Goal: Task Accomplishment & Management: Contribute content

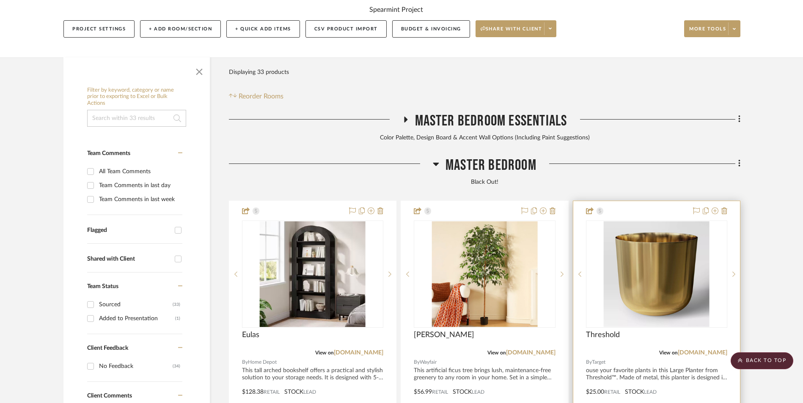
scroll to position [211, 0]
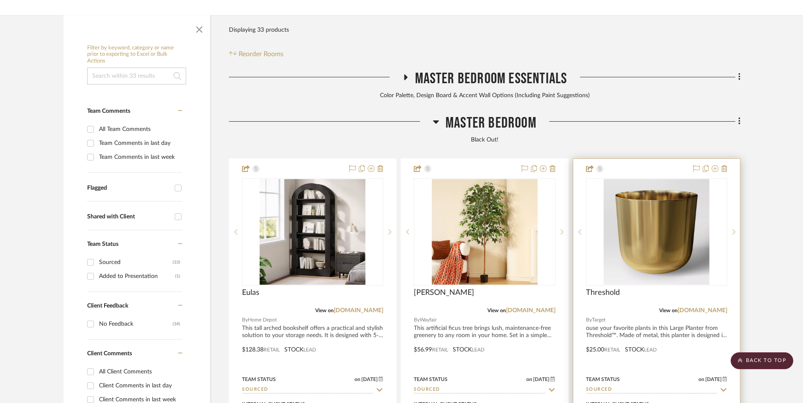
click at [675, 193] on img "0" at bounding box center [656, 232] width 106 height 106
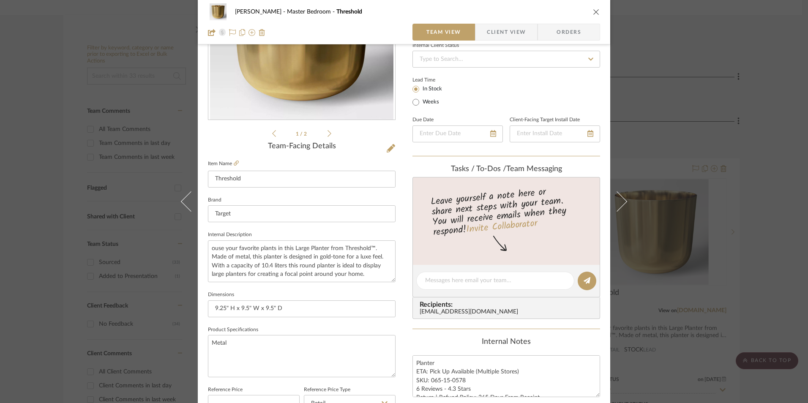
scroll to position [254, 0]
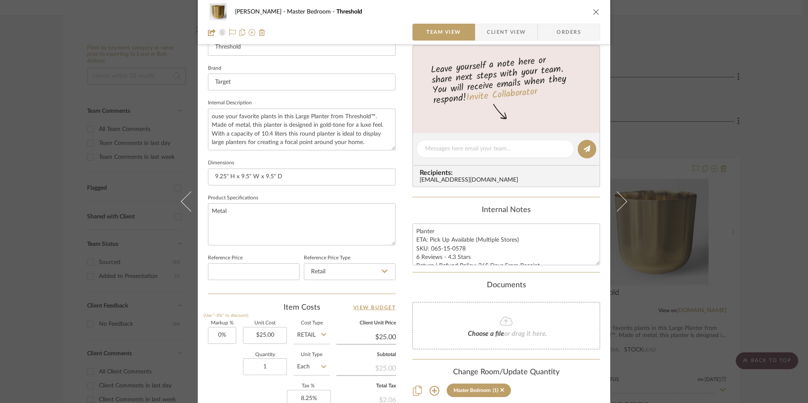
click at [705, 259] on div "[PERSON_NAME] Master Bedroom Threshold Team View Client View Orders 1 / 2 Team-…" at bounding box center [404, 201] width 808 height 403
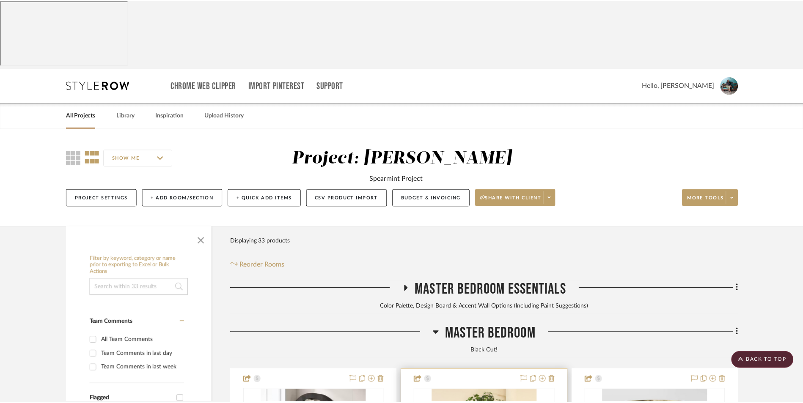
scroll to position [211, 0]
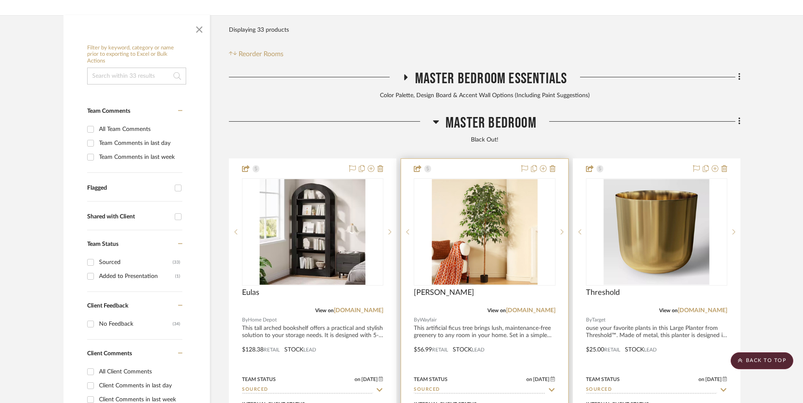
click at [478, 180] on img "0" at bounding box center [484, 232] width 106 height 106
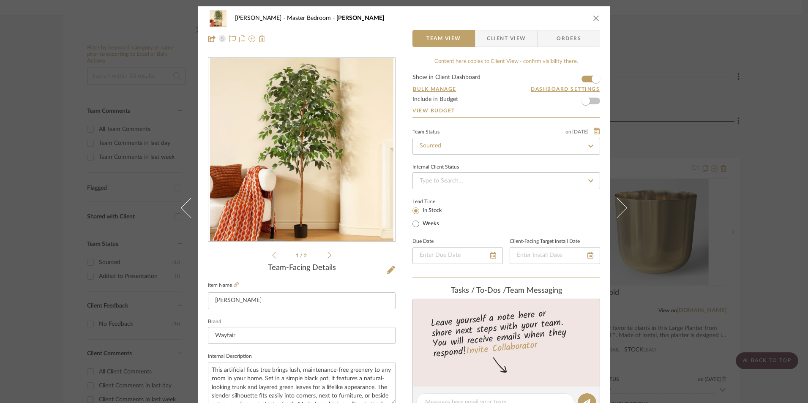
scroll to position [169, 0]
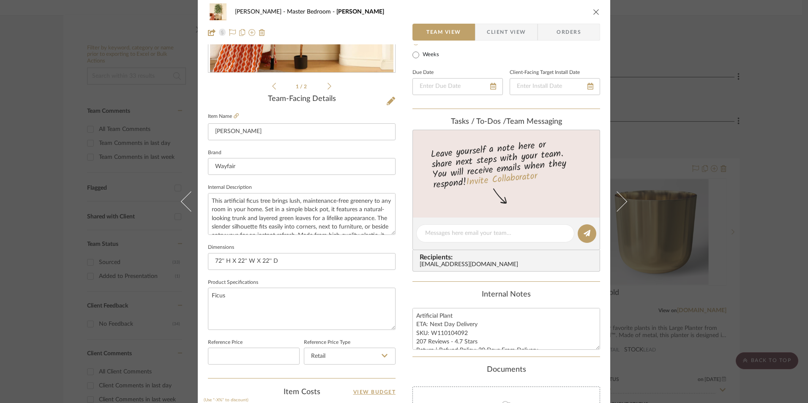
drag, startPoint x: 715, startPoint y: 221, endPoint x: 726, endPoint y: 209, distance: 16.2
click at [715, 222] on div "[PERSON_NAME] Master Bedroom [PERSON_NAME] Team View Client View Orders 1 / 2 T…" at bounding box center [404, 201] width 808 height 403
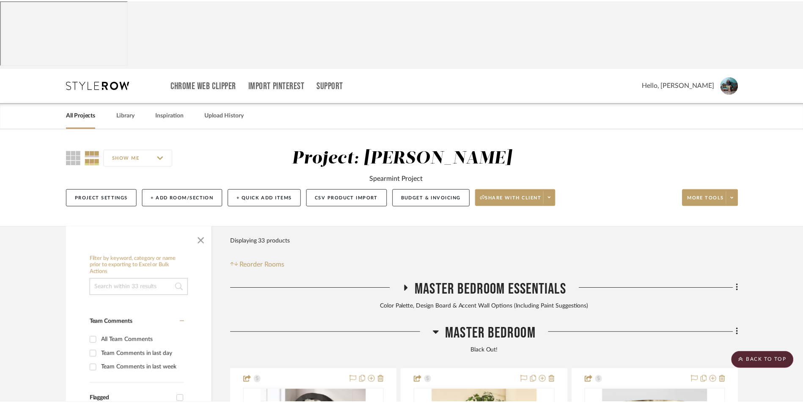
scroll to position [211, 0]
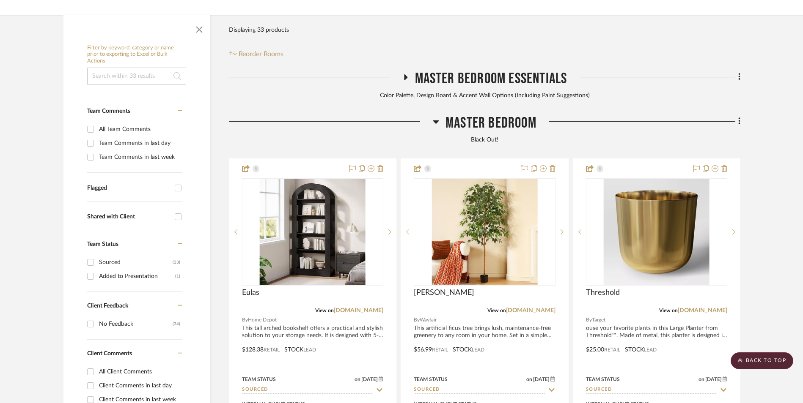
click at [737, 115] on fa-icon at bounding box center [737, 122] width 5 height 14
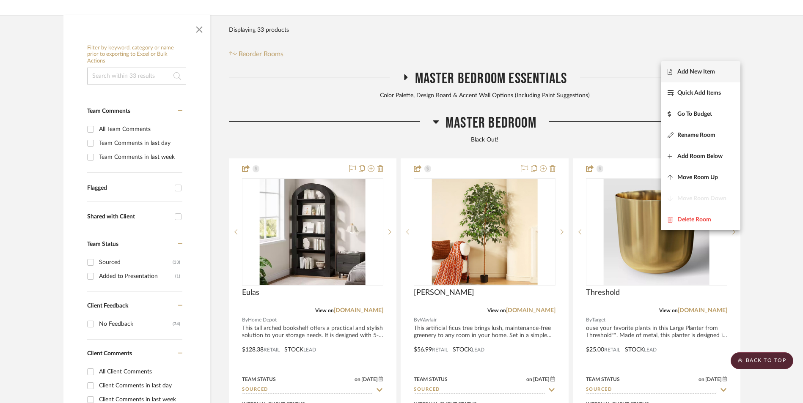
click at [686, 68] on span "Add New Item" at bounding box center [696, 71] width 38 height 7
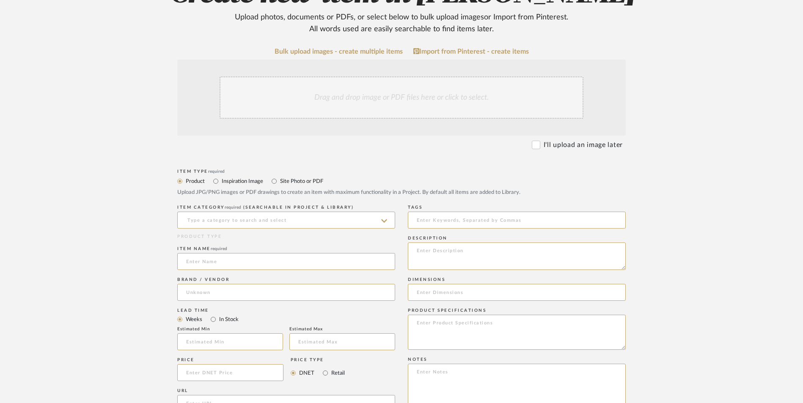
scroll to position [211, 0]
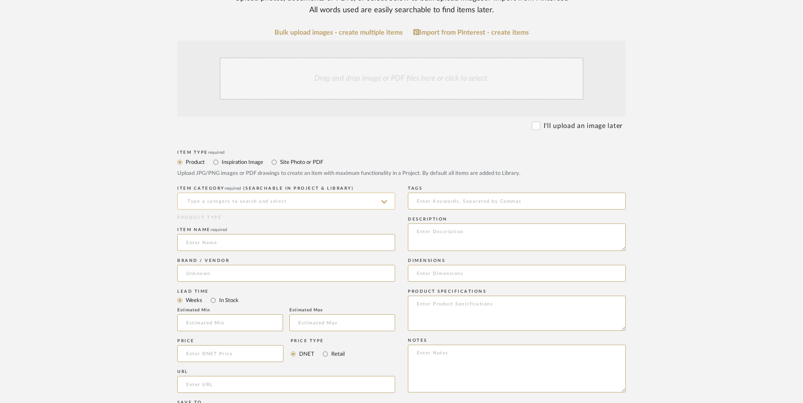
click at [285, 193] on input at bounding box center [286, 201] width 218 height 17
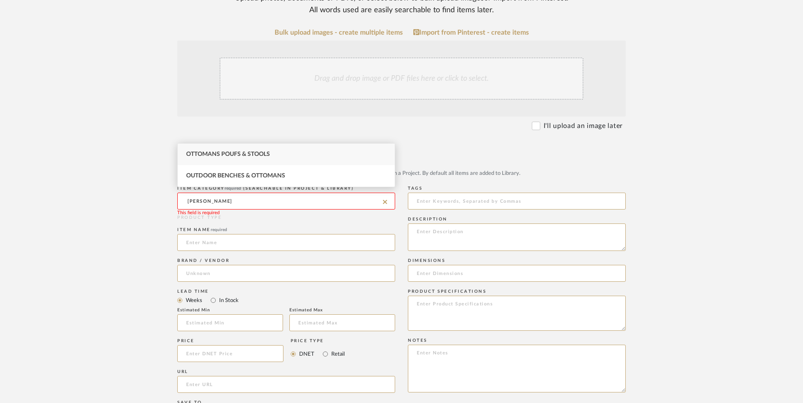
drag, startPoint x: 266, startPoint y: 158, endPoint x: 250, endPoint y: 185, distance: 30.9
click at [265, 158] on div "Ottomans Poufs & Stools" at bounding box center [286, 155] width 217 height 22
type input "Ottomans Poufs & Stools"
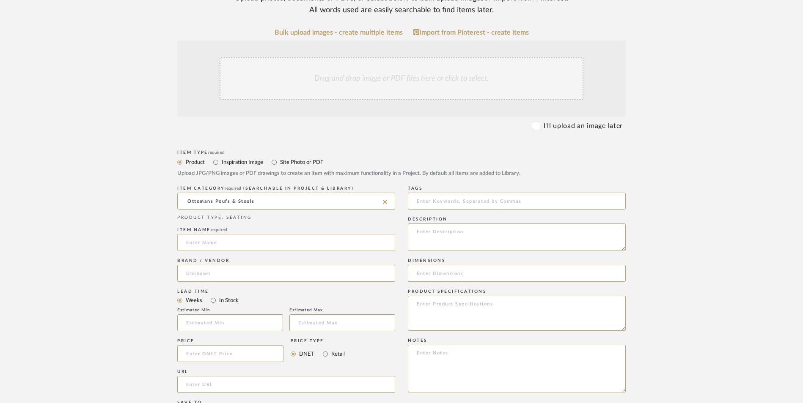
click at [247, 234] on input at bounding box center [286, 242] width 218 height 17
type input "[PERSON_NAME]"
click at [246, 265] on input at bounding box center [286, 273] width 218 height 17
type input "Wayfair"
click at [236, 232] on mat-option "Wayfair" at bounding box center [286, 227] width 217 height 22
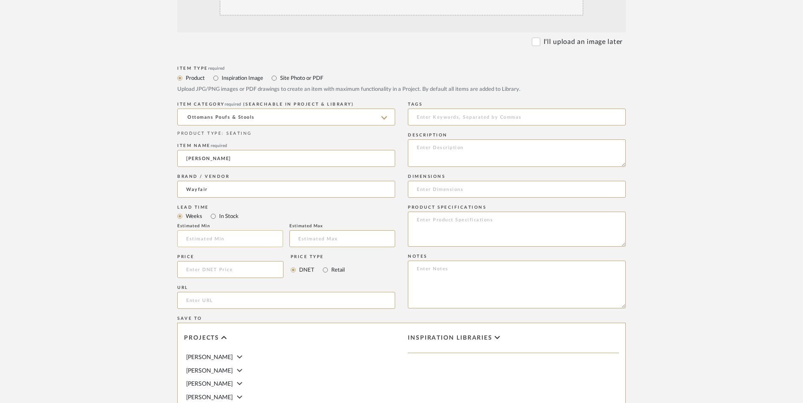
scroll to position [296, 0]
click at [213, 211] on input "In Stock" at bounding box center [213, 216] width 10 height 10
radio input "true"
click at [326, 265] on input "Retail" at bounding box center [325, 270] width 10 height 10
radio input "true"
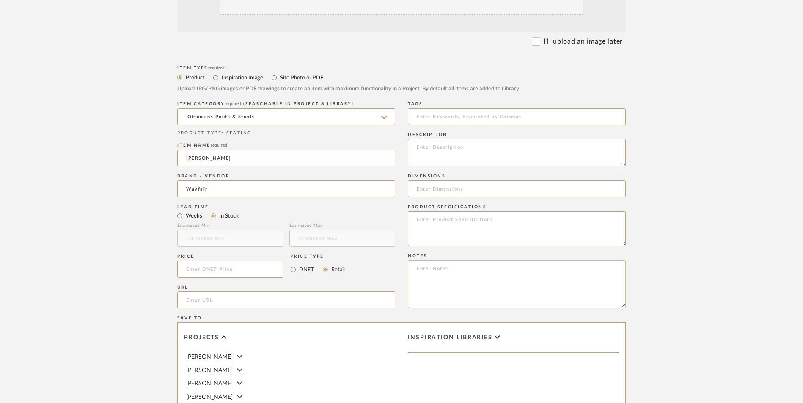
click at [430, 260] on textarea at bounding box center [517, 284] width 218 height 48
paste textarea "Option 1: ETA: SKU: Reviews - Stars Return | Refund Policy:"
click at [440, 260] on textarea "Option 1: ETA: SKU: Reviews - Stars Return | Refund Policy: 30 Days From Delive…" at bounding box center [517, 284] width 218 height 48
click at [449, 260] on textarea "Option 2: ETA: SKU: Reviews - Stars Return | Refund Policy: 30 Days From Delive…" at bounding box center [517, 284] width 218 height 48
click at [490, 260] on textarea "[MEDICAL_DATA]: Ottomans - Select 2 ETA: SKU: Reviews - Stars Return | Refund P…" at bounding box center [517, 284] width 218 height 48
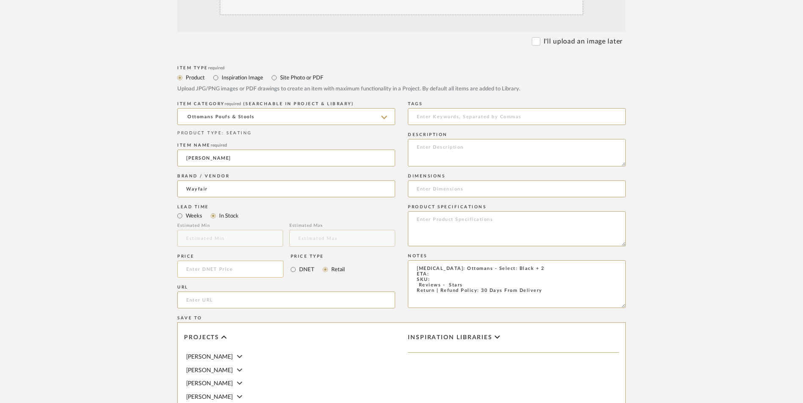
type textarea "[MEDICAL_DATA]: Ottomans - Select: Black + 2 ETA: SKU: Reviews - Stars Return |…"
click at [231, 261] on input at bounding box center [230, 269] width 106 height 17
type input "$114.99"
click at [78, 218] on upload-items "Create new item in [PERSON_NAME] Upload photos, documents or PDFs, or select be…" at bounding box center [401, 205] width 803 height 745
click at [243, 292] on input "url" at bounding box center [286, 300] width 218 height 17
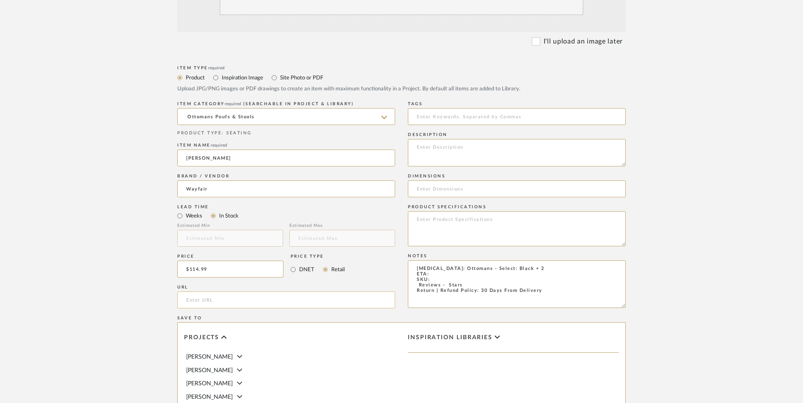
paste input "[URL][DOMAIN_NAME]"
type input "[URL][DOMAIN_NAME]"
click at [119, 243] on upload-items "Create new item in [PERSON_NAME] Upload photos, documents or PDFs, or select be…" at bounding box center [401, 205] width 803 height 745
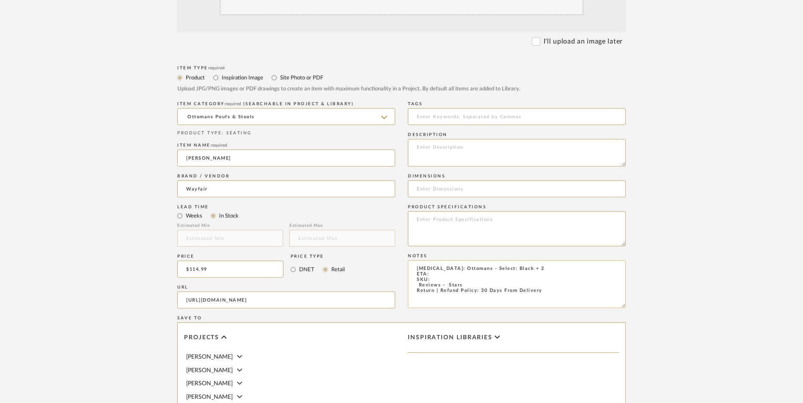
click at [413, 260] on textarea "[MEDICAL_DATA]: Ottomans - Select: Black + 2 ETA: SKU: Reviews - Stars Return |…" at bounding box center [517, 284] width 218 height 48
click at [441, 260] on textarea "Option 2: Ottomans - Select: Black + 2 ETA: SKU: 1 Reviews - Stars Return | Ref…" at bounding box center [517, 284] width 218 height 48
click at [448, 260] on textarea "[MEDICAL_DATA]: Ottomans - Select: Black + 2 ETA: SKU: 1 Review - 5.0 Stars Ret…" at bounding box center [517, 284] width 218 height 48
click at [442, 260] on textarea "Option 2: Ottomans - Select: Black + 2 ETA: [DATE] SKU: 1 Review - 5.0 Stars Re…" at bounding box center [517, 284] width 218 height 48
paste textarea "W112951101"
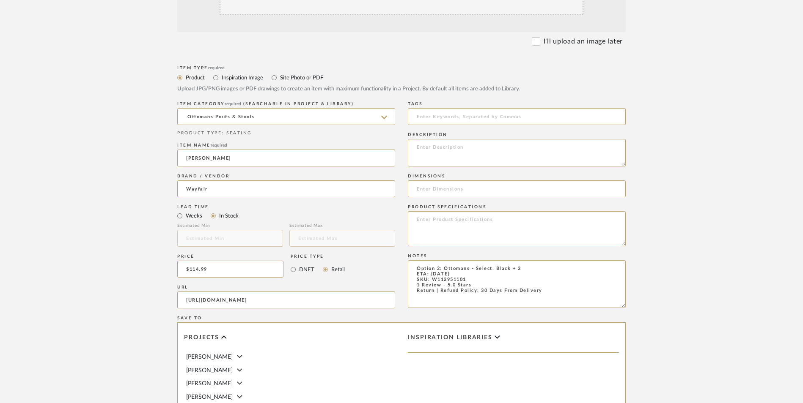
type textarea "Option 2: Ottomans - Select: Black + 2 ETA: [DATE] SKU: W112951101 1 Review - 5…"
click at [452, 139] on textarea at bounding box center [517, 152] width 218 height 27
paste textarea "Bold and artistic, this ottoman features a striking bow tie design with a sleek…"
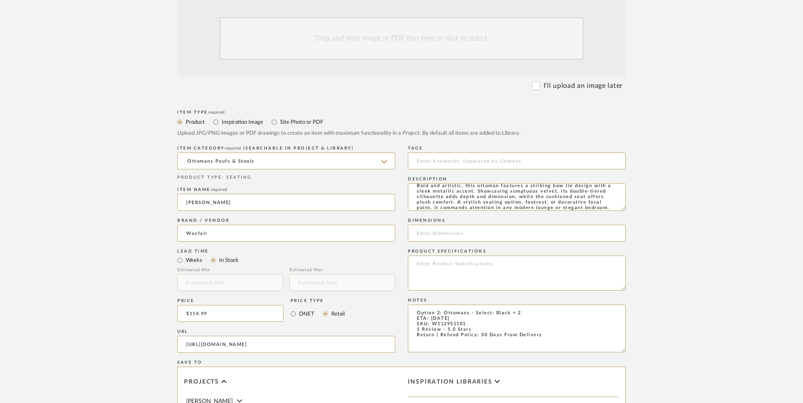
scroll to position [169, 0]
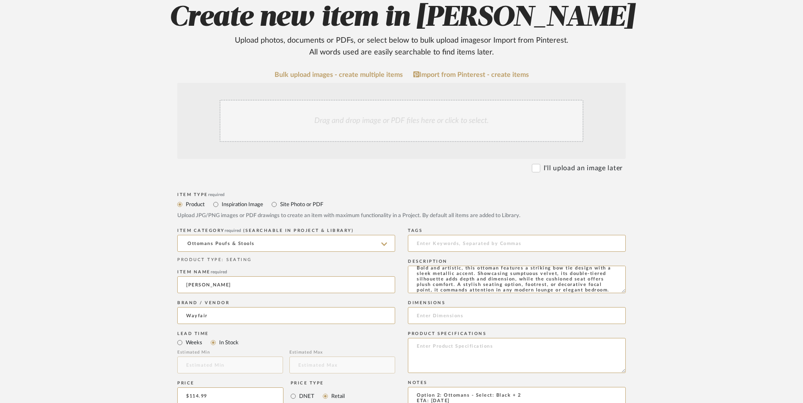
type textarea "Bold and artistic, this ottoman features a striking bow tie design with a sleek…"
click at [364, 100] on div "Drag and drop image or PDF files here or click to select." at bounding box center [401, 121] width 364 height 42
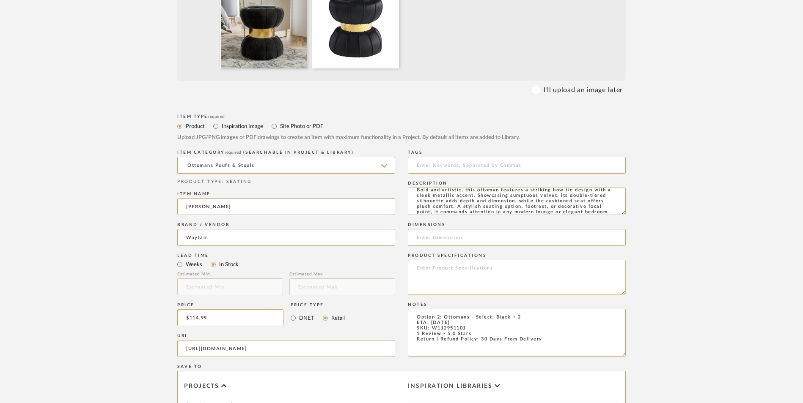
scroll to position [338, 0]
click at [461, 228] on input at bounding box center [517, 236] width 218 height 17
paste input "17.5'' H X 15'' W X 15'' D"
type input "17.5'' H X 15'' W X 15'' D"
click at [464, 259] on textarea at bounding box center [517, 276] width 218 height 35
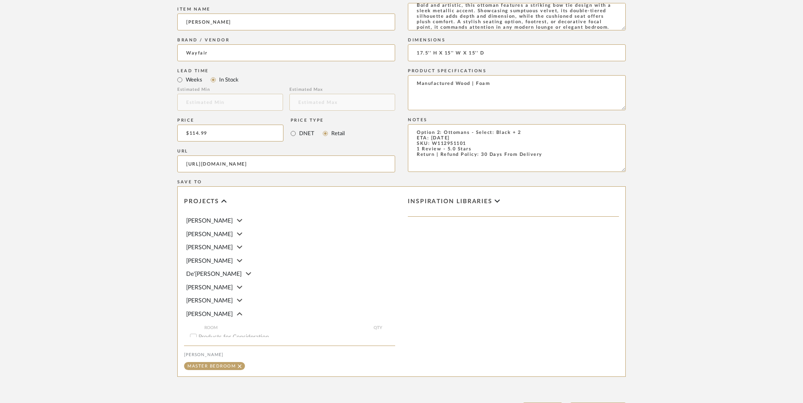
scroll to position [532, 0]
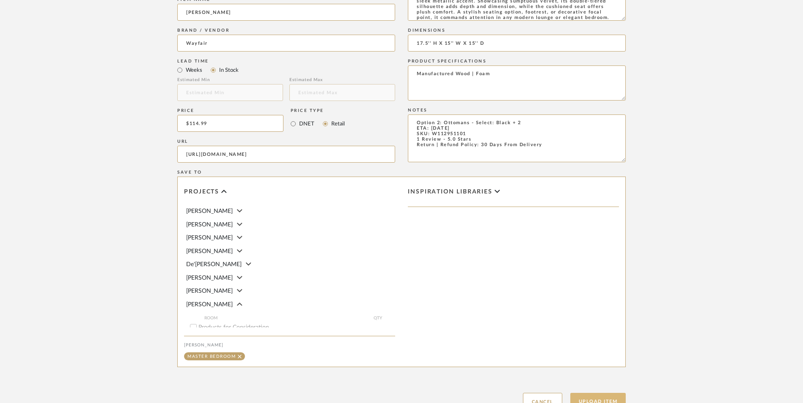
type textarea "Manufactured Wood | Foam"
click at [605, 393] on button "Upload Item" at bounding box center [598, 401] width 56 height 17
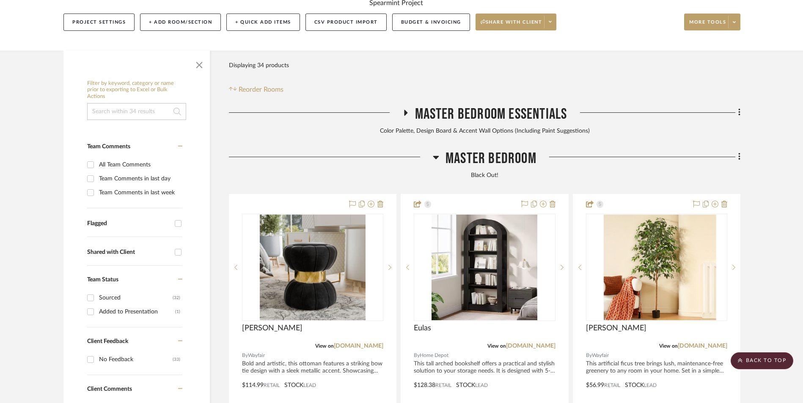
scroll to position [258, 0]
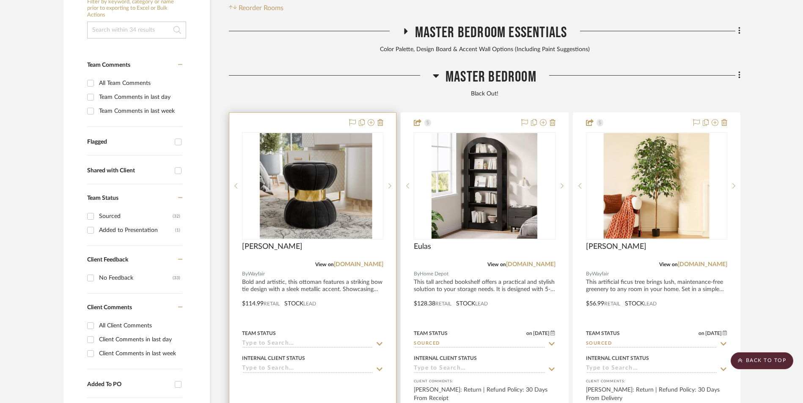
click at [316, 133] on img at bounding box center [313, 186] width 106 height 106
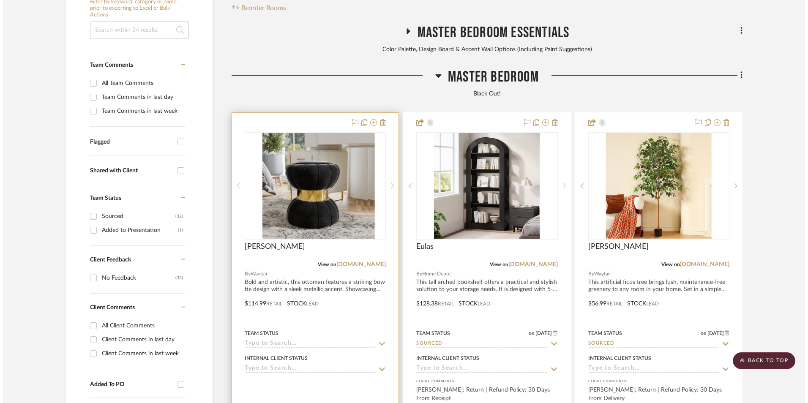
scroll to position [0, 0]
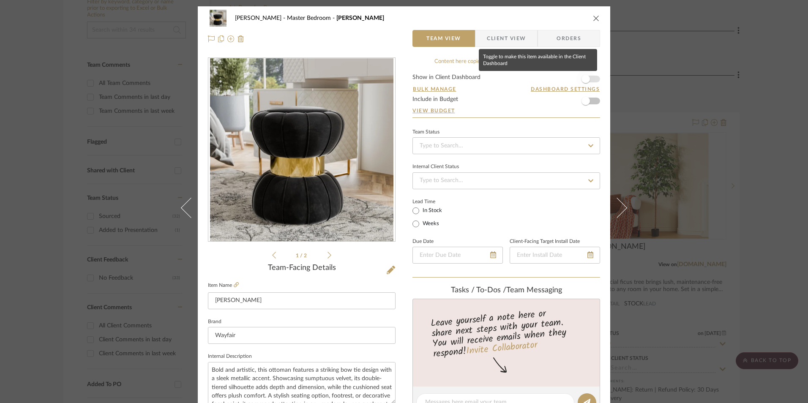
click at [589, 82] on span "button" at bounding box center [586, 79] width 19 height 19
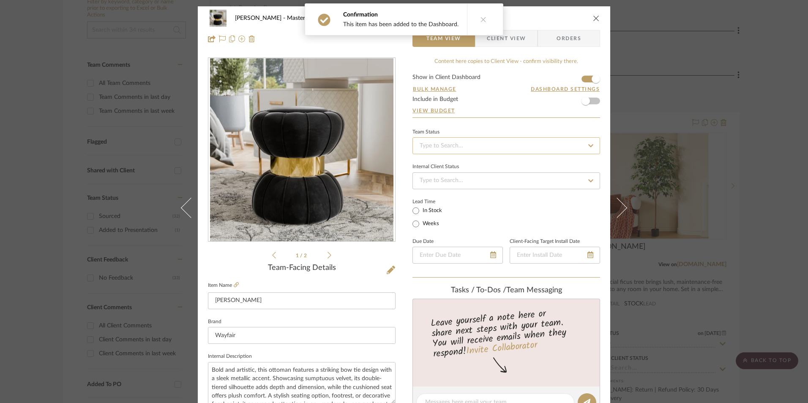
click at [523, 142] on input at bounding box center [507, 145] width 188 height 17
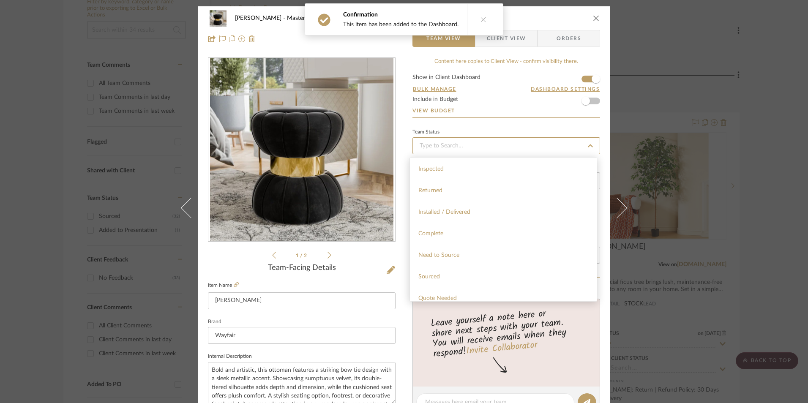
scroll to position [211, 0]
click at [450, 230] on div "Sourced" at bounding box center [503, 238] width 187 height 22
type input "[DATE]"
type input "Sourced"
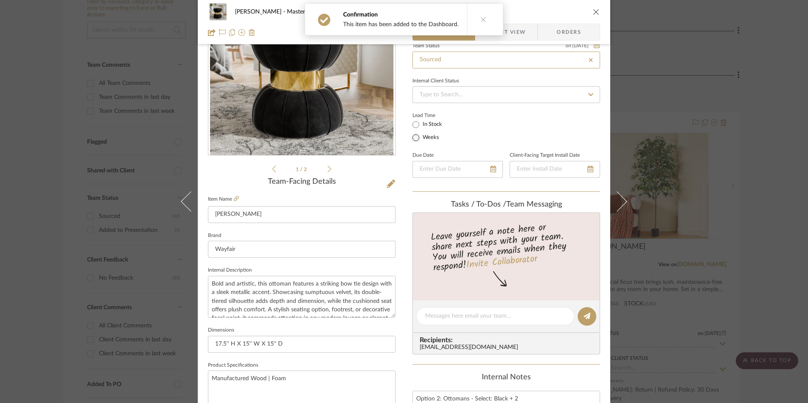
type input "[DATE]"
type input "Sourced"
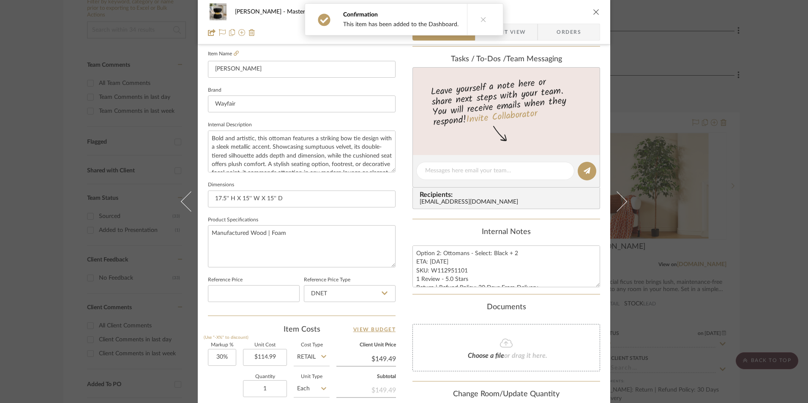
scroll to position [296, 0]
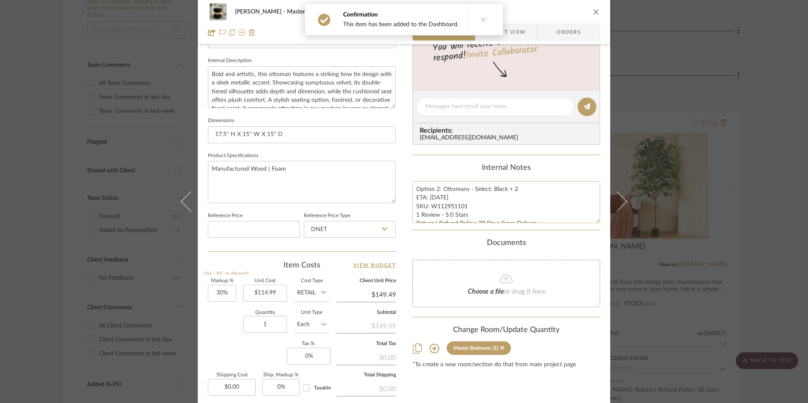
click at [447, 218] on textarea "Option 2: Ottomans - Select: Black + 2 ETA: [DATE] SKU: W112951101 1 Review - 5…" at bounding box center [507, 202] width 188 height 42
drag, startPoint x: 464, startPoint y: 206, endPoint x: 430, endPoint y: 206, distance: 33.8
click at [430, 206] on textarea "Option 2: Ottomans - Select: Black + 2 ETA: [DATE] SKU: W112951101 1 Review - 5…" at bounding box center [507, 202] width 188 height 42
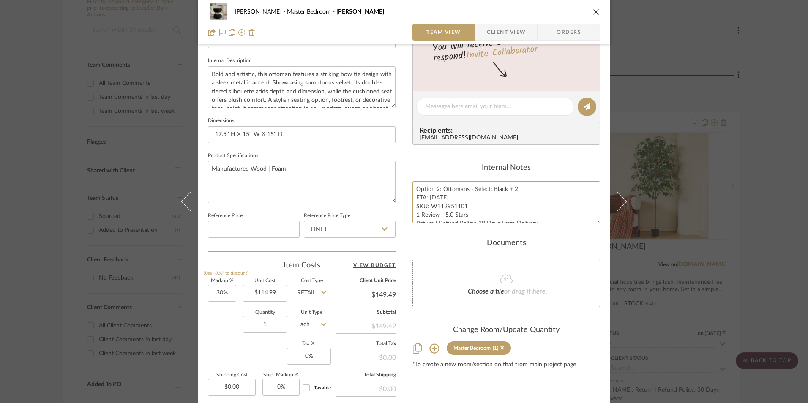
scroll to position [384, 0]
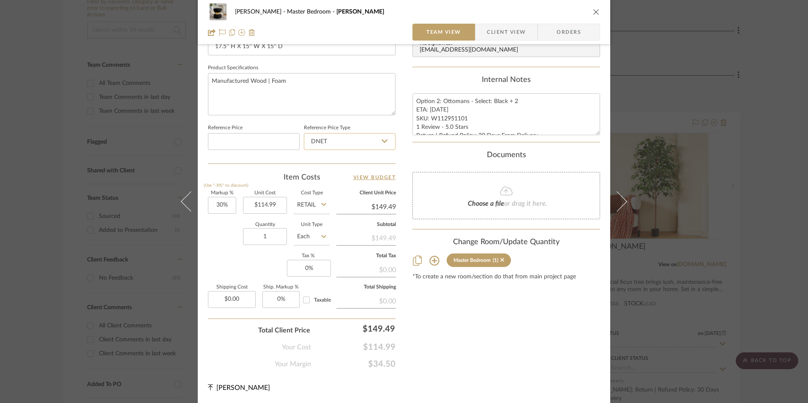
click at [340, 142] on input "DNET" at bounding box center [350, 141] width 92 height 17
click at [334, 183] on div "Retail" at bounding box center [353, 185] width 104 height 22
type input "Retail"
type input "30"
click at [227, 206] on input "30" at bounding box center [222, 205] width 28 height 17
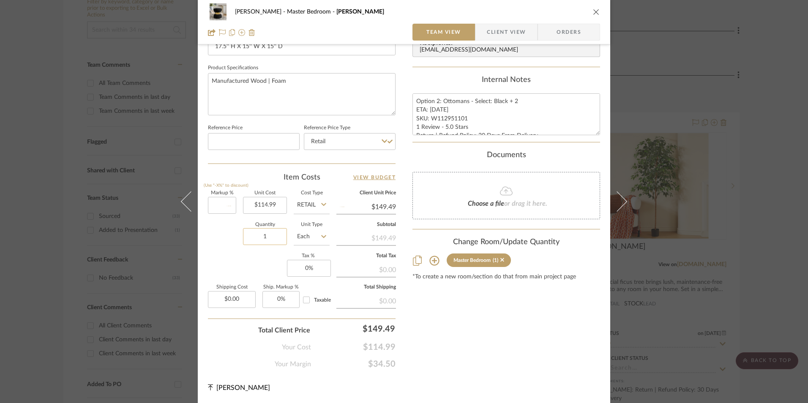
drag, startPoint x: 223, startPoint y: 238, endPoint x: 263, endPoint y: 238, distance: 40.2
click at [223, 238] on div "Quantity 1 Unit Type Each" at bounding box center [269, 238] width 122 height 30
type input "0%"
type input "$114.99"
click at [263, 238] on input "1" at bounding box center [265, 236] width 44 height 17
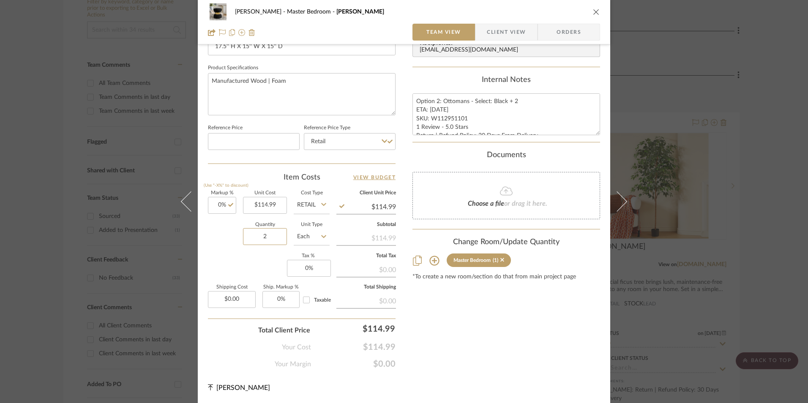
type input "2"
click at [238, 260] on div "Markup % (Use "-X%" to discount) 0% Unit Cost $114.99 Cost Type Retail Client U…" at bounding box center [302, 252] width 188 height 123
click at [313, 271] on input "0" at bounding box center [309, 268] width 44 height 17
type input "8.25%"
click at [450, 274] on div "*To create a new room/section do that from main project page" at bounding box center [507, 277] width 188 height 7
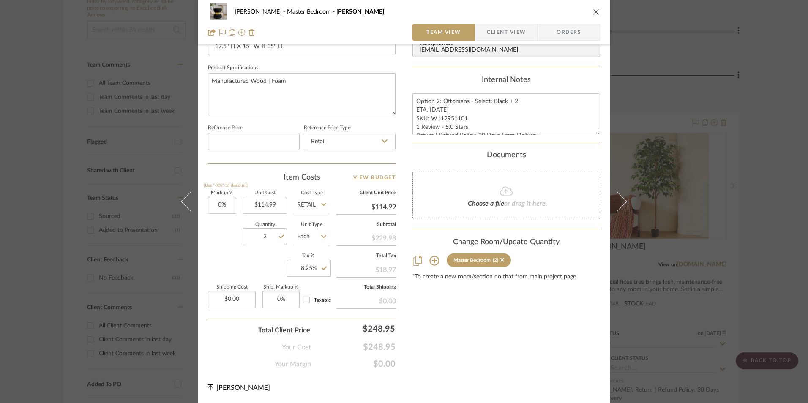
click at [569, 28] on span "Orders" at bounding box center [569, 32] width 43 height 17
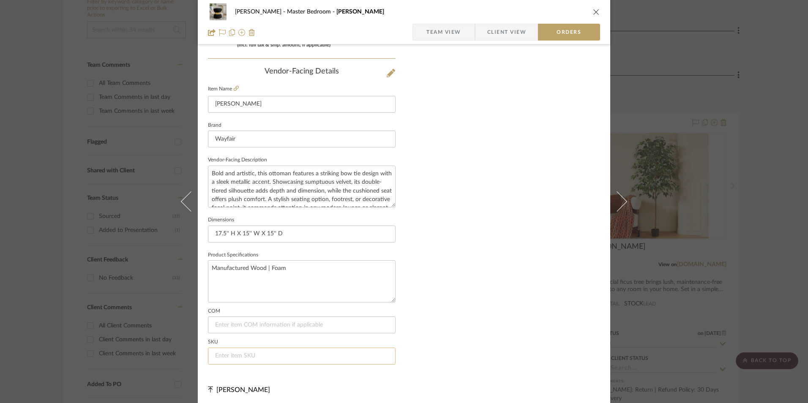
scroll to position [496, 0]
click at [268, 356] on input at bounding box center [302, 354] width 188 height 17
paste input "W112951101"
type input "W112951101"
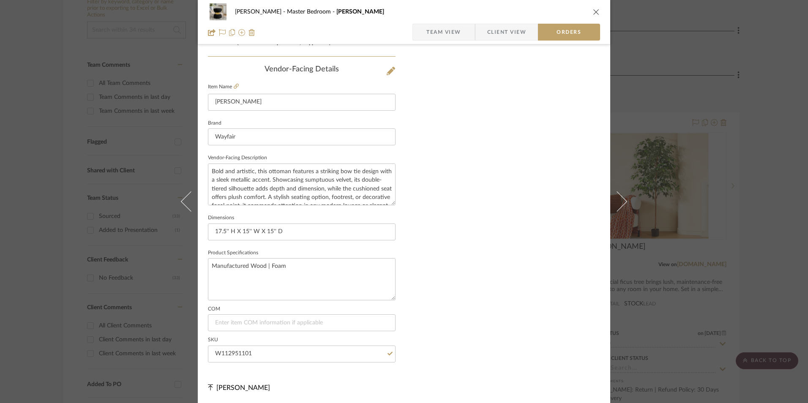
click at [440, 20] on div "[PERSON_NAME] Master Bedroom Murat Team View Client View Orders" at bounding box center [404, 22] width 413 height 44
click at [457, 31] on span "Team View" at bounding box center [444, 32] width 35 height 17
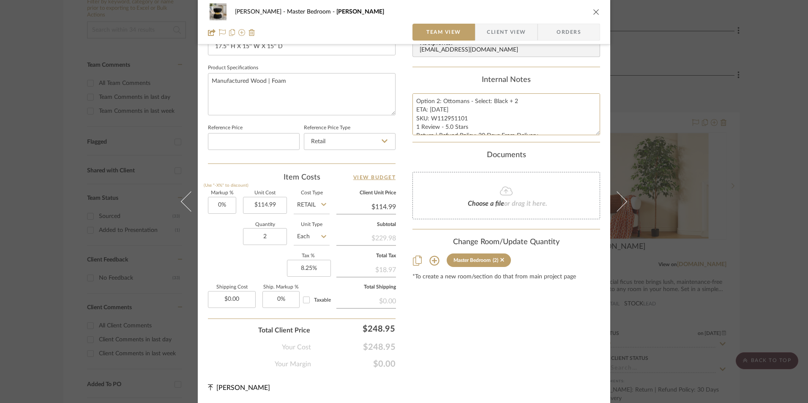
scroll to position [8, 0]
drag, startPoint x: 414, startPoint y: 100, endPoint x: 467, endPoint y: 132, distance: 62.0
click at [585, 151] on div "Content here copies to Client View - confirm visibility there. Show in Client D…" at bounding box center [507, 22] width 188 height 696
click at [510, 34] on span "Client View" at bounding box center [506, 32] width 39 height 17
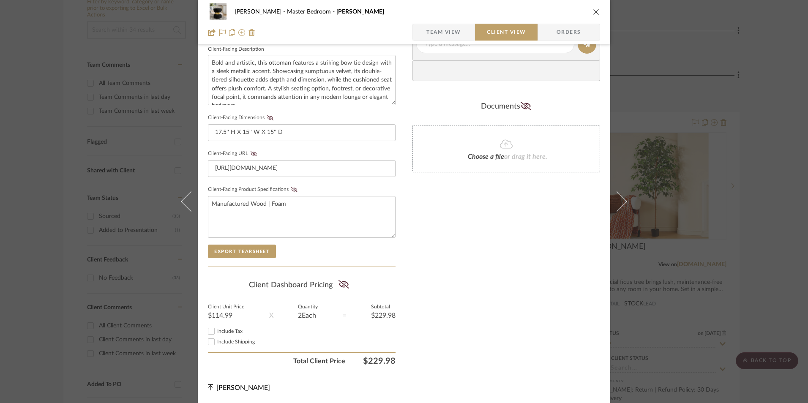
click at [212, 329] on input "Include Tax" at bounding box center [211, 331] width 10 height 10
checkbox input "true"
click at [340, 286] on icon at bounding box center [343, 284] width 11 height 8
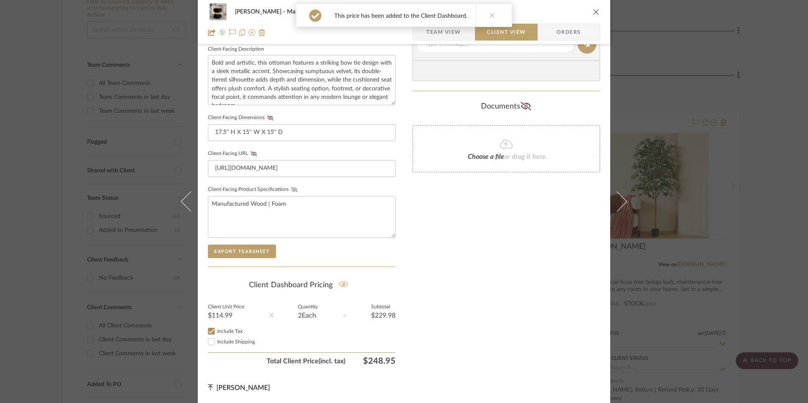
click at [291, 189] on icon at bounding box center [294, 189] width 6 height 5
click at [251, 154] on icon at bounding box center [254, 153] width 6 height 5
click at [267, 118] on icon at bounding box center [270, 117] width 6 height 5
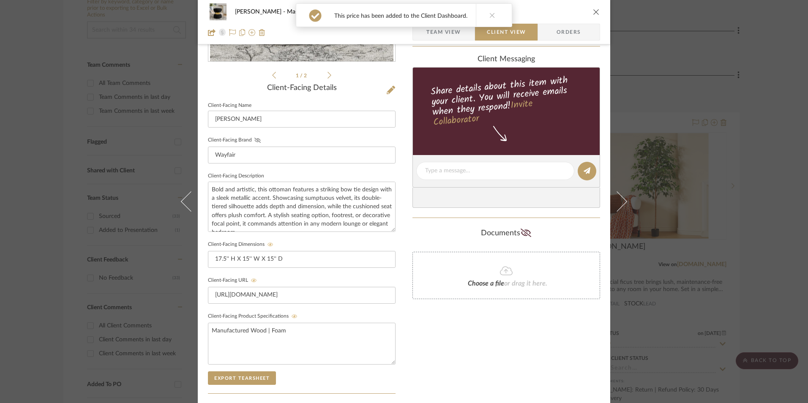
click at [255, 141] on icon at bounding box center [258, 140] width 6 height 5
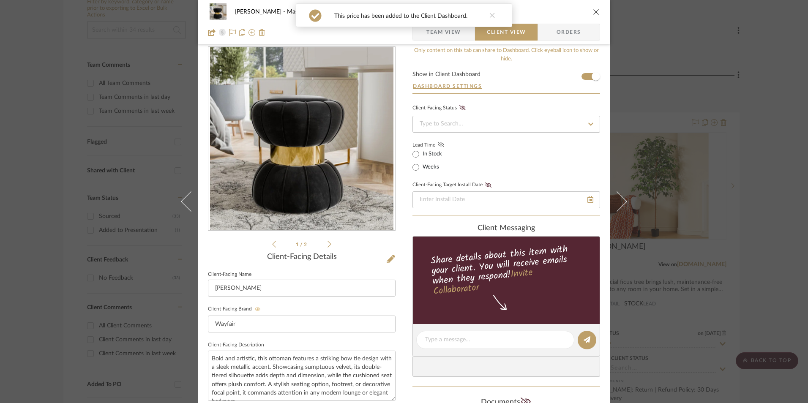
click at [441, 146] on icon at bounding box center [441, 144] width 6 height 5
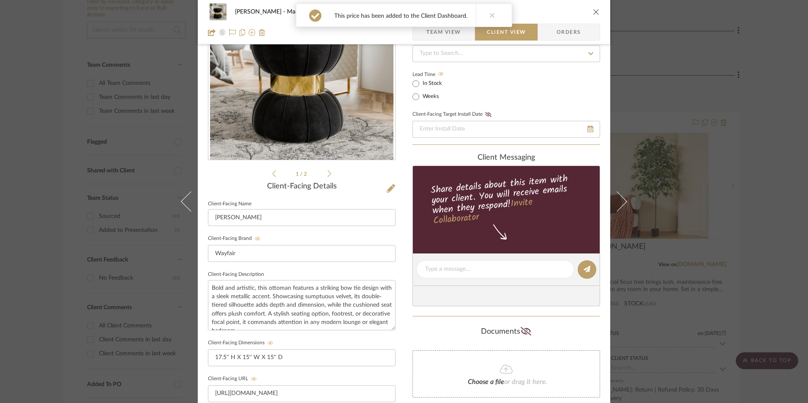
scroll to position [138, 0]
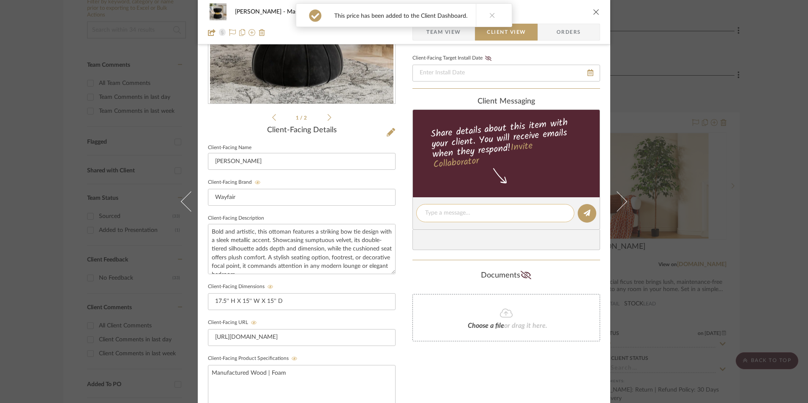
click at [470, 213] on textarea at bounding box center [495, 213] width 140 height 9
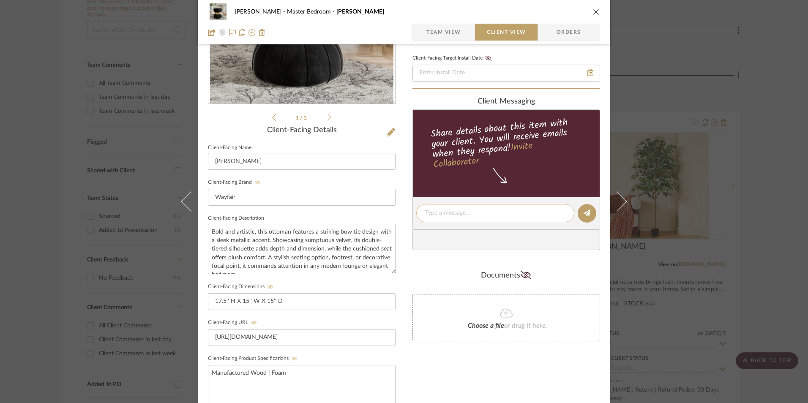
paste textarea "Option 2: Ottomans - Select: Black + 2 ETA: [DATE] SKU: W112951101 1 Review - 5…"
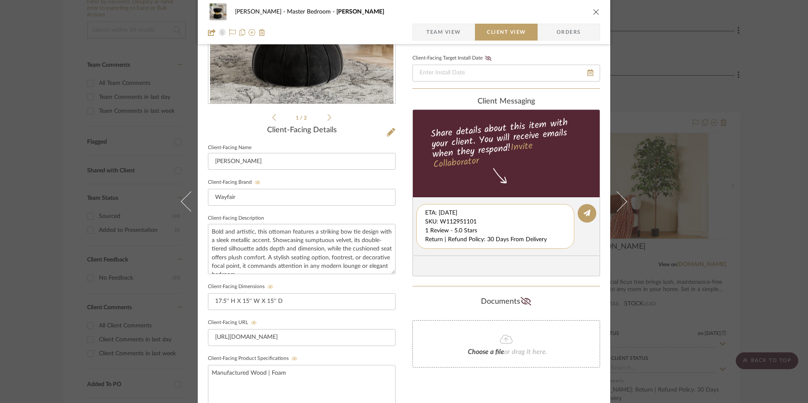
scroll to position [9, 0]
drag, startPoint x: 423, startPoint y: 213, endPoint x: 537, endPoint y: 245, distance: 118.2
click at [565, 255] on editor-of-message "Option 2: Ottomans - Select: Black + 2 ETA: [DATE] SKU: W112951101 1 Review - 5…" at bounding box center [507, 226] width 188 height 59
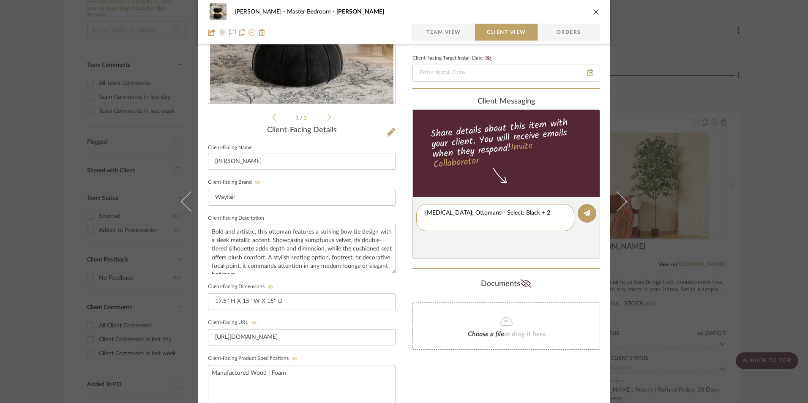
scroll to position [0, 0]
type textarea "[MEDICAL_DATA]: Ottomans - Select: Black + 2"
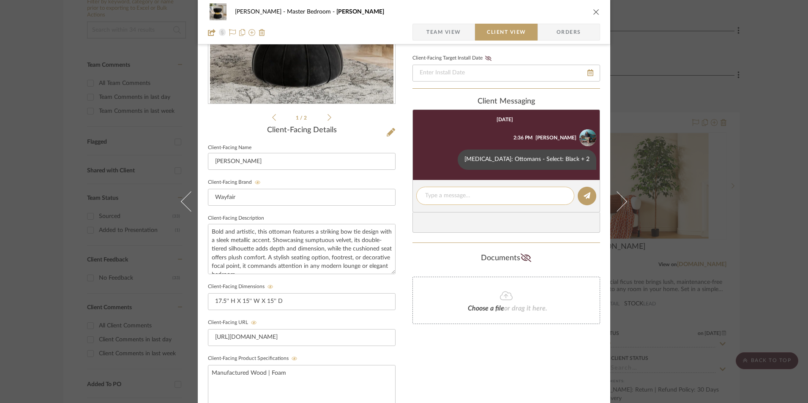
click at [460, 198] on textarea at bounding box center [495, 196] width 140 height 9
paste textarea "ETA: [DATE] SKU: W112951101 1 Review - 5.0 Stars Return | Refund Policy: 30 Day…"
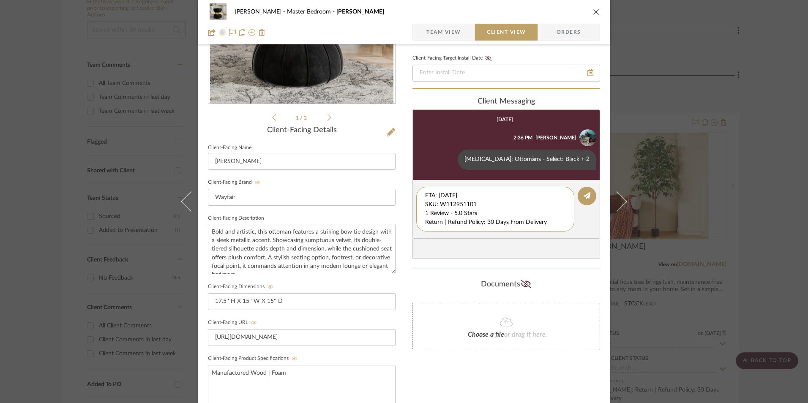
drag, startPoint x: 476, startPoint y: 203, endPoint x: 394, endPoint y: 178, distance: 86.4
click at [394, 178] on div "[PERSON_NAME] Master Bedroom Murat Team View Client View Orders 1 / 2 Client-Fa…" at bounding box center [404, 220] width 413 height 704
click at [425, 204] on textarea "1 Review - 5.0 Stars Return | Refund Policy: 30 Days From Delivery" at bounding box center [495, 205] width 140 height 27
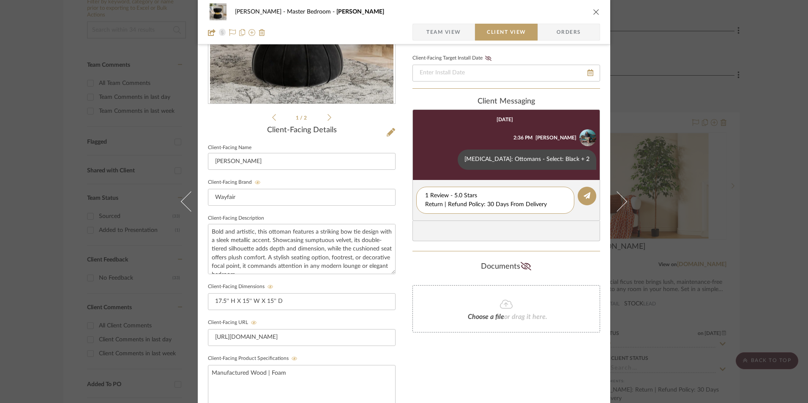
click at [403, 200] on div "[PERSON_NAME] Master Bedroom Murat Team View Client View Orders 1 / 2 Client-Fa…" at bounding box center [404, 220] width 413 height 704
click at [439, 205] on textarea "1 Review - 5.0 Stars Return | Refund Policy: 30 Days From Delivery" at bounding box center [495, 201] width 140 height 18
drag, startPoint x: 544, startPoint y: 205, endPoint x: 442, endPoint y: 206, distance: 102.3
click at [409, 207] on div "[PERSON_NAME] Master Bedroom Murat Team View Client View Orders 1 / 2 Client-Fa…" at bounding box center [404, 220] width 413 height 704
type textarea "1 Review - 5.0 Stars"
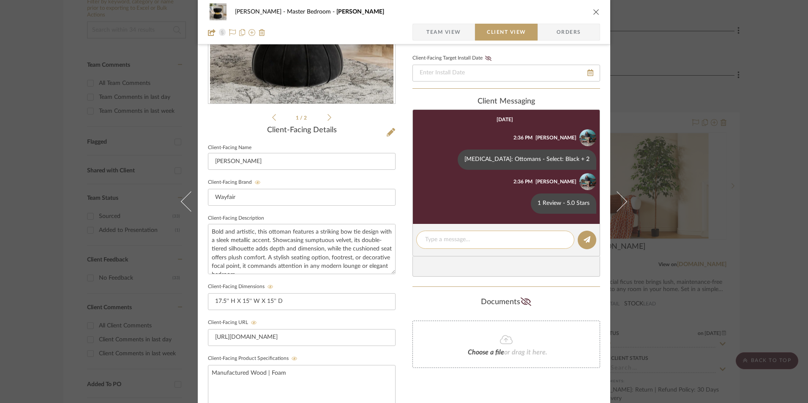
click at [440, 239] on textarea at bounding box center [495, 240] width 140 height 9
paste textarea "Return | Refund Policy: 30 Days From Delivery"
type textarea "Return | Refund Policy: 30 Days From Delivery"
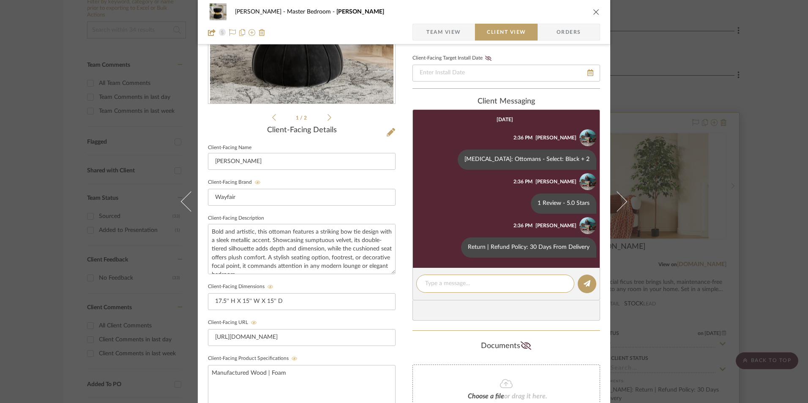
drag, startPoint x: 591, startPoint y: 10, endPoint x: 643, endPoint y: 66, distance: 76.6
click at [593, 10] on icon "close" at bounding box center [596, 11] width 7 height 7
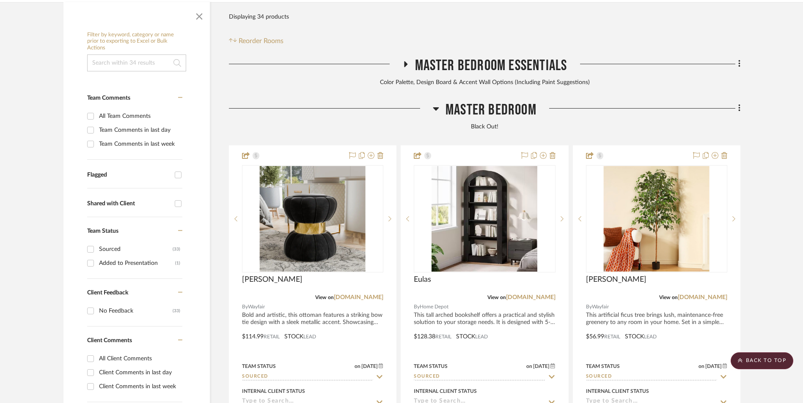
scroll to position [215, 0]
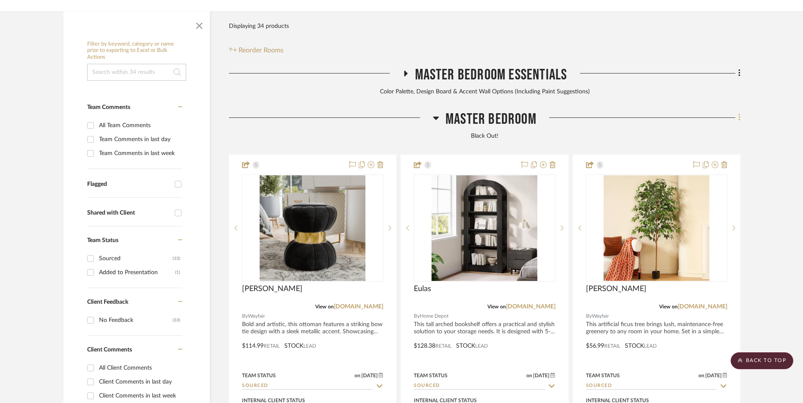
click at [739, 114] on icon at bounding box center [739, 117] width 2 height 7
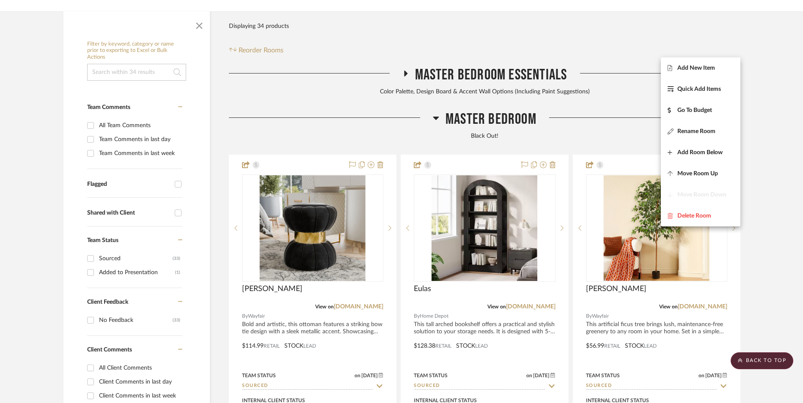
click at [702, 72] on button "Add New Item" at bounding box center [699, 68] width 79 height 21
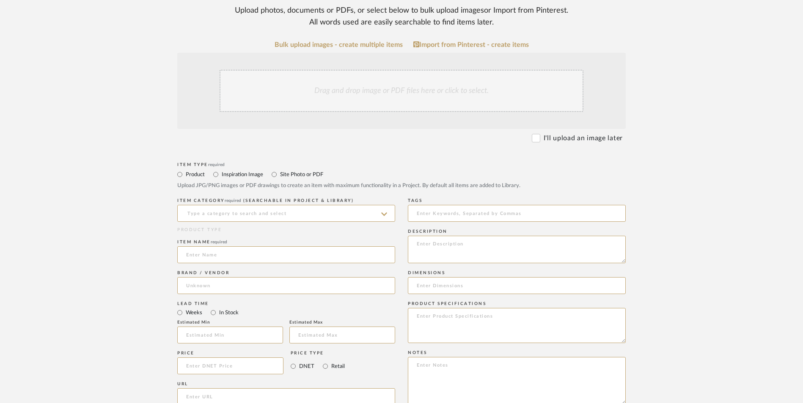
scroll to position [211, 0]
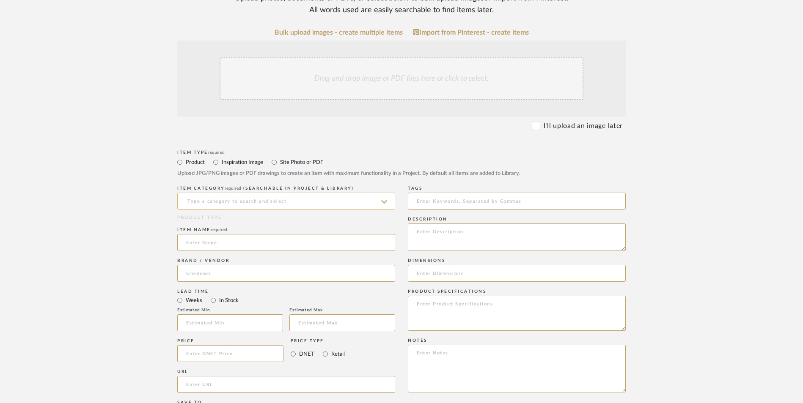
click at [274, 193] on input at bounding box center [286, 201] width 218 height 17
click at [255, 153] on span "Ottomans Poufs & Stools" at bounding box center [228, 154] width 84 height 6
type input "Ottomans Poufs & Stools"
click at [240, 265] on input at bounding box center [286, 273] width 218 height 17
drag, startPoint x: 245, startPoint y: 220, endPoint x: 249, endPoint y: 224, distance: 5.7
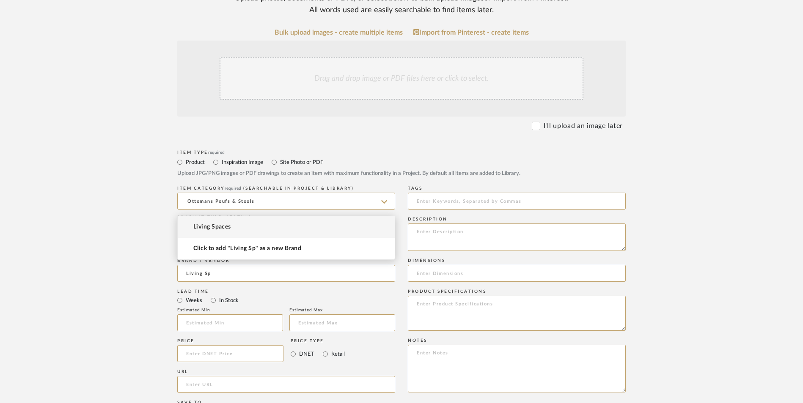
click at [245, 220] on mat-option "Living Spaces" at bounding box center [286, 227] width 217 height 22
type input "Living Spaces"
click at [214, 296] on input "In Stock" at bounding box center [213, 301] width 10 height 10
radio input "true"
drag, startPoint x: 324, startPoint y: 285, endPoint x: 482, endPoint y: 320, distance: 161.9
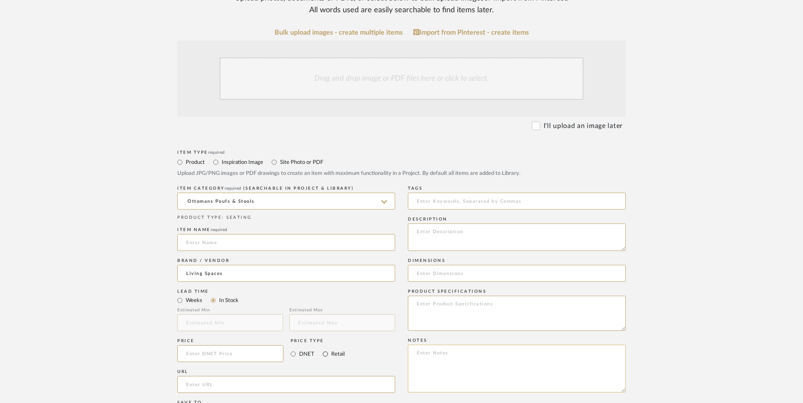
click at [325, 349] on input "Retail" at bounding box center [325, 354] width 10 height 10
radio input "true"
click at [488, 345] on textarea at bounding box center [517, 369] width 218 height 48
paste textarea "Option 1: ETA: SKU: Reviews - Stars Return | Refund Policy:"
click at [447, 345] on textarea "Option 1: ETA: SKU: Reviews - Stars Return | Refund Policy:" at bounding box center [517, 369] width 218 height 48
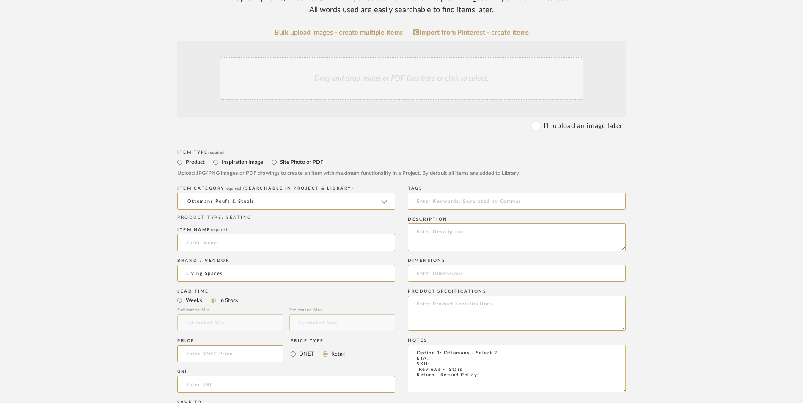
click at [443, 345] on textarea "Option 1: Ottomans - Select 2 ETA: SKU: Reviews - Stars Return | Refund Policy:" at bounding box center [517, 369] width 218 height 48
click at [436, 345] on textarea "Option 1: Ottomans - Select 2 ETA: [DATE] SKU: Reviews - Stars Return | Refund …" at bounding box center [517, 369] width 218 height 48
type textarea "Option 1: Ottomans - Select 2 ETA: [DATE] SKU: 341700 Reviews - Stars Return | …"
click at [225, 345] on input at bounding box center [230, 353] width 106 height 17
type input "$75.00"
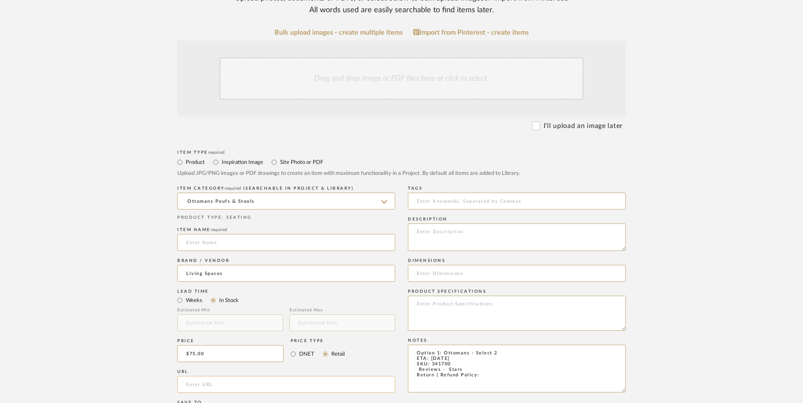
click at [123, 292] on upload-items "Create new item in [PERSON_NAME] Upload photos, documents or PDFs, or select be…" at bounding box center [401, 290] width 803 height 745
click at [253, 376] on input "url" at bounding box center [286, 384] width 218 height 17
paste input "[URL][DOMAIN_NAME]"
type input "[URL][DOMAIN_NAME]"
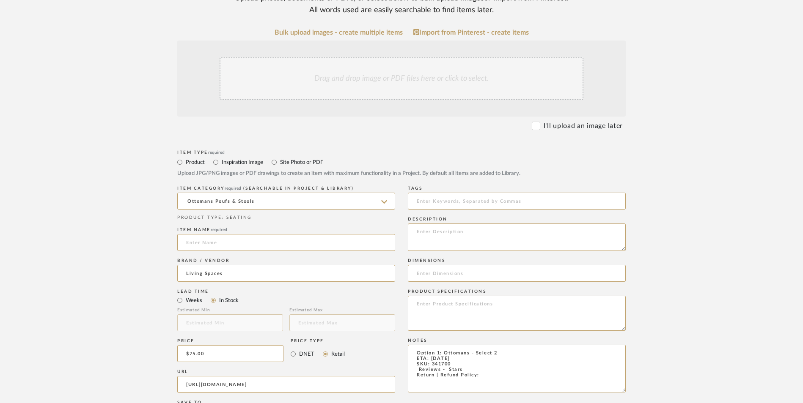
click at [55, 254] on upload-items "Create new item in [PERSON_NAME] Upload photos, documents or PDFs, or select be…" at bounding box center [401, 290] width 803 height 745
click at [483, 224] on textarea at bounding box center [517, 237] width 218 height 27
paste textarea "The [PERSON_NAME] Tasseled Fabric Round Ottoman is a classic addition to any li…"
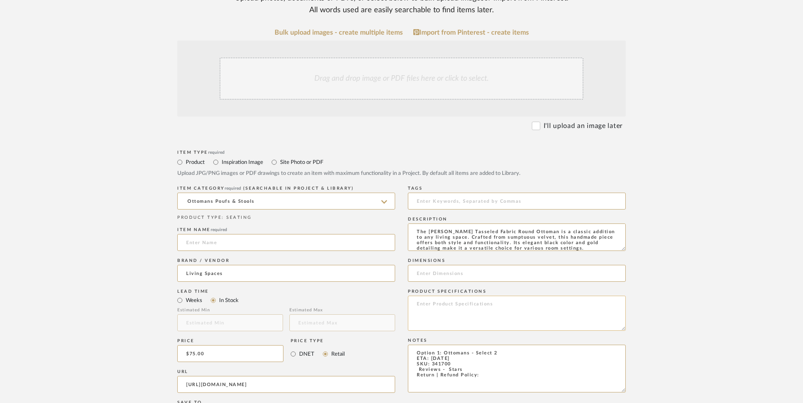
scroll to position [0, 0]
type textarea "The [PERSON_NAME] Tasseled Fabric Round Ottoman is a classic addition to any li…"
click at [301, 234] on input at bounding box center [286, 242] width 218 height 17
type input "Melody"
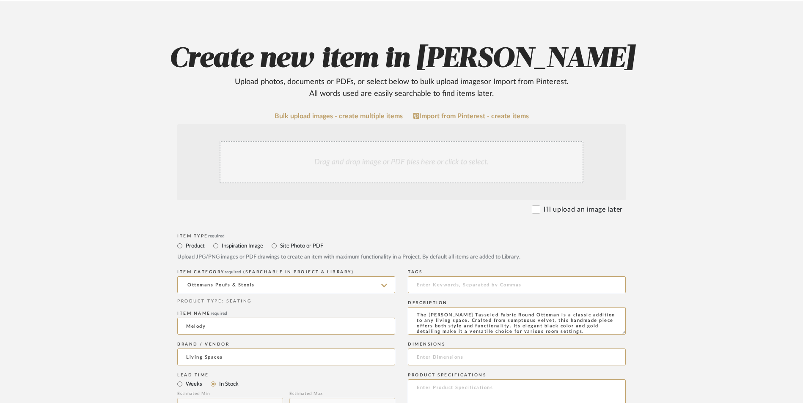
scroll to position [127, 0]
click at [431, 125] on div "Drag and drop image or PDF files here or click to select." at bounding box center [401, 163] width 448 height 76
click at [453, 142] on div "Drag and drop image or PDF files here or click to select." at bounding box center [401, 163] width 364 height 42
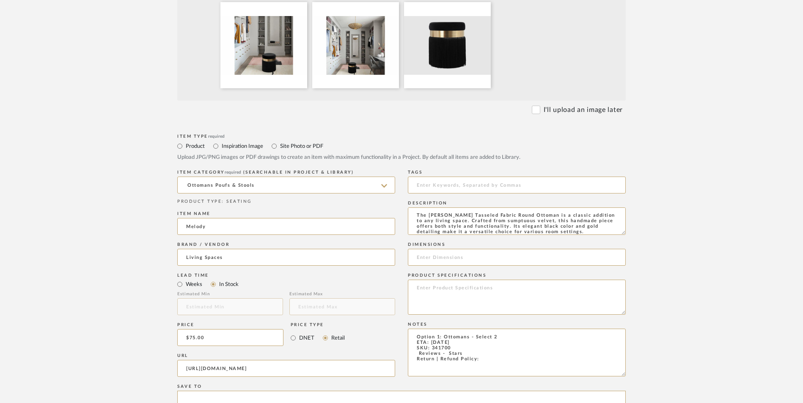
scroll to position [338, 0]
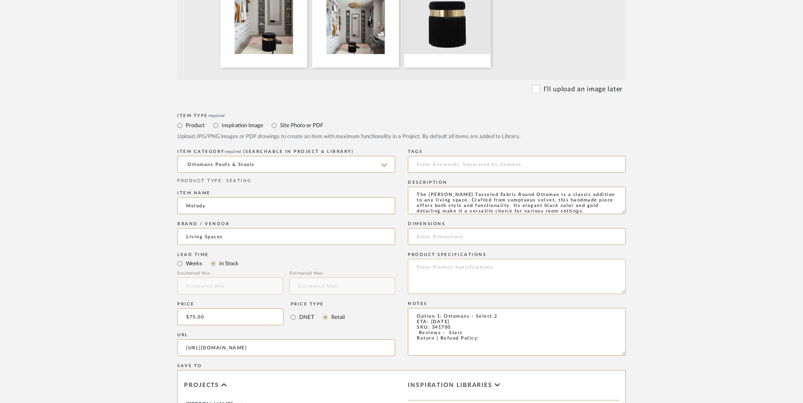
click at [452, 259] on textarea at bounding box center [517, 276] width 218 height 35
type textarea "Velvet"
click at [465, 228] on input at bounding box center [517, 236] width 218 height 17
paste input "14.2"W x 14.2"D x 16.3"H"
click at [430, 228] on input "14.2"W x 14.2"D x 16.3"H" at bounding box center [517, 236] width 218 height 17
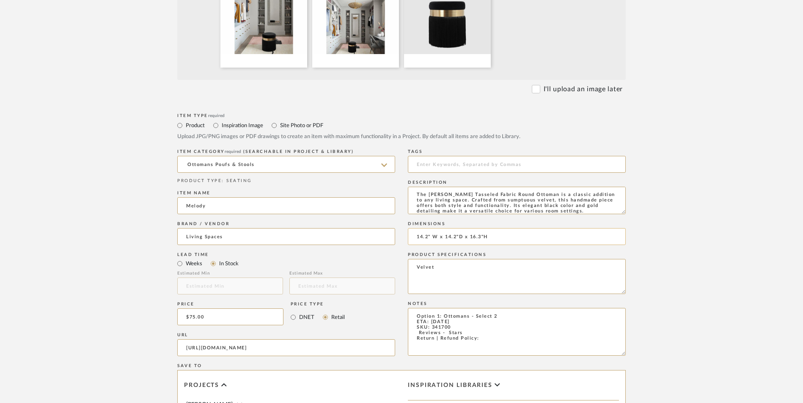
click at [460, 228] on input "14.2" W x 14.2"D x 16.3"H" at bounding box center [517, 236] width 218 height 17
click at [486, 228] on input "14.2" W x 14.2" D x 16.3"H" at bounding box center [517, 236] width 218 height 17
type input "14.2" W x 14.2" D x 16.3" H"
click at [483, 308] on textarea "Option 1: Ottomans - Select 2 ETA: [DATE] SKU: 341700 Reviews - Stars Return | …" at bounding box center [517, 332] width 218 height 48
click at [489, 308] on textarea "Option 1: Ottomans - Select 2 ETA: [DATE] SKU: 341700 Reviews - Stars Return | …" at bounding box center [517, 332] width 218 height 48
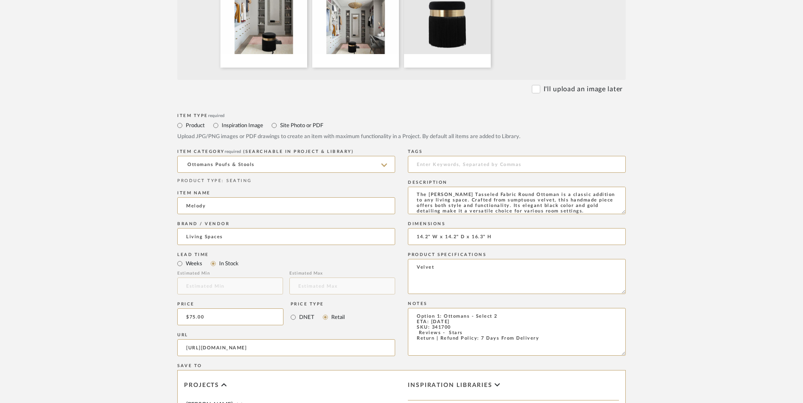
drag, startPoint x: 463, startPoint y: 266, endPoint x: 404, endPoint y: 266, distance: 59.6
click at [404, 266] on div "Item Type required Product Inspiration Image Site Photo or PDF Upload JPG/PNG i…" at bounding box center [401, 358] width 448 height 494
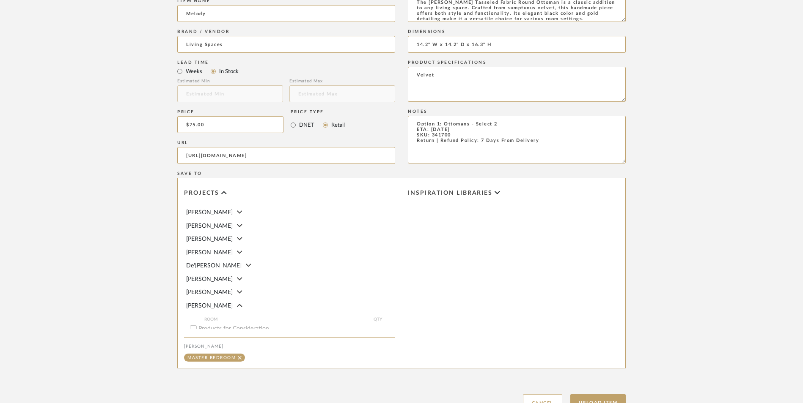
scroll to position [532, 0]
type textarea "Option 1: Ottomans - Select 2 ETA: [DATE] SKU: 341700 Return | Refund Policy: 7…"
click at [599, 393] on button "Upload Item" at bounding box center [598, 401] width 56 height 17
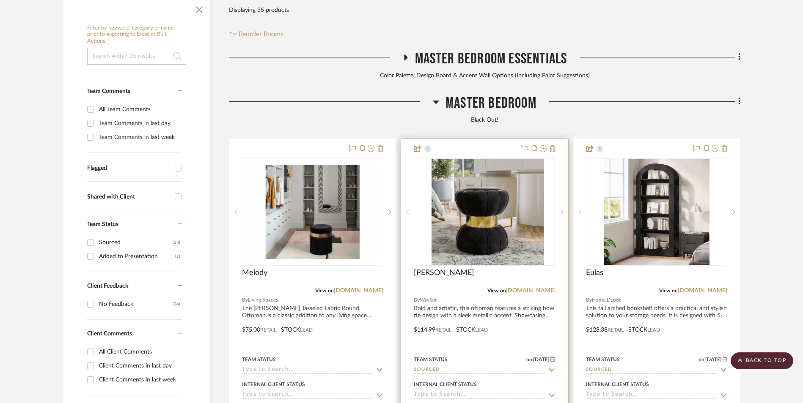
scroll to position [258, 0]
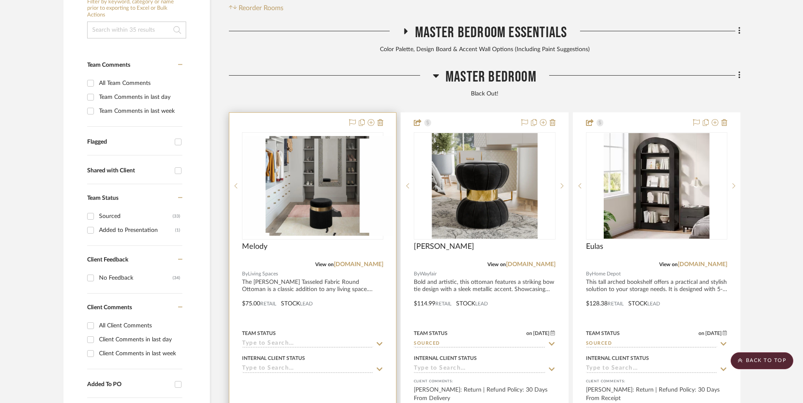
click at [335, 146] on img at bounding box center [313, 186] width 140 height 94
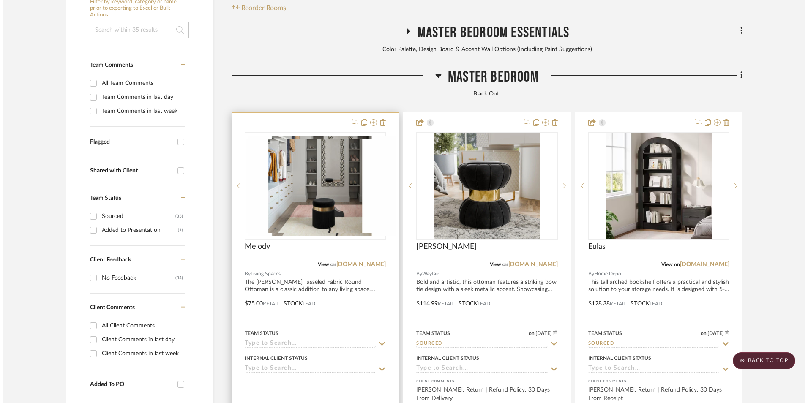
scroll to position [0, 0]
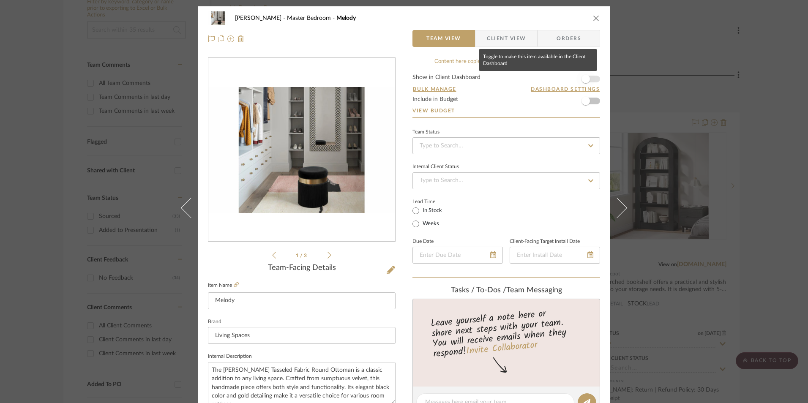
click at [587, 81] on span "button" at bounding box center [586, 79] width 19 height 19
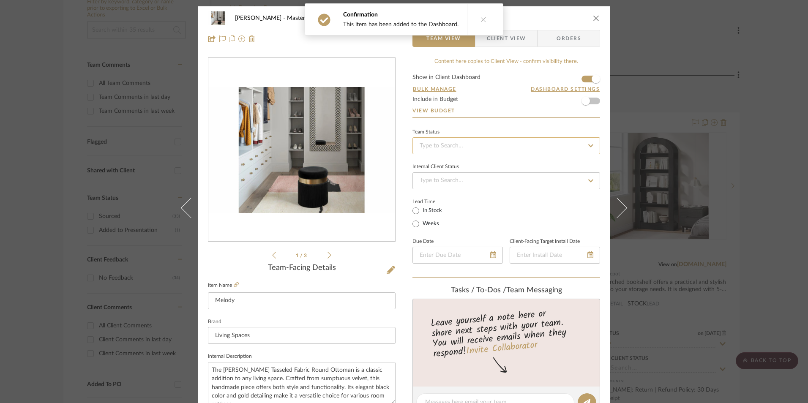
click at [499, 149] on input at bounding box center [507, 145] width 188 height 17
click at [445, 233] on div "Sourced" at bounding box center [503, 238] width 187 height 22
type input "[DATE]"
type input "Sourced"
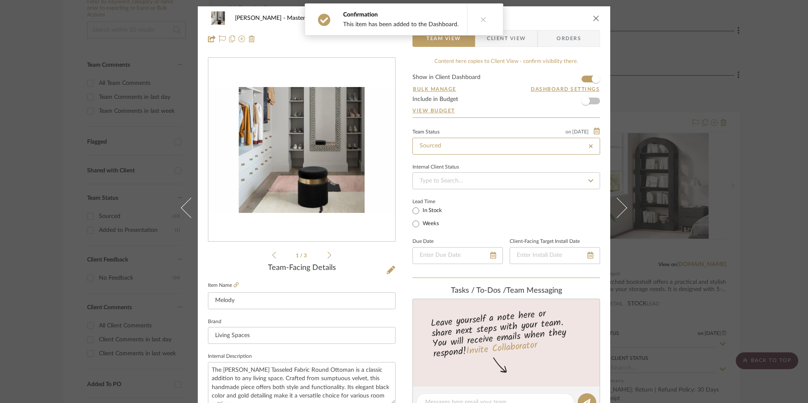
type input "[DATE]"
type input "Sourced"
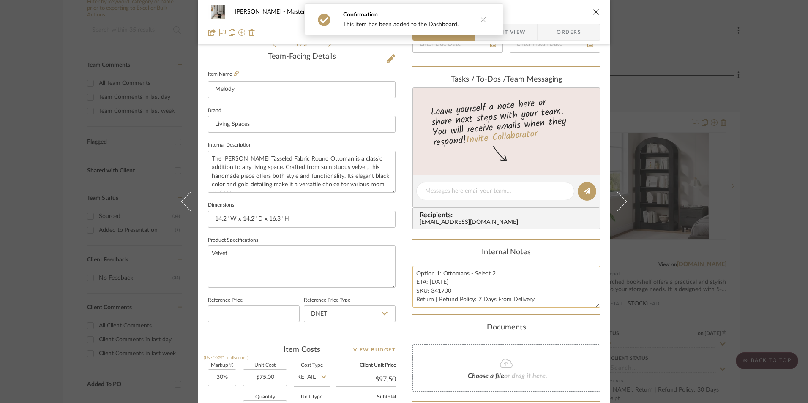
click at [441, 290] on textarea "Option 1: Ottomans - Select 2 ETA: [DATE] SKU: 341700 Return | Refund Policy: 7…" at bounding box center [507, 287] width 188 height 42
drag, startPoint x: 448, startPoint y: 292, endPoint x: 429, endPoint y: 292, distance: 19.5
click at [429, 292] on textarea "Option 1: Ottomans - Select 2 ETA: [DATE] SKU: 341700 Return | Refund Policy: 7…" at bounding box center [507, 287] width 188 height 42
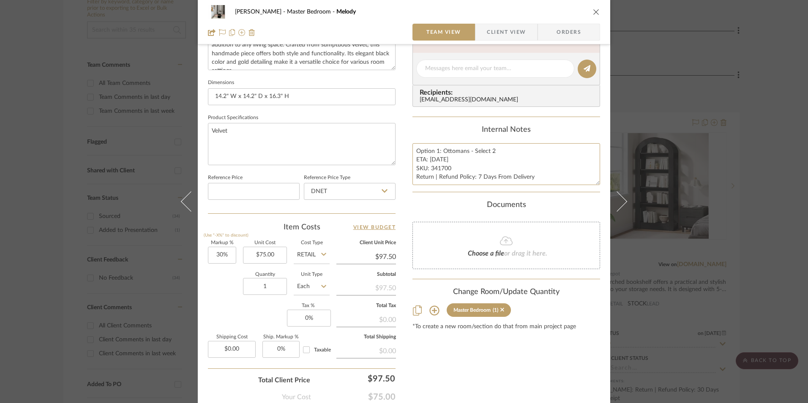
scroll to position [338, 0]
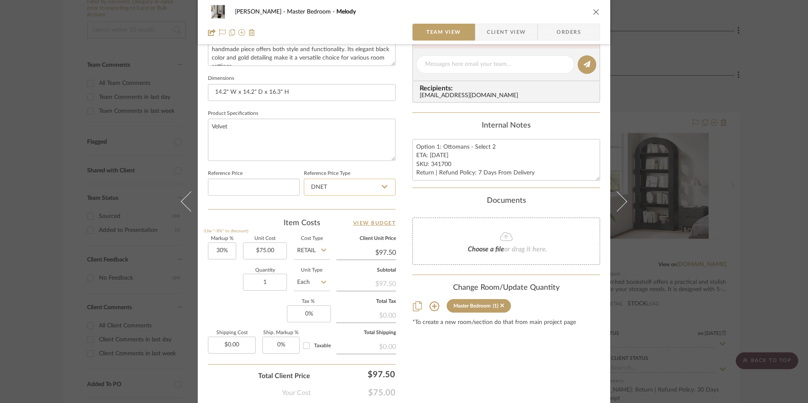
click at [368, 188] on input "DNET" at bounding box center [350, 187] width 92 height 17
click at [360, 227] on div "Retail" at bounding box center [353, 230] width 104 height 22
type input "Retail"
type input "30"
click at [222, 250] on input "30" at bounding box center [222, 251] width 28 height 17
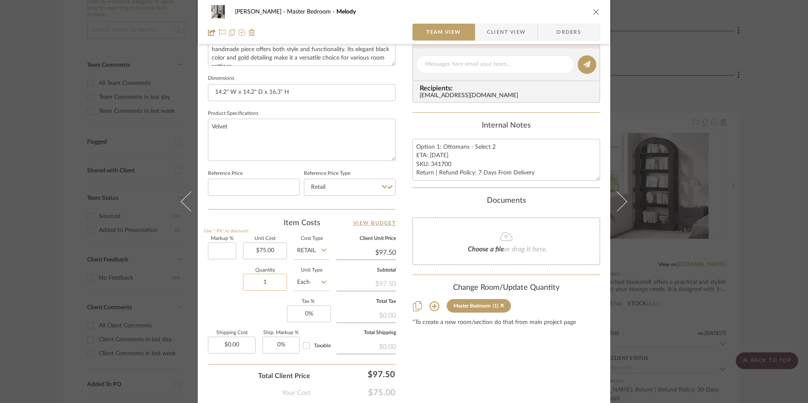
click at [221, 275] on div "Quantity 1 Unit Type Each" at bounding box center [269, 284] width 122 height 30
type input "0%"
type input "$75.00"
click at [264, 282] on input "1" at bounding box center [265, 282] width 44 height 17
type input "2"
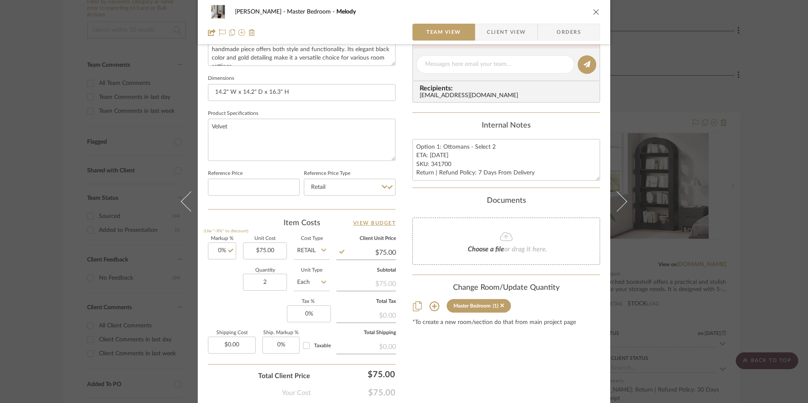
click at [250, 307] on div "Markup % (Use "-X%" to discount) 0% Unit Cost $75.00 Cost Type Retail Client Un…" at bounding box center [302, 298] width 188 height 123
click at [312, 317] on input "0" at bounding box center [309, 314] width 44 height 17
type input "8.25%"
click at [448, 346] on div "Content here copies to Client View - confirm visibility there. Show in Client D…" at bounding box center [507, 67] width 188 height 696
click at [582, 35] on span "Orders" at bounding box center [569, 32] width 43 height 17
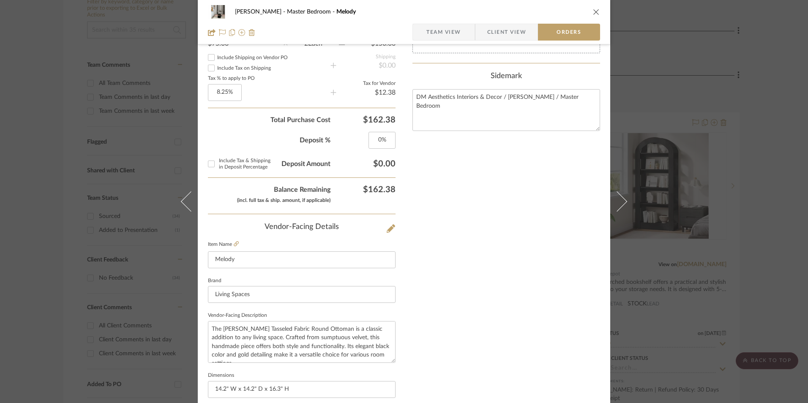
scroll to position [496, 0]
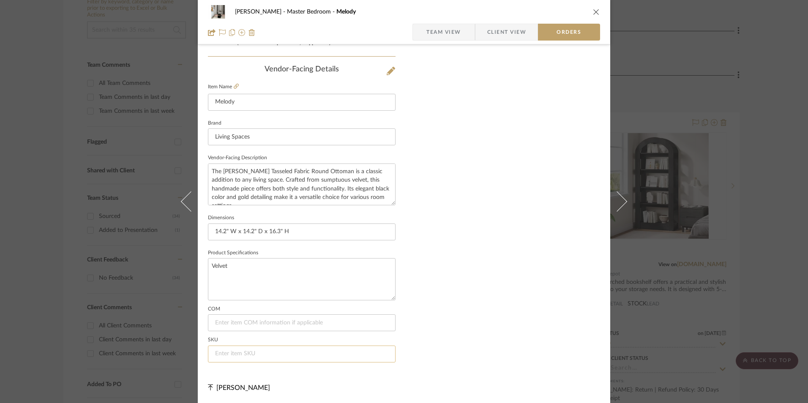
click at [255, 356] on input at bounding box center [302, 354] width 188 height 17
paste input "341700"
type input "341700"
click at [452, 24] on span "Team View" at bounding box center [444, 32] width 35 height 17
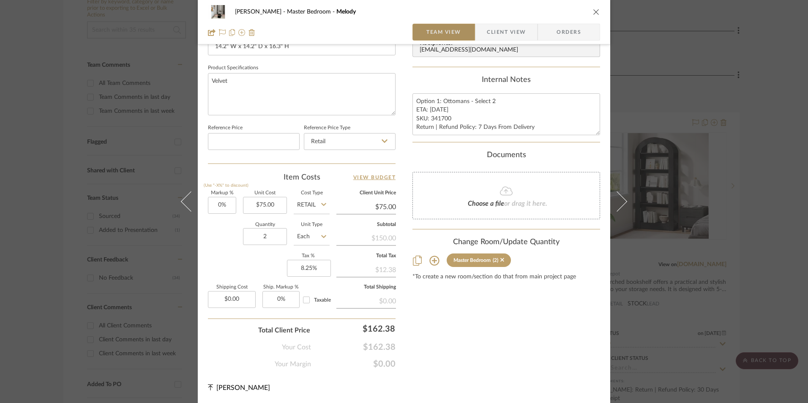
scroll to position [384, 0]
drag, startPoint x: 414, startPoint y: 100, endPoint x: 486, endPoint y: 120, distance: 74.6
click at [548, 127] on textarea "Option 1: Ottomans - Select 2 ETA: [DATE] SKU: 341700 Return | Refund Policy: 7…" at bounding box center [507, 114] width 188 height 42
click at [500, 23] on div "[PERSON_NAME] Master Bedroom Melody Team View Client View Orders" at bounding box center [404, 22] width 413 height 44
drag, startPoint x: 498, startPoint y: 29, endPoint x: 460, endPoint y: 112, distance: 91.2
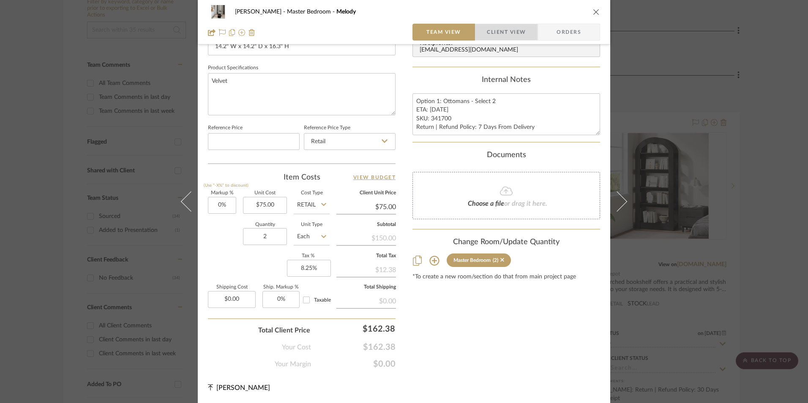
click at [497, 29] on span "Client View" at bounding box center [506, 32] width 39 height 17
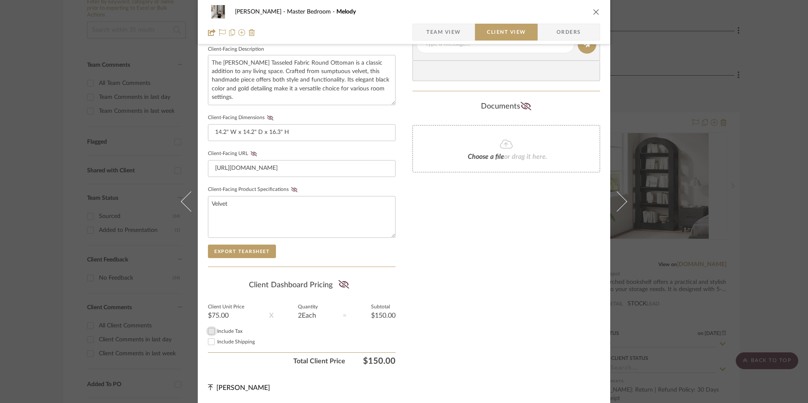
click at [211, 328] on input "Include Tax" at bounding box center [211, 331] width 10 height 10
checkbox input "true"
click at [340, 282] on icon at bounding box center [344, 284] width 11 height 8
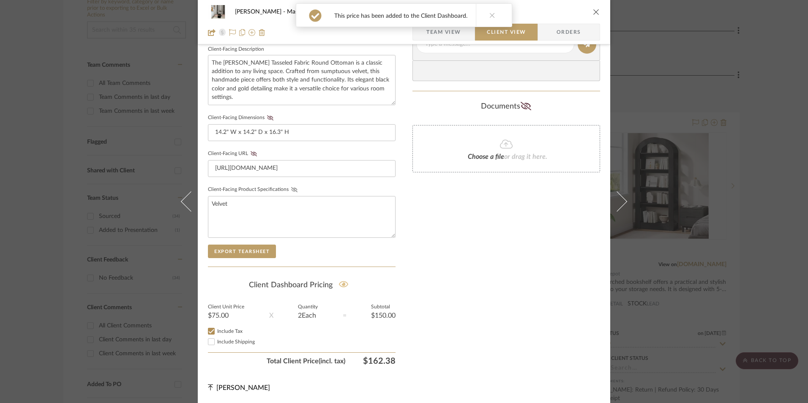
click at [291, 189] on icon at bounding box center [294, 189] width 6 height 5
click at [254, 156] on button "Client-Facing URL" at bounding box center [253, 154] width 11 height 6
click at [267, 117] on icon at bounding box center [270, 117] width 6 height 5
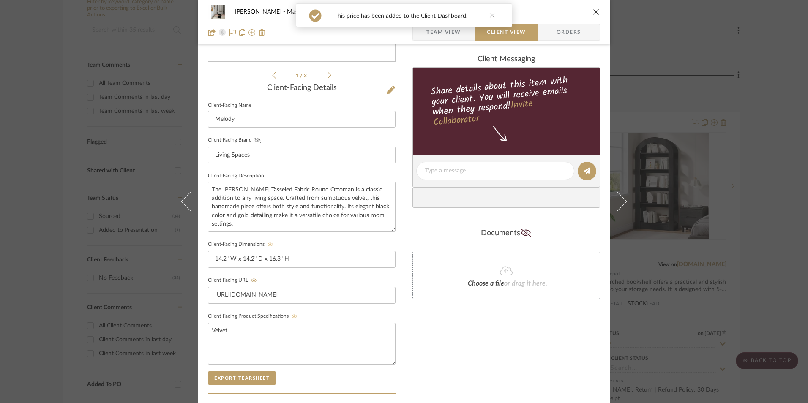
click at [255, 138] on icon at bounding box center [258, 140] width 6 height 5
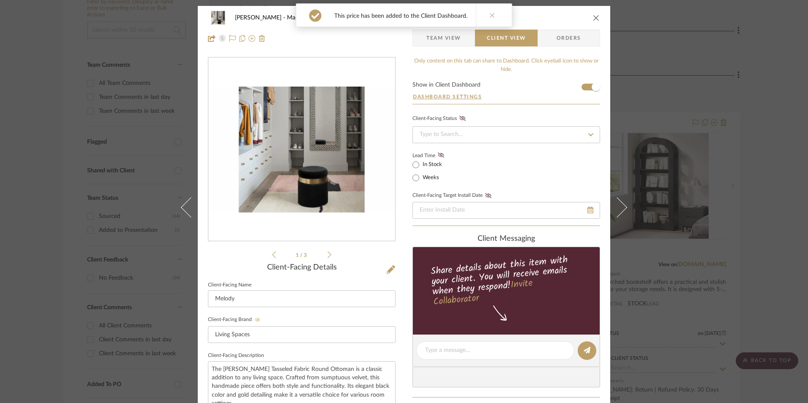
scroll to position [0, 0]
drag, startPoint x: 442, startPoint y: 155, endPoint x: 486, endPoint y: 204, distance: 65.3
click at [442, 155] on fa-icon at bounding box center [441, 156] width 11 height 8
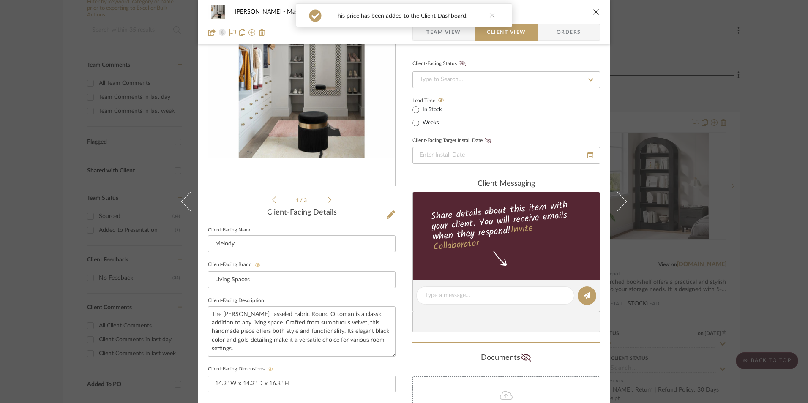
scroll to position [127, 0]
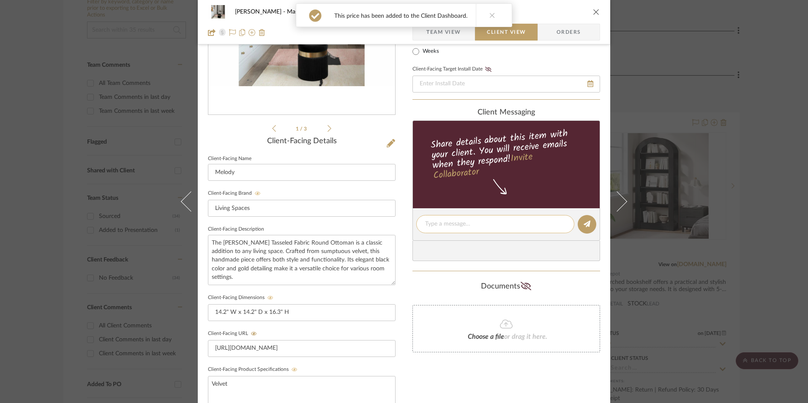
click at [462, 229] on div at bounding box center [495, 224] width 158 height 18
click at [464, 226] on textarea at bounding box center [495, 224] width 140 height 9
paste textarea "Option 1: Ottomans - Select 2 ETA: [DATE] SKU: 341700 Return | Refund Policy: 7…"
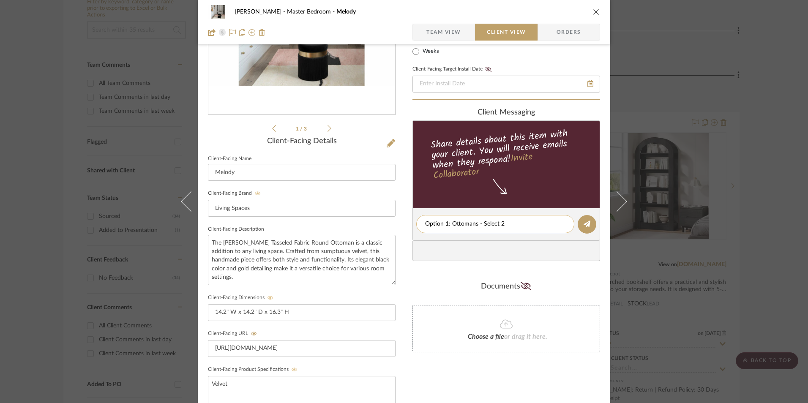
scroll to position [0, 0]
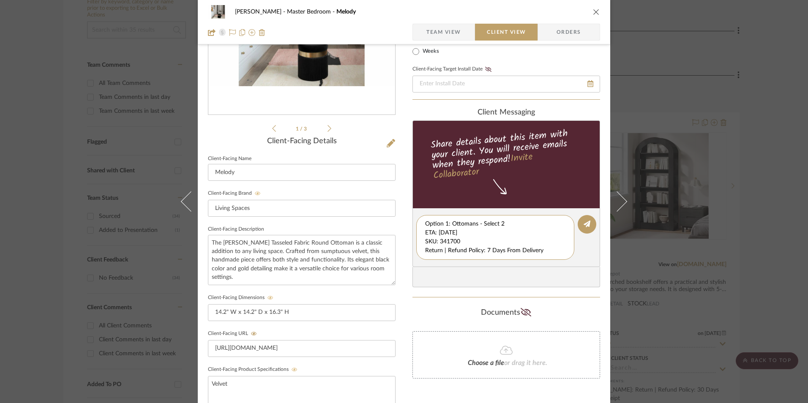
drag, startPoint x: 422, startPoint y: 230, endPoint x: 466, endPoint y: 247, distance: 46.6
click at [593, 269] on div "client Messaging Share details about this item with your client. You will recei…" at bounding box center [507, 198] width 188 height 180
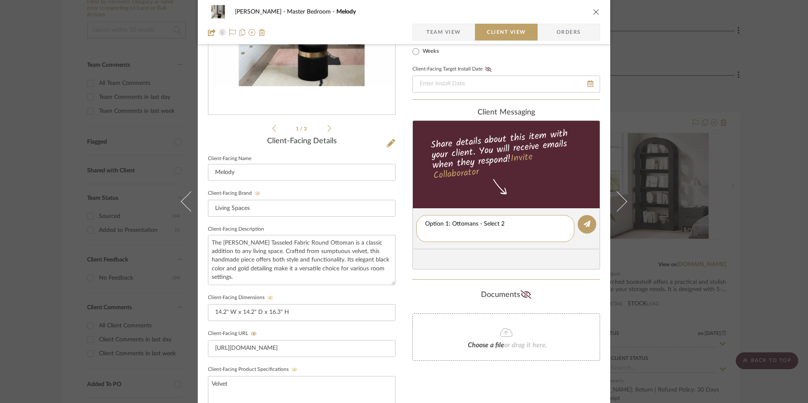
type textarea "Option 1: Ottomans - Select 2"
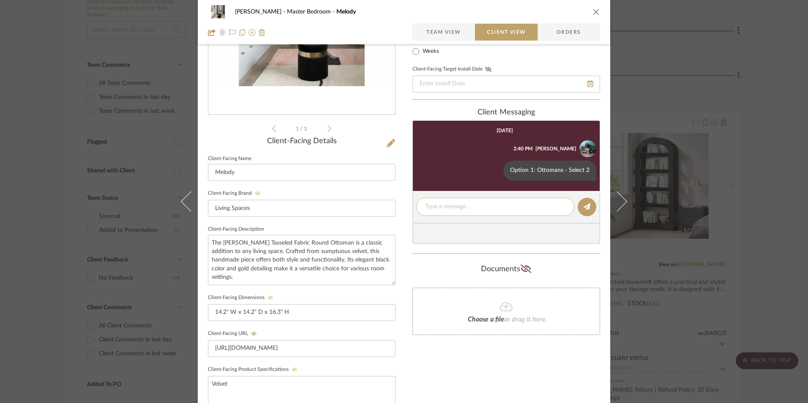
click at [462, 206] on textarea at bounding box center [495, 207] width 140 height 9
paste textarea "ETA: [DATE] SKU: 341700 Return | Refund Policy: 7 Days From Delivery"
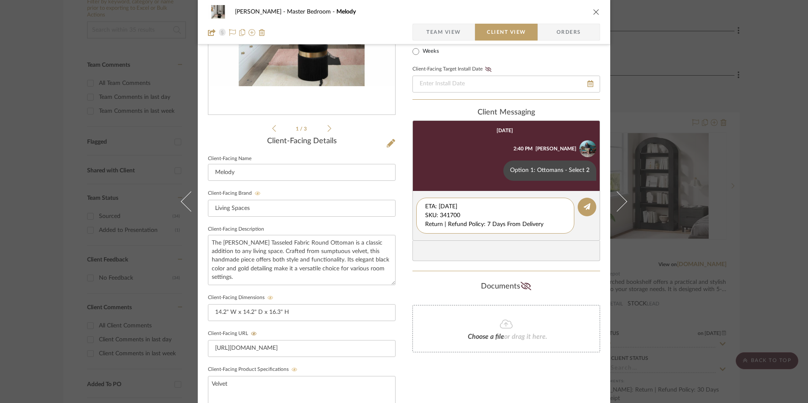
drag, startPoint x: 438, startPoint y: 216, endPoint x: 401, endPoint y: 186, distance: 46.6
click at [401, 186] on div "[PERSON_NAME] Master Bedroom Melody Team View Client View Orders 1 / 3 Client-F…" at bounding box center [404, 231] width 413 height 704
click at [425, 216] on textarea "Return | Refund Policy: 7 Days From Delivery" at bounding box center [495, 212] width 140 height 18
type textarea "Return | Refund Policy: 7 Days From Delivery"
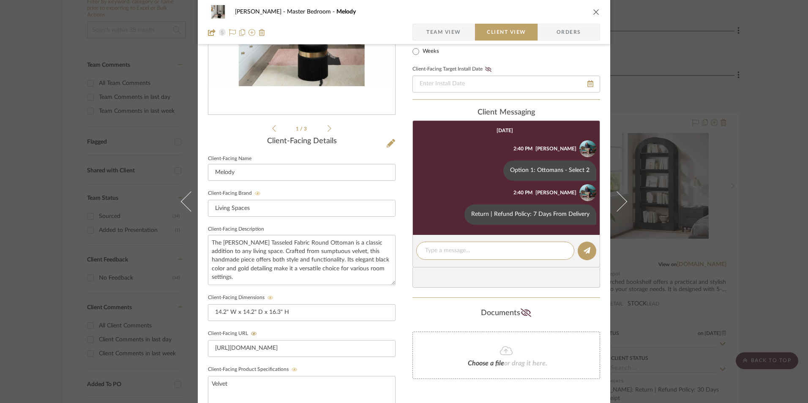
click at [594, 11] on icon "close" at bounding box center [596, 11] width 7 height 7
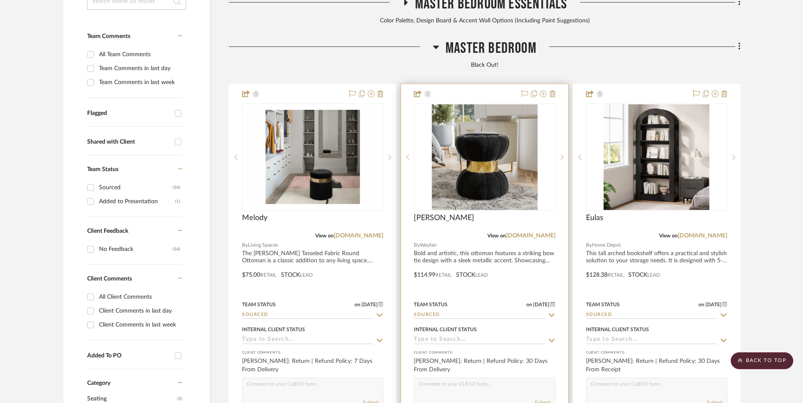
scroll to position [300, 0]
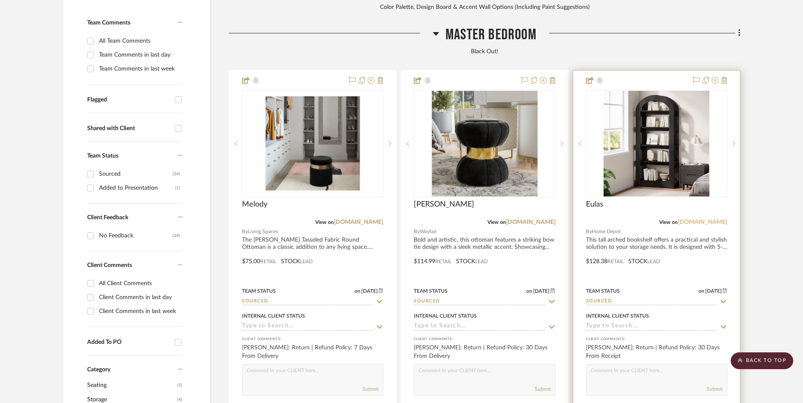
click at [710, 219] on link "[DOMAIN_NAME]" at bounding box center [701, 222] width 49 height 6
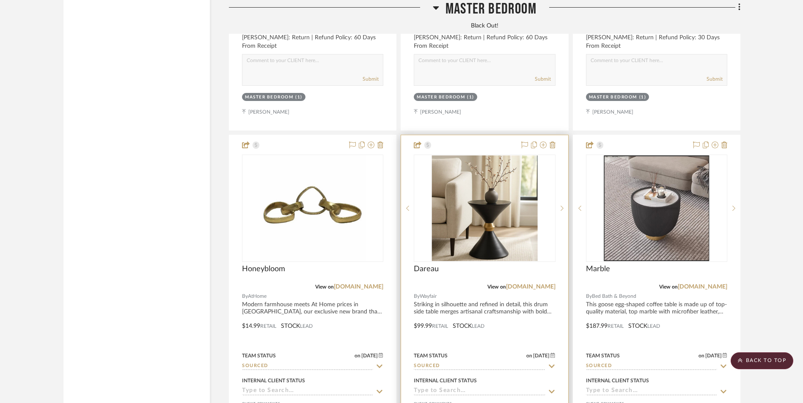
scroll to position [2499, 0]
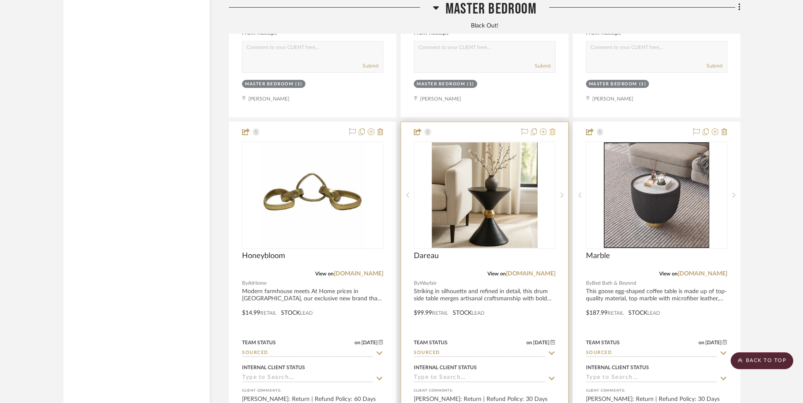
click at [552, 129] on icon at bounding box center [552, 132] width 6 height 7
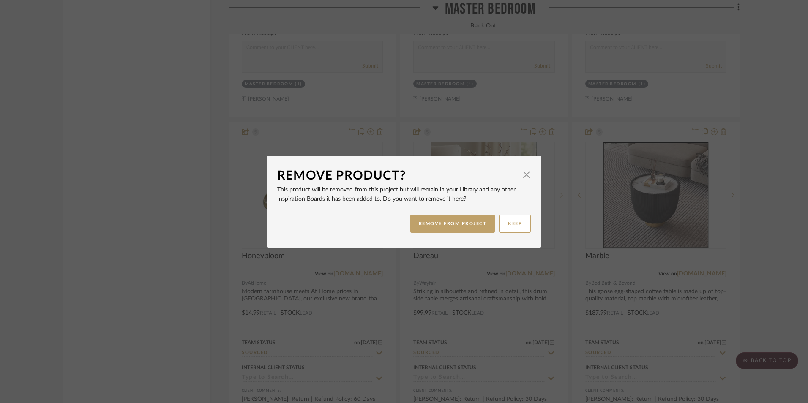
click at [464, 219] on button "REMOVE FROM PROJECT" at bounding box center [453, 224] width 85 height 18
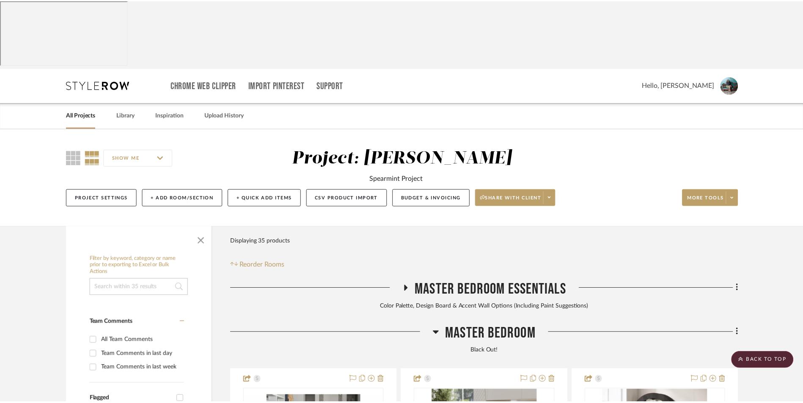
scroll to position [2499, 0]
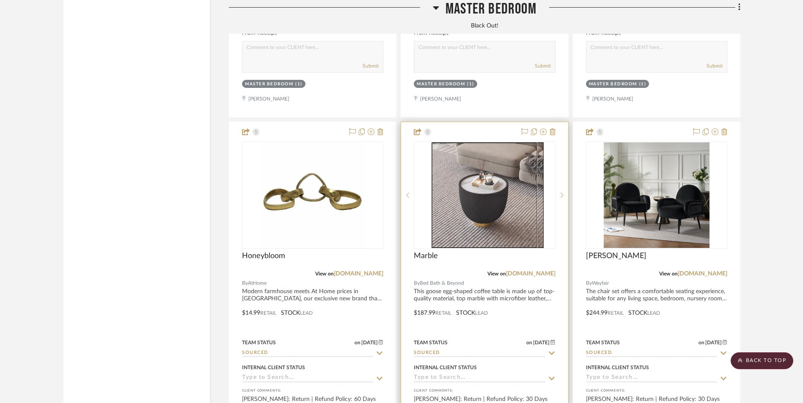
click at [498, 151] on img at bounding box center [484, 195] width 106 height 106
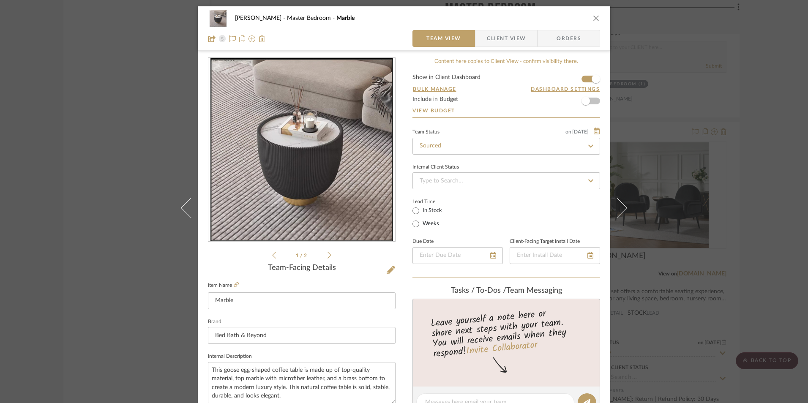
scroll to position [254, 0]
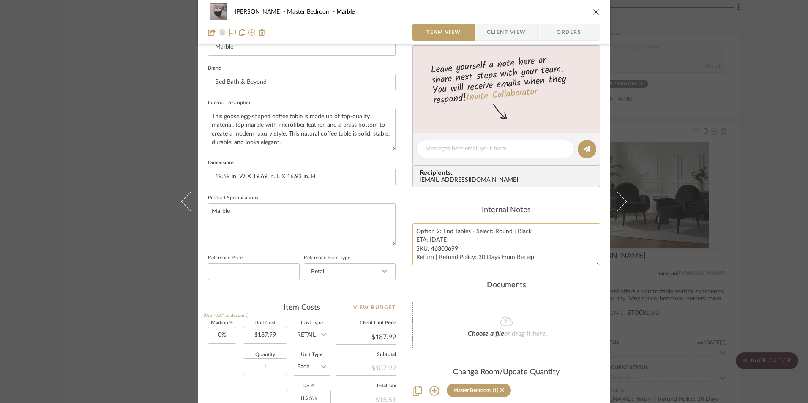
click at [447, 239] on textarea "Option 2: End Tables - Select: Round | Black ETA: [DATE] SKU: 46300699 Return |…" at bounding box center [507, 245] width 188 height 42
drag, startPoint x: 441, startPoint y: 231, endPoint x: 368, endPoint y: 228, distance: 73.2
click at [367, 228] on div "[PERSON_NAME] Master Bedroom Marble Team View Client View Orders 1 / 2 Team-Fac…" at bounding box center [404, 143] width 413 height 781
type textarea "End Tables - Select: Round | Black ETA: [DATE] SKU: 46300699 Return | Refund Po…"
click at [453, 207] on div "Internal Notes" at bounding box center [507, 210] width 188 height 9
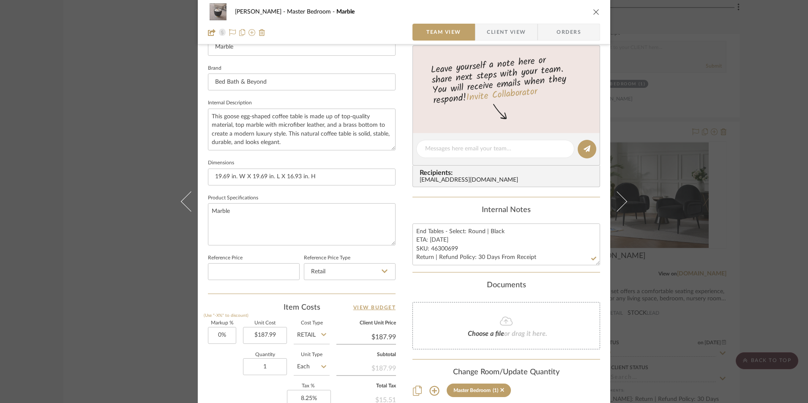
click at [506, 28] on span "Client View" at bounding box center [506, 32] width 39 height 17
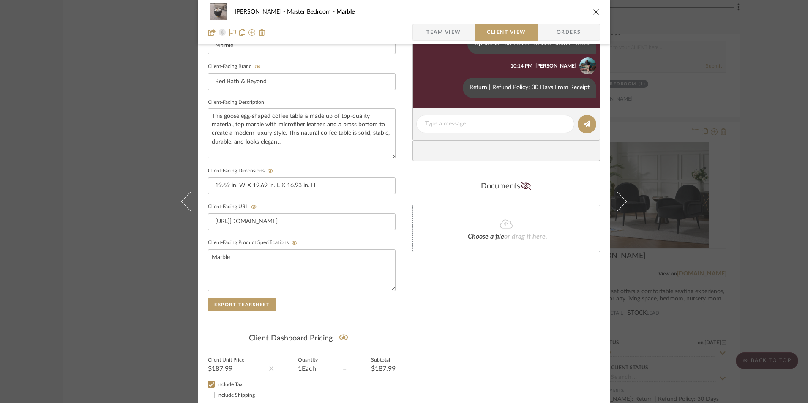
scroll to position [85, 0]
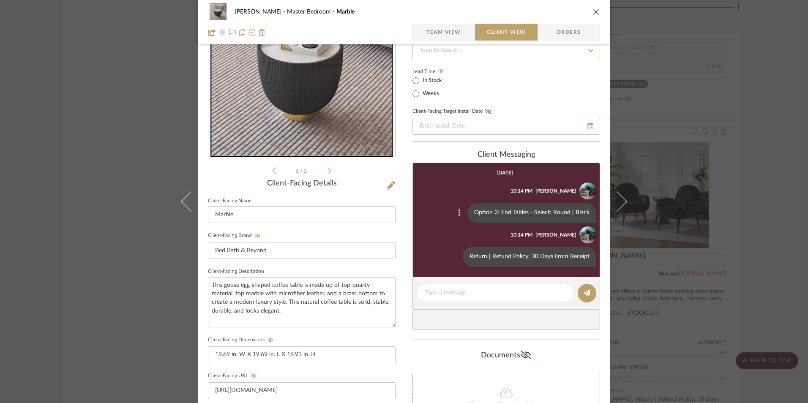
click at [458, 212] on icon at bounding box center [459, 212] width 3 height 7
click at [435, 200] on span "Edit Message" at bounding box center [420, 203] width 35 height 7
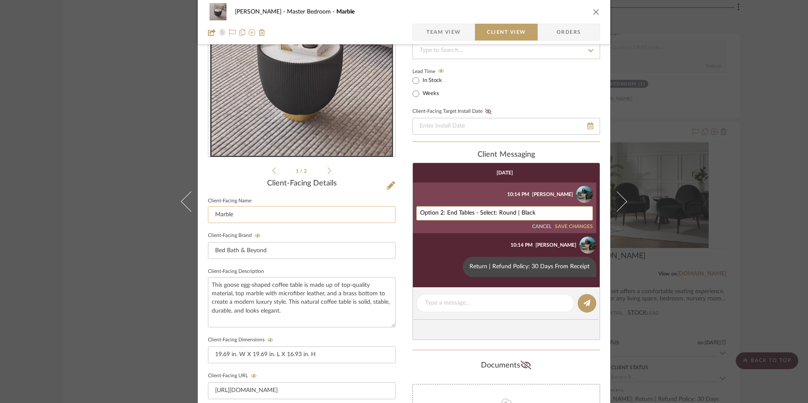
drag, startPoint x: 444, startPoint y: 213, endPoint x: 387, endPoint y: 211, distance: 57.5
click at [378, 212] on div "[PERSON_NAME] Master Bedroom Marble Team View Client View Orders 1 / 2 Client-F…" at bounding box center [404, 274] width 413 height 704
type textarea "End Tables - Select: Round | Black"
click at [573, 227] on button "SAVE CHANGES" at bounding box center [574, 227] width 38 height 6
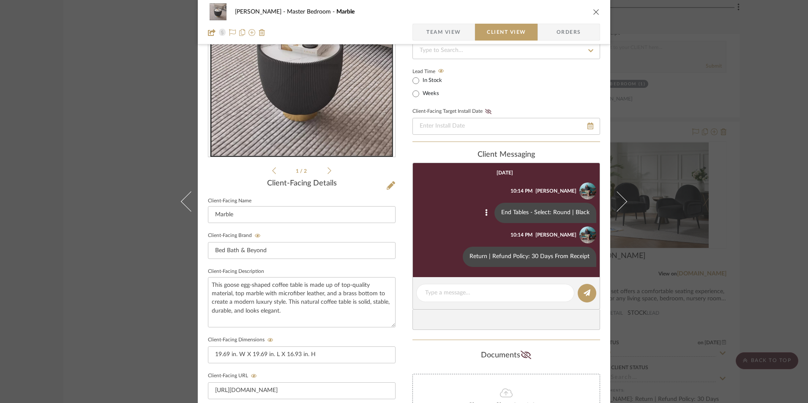
click at [594, 11] on icon "close" at bounding box center [596, 11] width 7 height 7
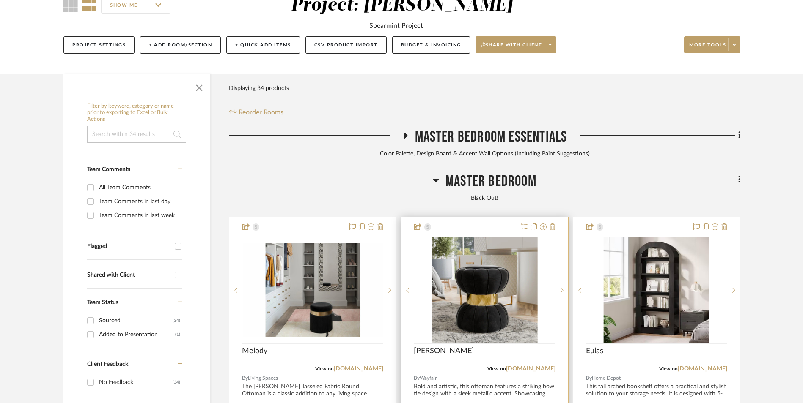
scroll to position [173, 0]
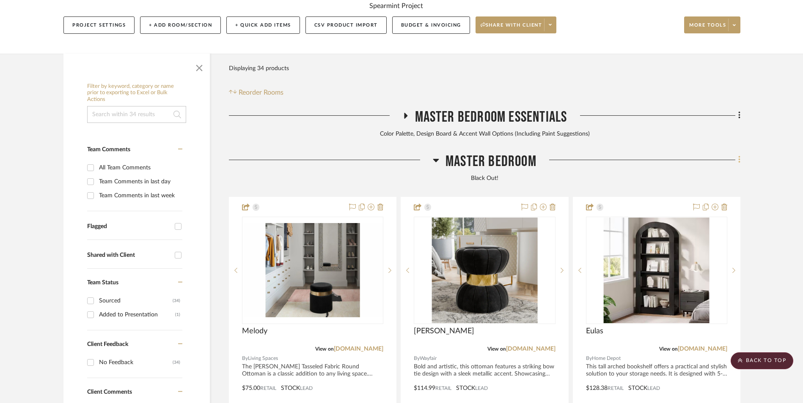
click at [737, 154] on fa-icon at bounding box center [737, 161] width 5 height 14
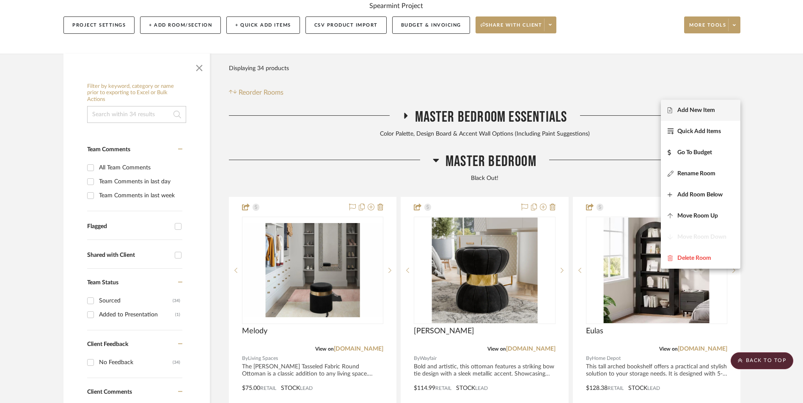
click at [700, 112] on span "Add New Item" at bounding box center [696, 110] width 38 height 7
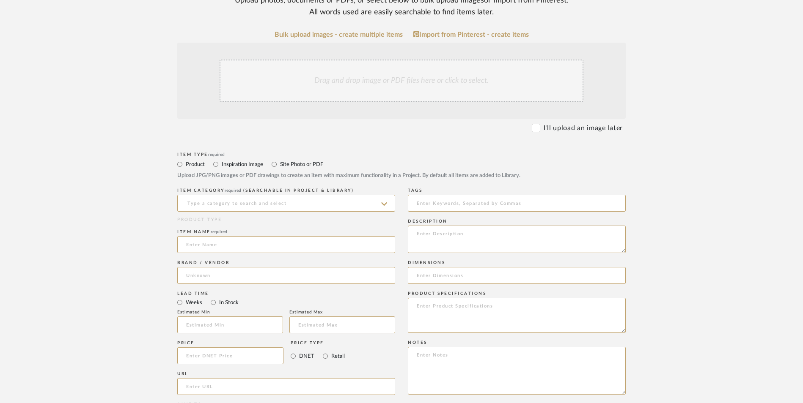
scroll to position [211, 0]
click at [261, 193] on input at bounding box center [286, 201] width 218 height 17
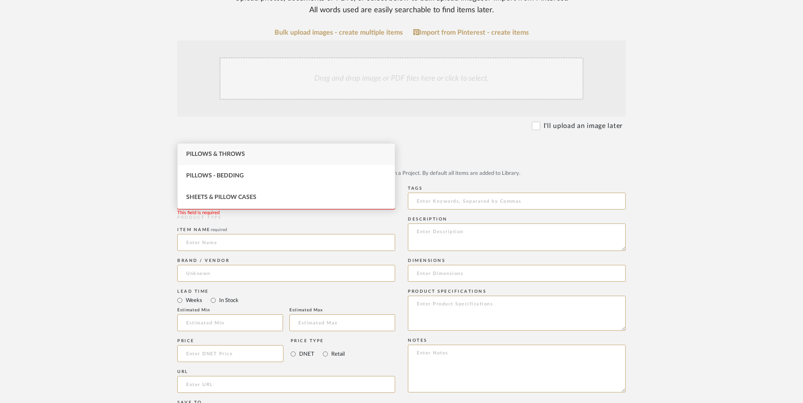
click at [243, 152] on span "Pillows & Throws" at bounding box center [215, 154] width 59 height 6
type input "Pillows & Throws"
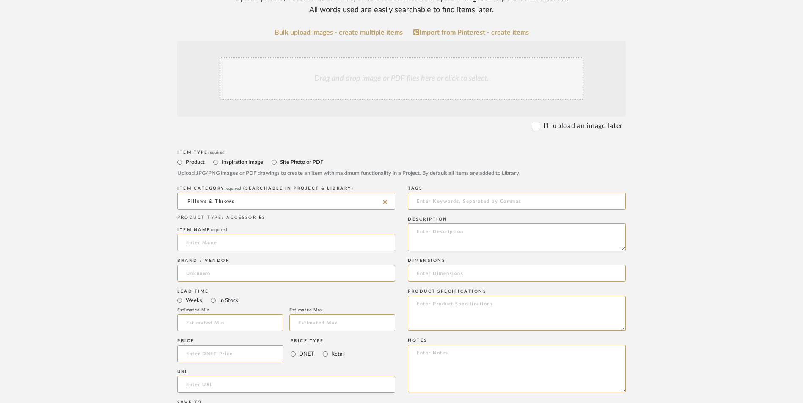
click at [226, 234] on input at bounding box center [286, 242] width 218 height 17
drag, startPoint x: 225, startPoint y: 177, endPoint x: 131, endPoint y: 172, distance: 94.5
click at [131, 172] on upload-items "Create new item in [PERSON_NAME] Upload photos, documents or PDFs, or select be…" at bounding box center [401, 290] width 803 height 745
type input "Curramet"
click at [226, 265] on input at bounding box center [286, 273] width 218 height 17
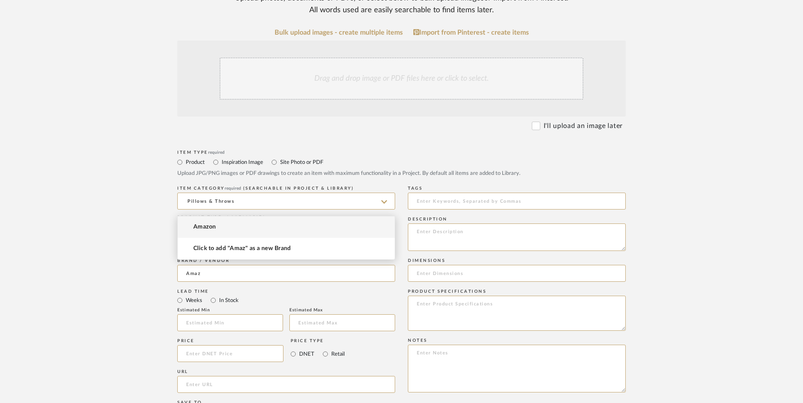
click at [221, 231] on mat-option "Amazon" at bounding box center [286, 227] width 217 height 22
type input "Amazon"
click at [210, 296] on input "In Stock" at bounding box center [213, 301] width 10 height 10
radio input "true"
click at [329, 349] on input "Retail" at bounding box center [325, 354] width 10 height 10
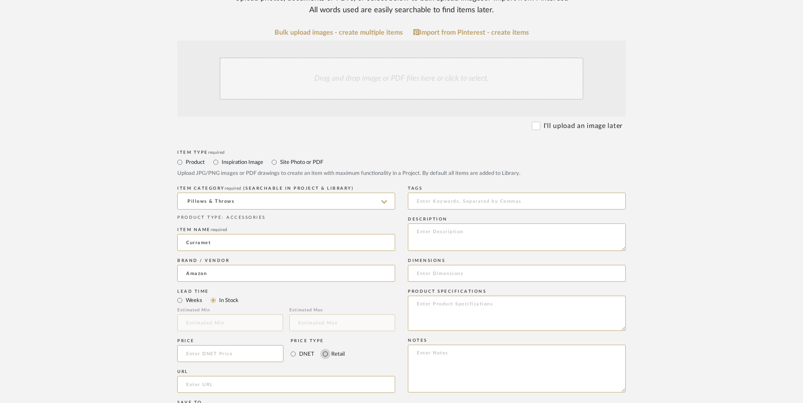
radio input "true"
click at [238, 345] on input at bounding box center [230, 353] width 106 height 17
type input "$14.99"
click at [141, 285] on form "Bulk upload images - create multiple items Import from Pinterest - create items…" at bounding box center [401, 335] width 539 height 613
click at [209, 376] on input "url" at bounding box center [286, 384] width 218 height 17
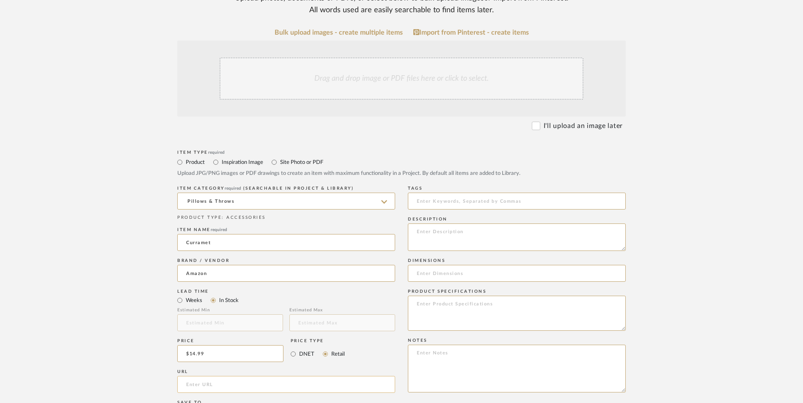
paste input "[URL][DOMAIN_NAME][PERSON_NAME]"
type input "[URL][DOMAIN_NAME][PERSON_NAME]"
click at [138, 263] on form "Bulk upload images - create multiple items Import from Pinterest - create items…" at bounding box center [401, 335] width 539 height 613
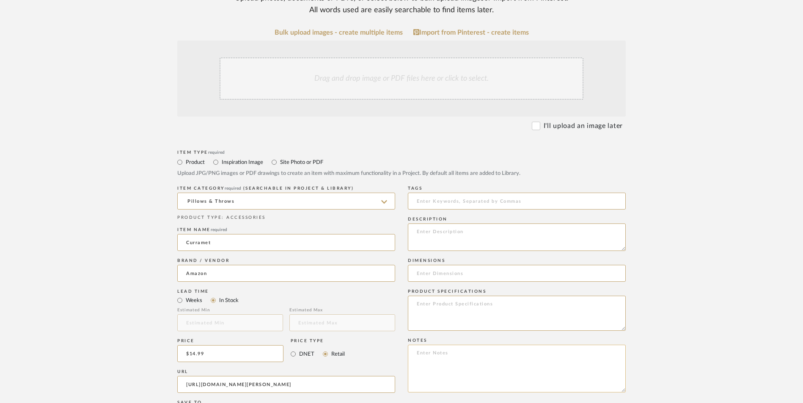
click at [496, 345] on textarea at bounding box center [517, 369] width 218 height 48
paste textarea "Option 1: ETA: SKU: Reviews - Stars Return | Refund Policy:"
click at [353, 277] on div "Item Type required Product Inspiration Image Site Photo or PDF Upload JPG/PNG i…" at bounding box center [401, 395] width 448 height 494
click at [343, 58] on div "Drag and drop image or PDF files here or click to select." at bounding box center [401, 79] width 364 height 42
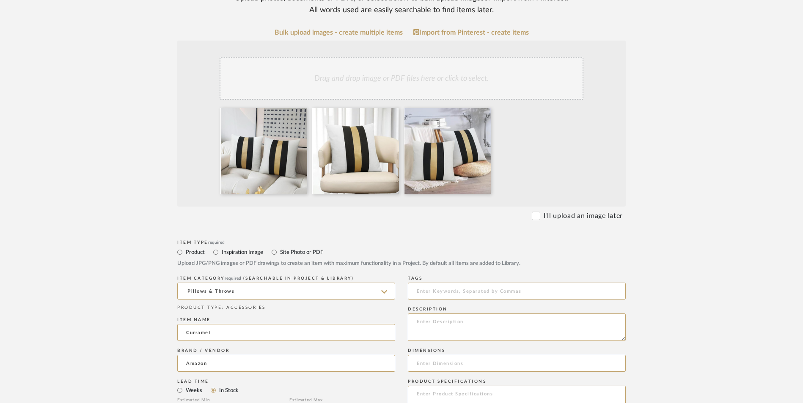
scroll to position [338, 0]
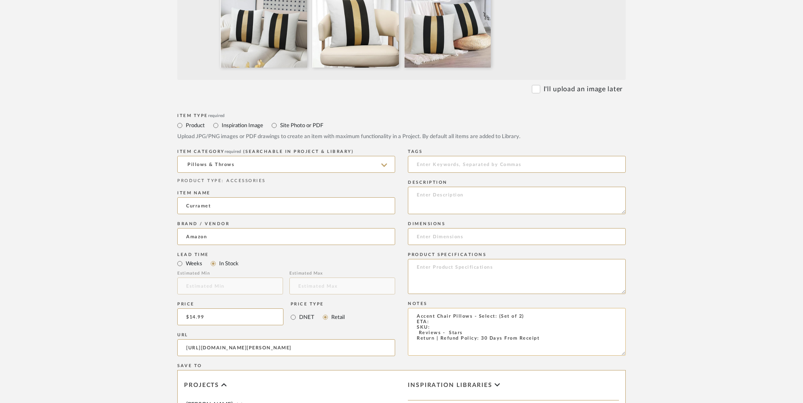
click at [440, 308] on textarea "Accent Chair Pillows - Select: (Set of 2) ETA: SKU: Reviews - Stars Return | Re…" at bounding box center [517, 332] width 218 height 48
click at [414, 308] on textarea "Accent Chair Pillows - Select: (Set of 2) ETA: [DATE] SKU: Reviews - Stars Retu…" at bounding box center [517, 332] width 218 height 48
click at [452, 308] on textarea "Accent Chair Pillows - Select: (Set of 2) ETA: [DATE] SKU: 67 Reviews - Stars R…" at bounding box center [517, 332] width 218 height 48
click at [483, 308] on textarea "Accent Chair Pillows - Select: (Set of 2) ETA: [DATE] SKU: 67 Reviews - 4.7 Sta…" at bounding box center [517, 332] width 218 height 48
type textarea "Accent Chair Pillows - Select: (Set of 2) ETA: [DATE] SKU: 67 Reviews - 4.7 Sta…"
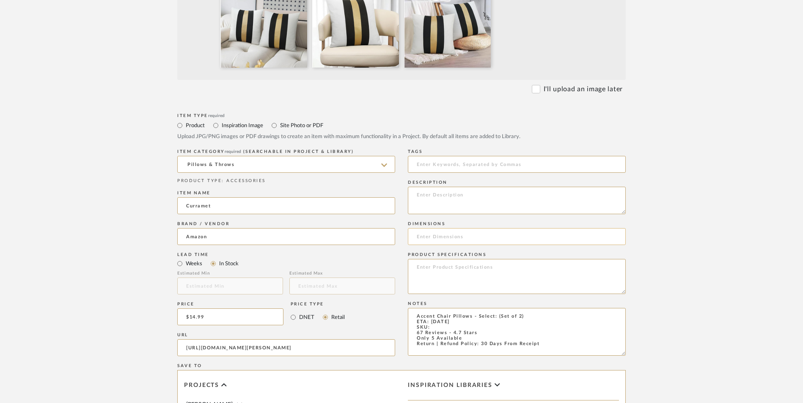
click at [436, 228] on input at bounding box center [517, 236] width 218 height 17
paste input "18"L x 18"W"
click at [427, 228] on input "18"L x 18"W" at bounding box center [517, 236] width 218 height 17
click at [447, 228] on input "18" L x 18"W" at bounding box center [517, 236] width 218 height 17
type input "18" L x 18" W"
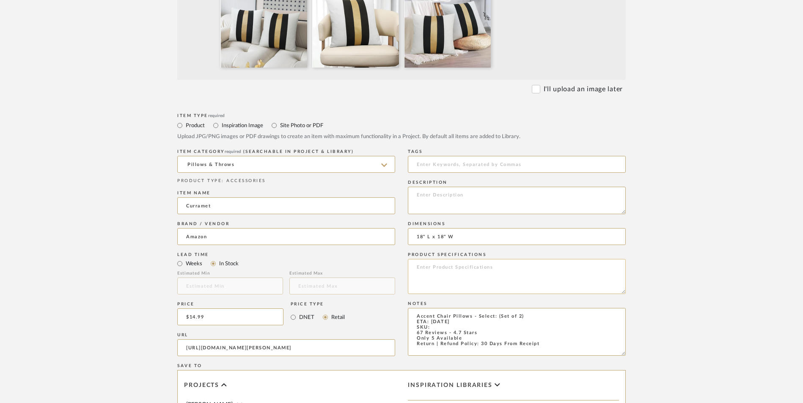
click at [458, 259] on textarea at bounding box center [517, 276] width 218 height 35
type textarea "Cotton"
click at [498, 187] on textarea at bounding box center [517, 200] width 218 height 27
paste textarea "The luxury pillow covers with gold leather striped are an easy way to update a …"
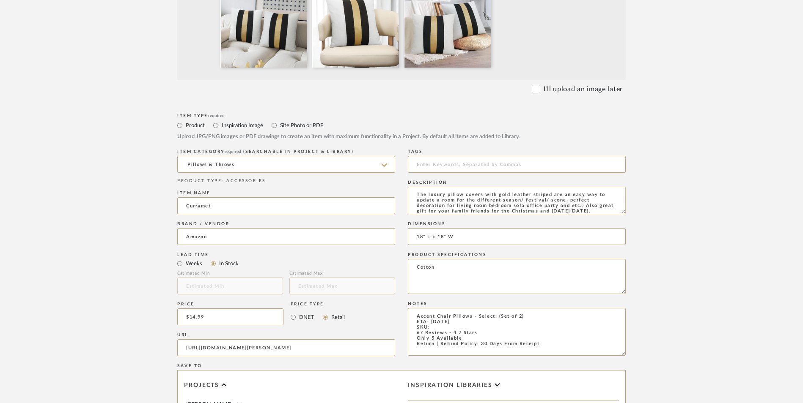
click at [601, 187] on textarea "The luxury pillow covers with gold leather striped are an easy way to update a …" at bounding box center [517, 200] width 218 height 27
click at [462, 187] on textarea "The luxury pillow covers with gold leather striped are an easy way to update a …" at bounding box center [517, 200] width 218 height 27
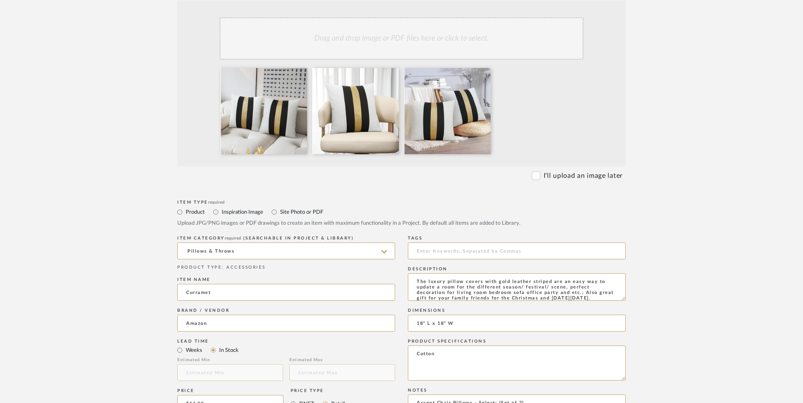
scroll to position [381, 0]
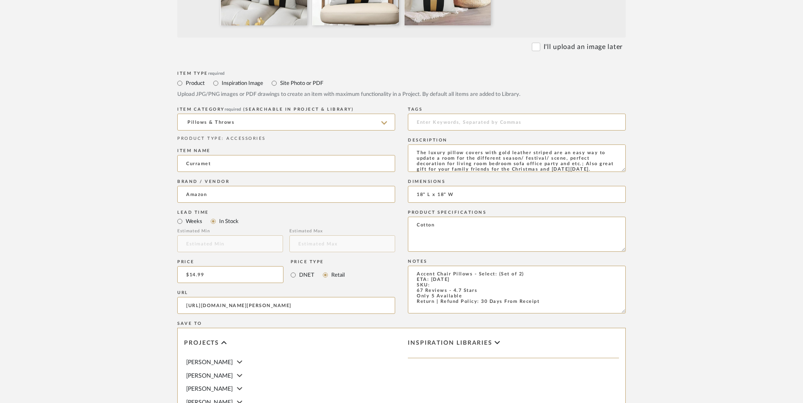
type textarea "The luxury pillow covers with gold leather striped are an easy way to update a …"
click at [447, 266] on textarea "Accent Chair Pillows - Select: (Set of 2) ETA: [DATE] SKU: 67 Reviews - 4.7 Sta…" at bounding box center [517, 290] width 218 height 48
paste textarea "B0CF1Q9TH8"
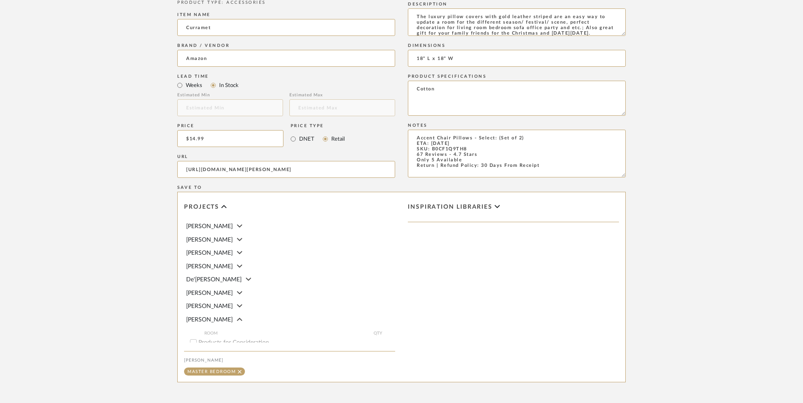
scroll to position [532, 0]
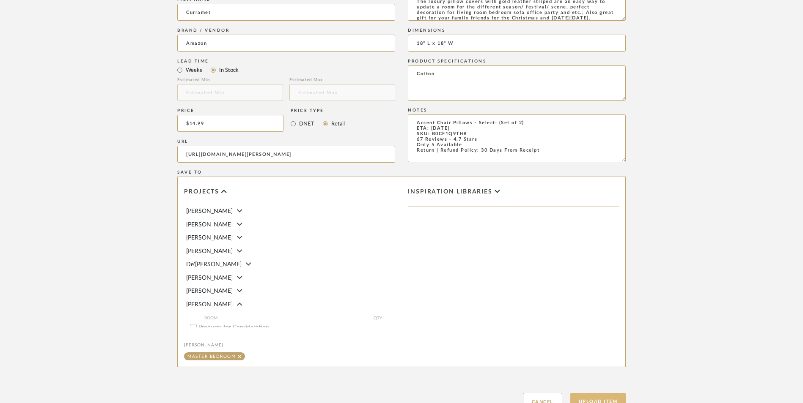
type textarea "Accent Chair Pillows - Select: (Set of 2) ETA: [DATE] SKU: B0CF1Q9TH8 67 Review…"
click at [592, 393] on button "Upload Item" at bounding box center [598, 401] width 56 height 17
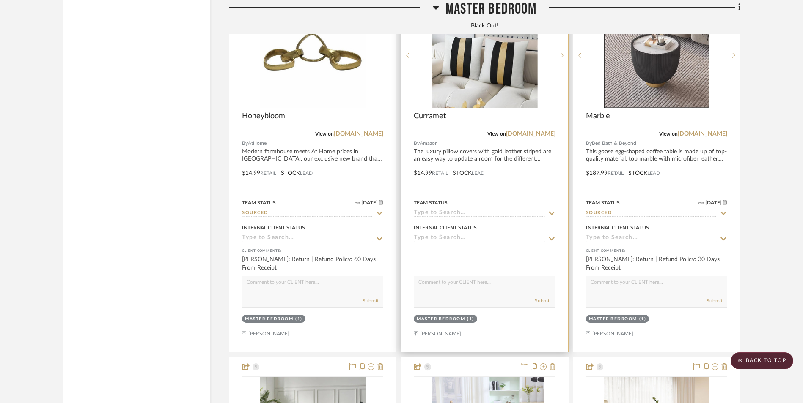
scroll to position [2495, 0]
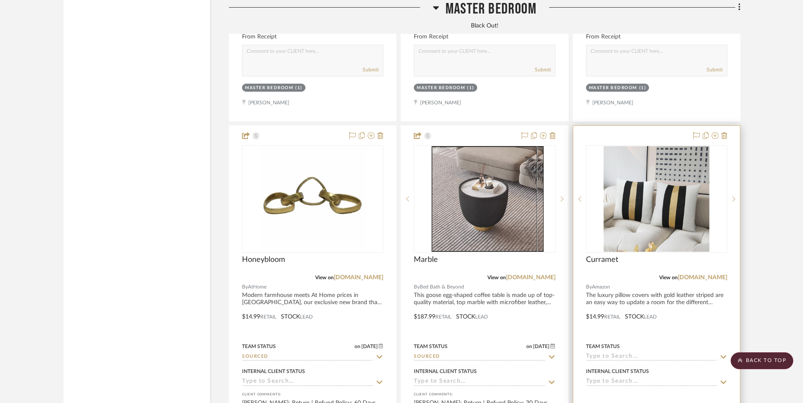
click at [655, 154] on img "0" at bounding box center [656, 199] width 106 height 106
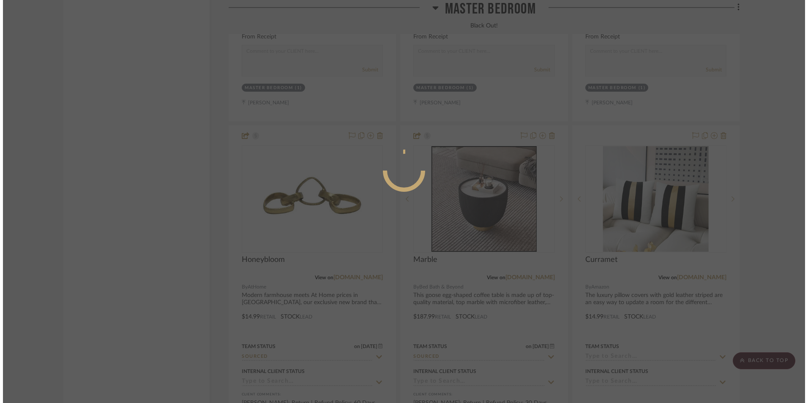
scroll to position [0, 0]
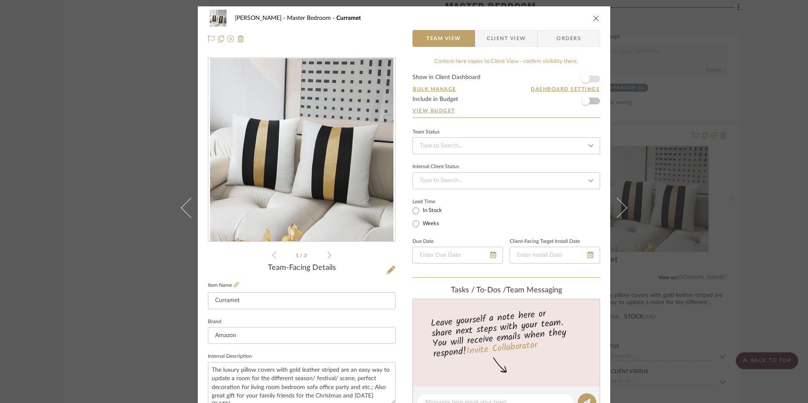
click at [589, 79] on span "button" at bounding box center [586, 79] width 19 height 19
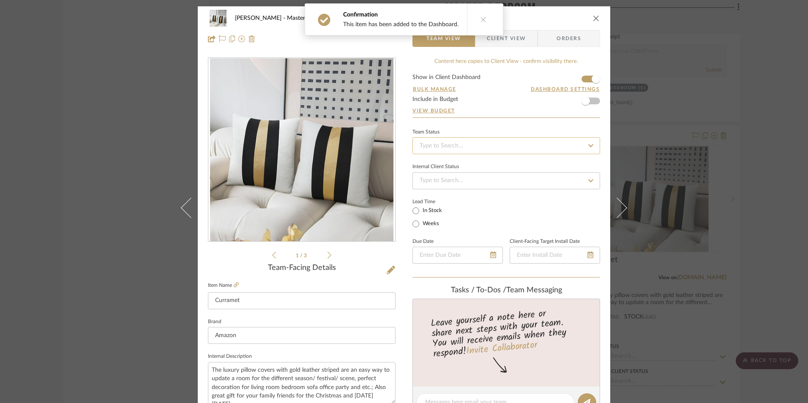
click at [481, 144] on input at bounding box center [507, 145] width 188 height 17
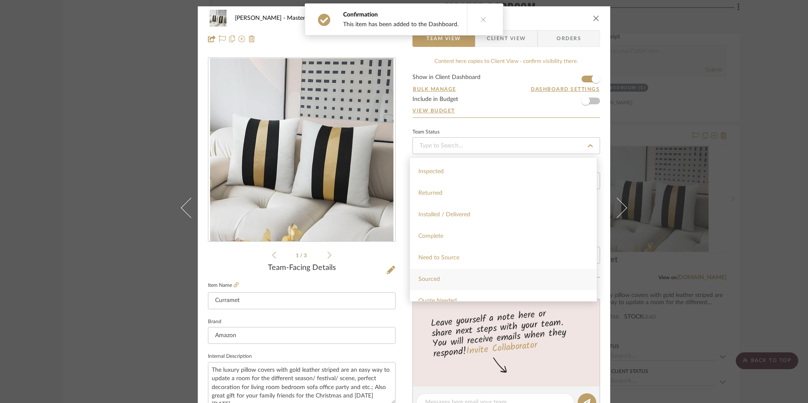
click at [452, 277] on div "Sourced" at bounding box center [503, 280] width 187 height 22
type input "[DATE]"
type input "Sourced"
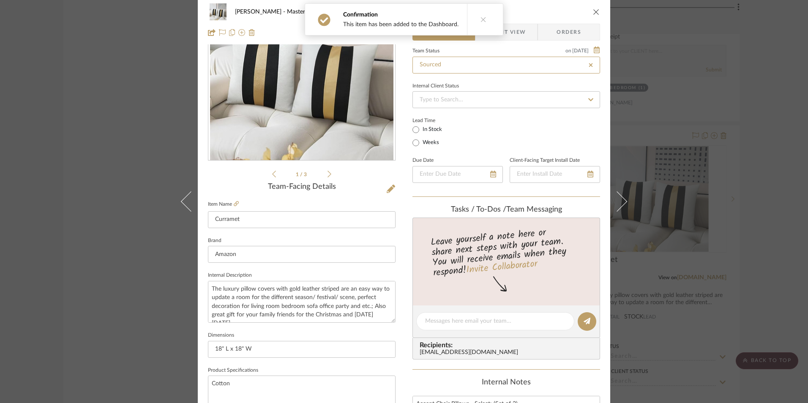
type input "[DATE]"
type input "Sourced"
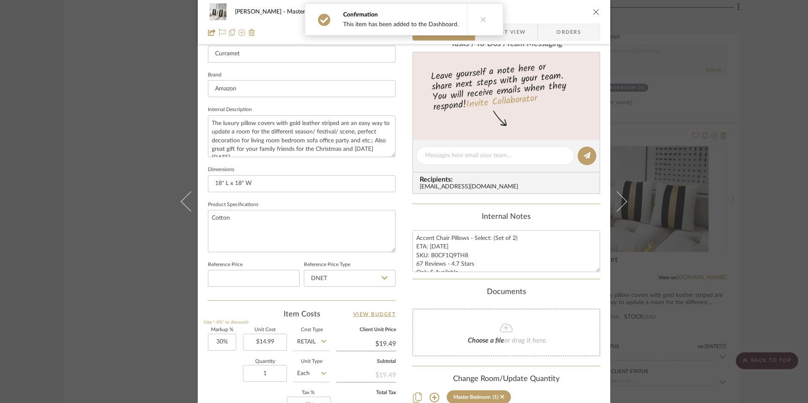
scroll to position [296, 0]
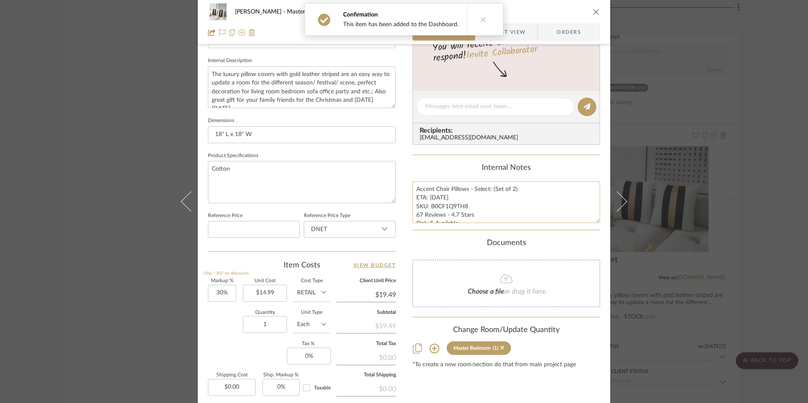
click at [444, 220] on textarea "Accent Chair Pillows - Select: (Set of 2) ETA: [DATE] SKU: B0CF1Q9TH8 67 Review…" at bounding box center [507, 202] width 188 height 42
drag, startPoint x: 465, startPoint y: 206, endPoint x: 429, endPoint y: 207, distance: 35.5
click at [429, 207] on textarea "Accent Chair Pillows - Select: (Set of 2) ETA: [DATE] SKU: B0CF1Q9TH8 67 Review…" at bounding box center [507, 202] width 188 height 42
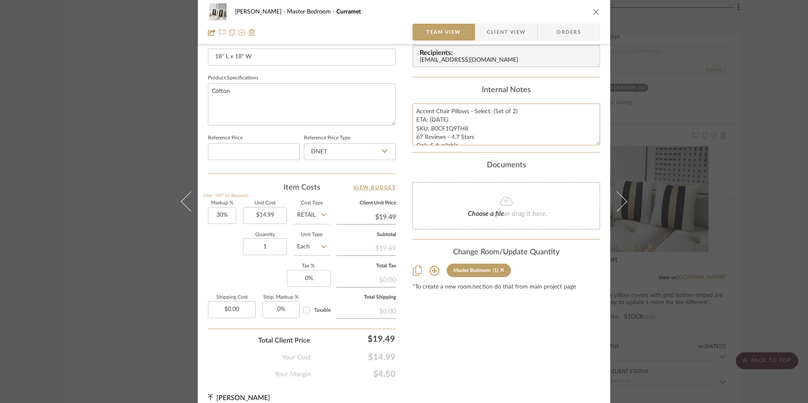
scroll to position [381, 0]
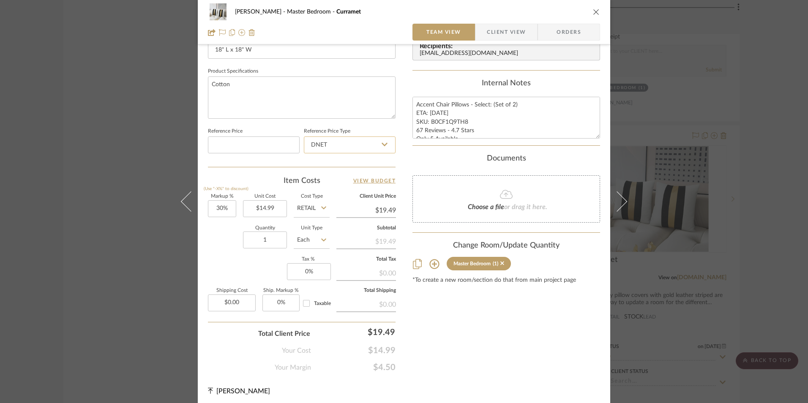
drag, startPoint x: 345, startPoint y: 142, endPoint x: 345, endPoint y: 148, distance: 5.9
click at [345, 142] on input "DNET" at bounding box center [350, 145] width 92 height 17
click at [334, 181] on div "Retail" at bounding box center [353, 188] width 104 height 22
type input "Retail"
type input "30"
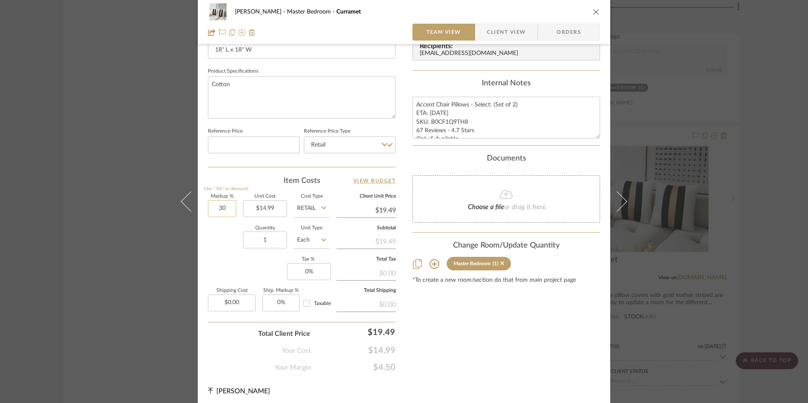
click at [224, 209] on input "30" at bounding box center [222, 208] width 28 height 17
drag, startPoint x: 242, startPoint y: 266, endPoint x: 250, endPoint y: 266, distance: 8.0
click at [244, 266] on div "Markup % (Use "-X%" to discount) Unit Cost $14.99 Cost Type Retail Client Unit …" at bounding box center [302, 256] width 188 height 123
type input "0%"
type input "$14.99"
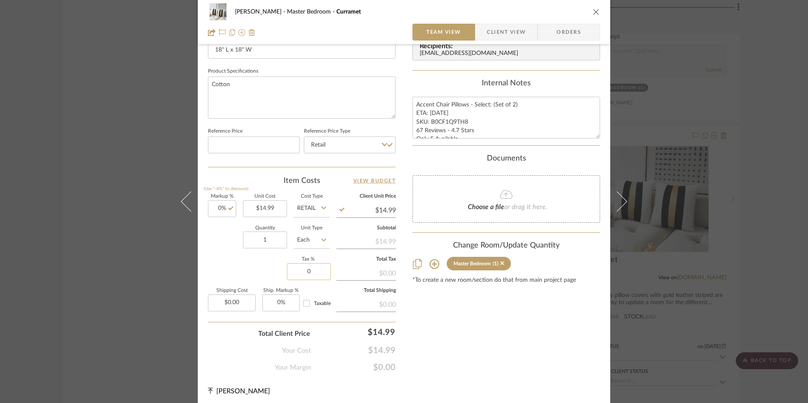
click at [307, 271] on input "0" at bounding box center [309, 271] width 44 height 17
type input "8.25%"
click at [466, 317] on div "Content here copies to Client View - confirm visibility there. Show in Client D…" at bounding box center [507, 25] width 188 height 696
click at [549, 32] on span "Orders" at bounding box center [569, 32] width 43 height 17
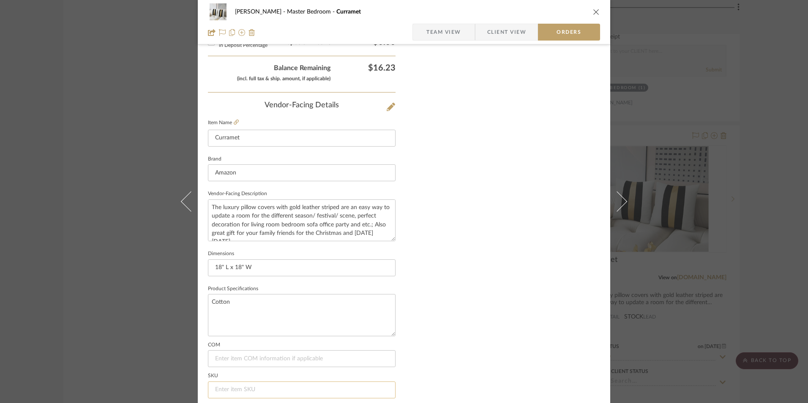
scroll to position [496, 0]
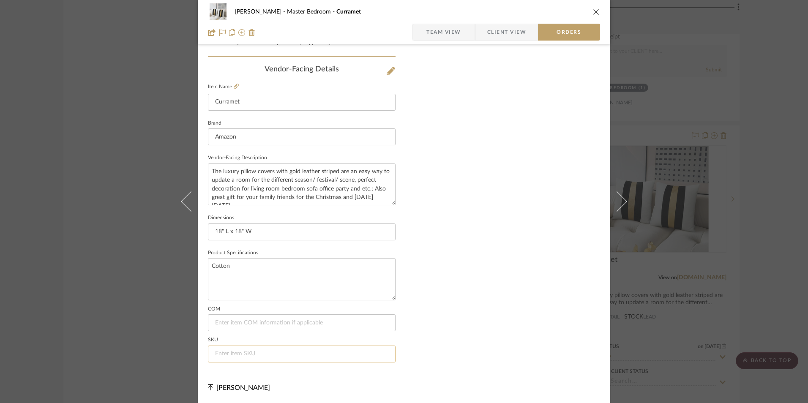
click at [258, 355] on input at bounding box center [302, 354] width 188 height 17
paste input "B0CF1Q9TH8"
type input "B0CF1Q9TH8"
click at [443, 26] on span "Team View" at bounding box center [444, 32] width 35 height 17
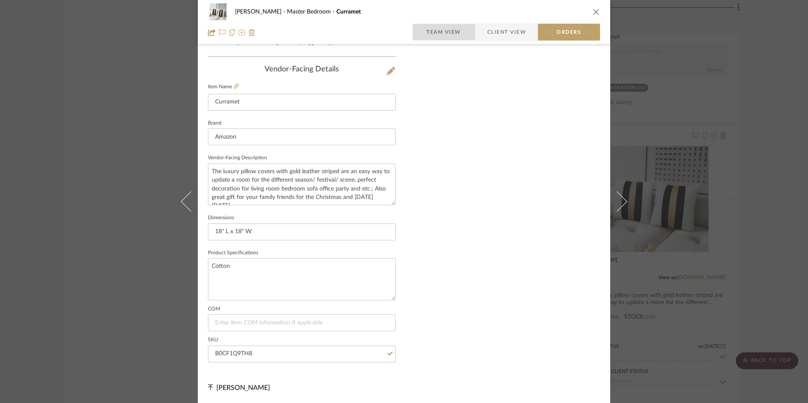
scroll to position [384, 0]
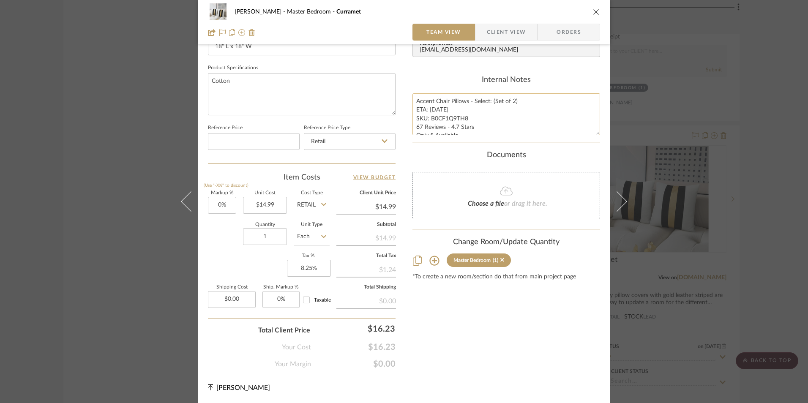
click at [414, 106] on textarea "Accent Chair Pillows - Select: (Set of 2) ETA: [DATE] SKU: B0CF1Q9TH8 67 Review…" at bounding box center [507, 114] width 188 height 42
drag, startPoint x: 414, startPoint y: 100, endPoint x: 552, endPoint y: 139, distance: 143.5
click at [552, 139] on summary-project-notes "Internal Notes Accent Chair Pillows - Select: (Set of 2) ETA: [DATE] SKU: B0CF1…" at bounding box center [507, 109] width 188 height 67
click at [497, 25] on span "Client View" at bounding box center [506, 32] width 39 height 17
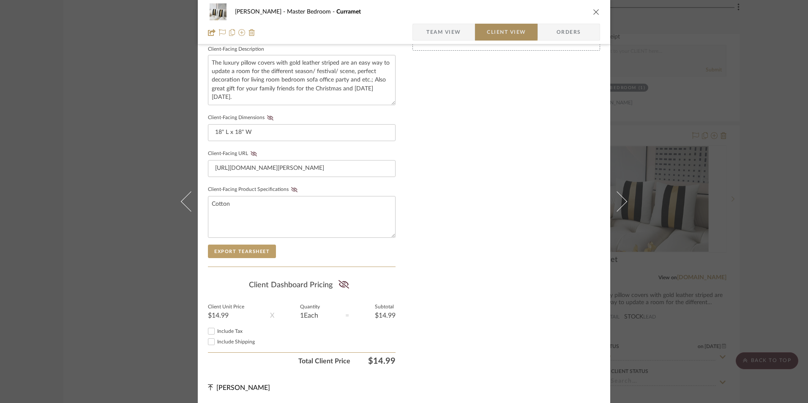
scroll to position [307, 0]
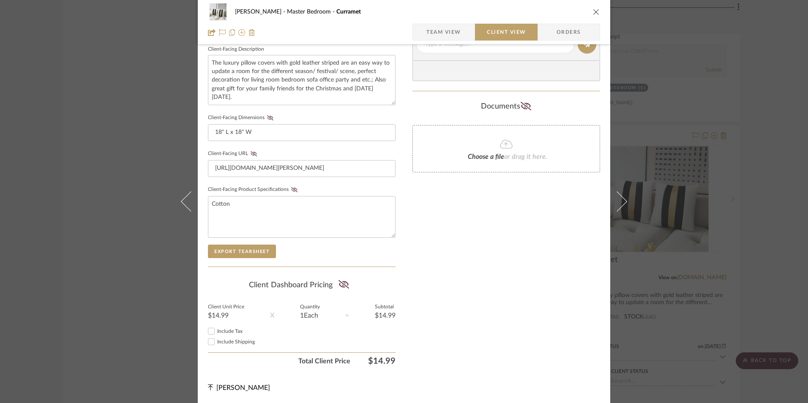
click at [207, 328] on input "Include Tax" at bounding box center [211, 331] width 10 height 10
checkbox input "true"
click at [341, 285] on icon at bounding box center [344, 284] width 11 height 8
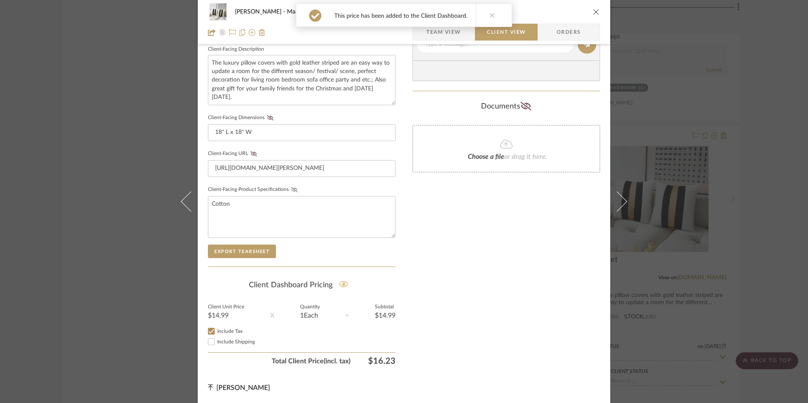
click at [291, 191] on icon at bounding box center [294, 189] width 6 height 5
drag, startPoint x: 251, startPoint y: 153, endPoint x: 265, endPoint y: 141, distance: 18.6
click at [251, 153] on icon at bounding box center [254, 153] width 6 height 5
click at [268, 118] on icon at bounding box center [270, 117] width 6 height 5
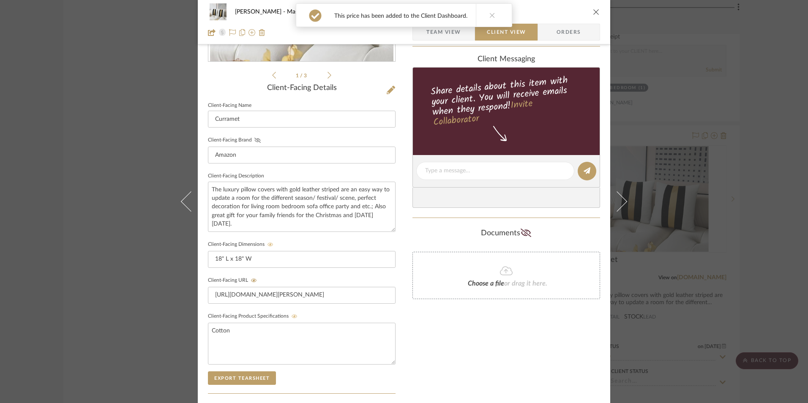
click at [255, 139] on icon at bounding box center [258, 140] width 6 height 5
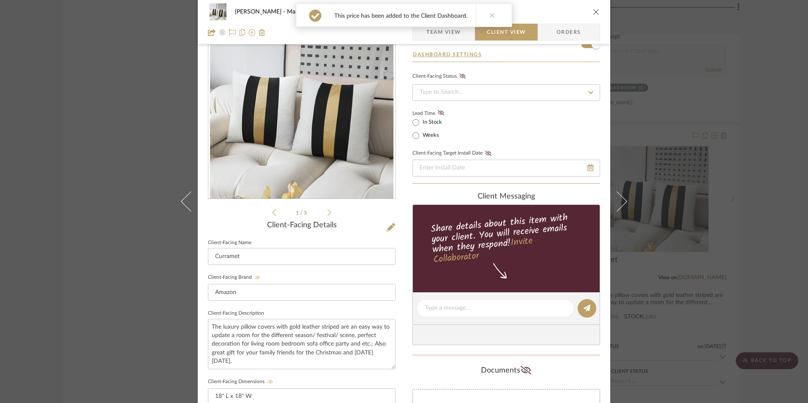
scroll to position [11, 0]
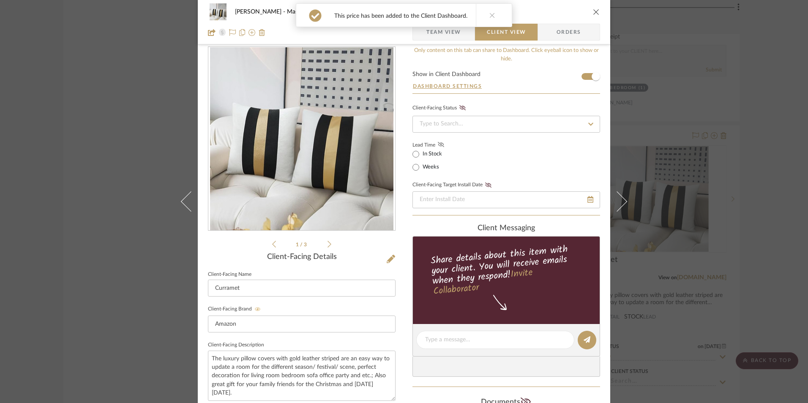
click at [438, 144] on icon at bounding box center [441, 144] width 6 height 5
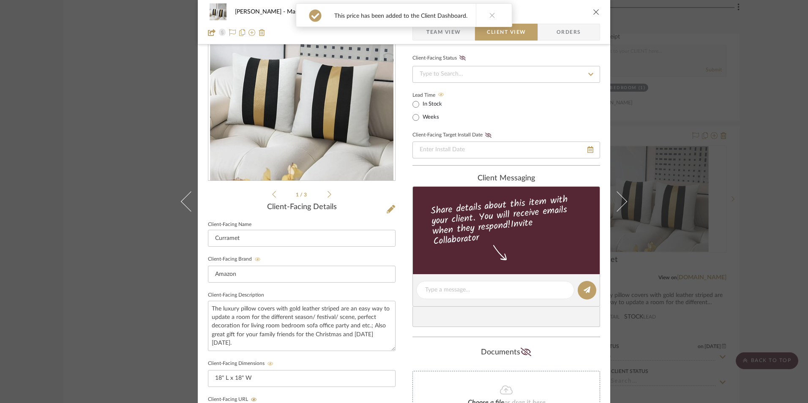
scroll to position [138, 0]
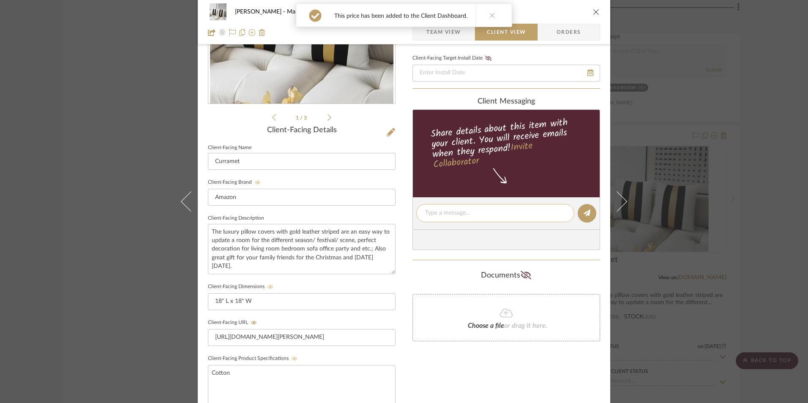
click at [455, 214] on textarea at bounding box center [495, 213] width 140 height 9
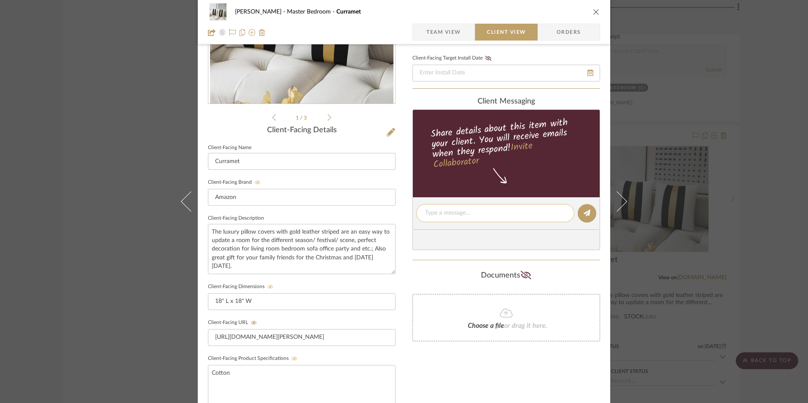
paste textarea "Accent Chair Pillows - Select: (Set of 2) ETA: [DATE] SKU: B0CF1Q9TH8 67 Review…"
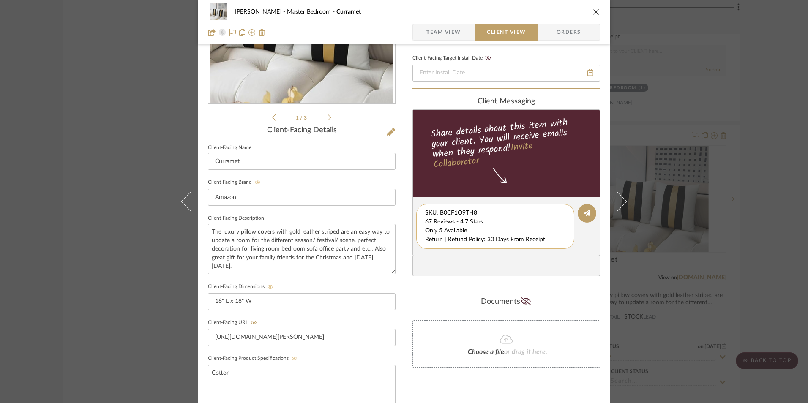
scroll to position [0, 0]
click at [422, 223] on div "Accent Chair Pillows - Select: (Set of 2) ETA: [DATE] SKU: B0CF1Q9TH8 67 Review…" at bounding box center [495, 226] width 158 height 45
drag, startPoint x: 423, startPoint y: 222, endPoint x: 520, endPoint y: 242, distance: 98.9
click at [555, 249] on div "Accent Chair Pillows - Select: (Set of 2) ETA: [DATE] SKU: B0CF1Q9TH8 67 Review…" at bounding box center [495, 226] width 158 height 45
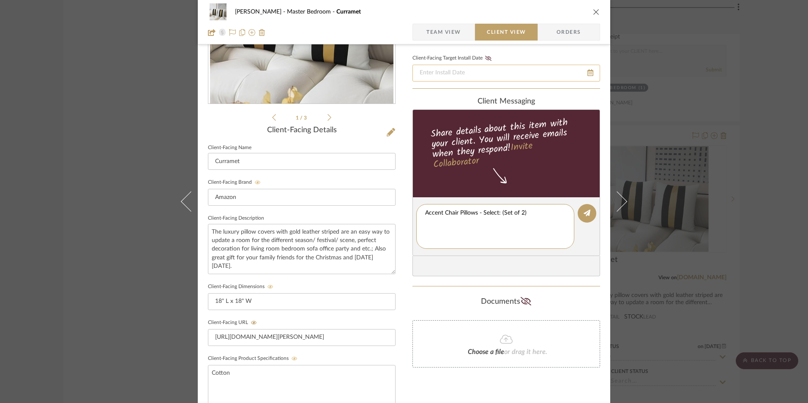
scroll to position [0, 0]
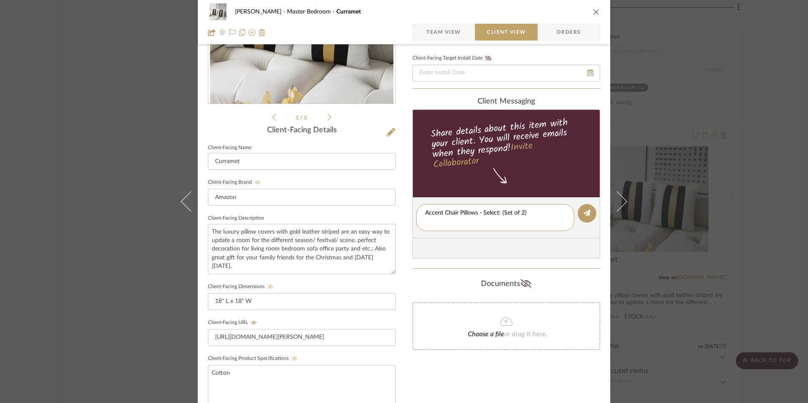
type textarea "Accent Chair Pillows - Select: (Set of 2)"
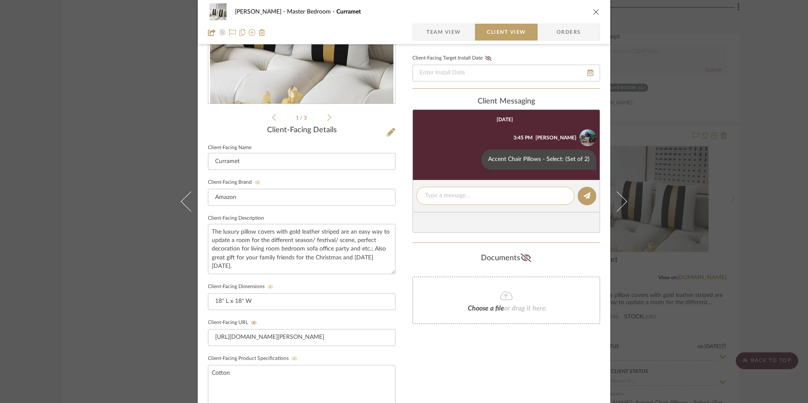
click at [454, 196] on textarea at bounding box center [495, 196] width 140 height 9
paste textarea "ETA: [DATE] SKU: B0CF1Q9TH8 67 Reviews - 4.7 Stars Only 5 Available Return | Re…"
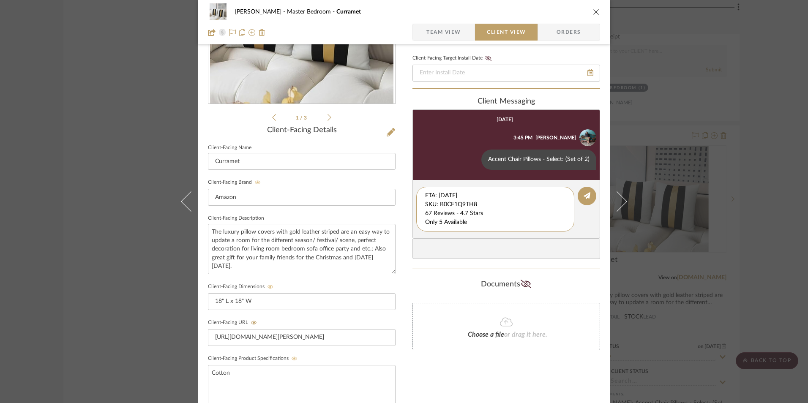
drag, startPoint x: 481, startPoint y: 195, endPoint x: 415, endPoint y: 183, distance: 67.5
click at [415, 183] on editor-of-message "ETA: [DATE] SKU: B0CF1Q9TH8 67 Reviews - 4.7 Stars Only 5 Available Return | Re…" at bounding box center [507, 209] width 188 height 59
click at [425, 203] on textarea "67 Reviews - 4.7 Stars Only 5 Available Return | Refund Policy: 30 Days From Re…" at bounding box center [495, 210] width 140 height 36
drag, startPoint x: 466, startPoint y: 212, endPoint x: 556, endPoint y: 222, distance: 90.5
click at [556, 222] on div "67 Reviews - 4.7 Stars Only 5 Available Return | Refund Policy: 30 Days From Re…" at bounding box center [495, 205] width 158 height 36
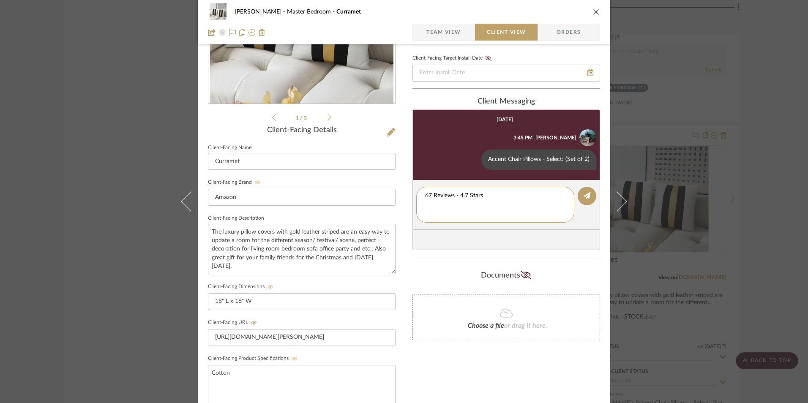
type textarea "67 Reviews - 4.7 Stars"
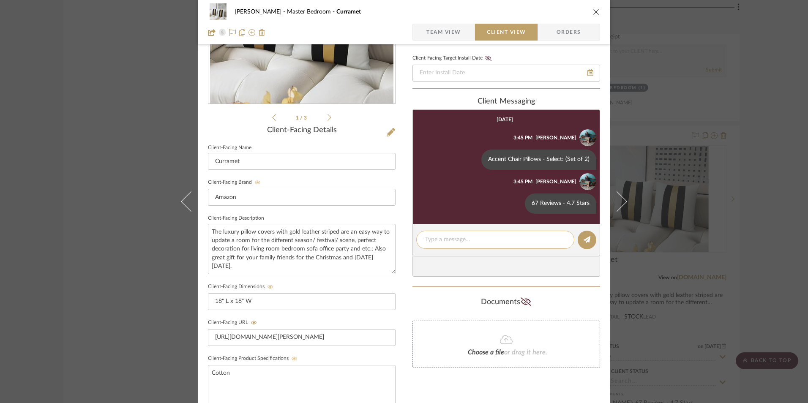
click at [458, 241] on textarea at bounding box center [495, 240] width 140 height 9
paste textarea "Only 5 Available Return | Refund Policy: 30 Days From Receipt"
drag, startPoint x: 402, startPoint y: 248, endPoint x: 430, endPoint y: 250, distance: 28.8
click at [404, 248] on div "[PERSON_NAME] Master Bedroom Curramet Team View Client View Orders 1 / 3 Client…" at bounding box center [404, 220] width 413 height 704
type textarea "Only 5 Available"
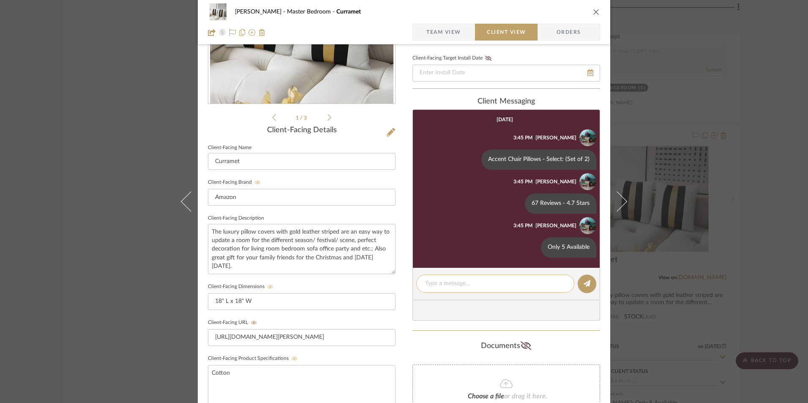
click at [461, 286] on textarea at bounding box center [495, 283] width 140 height 9
paste textarea "Return | Refund Policy: 30 Days From Receipt"
type textarea "Return | Refund Policy: 30 Days From Receipt"
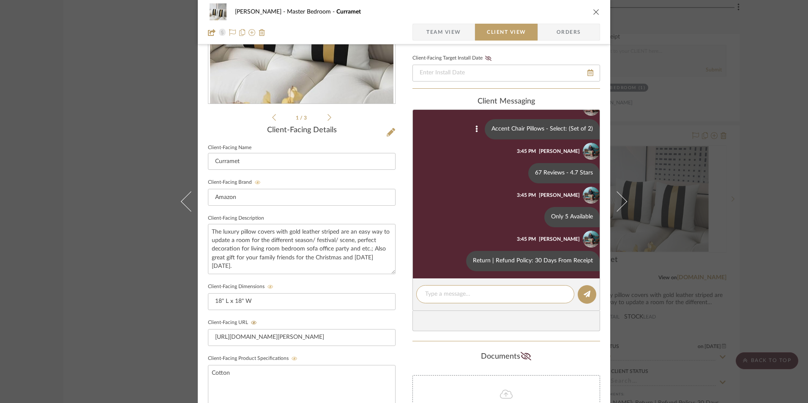
scroll to position [33, 0]
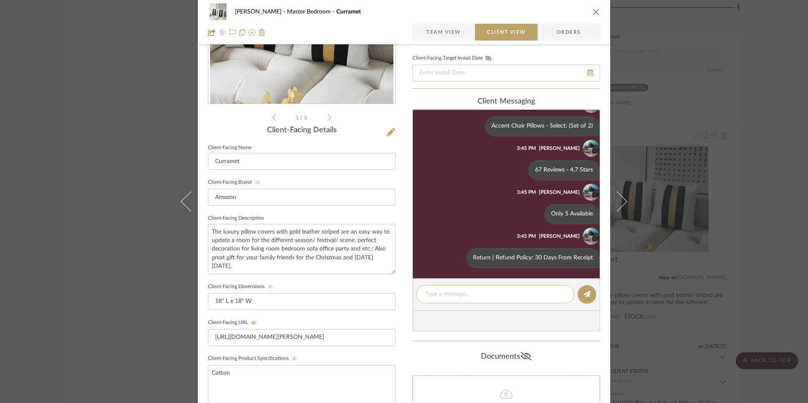
click at [504, 293] on textarea at bounding box center [495, 294] width 140 height 9
click at [457, 296] on textarea at bounding box center [495, 294] width 140 height 9
paste textarea "Note: Pillow Cover doesn't include pillow insert. 14" W x 36" L pillow insert r…"
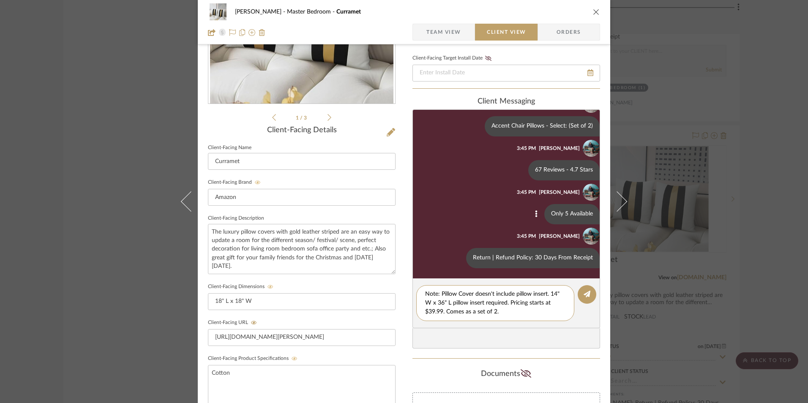
scroll to position [0, 0]
drag, startPoint x: 553, startPoint y: 293, endPoint x: 548, endPoint y: 294, distance: 5.5
click at [548, 294] on textarea "Note: Pillow Cover doesn't include pillow insert. 14" W x 36" L pillow insert r…" at bounding box center [495, 303] width 140 height 27
click at [441, 302] on textarea "Note: Pillow Cover doesn't include pillow insert. 20" W x 36" L pillow insert r…" at bounding box center [495, 303] width 140 height 27
click at [432, 311] on textarea "Note: Pillow Cover doesn't include pillow insert. 20" W x 20" L pillow insert r…" at bounding box center [495, 303] width 140 height 27
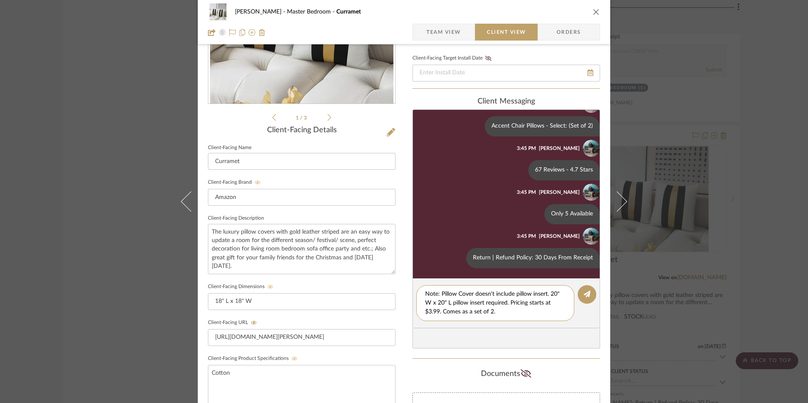
type textarea "Note: Pillow Cover doesn't include pillow insert. 20" W x 20" L pillow insert r…"
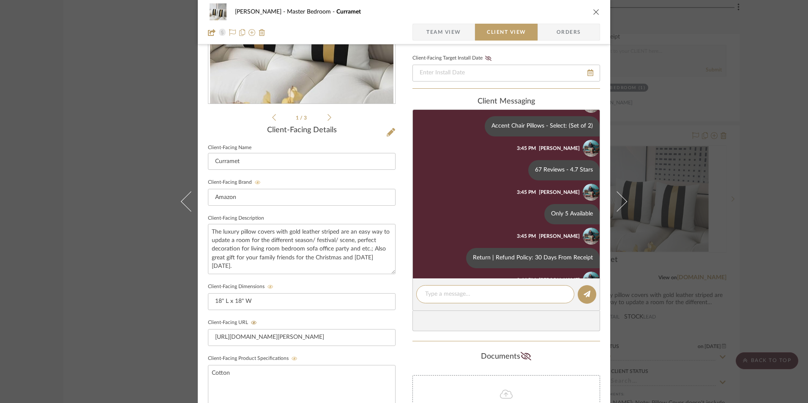
scroll to position [91, 0]
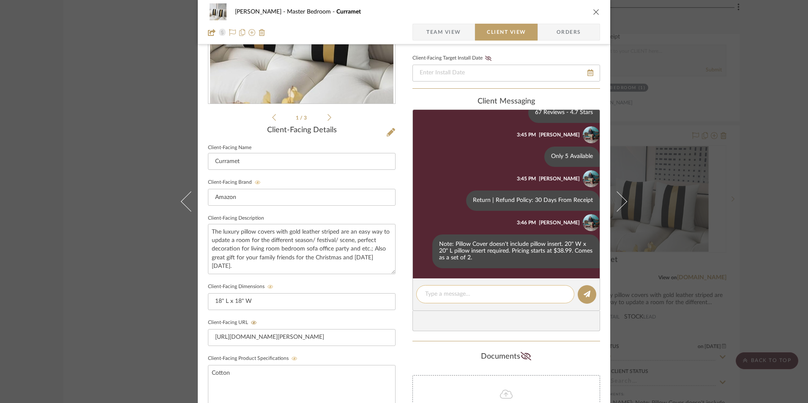
click at [504, 295] on textarea at bounding box center [495, 294] width 140 height 9
paste textarea "Note: Link for pillow inserts will be provided via email."
type textarea "Note: Link for pillow inserts will be provided via email."
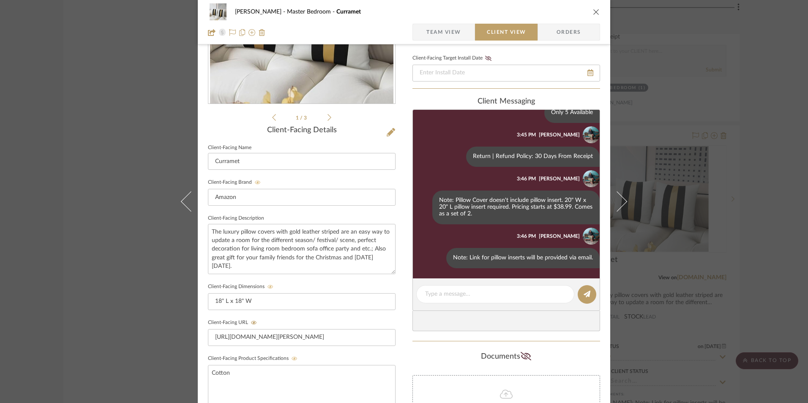
click at [593, 13] on icon "close" at bounding box center [596, 11] width 7 height 7
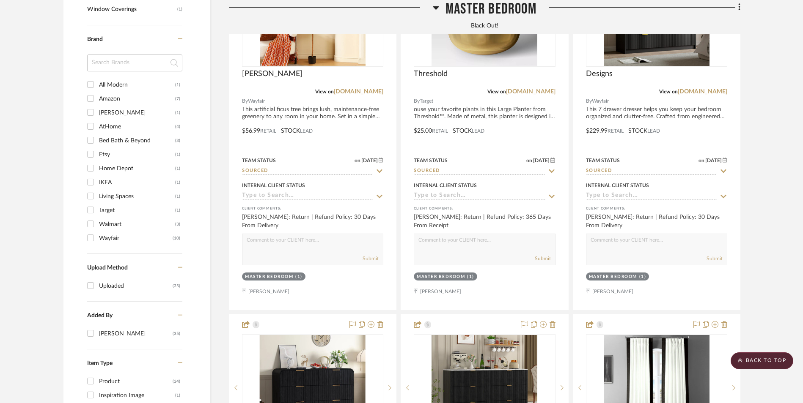
scroll to position [803, 0]
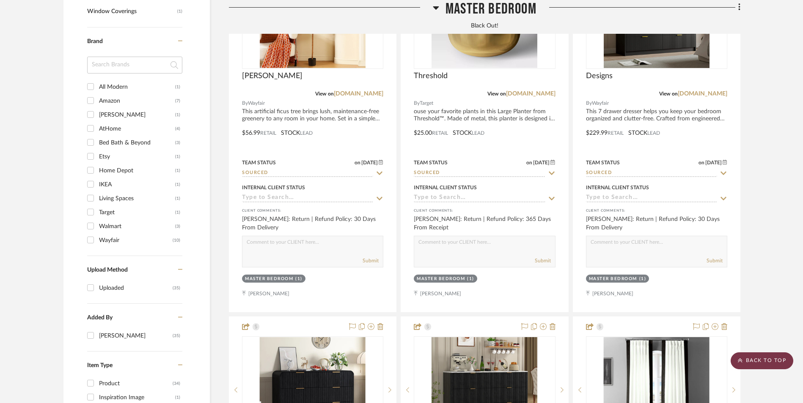
click at [773, 361] on scroll-to-top-button "BACK TO TOP" at bounding box center [761, 361] width 63 height 17
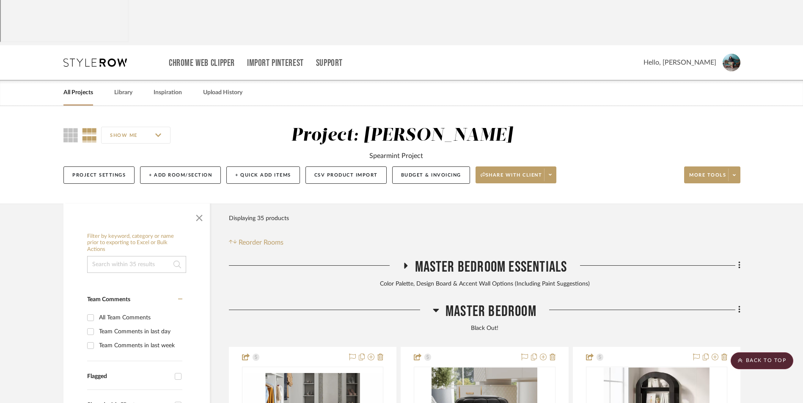
scroll to position [0, 0]
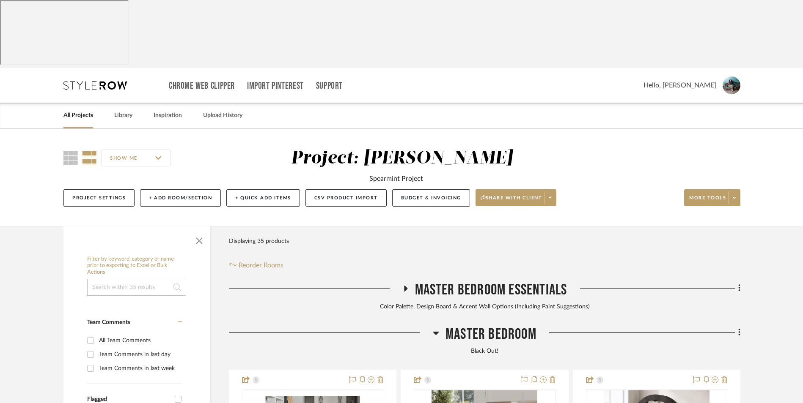
drag, startPoint x: 162, startPoint y: 49, endPoint x: 183, endPoint y: 61, distance: 24.4
click at [162, 110] on link "Inspiration" at bounding box center [167, 115] width 28 height 11
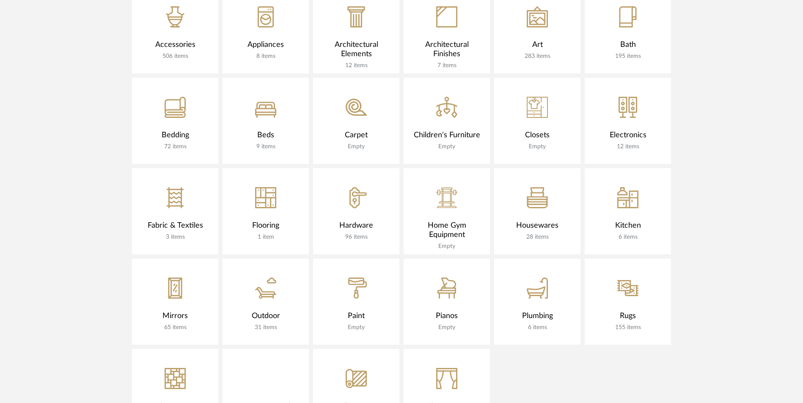
scroll to position [630, 0]
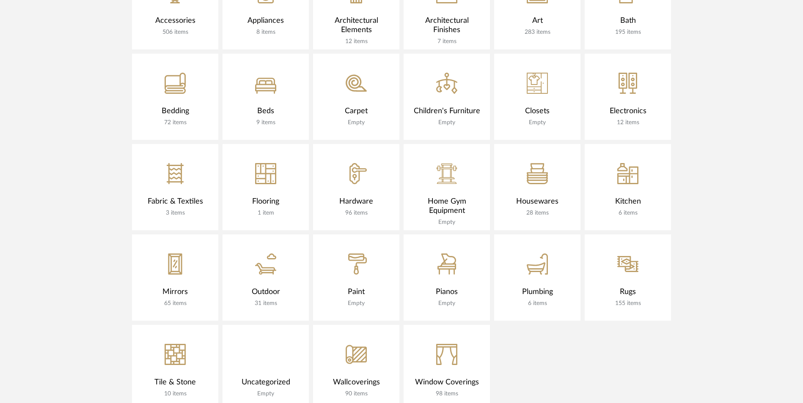
click at [455, 325] on link "CategoryIconFabrics Created with Sketch. Window Coverings 98 items" at bounding box center [446, 368] width 86 height 86
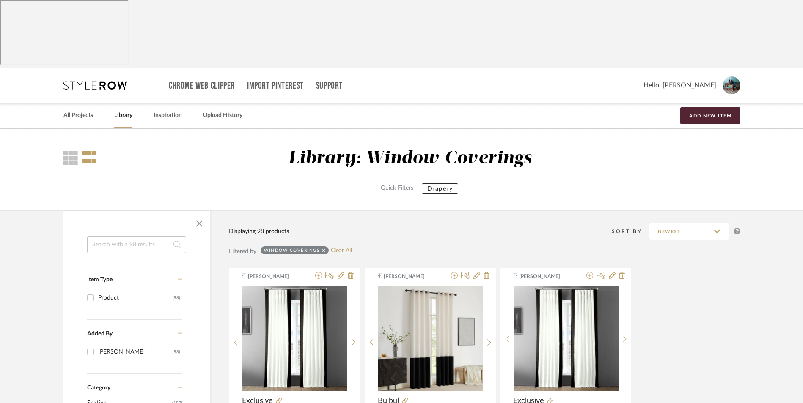
click at [323, 249] on icon at bounding box center [323, 251] width 4 height 4
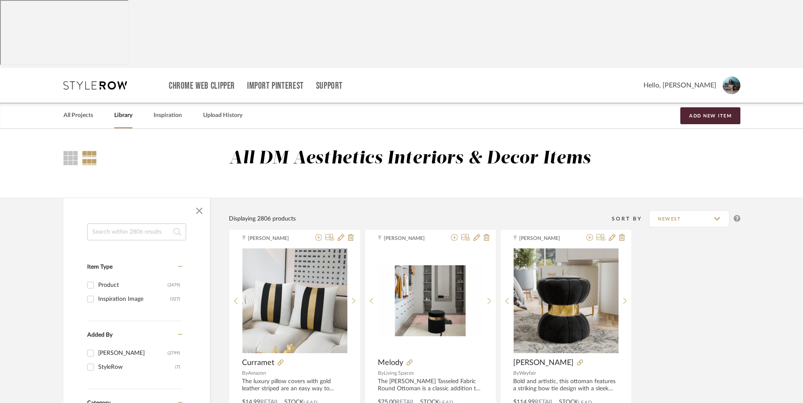
click at [145, 224] on input at bounding box center [136, 232] width 99 height 17
type input "drapery"
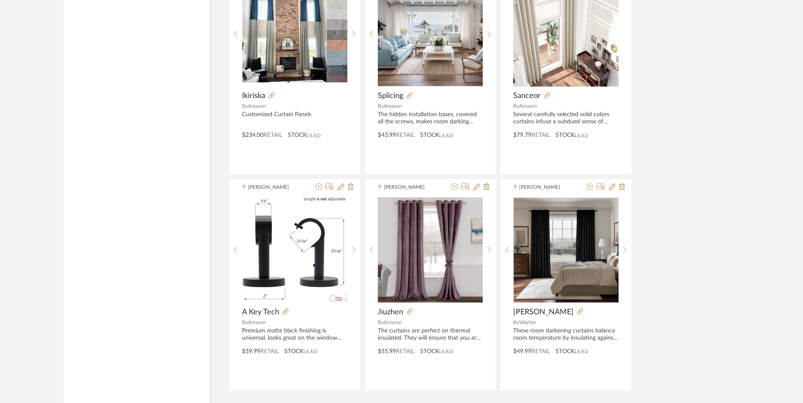
scroll to position [2464, 0]
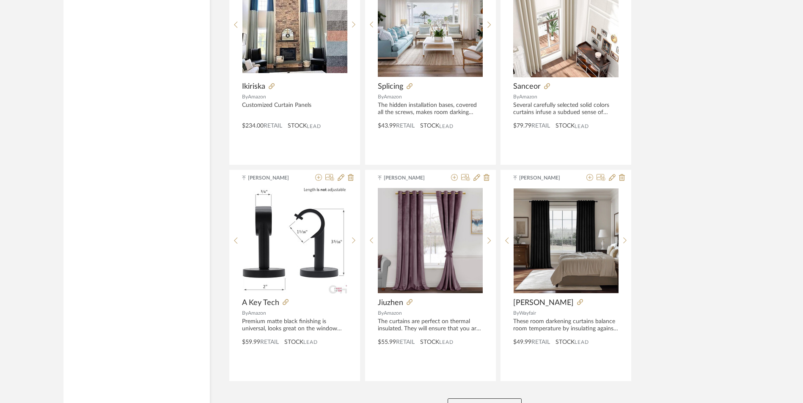
click at [489, 399] on button "View More" at bounding box center [484, 407] width 74 height 17
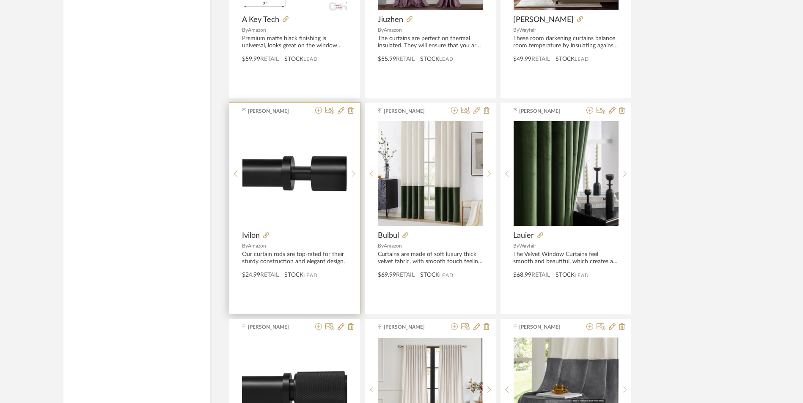
scroll to position [2760, 0]
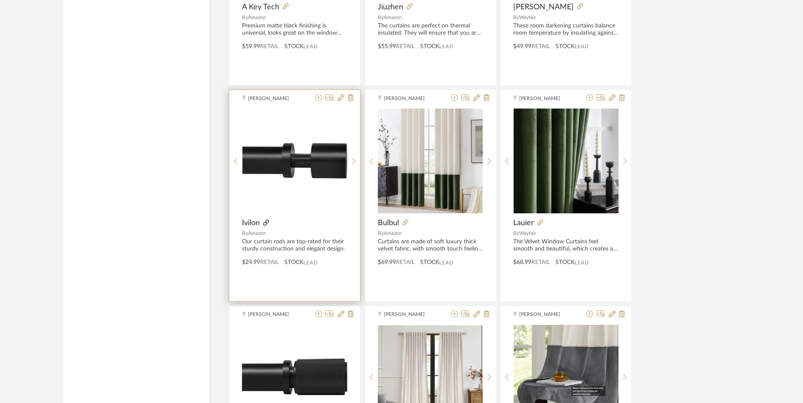
click at [265, 220] on icon at bounding box center [266, 223] width 6 height 6
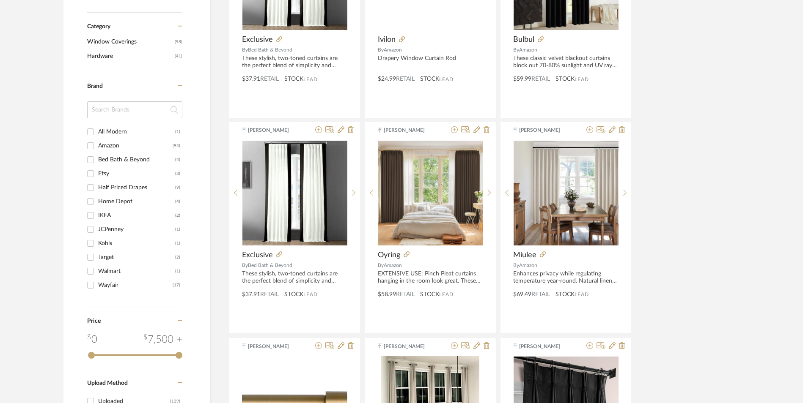
scroll to position [0, 0]
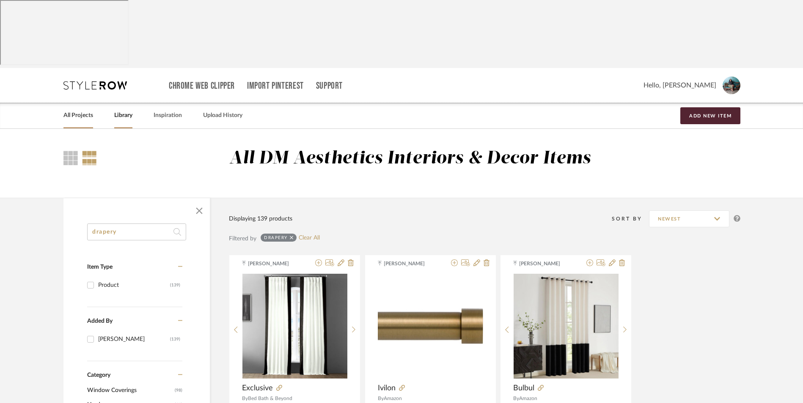
click at [90, 110] on link "All Projects" at bounding box center [78, 115] width 30 height 11
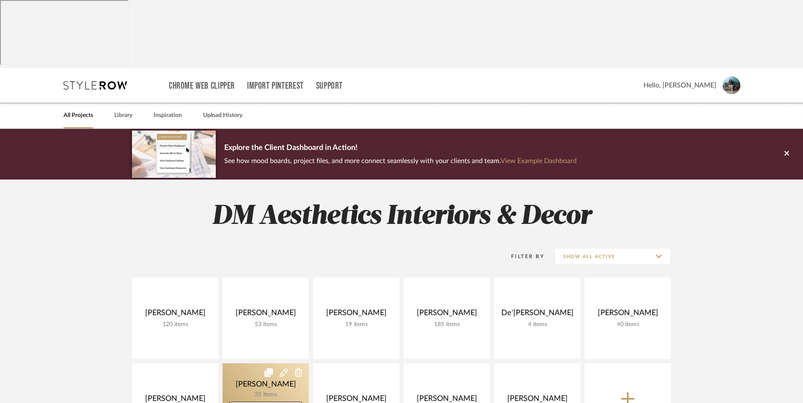
click at [266, 364] on link at bounding box center [265, 405] width 86 height 82
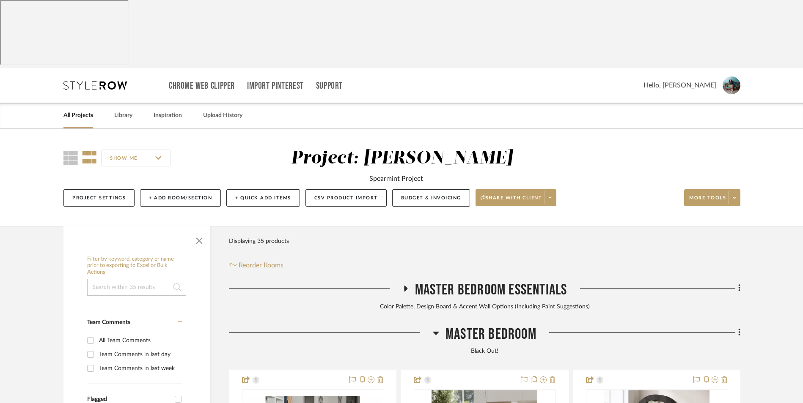
scroll to position [211, 0]
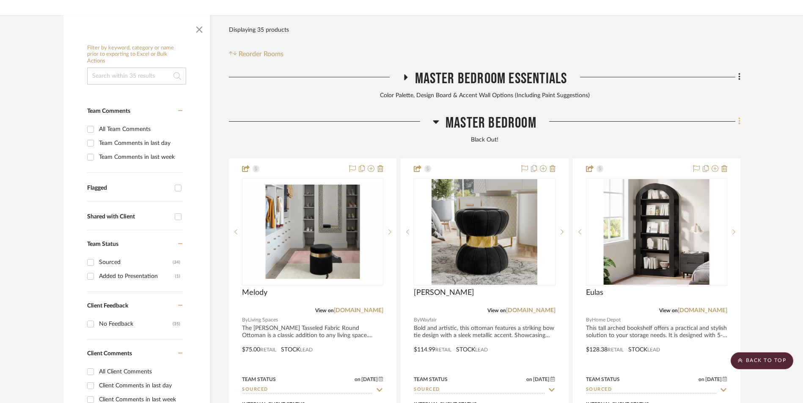
click at [738, 117] on icon at bounding box center [739, 121] width 3 height 9
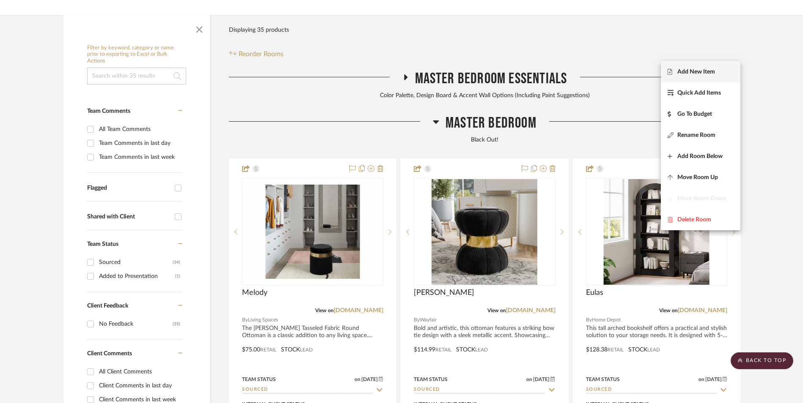
click at [713, 74] on span "Add New Item" at bounding box center [696, 71] width 38 height 7
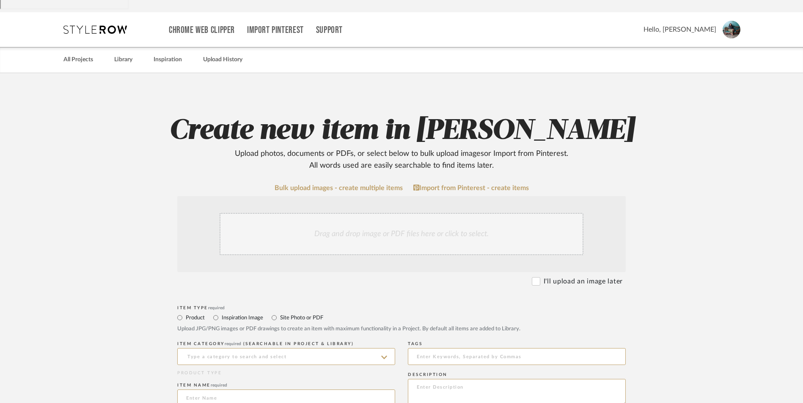
scroll to position [127, 0]
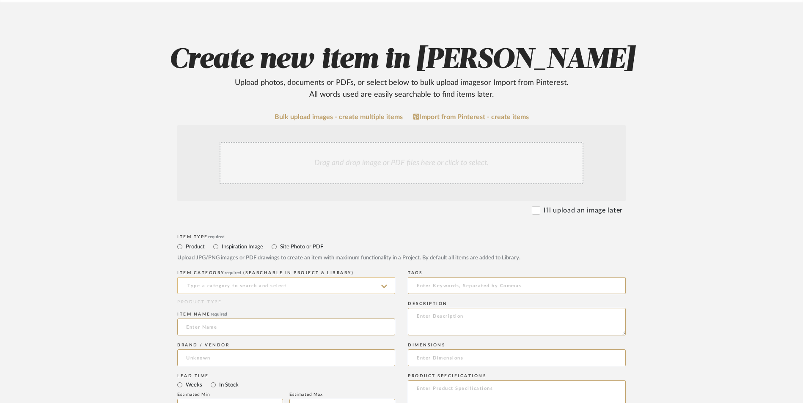
click at [303, 277] on input at bounding box center [286, 285] width 218 height 17
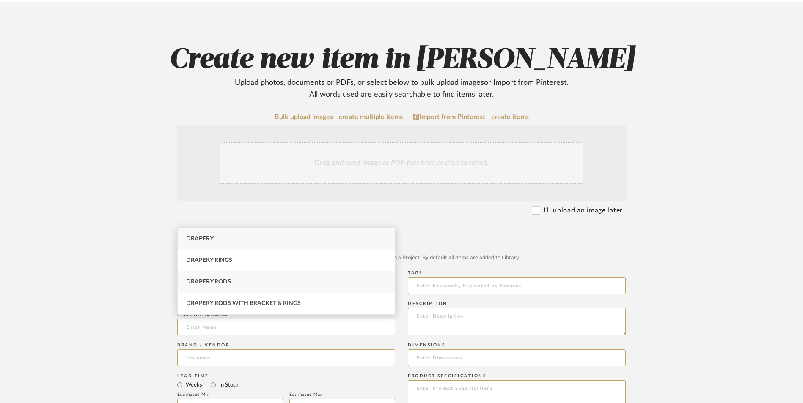
drag, startPoint x: 230, startPoint y: 283, endPoint x: 235, endPoint y: 281, distance: 5.8
click at [229, 283] on span "Drapery Rods" at bounding box center [208, 282] width 45 height 6
type input "Drapery Rods"
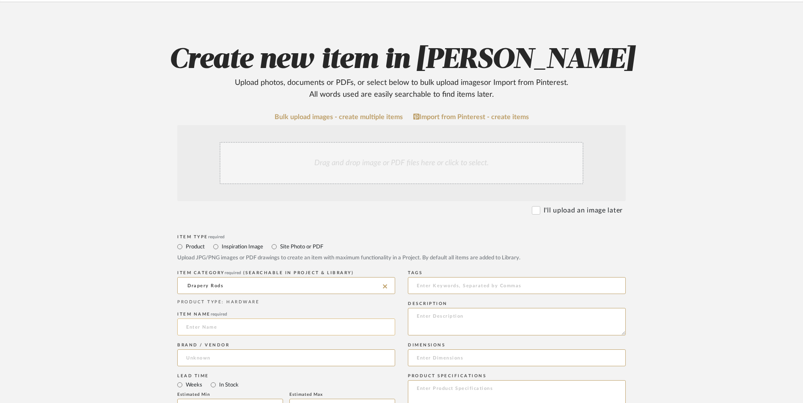
click at [235, 319] on input at bounding box center [286, 327] width 218 height 17
type input "Ivilon"
click at [231, 350] on input at bounding box center [286, 358] width 218 height 17
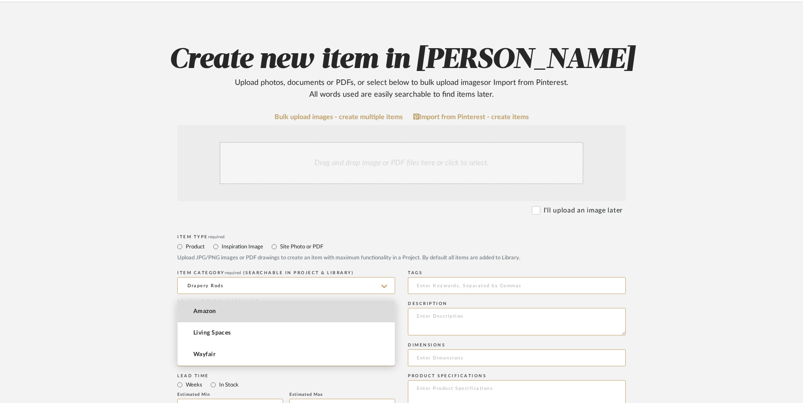
click at [226, 319] on mat-option "Amazon" at bounding box center [286, 312] width 217 height 22
type input "Amazon"
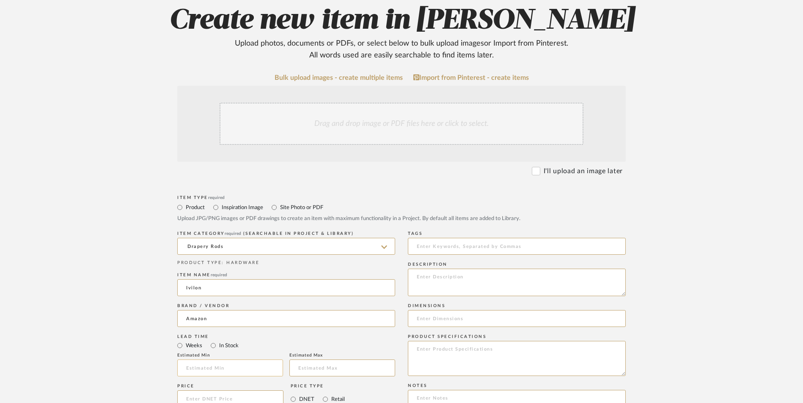
scroll to position [211, 0]
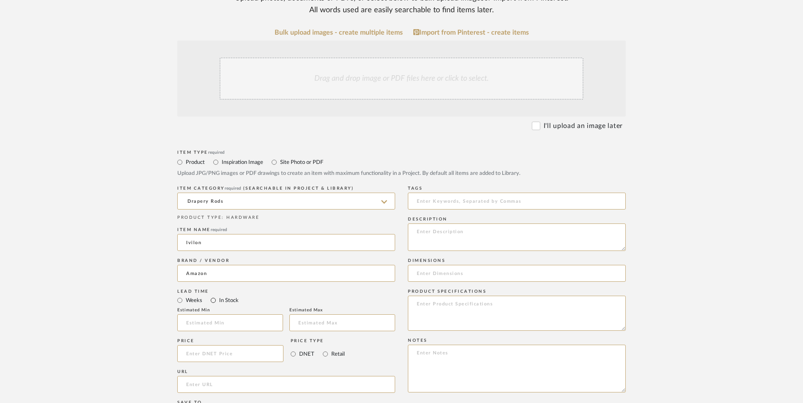
click at [214, 296] on input "In Stock" at bounding box center [213, 301] width 10 height 10
radio input "true"
click at [319, 345] on mat-radio-group "DNET Retail" at bounding box center [317, 353] width 54 height 17
click at [325, 349] on input "Retail" at bounding box center [325, 354] width 10 height 10
radio input "true"
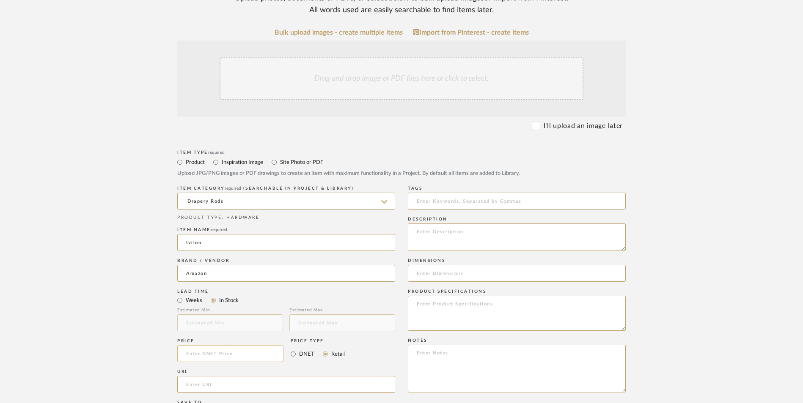
click at [236, 345] on input at bounding box center [230, 353] width 106 height 17
type input "$24.99"
click at [135, 300] on upload-items "Create new item in [PERSON_NAME] Upload photos, documents or PDFs, or select be…" at bounding box center [401, 290] width 803 height 745
click at [210, 376] on input "url" at bounding box center [286, 384] width 218 height 17
paste input "[URL][DOMAIN_NAME][PERSON_NAME]"
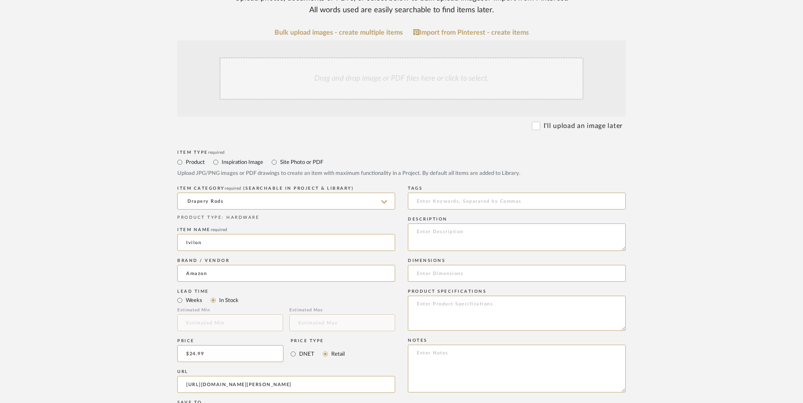
scroll to position [0, 66]
type input "[URL][DOMAIN_NAME][PERSON_NAME]"
click at [90, 274] on upload-items "Create new item in [PERSON_NAME] Upload photos, documents or PDFs, or select be…" at bounding box center [401, 290] width 803 height 745
click at [461, 345] on textarea at bounding box center [517, 369] width 218 height 48
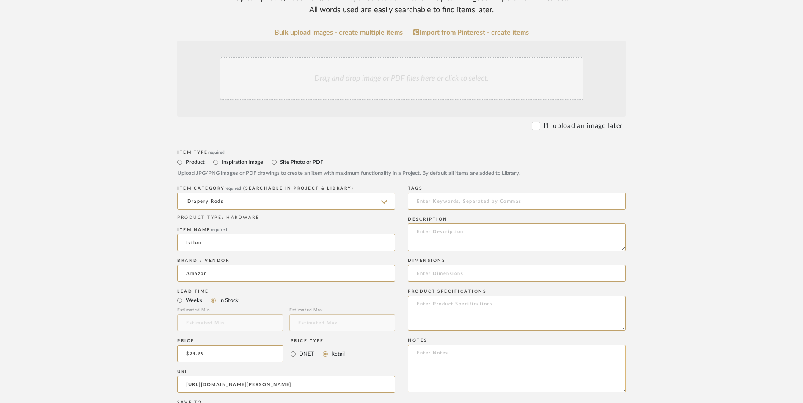
paste textarea "Option 1: ETA: SKU: Reviews - Stars Return | Refund Policy:"
drag, startPoint x: 419, startPoint y: 285, endPoint x: 388, endPoint y: 285, distance: 30.9
click at [389, 285] on div "Item Type required Product Inspiration Image Site Photo or PDF Upload JPG/PNG i…" at bounding box center [401, 395] width 448 height 494
click at [411, 345] on textarea "Curtain Rods - Select 2 ETA: SKU: Reviews - Stars Return | Refund Policy: 30 Da…" at bounding box center [517, 369] width 218 height 48
click at [435, 345] on textarea "Curtain Rods - Select 2 ETA: SKU: 48 Reviews - 4.8 Stars Return | Refund Policy…" at bounding box center [517, 369] width 218 height 48
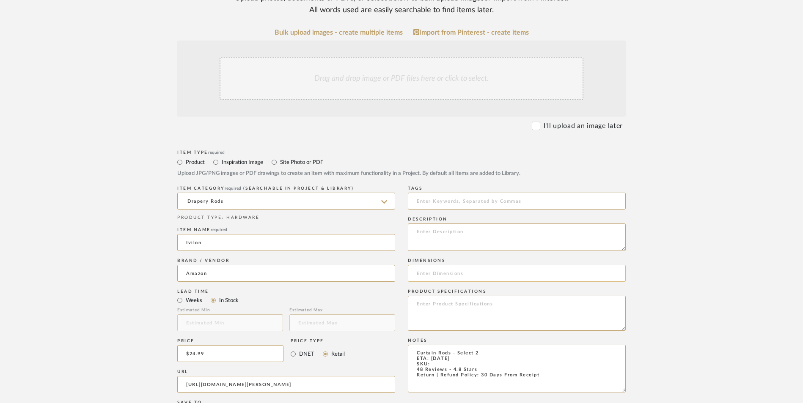
type textarea "Curtain Rods - Select 2 ETA: [DATE] SKU: 48 Reviews - 4.8 Stars Return | Refund…"
click at [445, 265] on input at bounding box center [517, 273] width 218 height 17
paste input "4"L x 48"W"
click at [422, 265] on input "4"L x 48"W" at bounding box center [517, 273] width 218 height 17
click at [443, 265] on input "4" L x 48"W" at bounding box center [517, 273] width 218 height 17
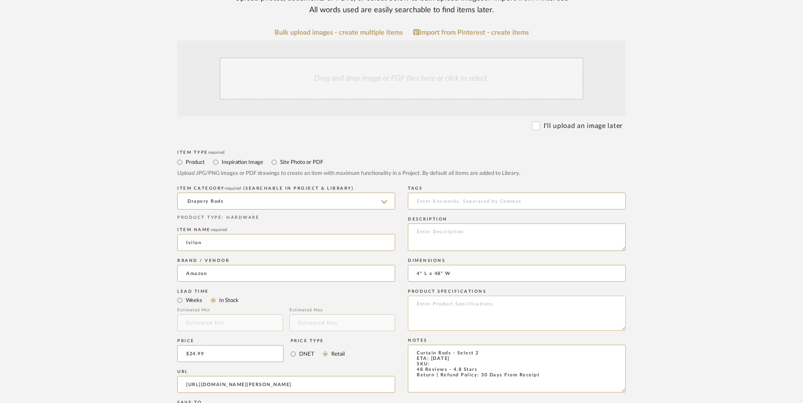
type input "4" L x 48" W"
click at [453, 296] on textarea at bounding box center [517, 313] width 218 height 35
click at [406, 58] on div "Drag and drop image or PDF files here or click to select." at bounding box center [401, 79] width 364 height 42
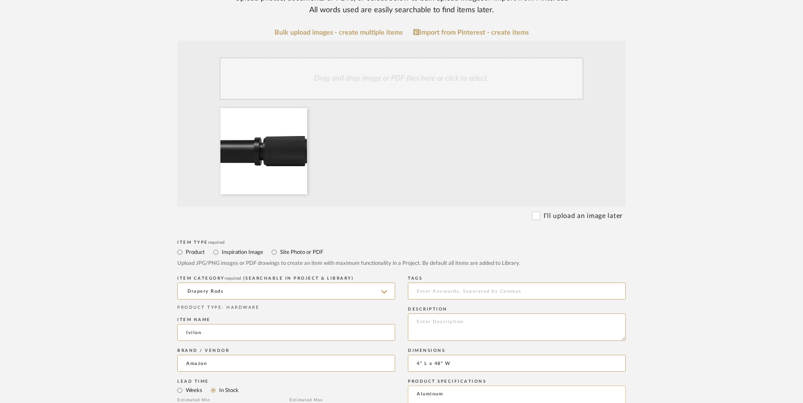
drag, startPoint x: 466, startPoint y: 328, endPoint x: 476, endPoint y: 329, distance: 10.6
click at [469, 386] on textarea "Aluminum" at bounding box center [517, 403] width 218 height 35
type textarea "Aluminum | Steel"
click at [479, 314] on textarea at bounding box center [517, 327] width 218 height 27
paste textarea "Our curtain rods are top-rated for their sturdy construction and elegant design."
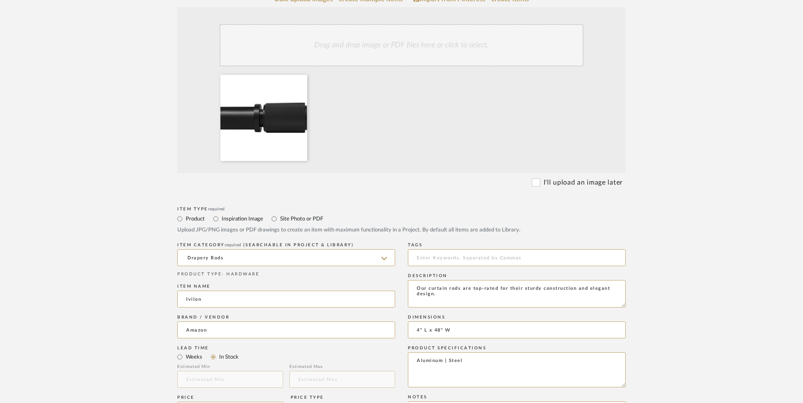
scroll to position [296, 0]
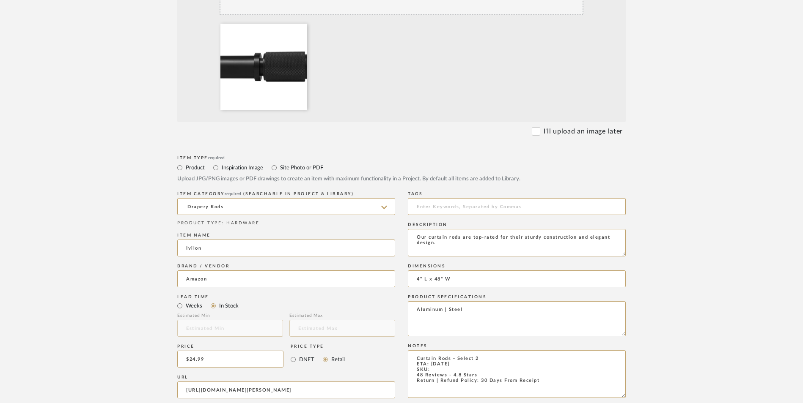
type textarea "Our curtain rods are top-rated for their sturdy construction and elegant design."
click at [431, 351] on textarea "Curtain Rods - Select 2 ETA: [DATE] SKU: 48 Reviews - 4.8 Stars Return | Refund…" at bounding box center [517, 375] width 218 height 48
paste textarea "B0D98MKG5J"
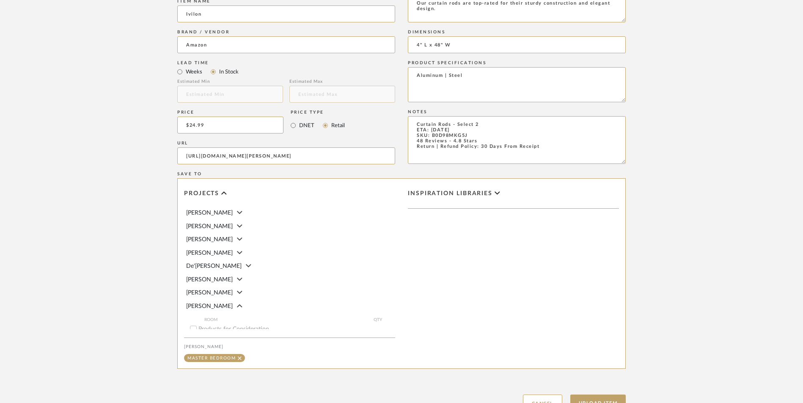
scroll to position [532, 0]
type textarea "Curtain Rods - Select 2 ETA: [DATE] SKU: B0D98MKG5J 48 Reviews - 4.8 Stars Retu…"
click at [595, 393] on button "Upload Item" at bounding box center [598, 401] width 56 height 17
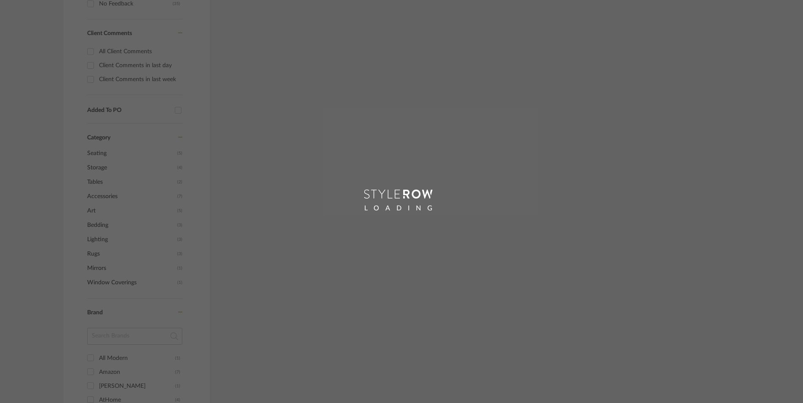
scroll to position [404, 0]
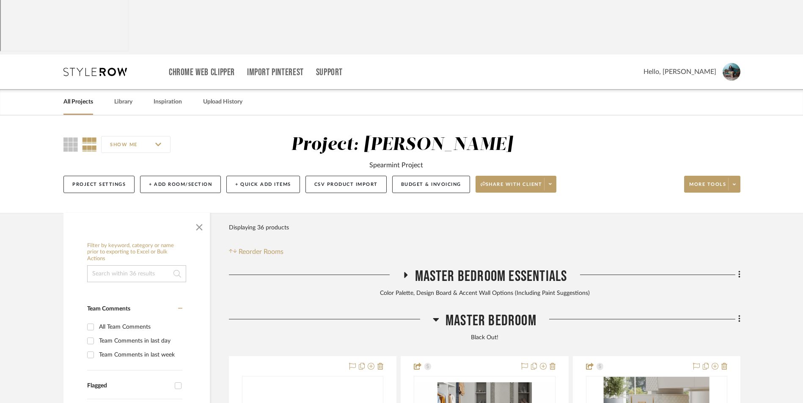
scroll to position [258, 0]
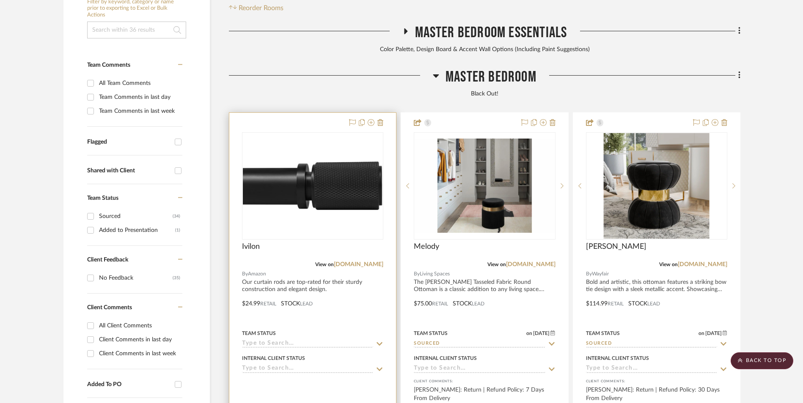
click at [326, 145] on div at bounding box center [312, 186] width 140 height 107
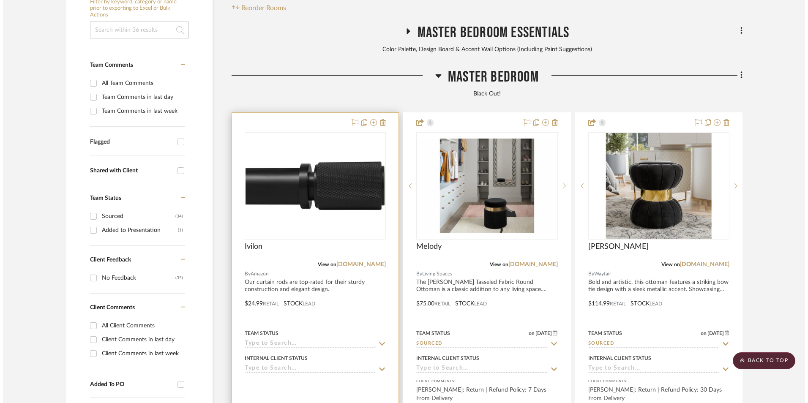
scroll to position [0, 0]
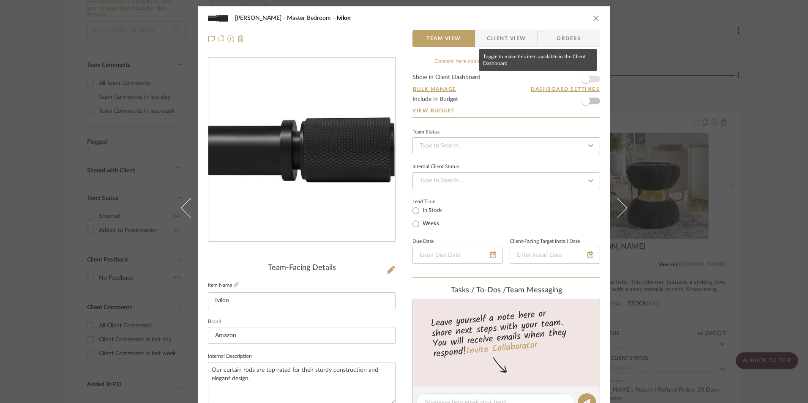
click at [586, 79] on span "button" at bounding box center [586, 79] width 8 height 8
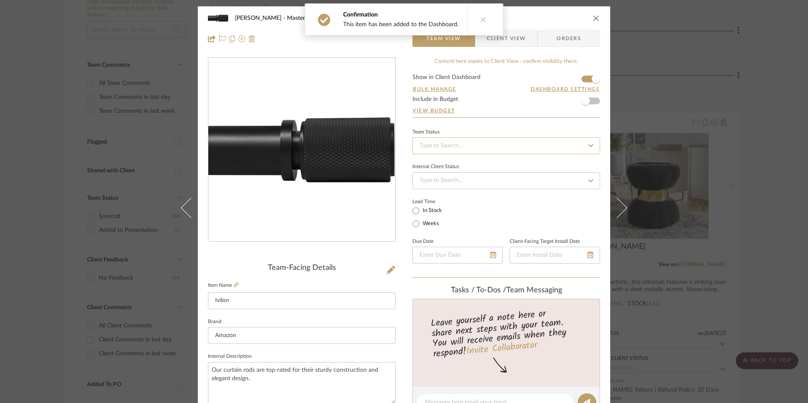
click at [493, 139] on input at bounding box center [507, 145] width 188 height 17
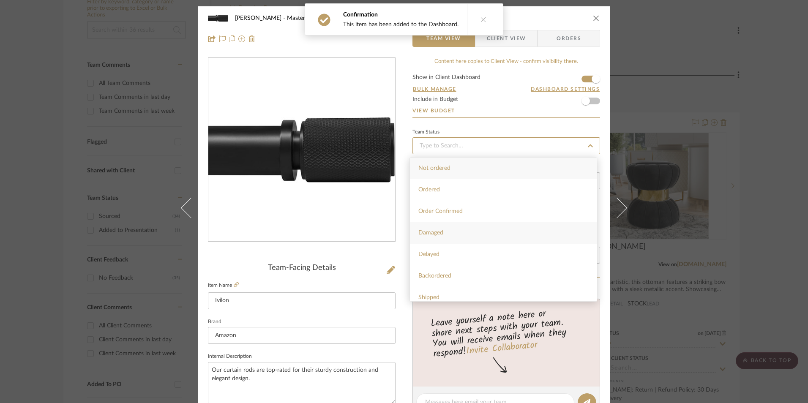
scroll to position [169, 0]
click at [455, 274] on div "Sourced" at bounding box center [503, 280] width 187 height 22
type input "[DATE]"
type input "Sourced"
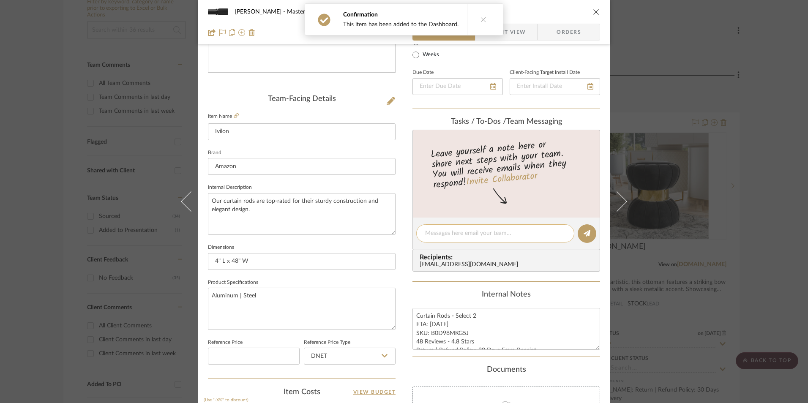
type input "[DATE]"
type input "Sourced"
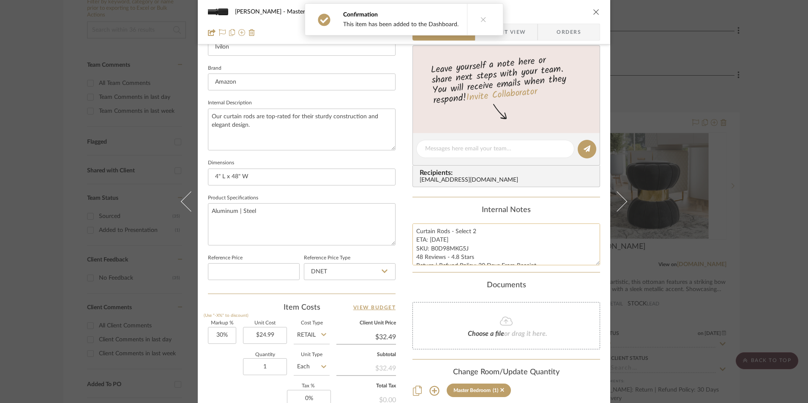
drag, startPoint x: 443, startPoint y: 246, endPoint x: 469, endPoint y: 254, distance: 27.0
click at [444, 246] on textarea "Curtain Rods - Select 2 ETA: [DATE] SKU: B0D98MKG5J 48 Reviews - 4.8 Stars Retu…" at bounding box center [507, 245] width 188 height 42
drag, startPoint x: 465, startPoint y: 249, endPoint x: 429, endPoint y: 250, distance: 36.4
click at [429, 250] on textarea "Curtain Rods - Select 2 ETA: [DATE] SKU: B0D98MKG5J 48 Reviews - 4.8 Stars Retu…" at bounding box center [507, 245] width 188 height 42
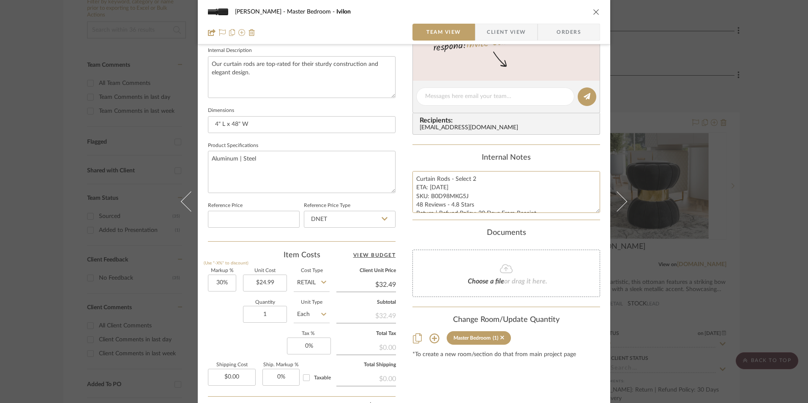
scroll to position [381, 0]
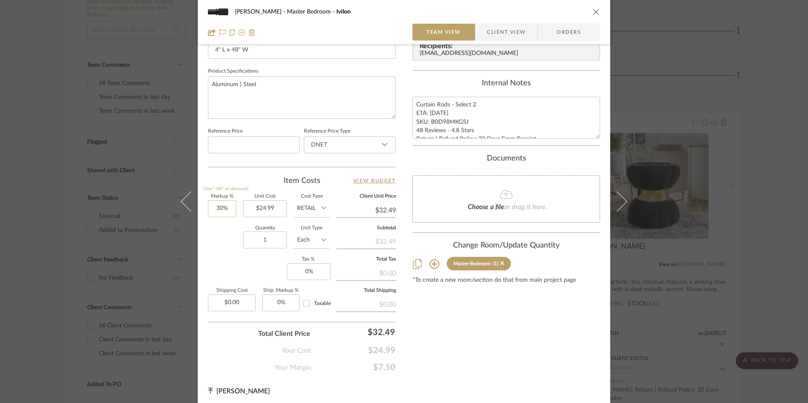
type input "30"
click at [223, 211] on input "30" at bounding box center [222, 208] width 28 height 17
drag, startPoint x: 227, startPoint y: 265, endPoint x: 237, endPoint y: 260, distance: 11.0
click at [230, 263] on div "Markup % (Use "-X%" to discount) Unit Cost $24.99 Cost Type Retail Client Unit …" at bounding box center [302, 256] width 188 height 123
type input "0%"
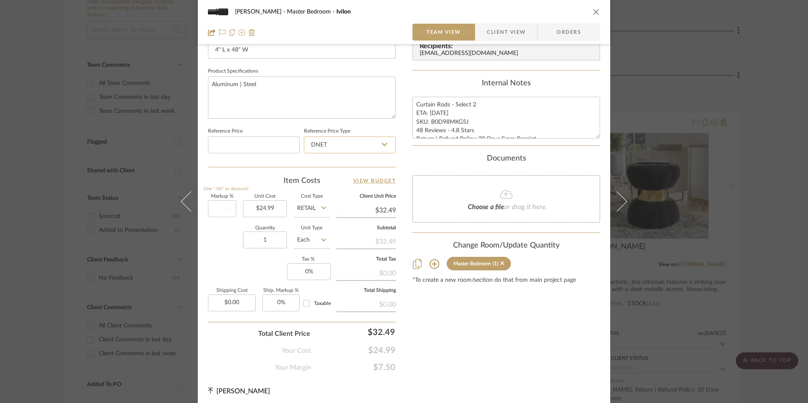
type input "$24.99"
click at [361, 144] on input "DNET" at bounding box center [350, 145] width 92 height 17
click at [338, 189] on div "Retail" at bounding box center [353, 188] width 104 height 22
type input "Retail"
click at [310, 270] on input "0" at bounding box center [309, 271] width 44 height 17
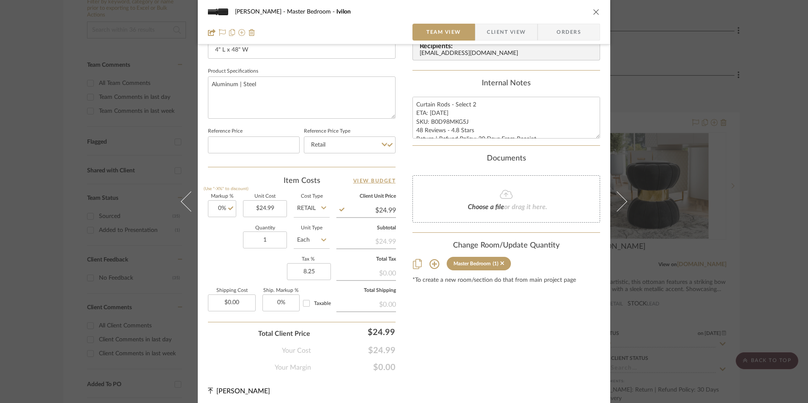
type input "8.25%"
click at [477, 313] on div "Content here copies to Client View - confirm visibility there. Show in Client D…" at bounding box center [507, 25] width 188 height 696
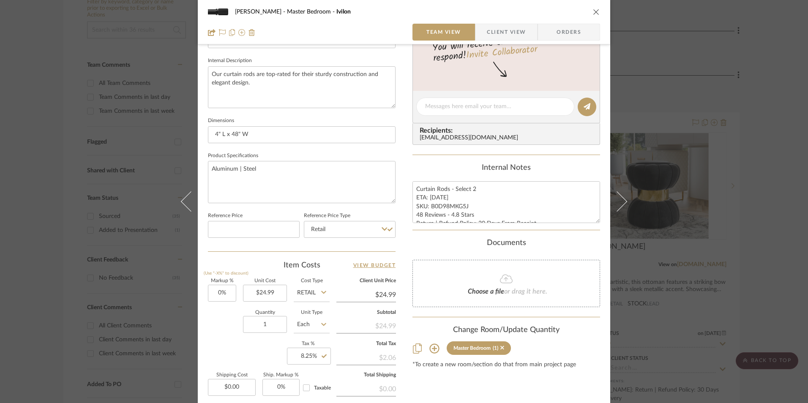
click at [566, 33] on span "Orders" at bounding box center [569, 32] width 43 height 17
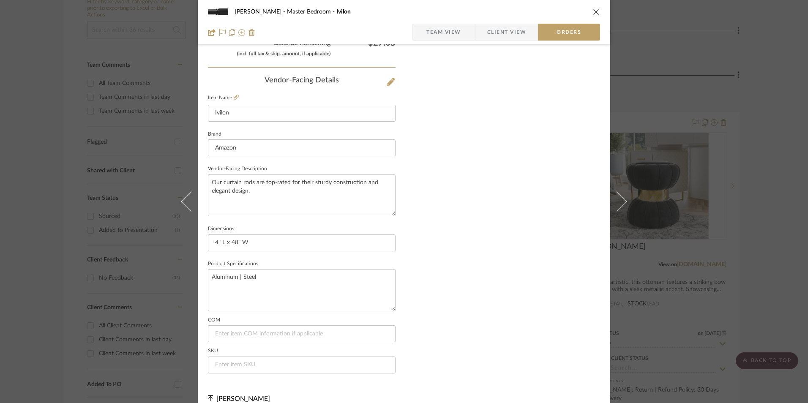
scroll to position [496, 0]
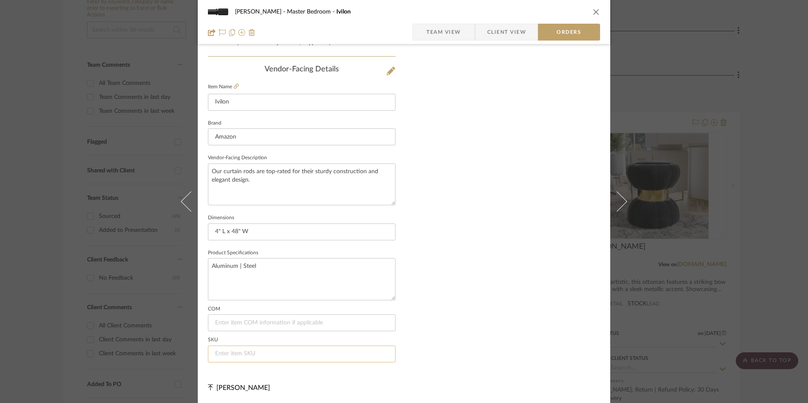
click at [258, 355] on input at bounding box center [302, 354] width 188 height 17
paste input "B0D98MKG5J"
type input "B0D98MKG5J"
click at [448, 26] on span "Team View" at bounding box center [444, 32] width 35 height 17
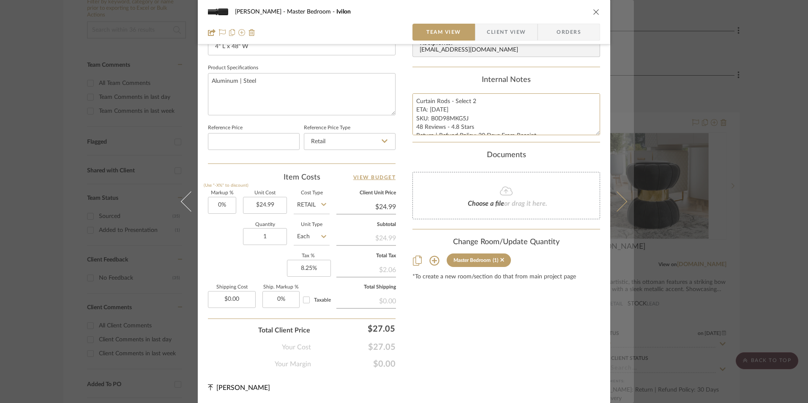
scroll to position [8, 0]
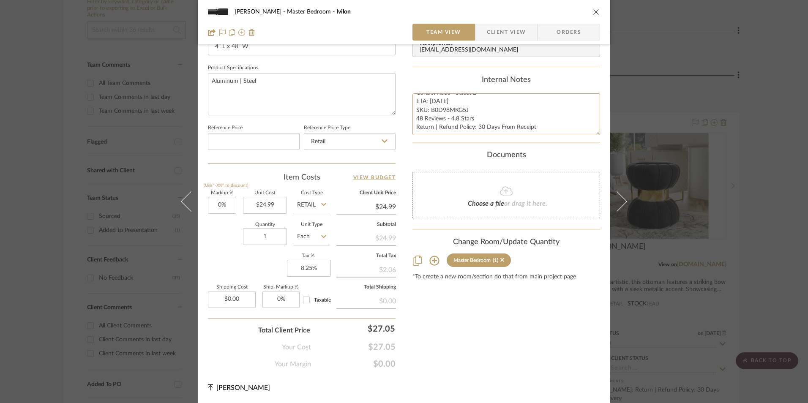
drag, startPoint x: 414, startPoint y: 100, endPoint x: 595, endPoint y: 162, distance: 190.7
click at [617, 169] on mat-dialog-content "[PERSON_NAME] Master Bedroom Ivilon Team View Client View Orders Team-Facing De…" at bounding box center [404, 12] width 460 height 781
click at [510, 31] on span "Client View" at bounding box center [506, 32] width 39 height 17
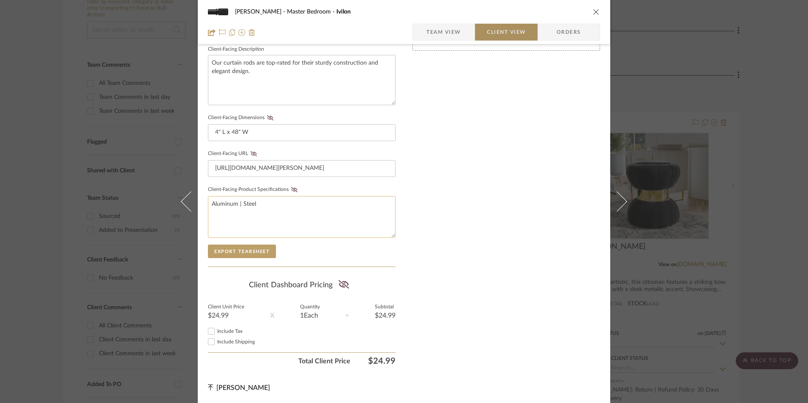
scroll to position [307, 0]
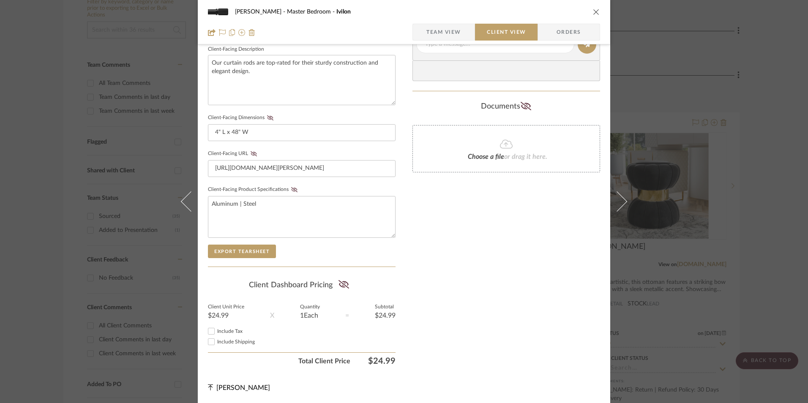
click at [211, 332] on input "Include Tax" at bounding box center [211, 331] width 10 height 10
checkbox input "true"
click at [344, 285] on icon at bounding box center [344, 284] width 11 height 8
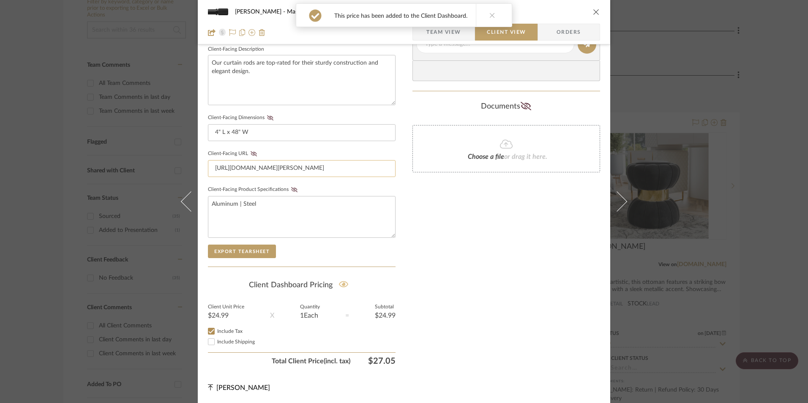
click at [291, 189] on icon at bounding box center [294, 189] width 6 height 5
click at [251, 153] on icon at bounding box center [254, 153] width 6 height 5
drag, startPoint x: 266, startPoint y: 116, endPoint x: 280, endPoint y: 139, distance: 27.2
click at [267, 116] on icon at bounding box center [270, 117] width 6 height 5
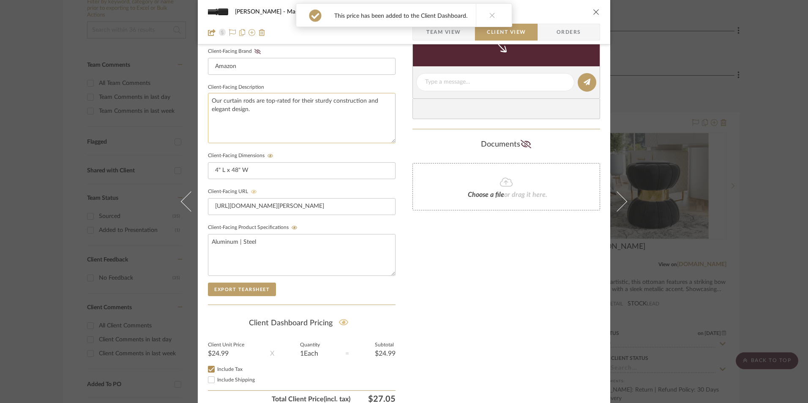
scroll to position [222, 0]
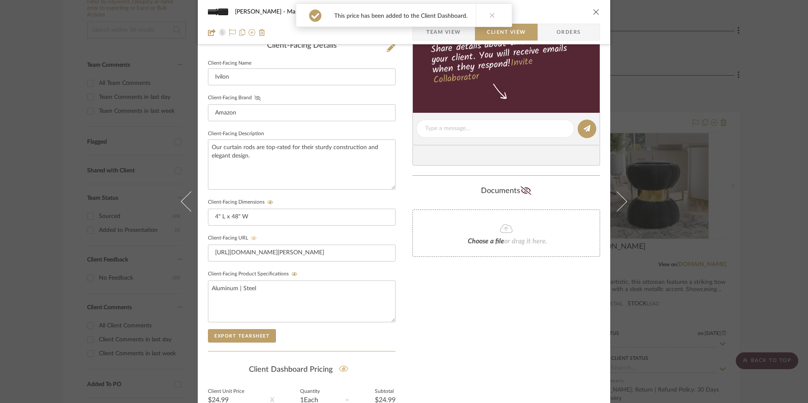
click at [255, 99] on icon at bounding box center [258, 98] width 6 height 5
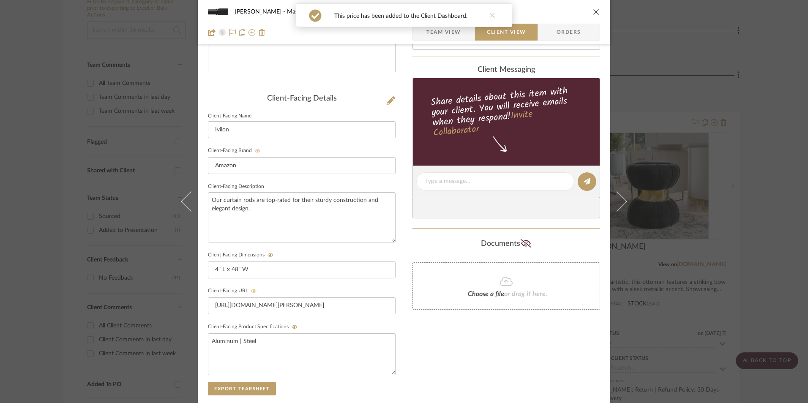
scroll to position [96, 0]
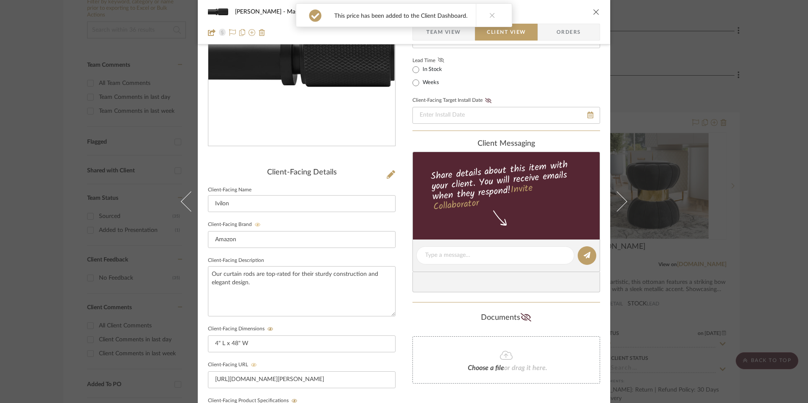
click at [441, 62] on icon at bounding box center [441, 60] width 6 height 5
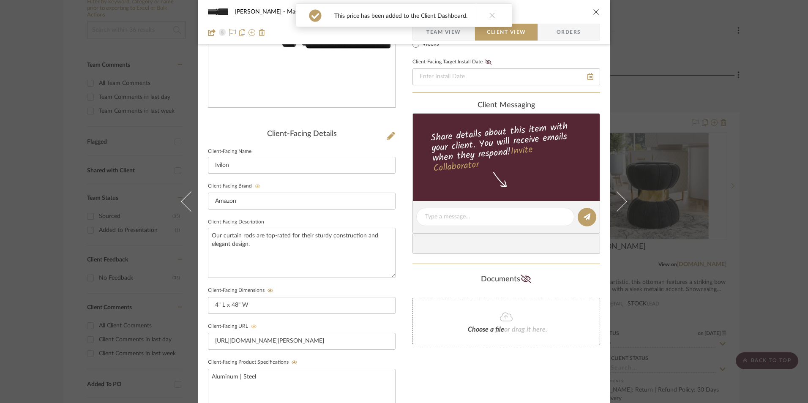
scroll to position [180, 0]
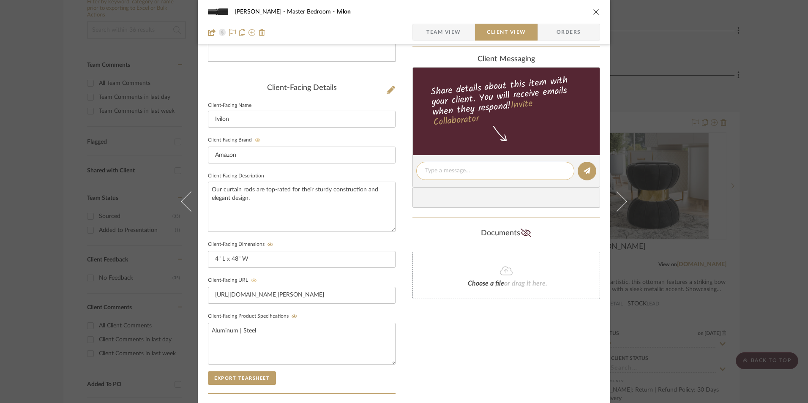
click at [461, 173] on textarea at bounding box center [495, 171] width 140 height 9
paste textarea "Curtain Rods - Select 2 ETA: [DATE] SKU: B0D98MKG5J 48 Reviews - 4.8 Stars Retu…"
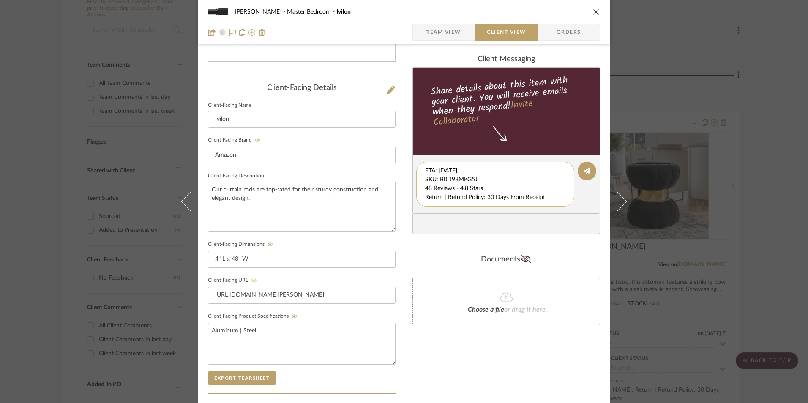
scroll to position [9, 0]
drag, startPoint x: 423, startPoint y: 171, endPoint x: 547, endPoint y: 202, distance: 127.8
click at [547, 202] on textarea "Curtain Rods - Select 2 ETA: [DATE] SKU: B0D98MKG5J 48 Reviews - 4.8 Stars Retu…" at bounding box center [498, 185] width 147 height 36
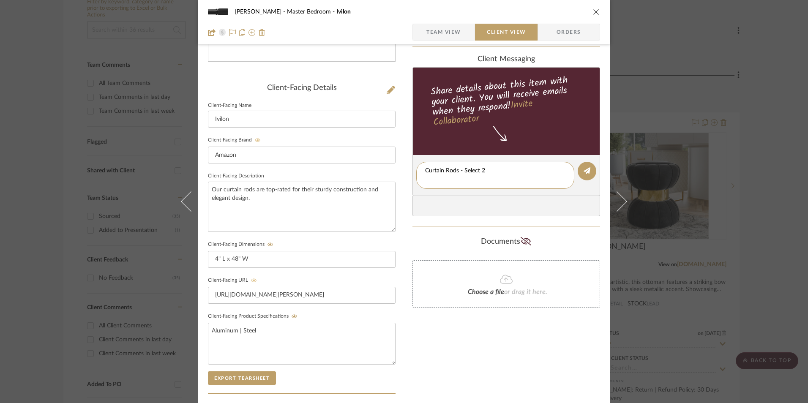
type textarea "Curtain Rods - Select 2"
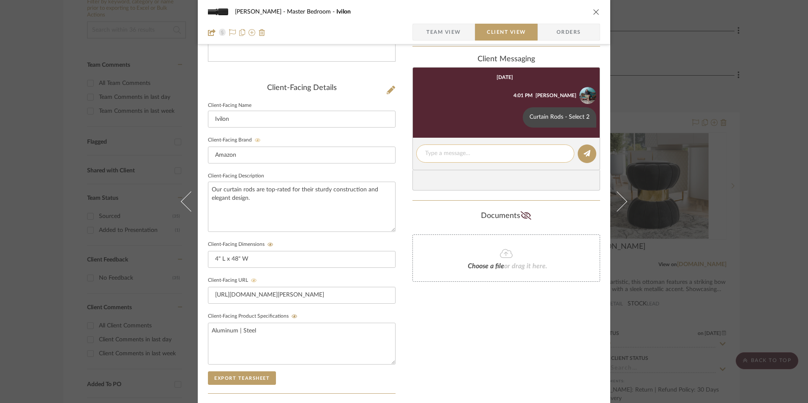
click at [445, 155] on textarea at bounding box center [495, 153] width 140 height 9
paste textarea "ETA: [DATE] SKU: B0D98MKG5J 48 Reviews - 4.8 Stars Return | Refund Policy: 30 D…"
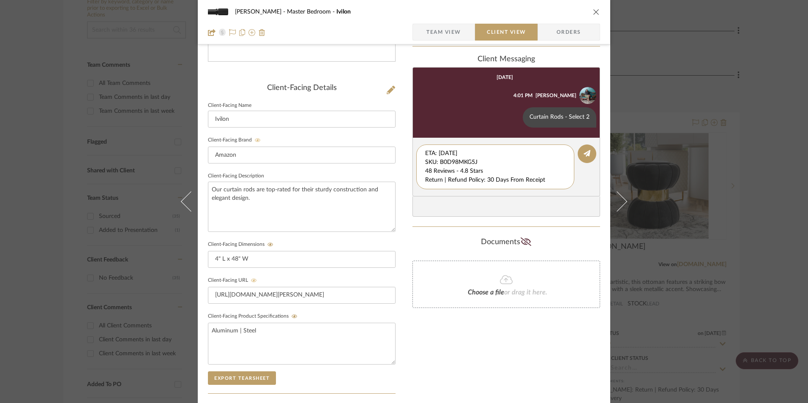
drag, startPoint x: 420, startPoint y: 158, endPoint x: 404, endPoint y: 134, distance: 28.9
click at [404, 134] on div "[PERSON_NAME] Master Bedroom Ivilon Team View Client View Orders Client-Facing …" at bounding box center [404, 178] width 413 height 704
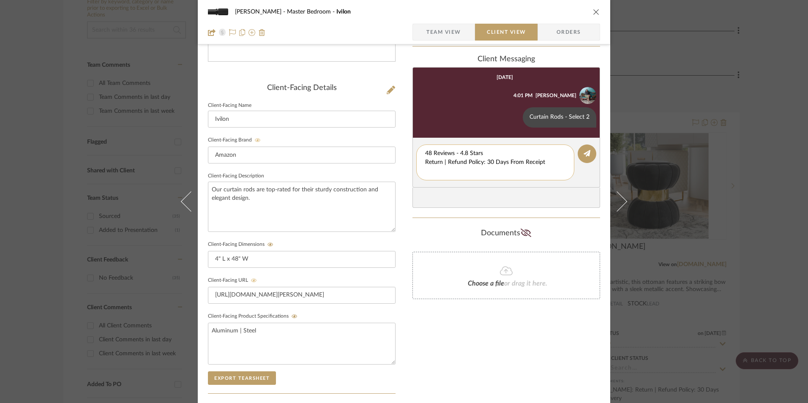
click at [425, 160] on textarea "48 Reviews - 4.8 Stars Return | Refund Policy: 30 Days From Receipt" at bounding box center [495, 162] width 140 height 27
drag, startPoint x: 485, startPoint y: 162, endPoint x: 418, endPoint y: 163, distance: 67.2
click at [418, 163] on div "48 Reviews - 4.8 Stars Return | Refund Policy: 30 Days From Receipt" at bounding box center [495, 158] width 158 height 27
type textarea "48 Reviews - 4.8 Stars"
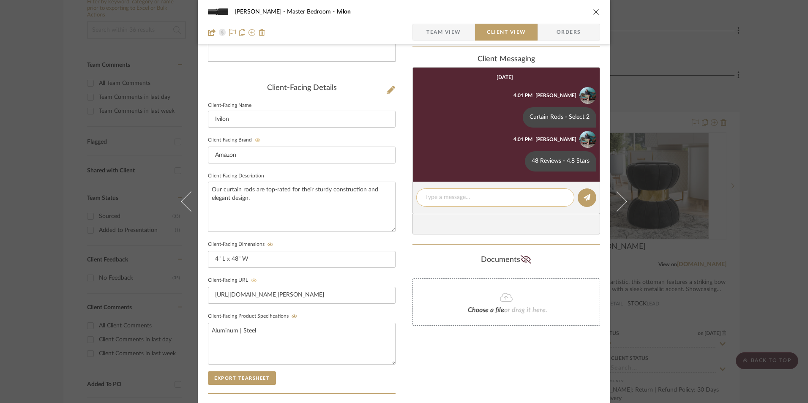
click at [441, 200] on textarea at bounding box center [495, 197] width 140 height 9
paste textarea "Return | Refund Policy: 30 Days From Receipt"
type textarea "Return | Refund Policy: 30 Days From Receipt"
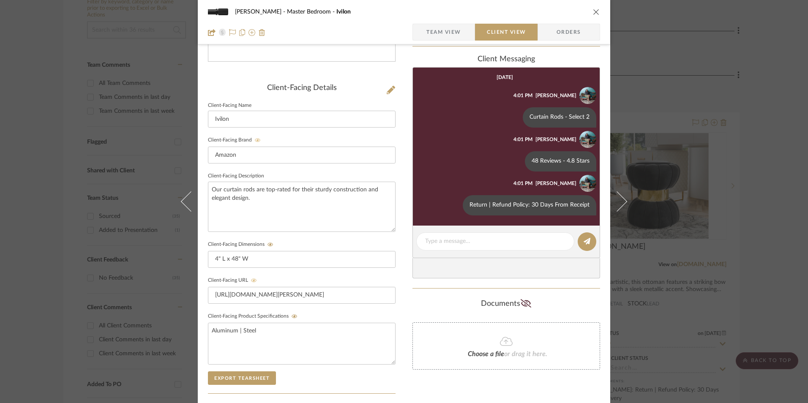
click at [593, 11] on icon "close" at bounding box center [596, 11] width 7 height 7
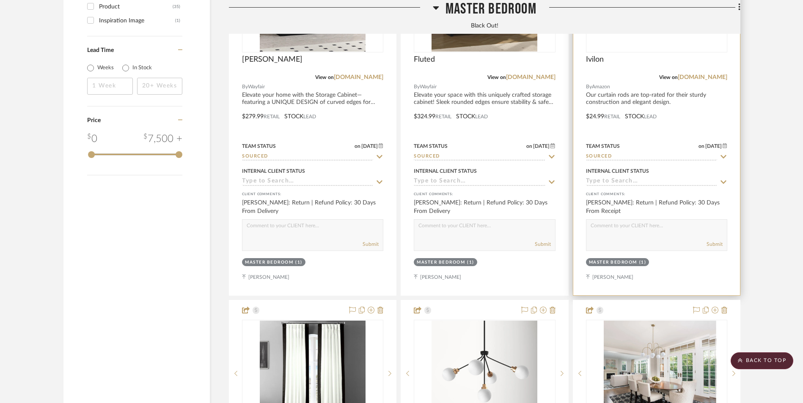
scroll to position [1230, 0]
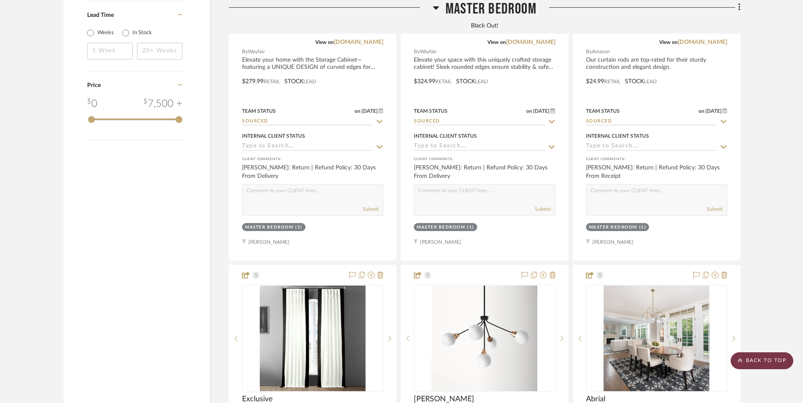
click at [764, 362] on scroll-to-top-button "BACK TO TOP" at bounding box center [761, 361] width 63 height 17
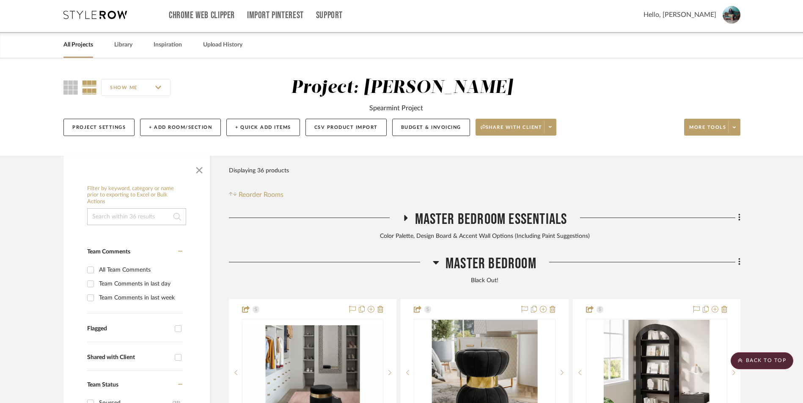
scroll to position [0, 0]
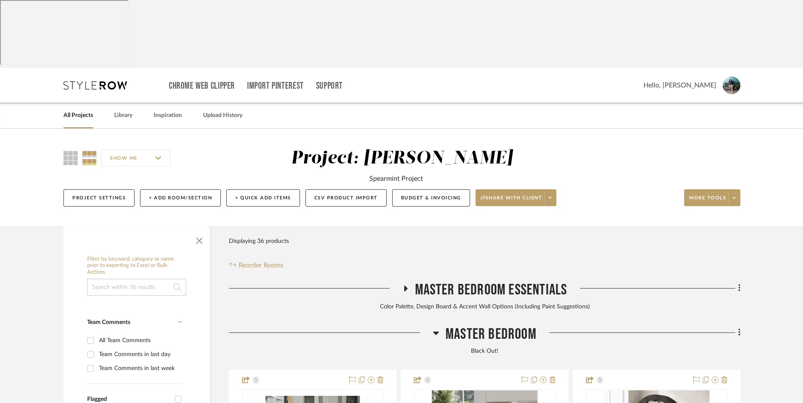
drag, startPoint x: 170, startPoint y: 45, endPoint x: 294, endPoint y: 110, distance: 140.1
click at [170, 110] on link "Inspiration" at bounding box center [167, 115] width 28 height 11
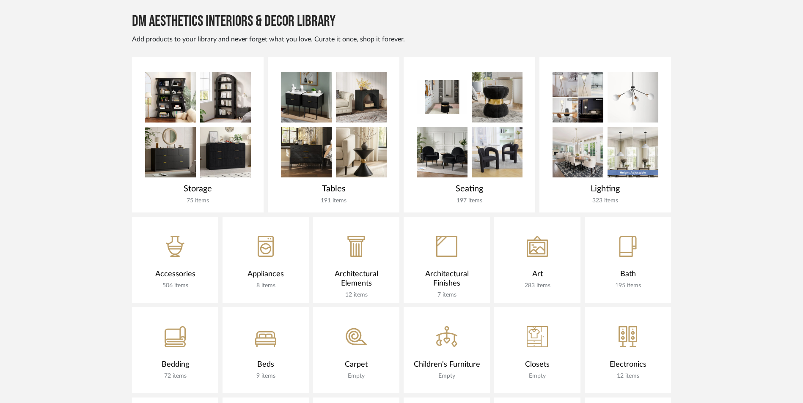
scroll to position [334, 0]
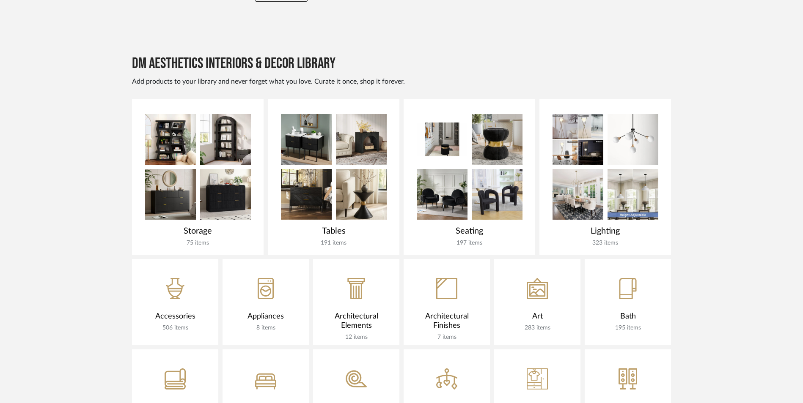
click at [0, 0] on img at bounding box center [0, 0] width 0 height 0
click at [624, 114] on img at bounding box center [632, 139] width 51 height 51
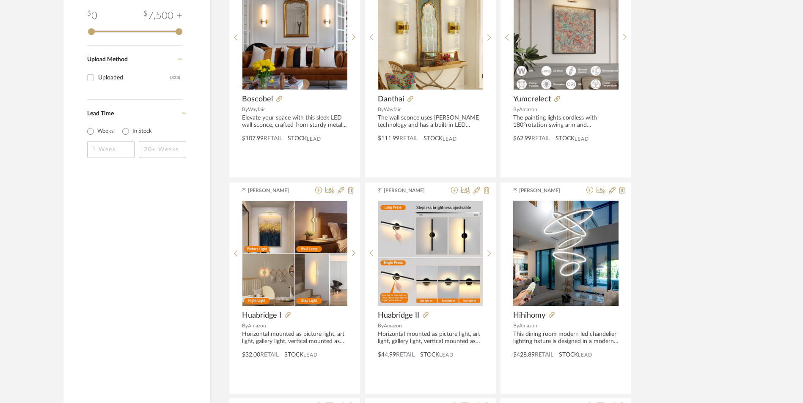
scroll to position [1179, 0]
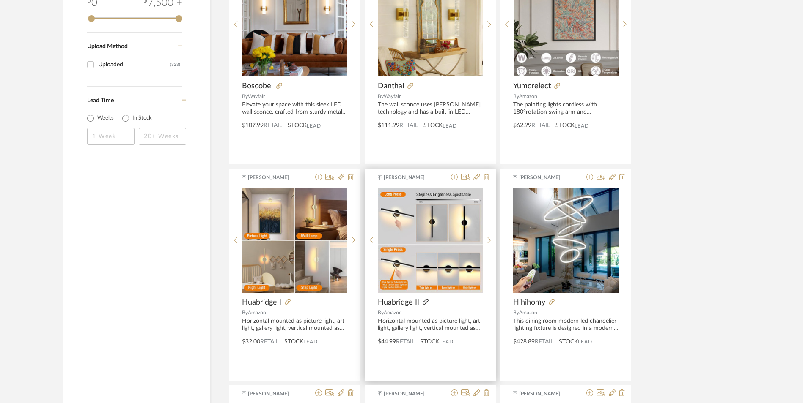
click at [425, 299] on icon at bounding box center [425, 302] width 6 height 6
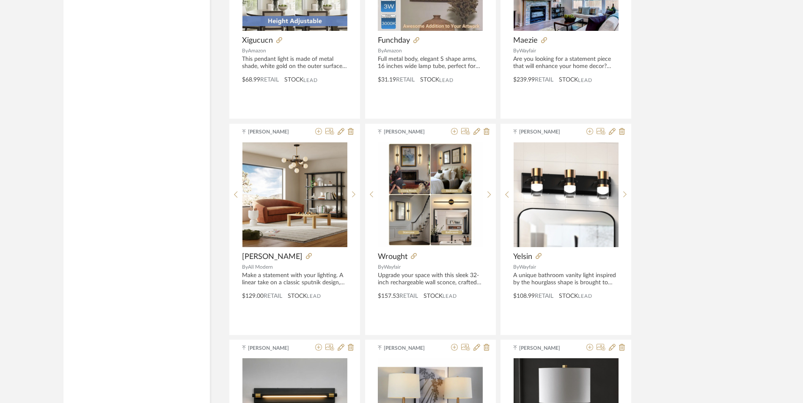
scroll to position [1644, 0]
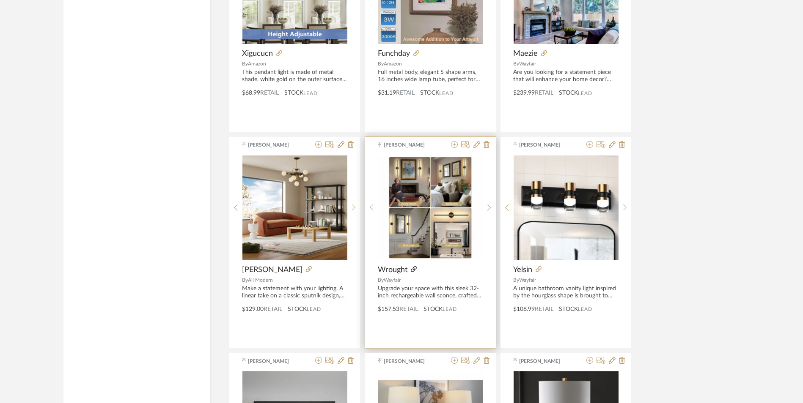
click at [413, 266] on icon at bounding box center [414, 269] width 6 height 6
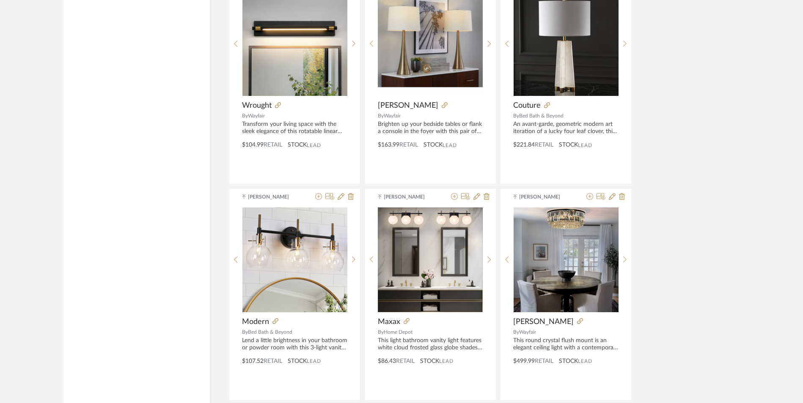
scroll to position [2044, 0]
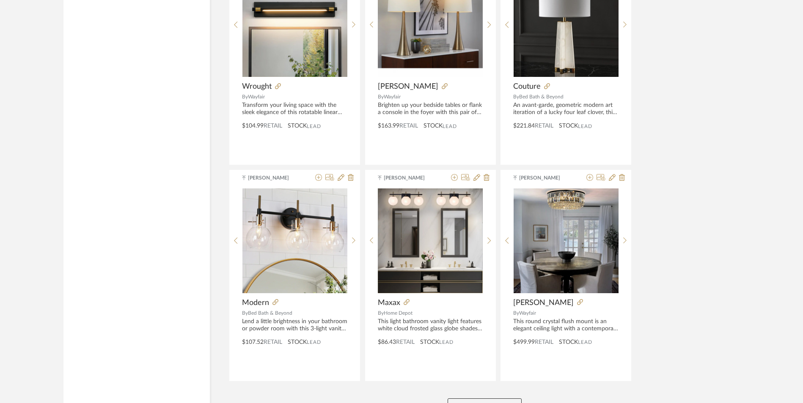
click at [485, 399] on button "View More" at bounding box center [484, 407] width 74 height 17
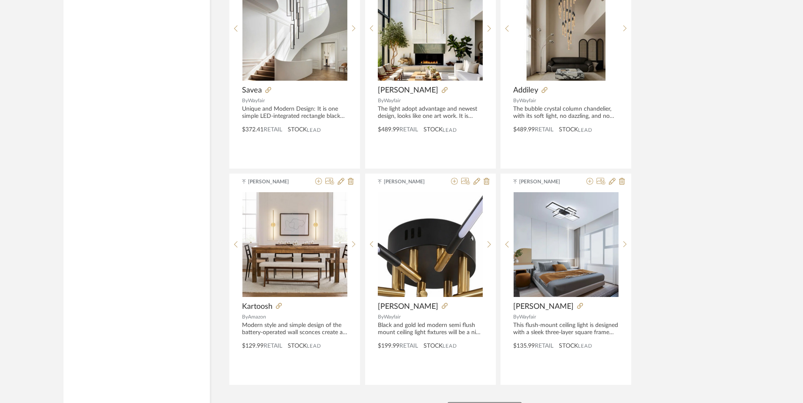
scroll to position [4207, 0]
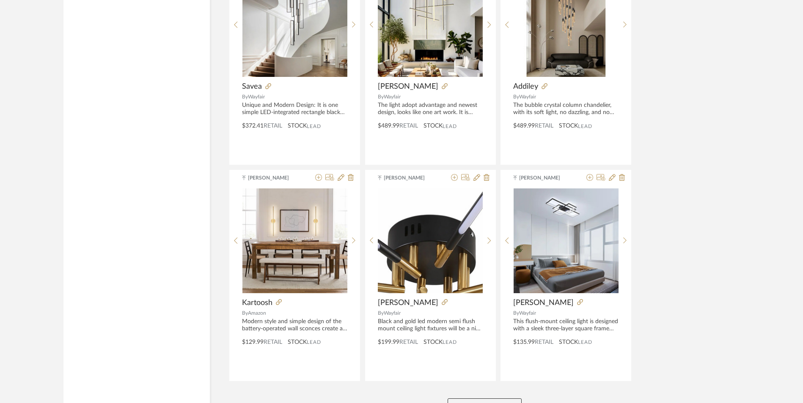
click at [465, 399] on button "View More" at bounding box center [484, 407] width 74 height 17
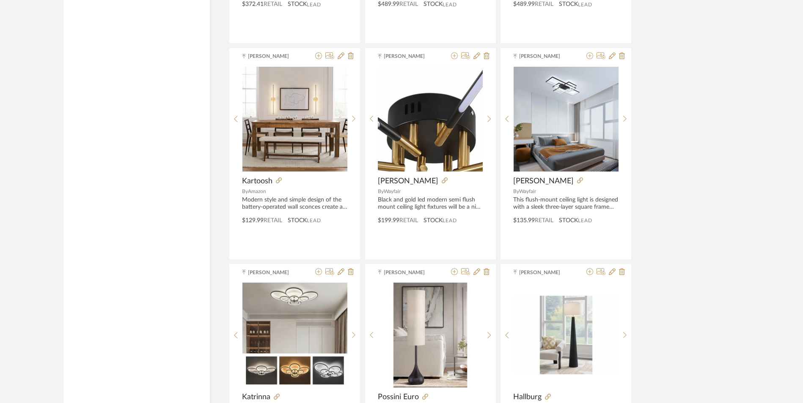
scroll to position [4334, 0]
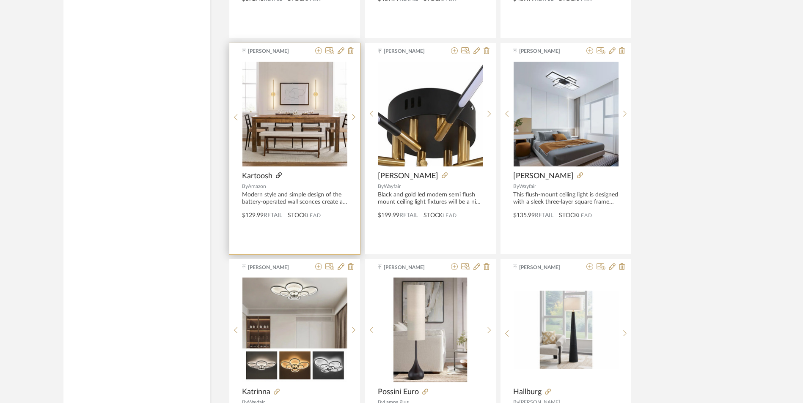
click at [278, 173] on icon at bounding box center [279, 176] width 6 height 6
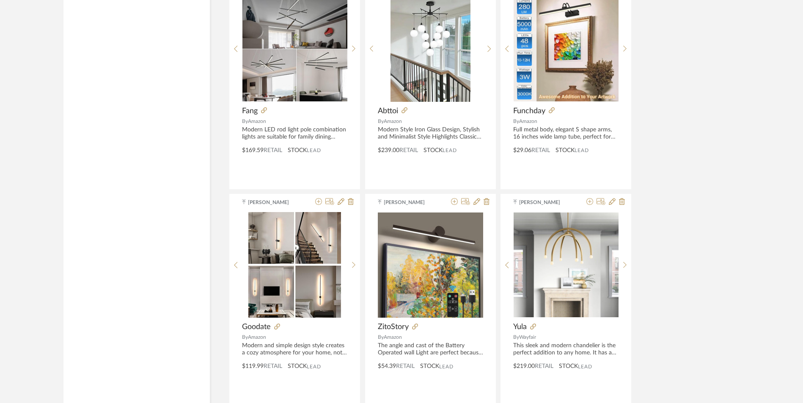
scroll to position [5306, 0]
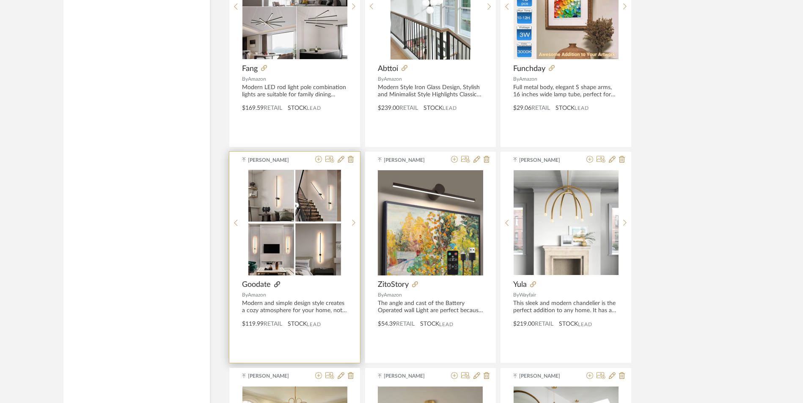
click at [277, 282] on icon at bounding box center [277, 285] width 6 height 6
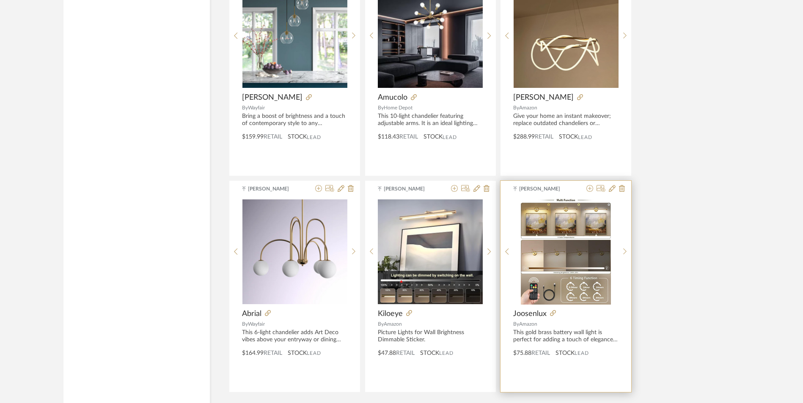
scroll to position [6363, 0]
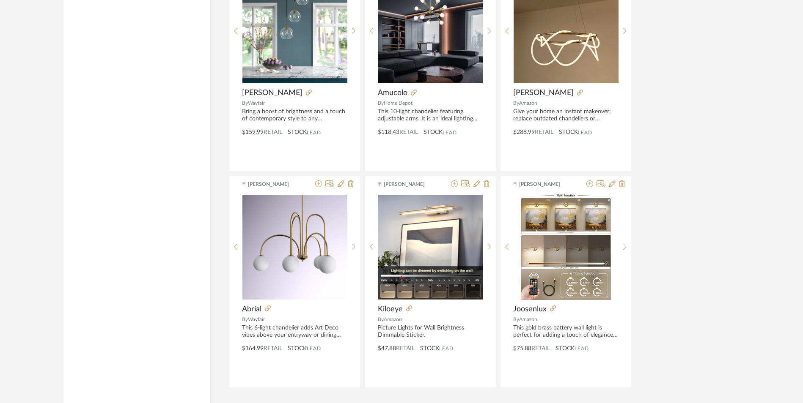
drag, startPoint x: 498, startPoint y: 346, endPoint x: 660, endPoint y: 279, distance: 175.2
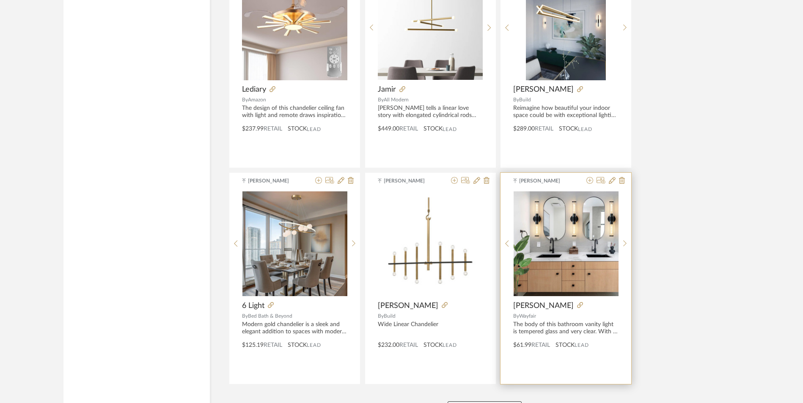
scroll to position [8532, 0]
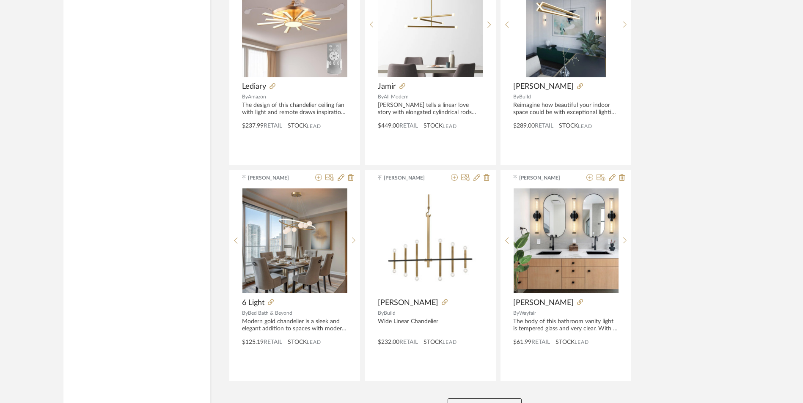
click at [505, 399] on button "View More" at bounding box center [484, 407] width 74 height 17
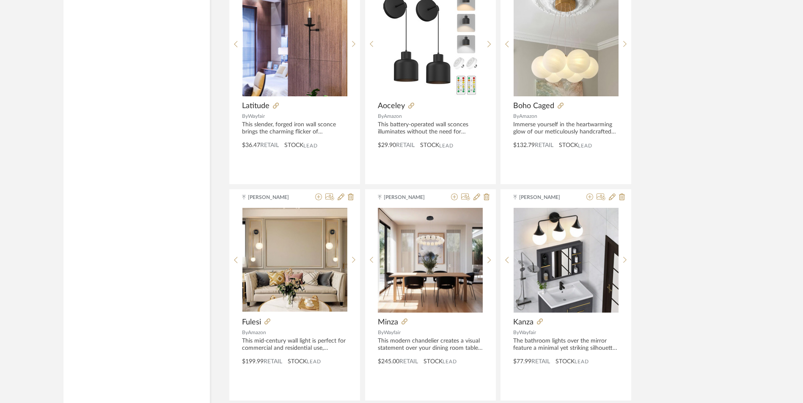
scroll to position [9420, 0]
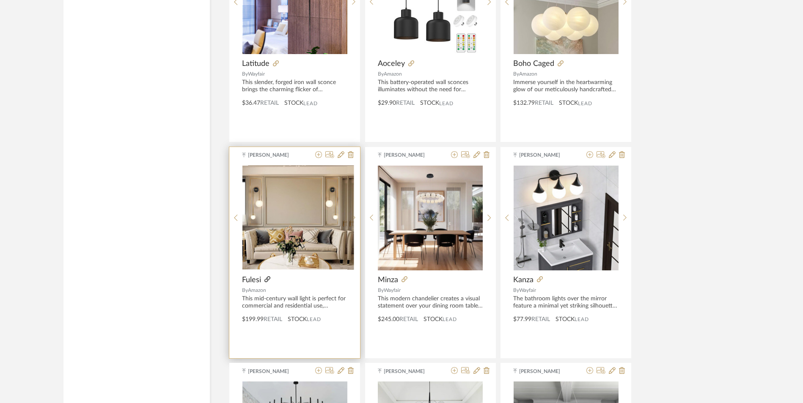
click at [266, 277] on icon at bounding box center [267, 280] width 6 height 6
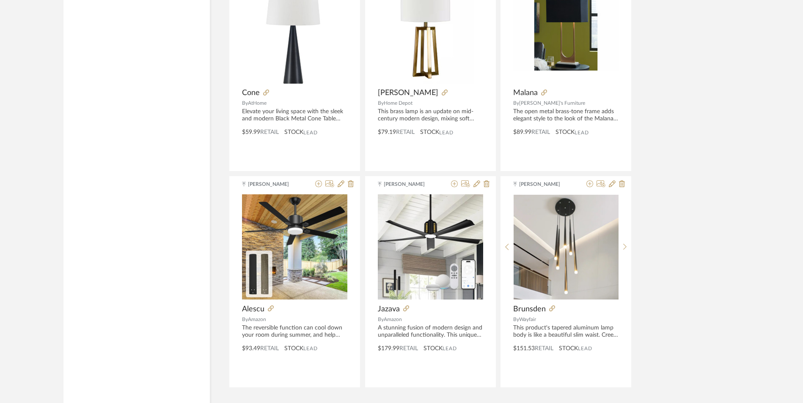
scroll to position [10695, 0]
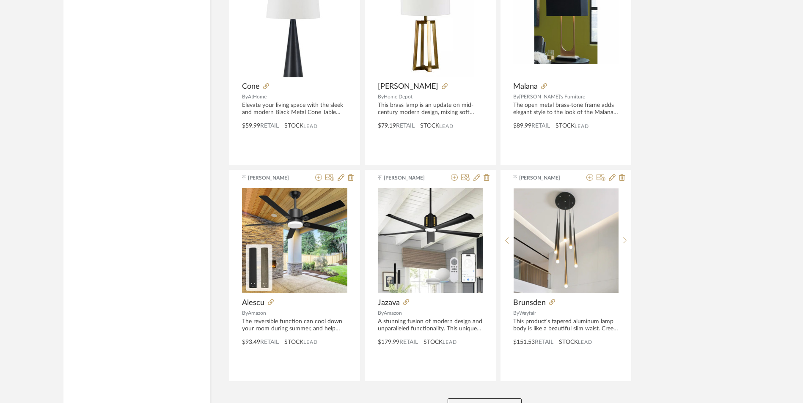
click at [488, 399] on button "View More" at bounding box center [484, 407] width 74 height 17
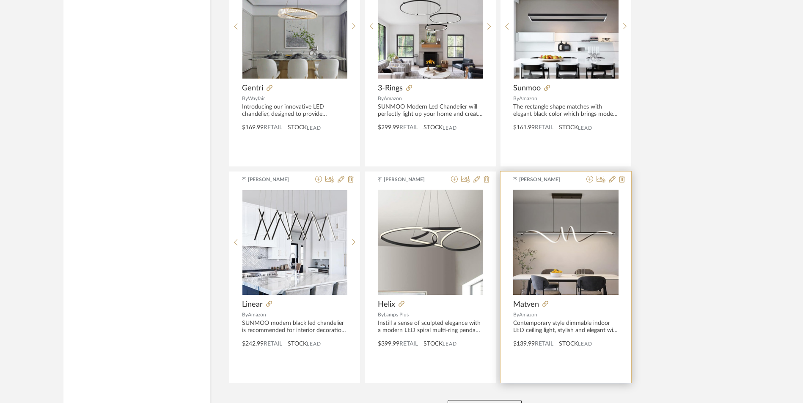
scroll to position [12858, 0]
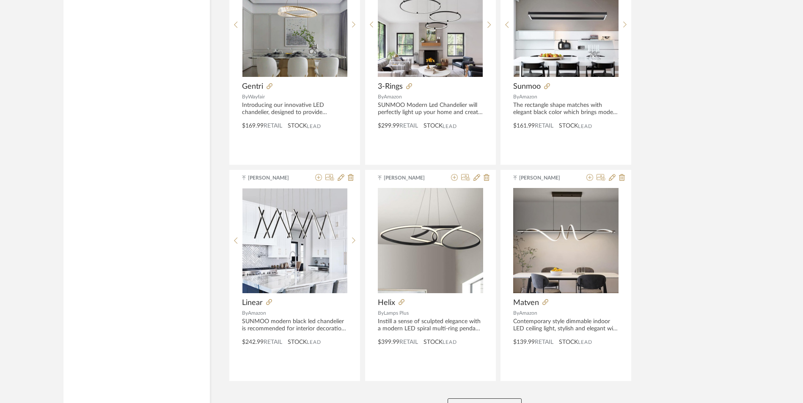
click at [497, 399] on button "View More" at bounding box center [484, 407] width 74 height 17
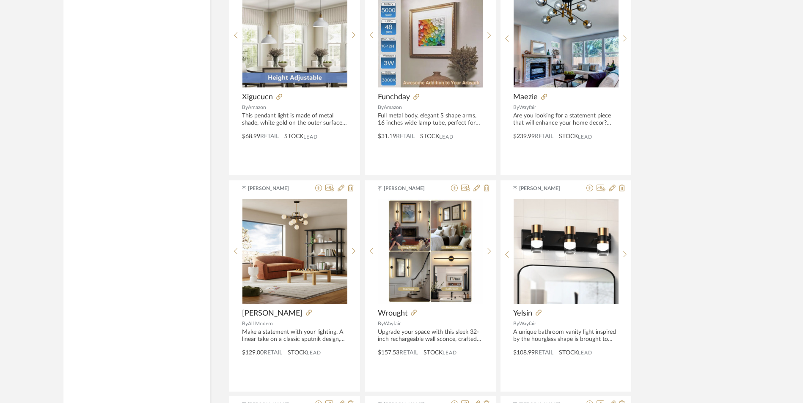
scroll to position [0, 0]
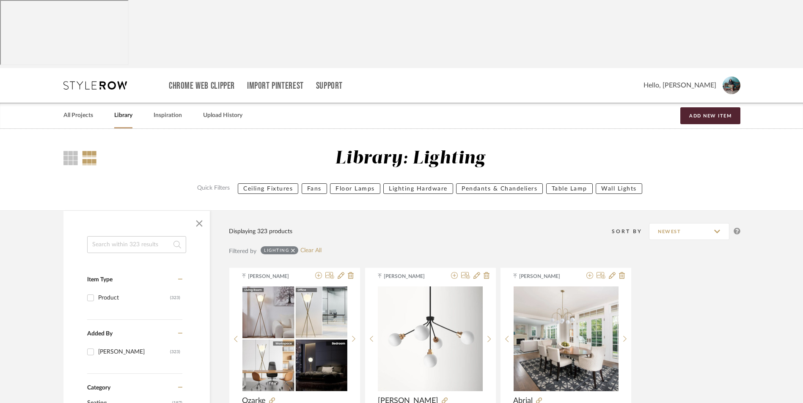
drag, startPoint x: 83, startPoint y: 51, endPoint x: 167, endPoint y: 82, distance: 89.5
click at [83, 110] on link "All Projects" at bounding box center [78, 115] width 30 height 11
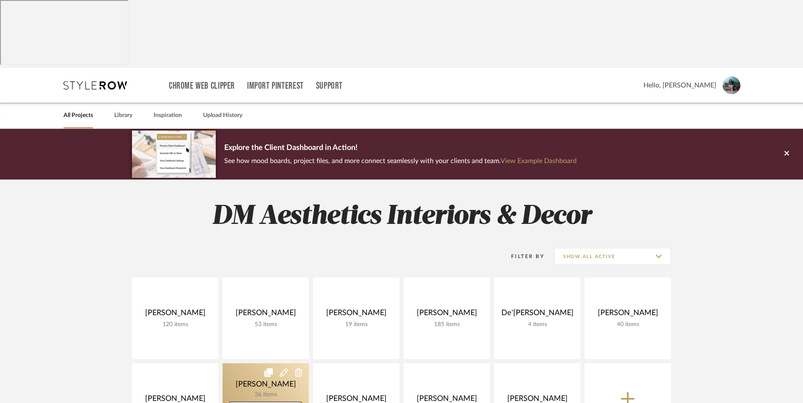
click at [266, 364] on link at bounding box center [265, 405] width 86 height 82
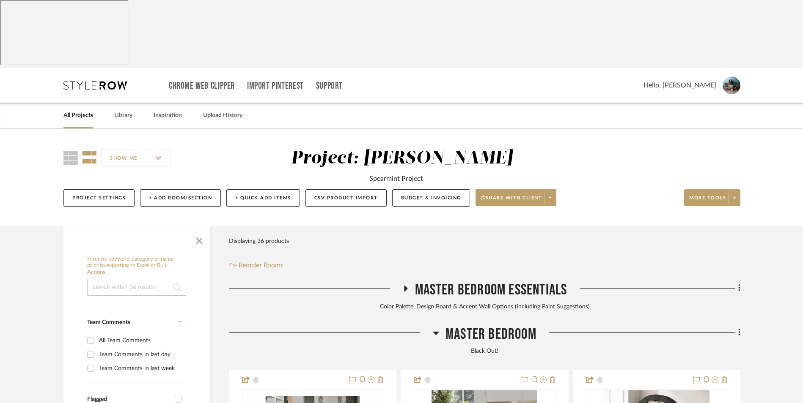
scroll to position [85, 0]
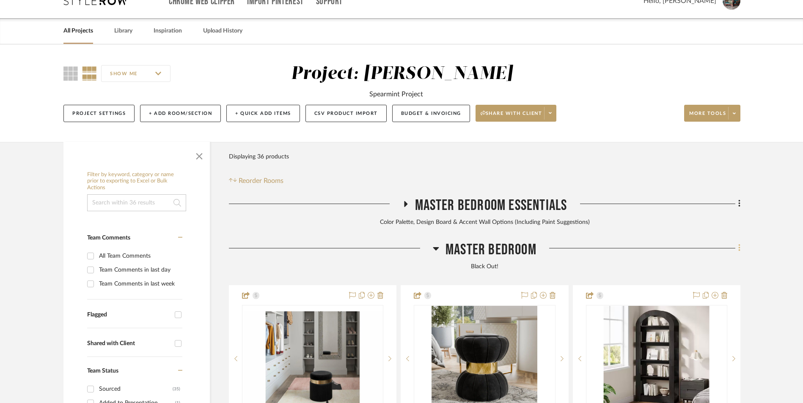
click at [737, 242] on fa-icon at bounding box center [737, 249] width 5 height 14
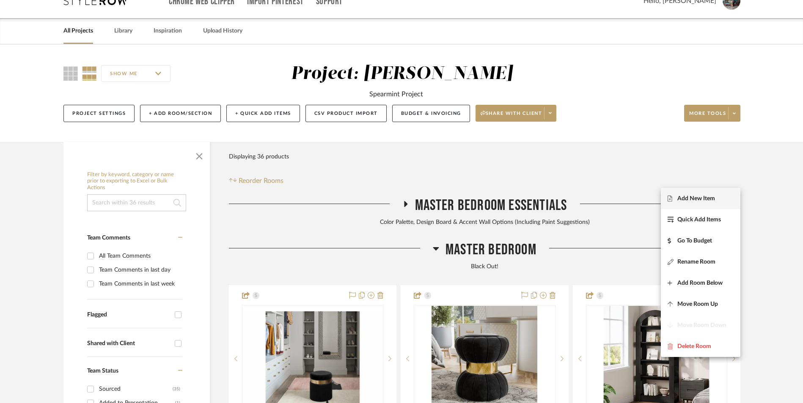
click at [695, 200] on span "Add New Item" at bounding box center [696, 198] width 38 height 7
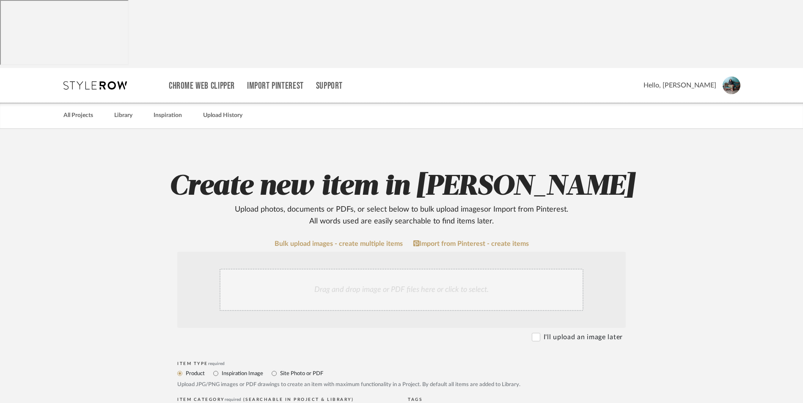
scroll to position [127, 0]
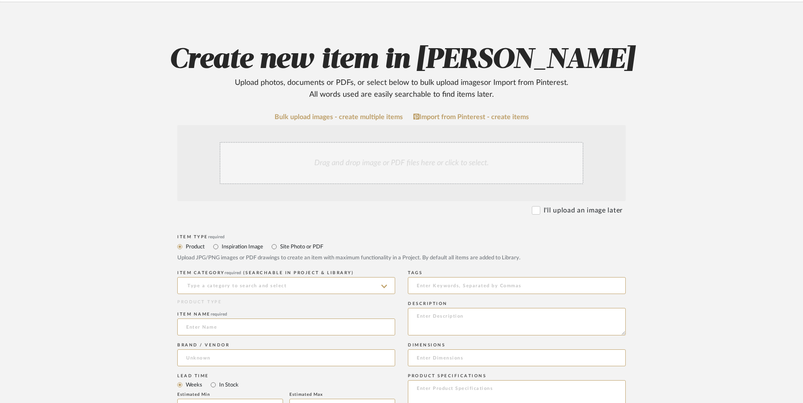
click at [363, 142] on div "Drag and drop image or PDF files here or click to select." at bounding box center [401, 163] width 364 height 42
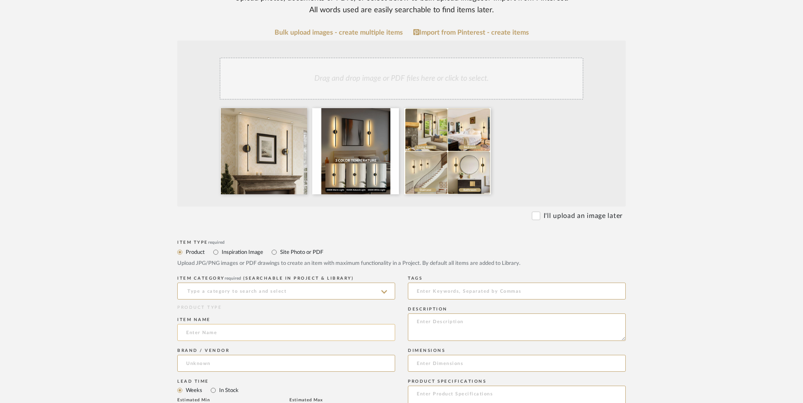
scroll to position [296, 0]
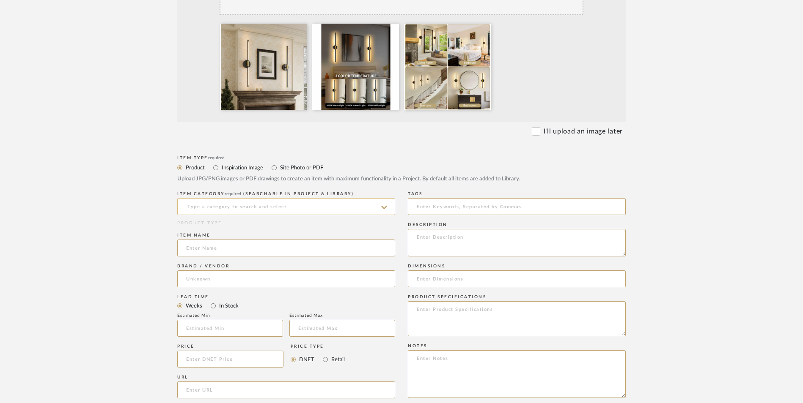
click at [238, 198] on input at bounding box center [286, 206] width 218 height 17
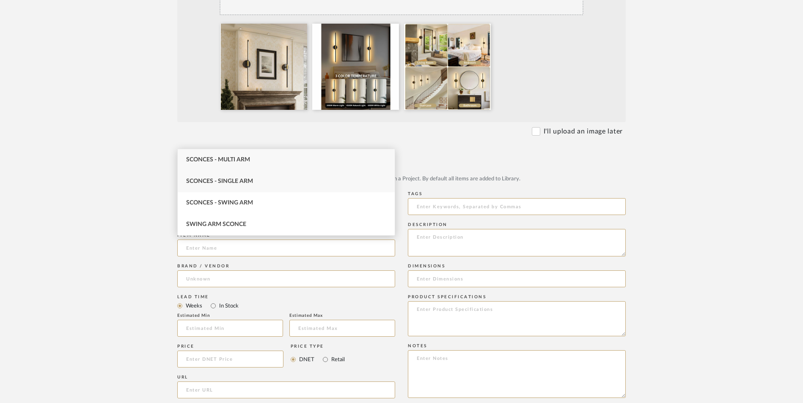
click at [232, 176] on div "Sconces - Single Arm" at bounding box center [286, 182] width 217 height 22
type input "Sconces - Single Arm"
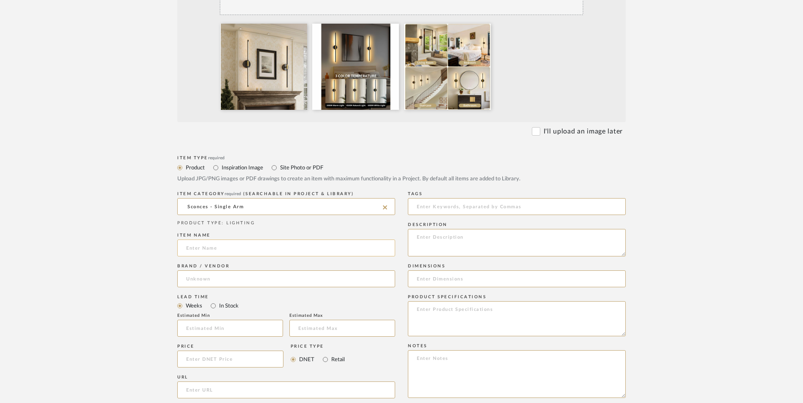
click at [231, 240] on input at bounding box center [286, 248] width 218 height 17
type input "Wrought"
click at [206, 271] on input at bounding box center [286, 279] width 218 height 17
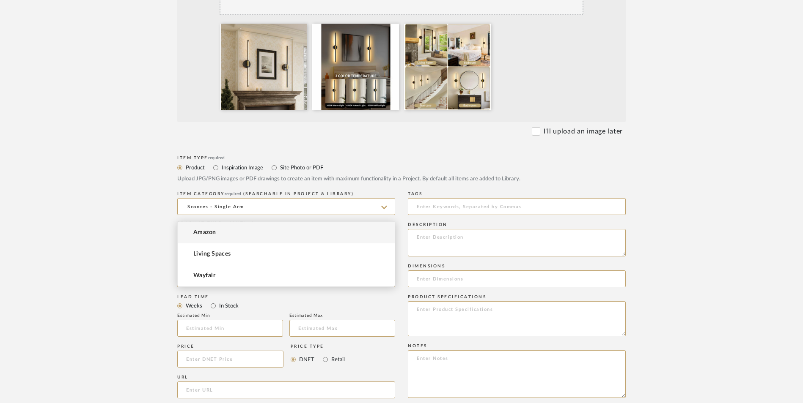
click at [241, 277] on mat-option "Wayfair" at bounding box center [286, 276] width 217 height 22
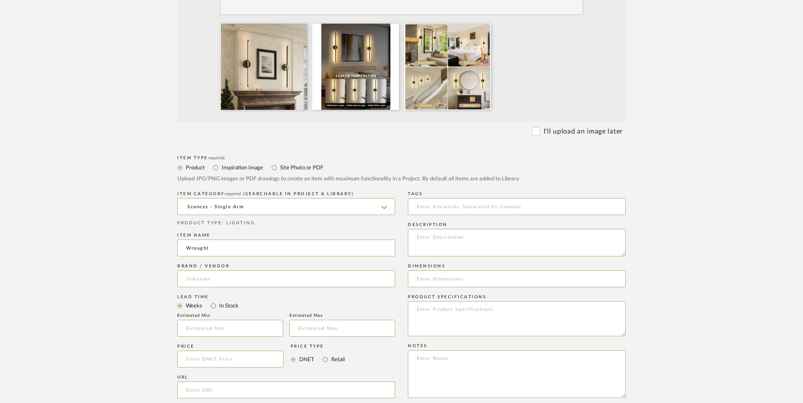
type input "Wayfair"
click at [213, 301] on input "In Stock" at bounding box center [213, 306] width 10 height 10
radio input "true"
click at [322, 355] on input "Retail" at bounding box center [325, 360] width 10 height 10
radio input "true"
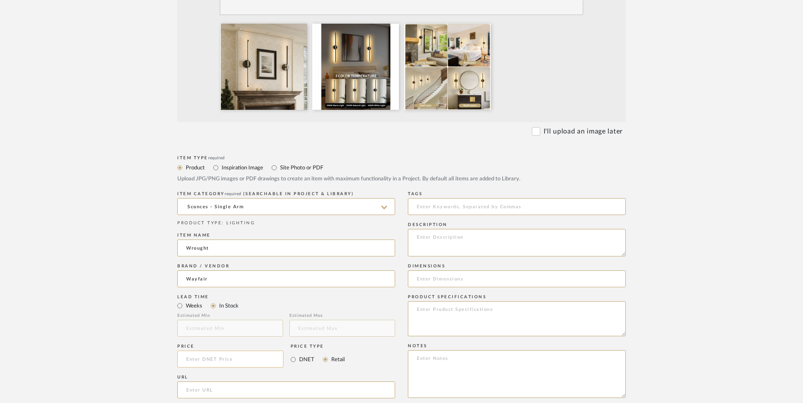
click at [217, 351] on input at bounding box center [230, 359] width 106 height 17
type input "$167.99"
click at [32, 274] on upload-items "Create new item in LaMarion Patterson Upload photos, documents or PDFs, or sele…" at bounding box center [401, 251] width 803 height 836
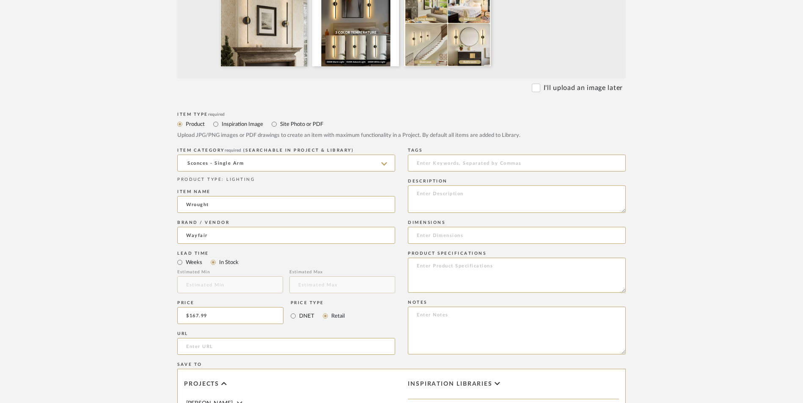
scroll to position [381, 0]
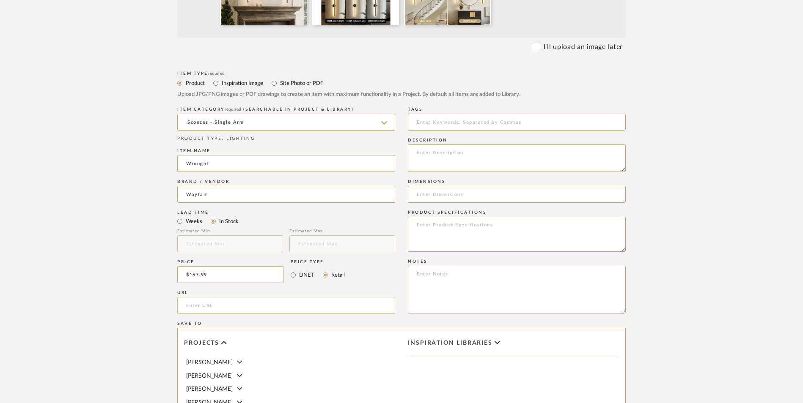
click at [213, 297] on input "url" at bounding box center [286, 305] width 218 height 17
paste input "https://www.wayfair.com/lighting/pdp/wrought-studio-32-battery-operated-wall-sc…"
type input "https://www.wayfair.com/lighting/pdp/wrought-studio-32-battery-operated-wall-sc…"
click at [132, 282] on form "Bulk upload images - create multiple items Import from Pinterest - create items…" at bounding box center [401, 211] width 539 height 703
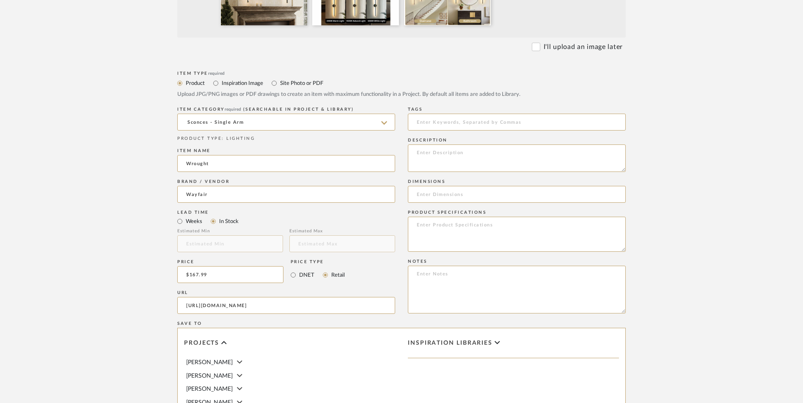
scroll to position [0, 0]
click at [435, 266] on textarea at bounding box center [517, 290] width 218 height 48
paste textarea "Option 1: ETA: SKU: Reviews - Stars Return | Refund Policy:"
drag, startPoint x: 442, startPoint y: 205, endPoint x: 393, endPoint y: 205, distance: 49.1
click at [393, 205] on div "Item Type required Product Inspiration Image Site Photo or PDF Upload JPG/PNG i…" at bounding box center [401, 316] width 448 height 494
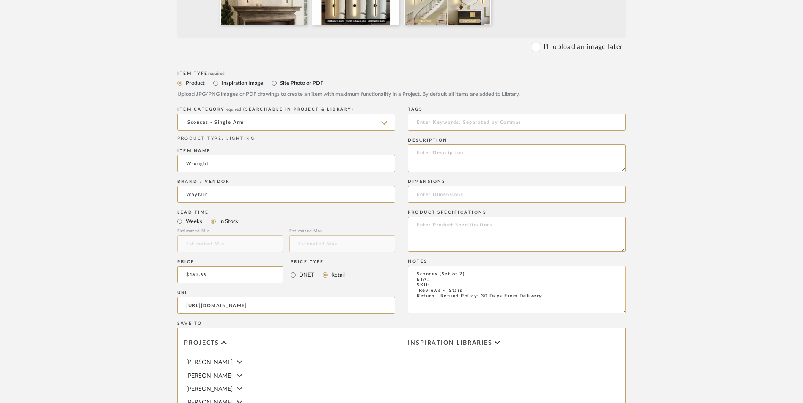
click at [439, 266] on textarea "Sconces (Set of 2) ETA: SKU: Reviews - Stars Return | Refund Policy: 30 Days Fr…" at bounding box center [517, 290] width 218 height 48
click at [412, 266] on textarea "Sconces (Set of 2) ETA: 9.9.2025 SKU: Reviews - Stars Return | Refund Policy: 3…" at bounding box center [517, 290] width 218 height 48
click at [444, 266] on textarea "Sconces (Set of 2) ETA: 9.9.2025 SKU: 64 Reviews - 4.7 Stars Return | Refund Po…" at bounding box center [517, 290] width 218 height 48
paste textarea "W112346072"
click at [436, 266] on textarea "Sconces (Set of 2) ETA: 9.9.2025 SKU: W112346072 64 Reviews - 4.7 Stars Return …" at bounding box center [517, 290] width 218 height 48
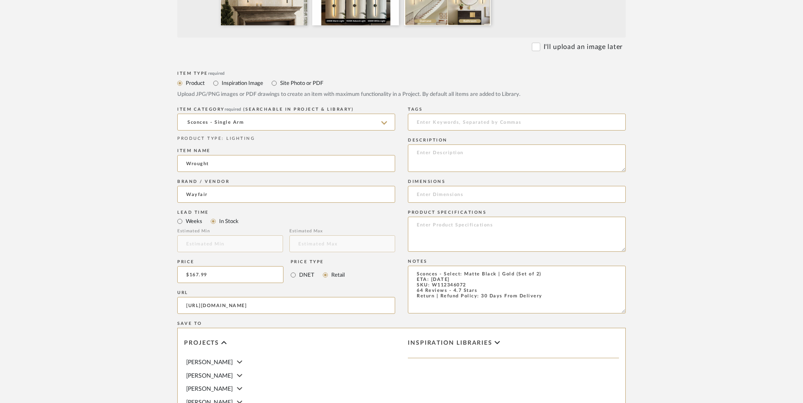
type textarea "Sconces - Select: Matte Black | Gold (Set of 2) ETA: 9.9.2025 SKU: W112346072 6…"
click at [479, 145] on textarea at bounding box center [517, 158] width 218 height 27
paste textarea "Upgrade your space with this sleek 32-inch rechargeable wall sconce, crafted fr…"
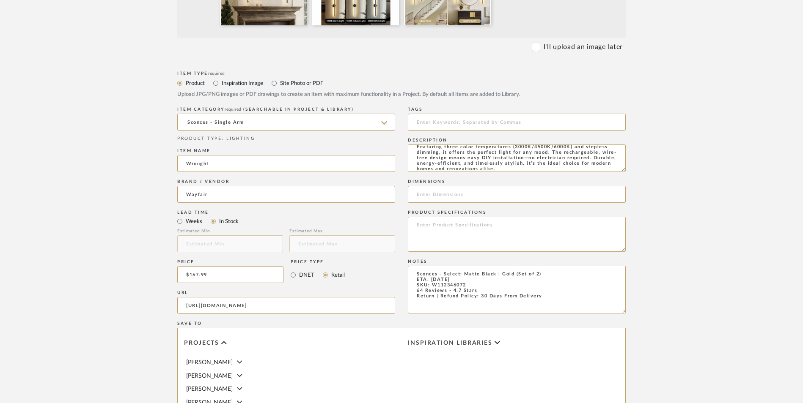
type textarea "Upgrade your space with this sleek 32-inch rechargeable wall sconce, crafted fr…"
click at [489, 186] on input at bounding box center [517, 194] width 218 height 17
paste input "32'' H X 4.7'' W X 3.4'' D"
type input "32'' H X 4.7'' W X 3.4'' D"
click at [464, 217] on textarea at bounding box center [517, 234] width 218 height 35
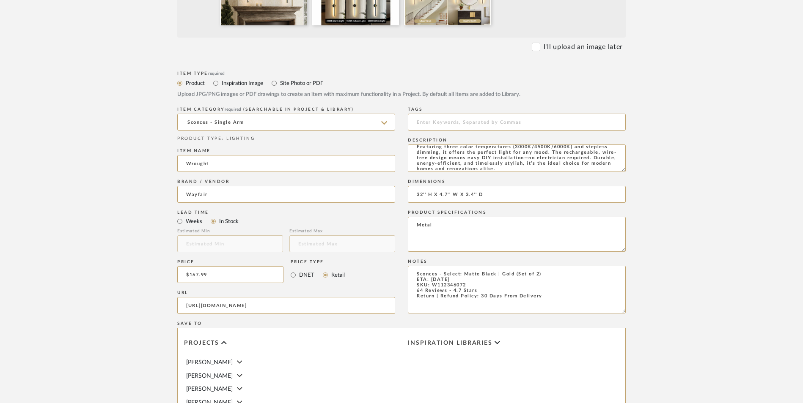
type textarea "Metal"
click at [680, 206] on upload-items "Create new item in LaMarion Patterson Upload photos, documents or PDFs, or sele…" at bounding box center [401, 166] width 803 height 836
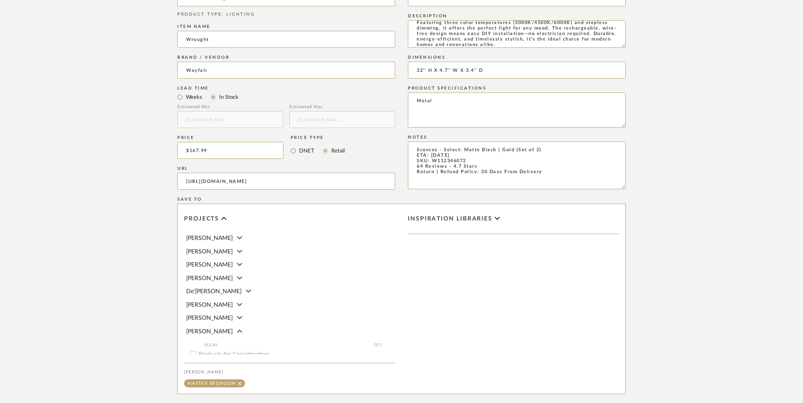
scroll to position [532, 0]
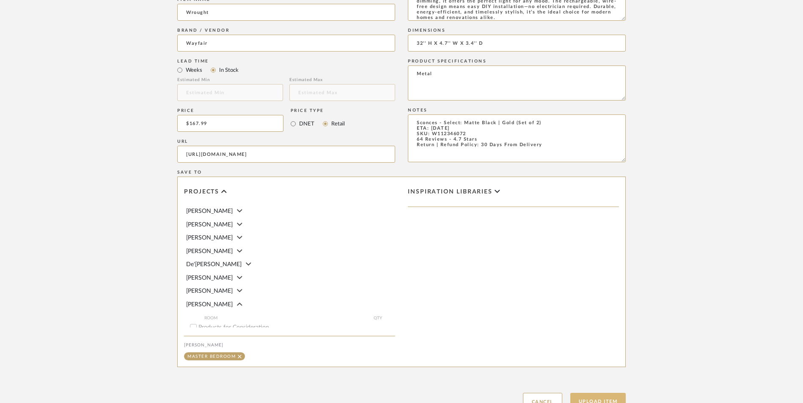
click at [588, 393] on button "Upload Item" at bounding box center [598, 401] width 56 height 17
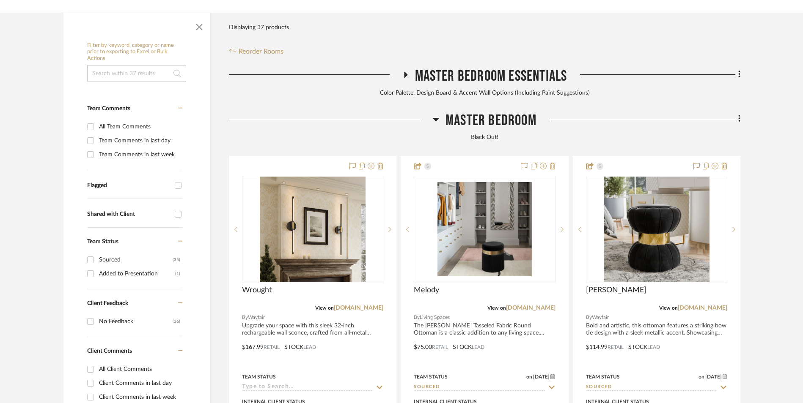
scroll to position [258, 0]
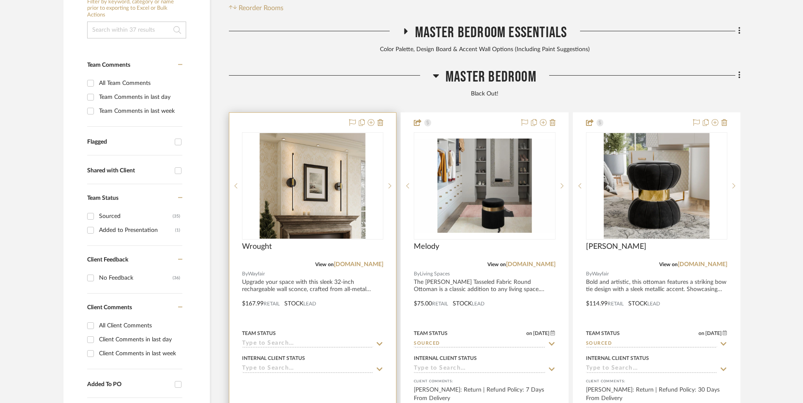
click at [0, 0] on img at bounding box center [0, 0] width 0 height 0
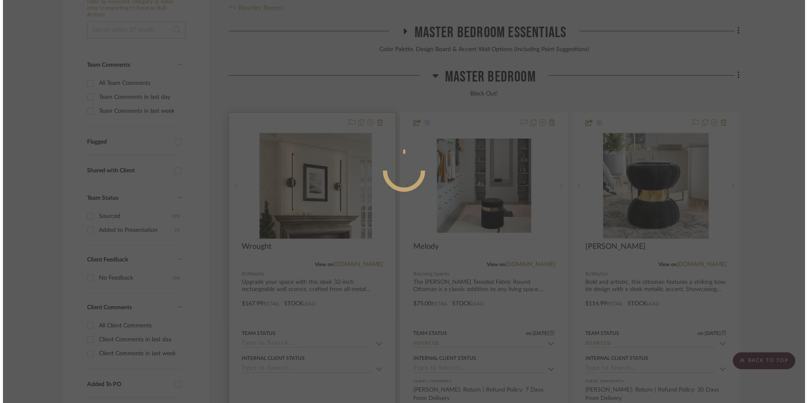
scroll to position [0, 0]
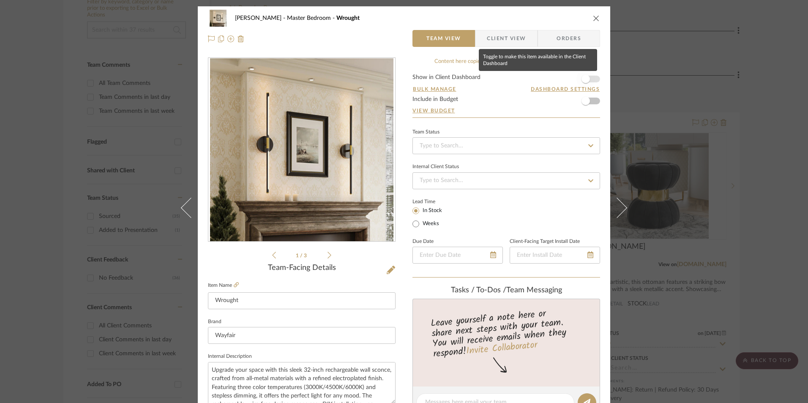
click at [582, 79] on span "button" at bounding box center [586, 79] width 8 height 8
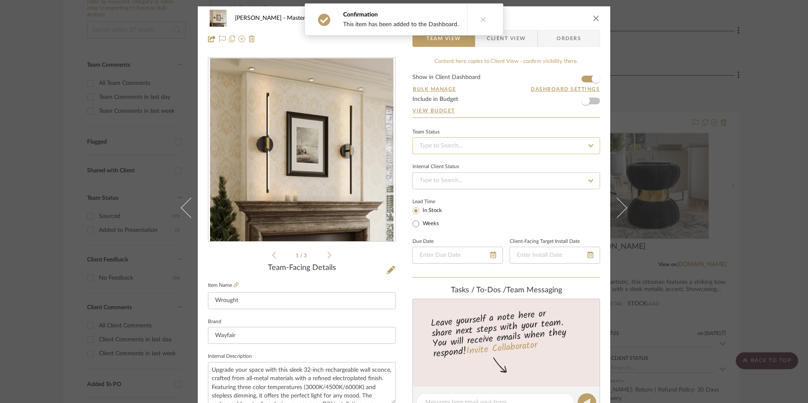
click at [499, 145] on input at bounding box center [507, 145] width 188 height 17
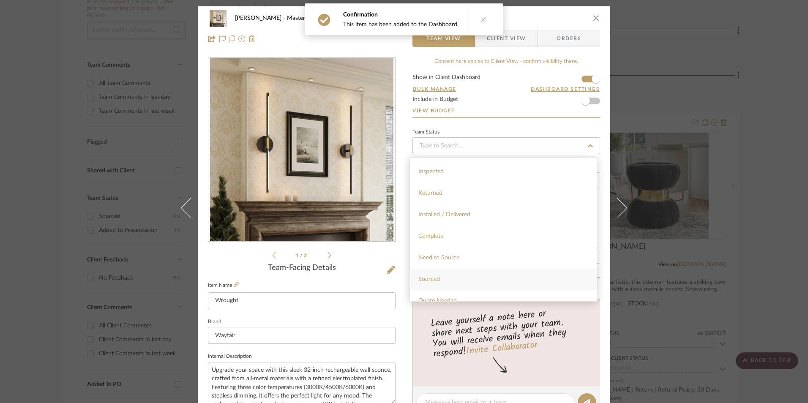
click at [445, 282] on div "Sourced" at bounding box center [503, 280] width 187 height 22
type input "[DATE]"
type input "Sourced"
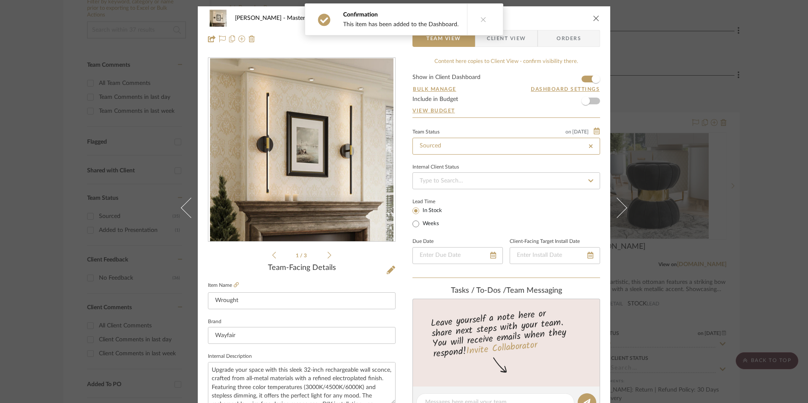
type input "[DATE]"
type input "Sourced"
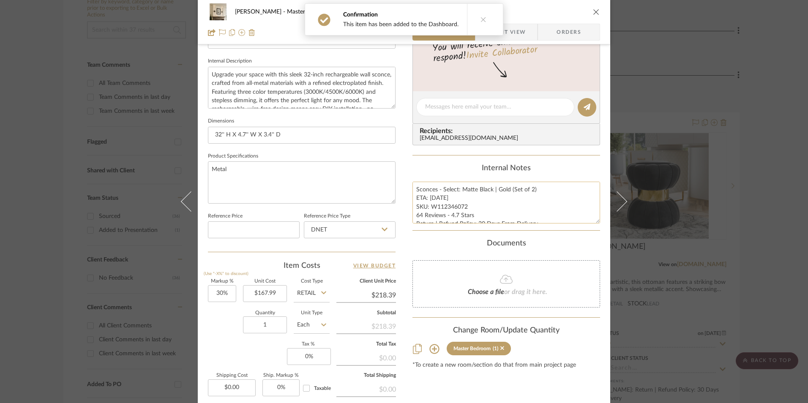
scroll to position [296, 0]
click at [448, 205] on textarea "Sconces - Select: Matte Black | Gold (Set of 2) ETA: 9.9.2025 SKU: W112346072 6…" at bounding box center [507, 202] width 188 height 42
drag, startPoint x: 464, startPoint y: 206, endPoint x: 430, endPoint y: 207, distance: 33.4
click at [430, 207] on textarea "Sconces - Select: Matte Black | Gold (Set of 2) ETA: 9.9.2025 SKU: W112346072 6…" at bounding box center [507, 202] width 188 height 42
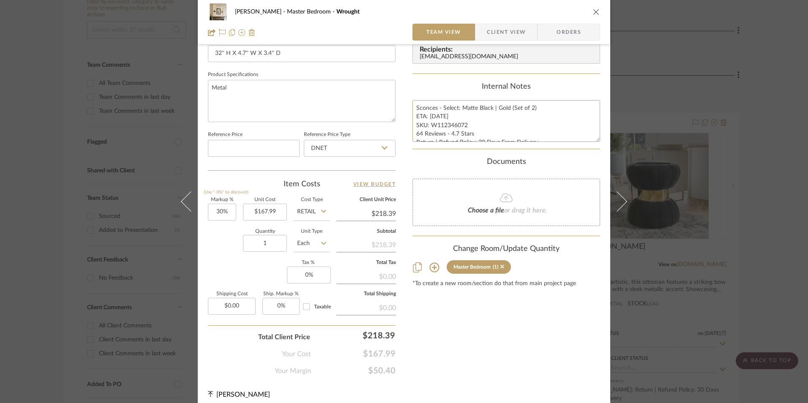
scroll to position [381, 0]
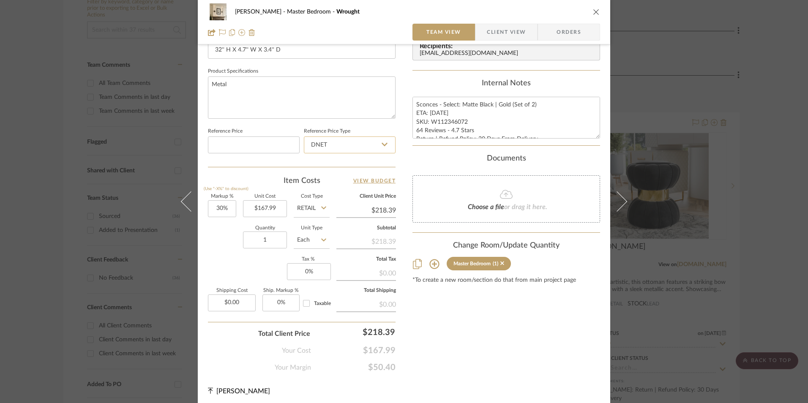
click at [348, 152] on input "DNET" at bounding box center [350, 145] width 92 height 17
click at [333, 186] on div "Retail" at bounding box center [353, 188] width 104 height 22
type input "Retail"
type input "30"
click at [228, 209] on input "30" at bounding box center [222, 208] width 28 height 17
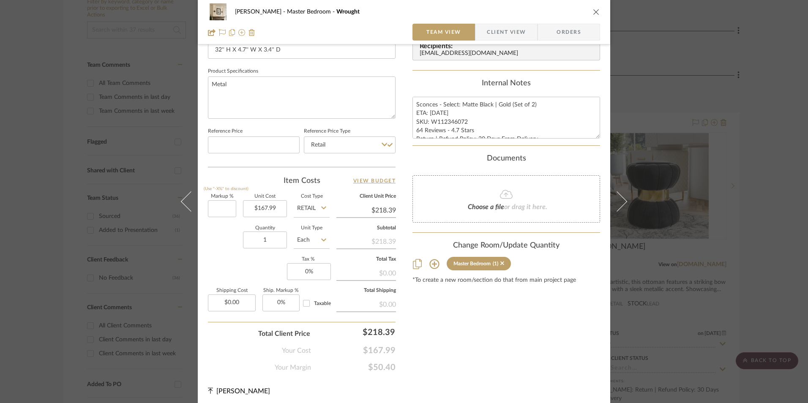
click at [225, 252] on div "Quantity 1 Unit Type Each" at bounding box center [269, 241] width 122 height 30
type input "0%"
type input "$167.99"
click at [299, 274] on input "0" at bounding box center [309, 271] width 44 height 17
type input "8.25%"
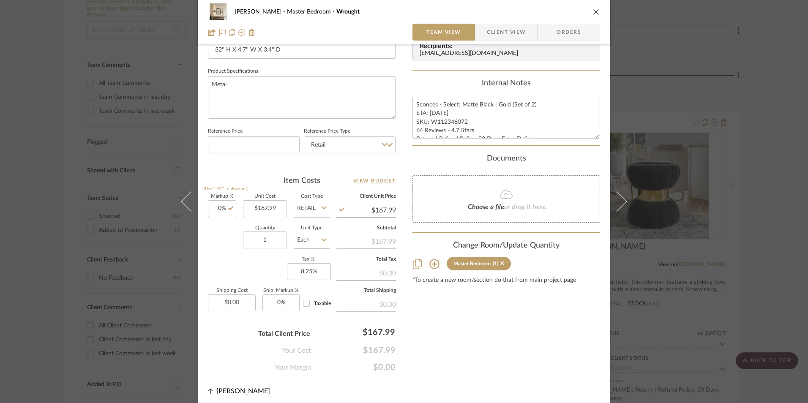
drag, startPoint x: 515, startPoint y: 351, endPoint x: 506, endPoint y: 335, distance: 18.9
click at [515, 351] on div "Content here copies to Client View - confirm visibility there. Show in Client D…" at bounding box center [507, 25] width 188 height 696
click at [565, 31] on span "Orders" at bounding box center [569, 32] width 43 height 17
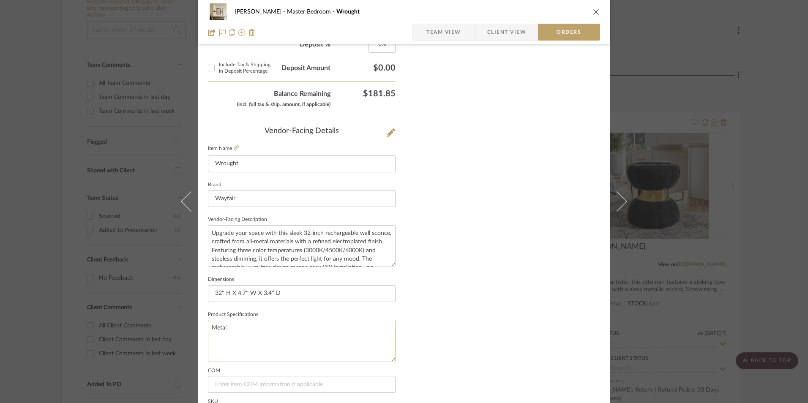
scroll to position [496, 0]
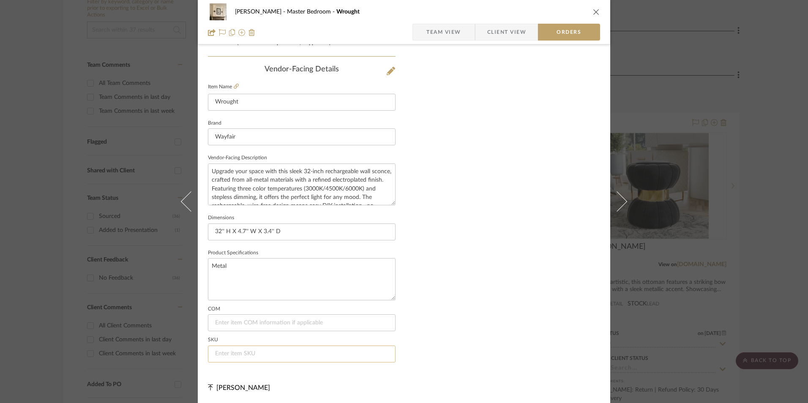
click at [260, 353] on input at bounding box center [302, 354] width 188 height 17
paste input "W112346072"
type input "W112346072"
click at [457, 37] on span "Team View" at bounding box center [444, 32] width 35 height 17
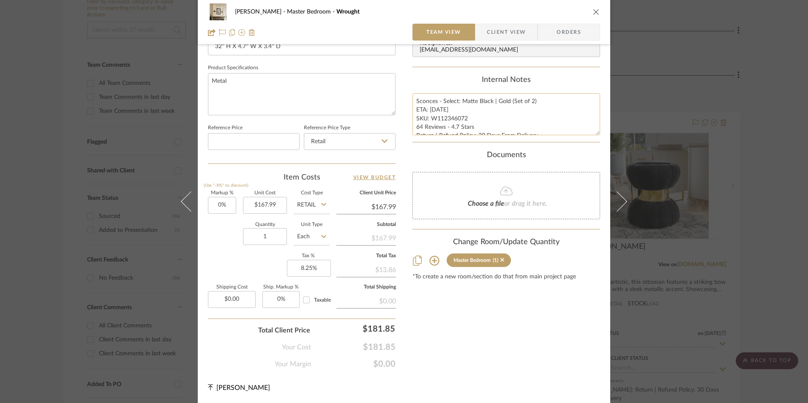
scroll to position [384, 0]
click at [433, 112] on textarea "Sconces - Select: Matte Black | Gold (Set of 2) ETA: 9.9.2025 SKU: W112346072 6…" at bounding box center [507, 114] width 188 height 42
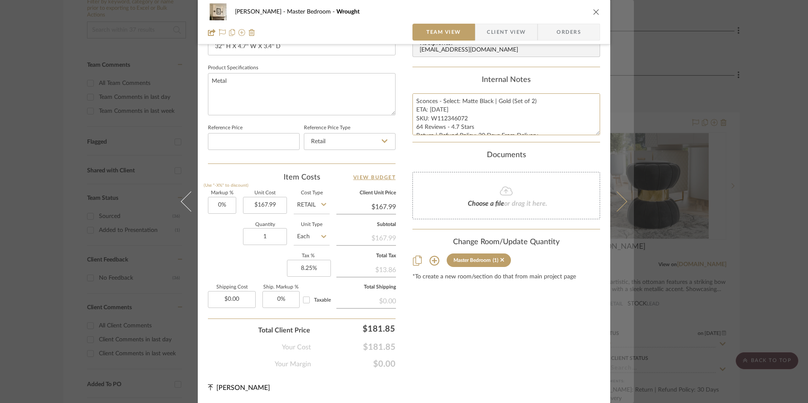
scroll to position [8, 0]
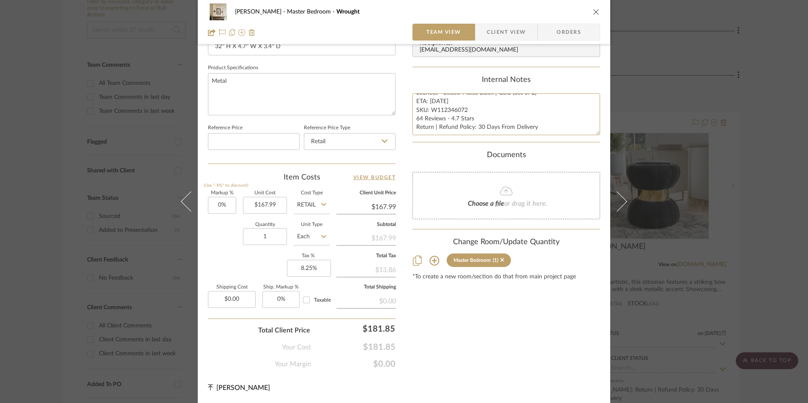
drag, startPoint x: 415, startPoint y: 100, endPoint x: 600, endPoint y: 142, distance: 189.6
click at [608, 146] on mat-dialog-content "LaMarion Patterson Master Bedroom Wrought Team View Client View Orders 1 / 3 Te…" at bounding box center [404, 12] width 460 height 781
click at [510, 35] on span "Client View" at bounding box center [506, 32] width 39 height 17
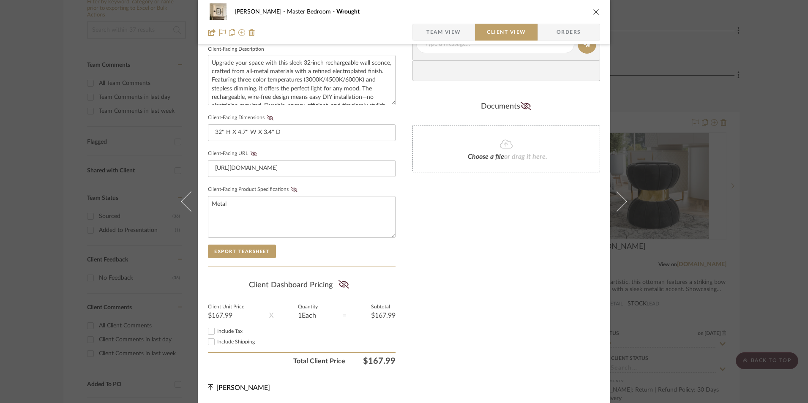
scroll to position [307, 0]
click at [206, 332] on input "Include Tax" at bounding box center [211, 331] width 10 height 10
checkbox input "true"
click at [340, 286] on icon at bounding box center [344, 284] width 11 height 8
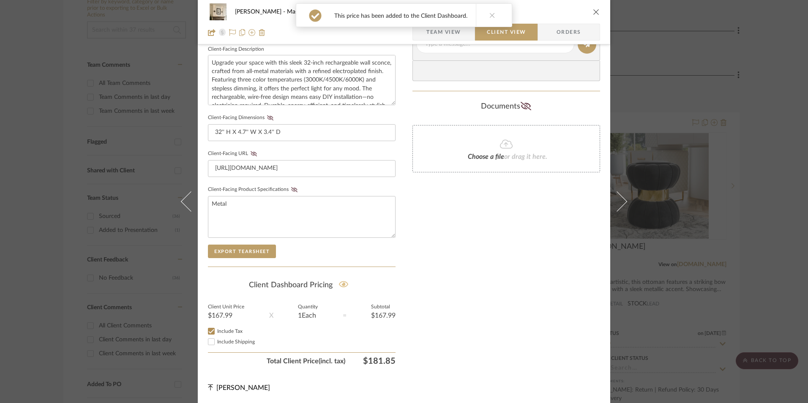
click at [293, 191] on icon at bounding box center [294, 189] width 6 height 5
click at [251, 153] on icon at bounding box center [254, 153] width 6 height 5
click at [268, 118] on icon at bounding box center [270, 117] width 6 height 5
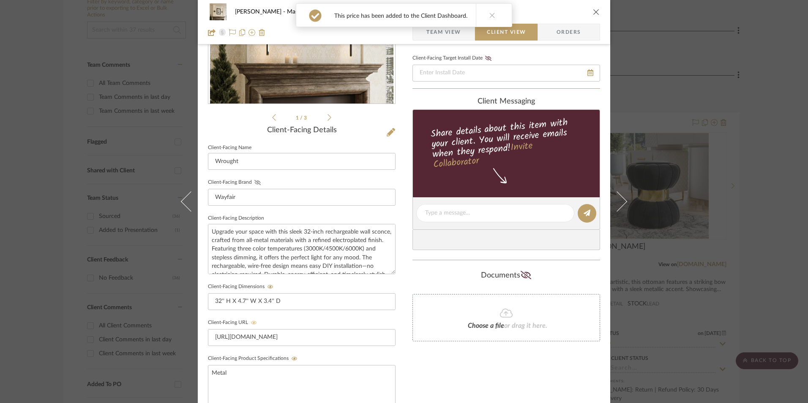
click at [255, 181] on icon at bounding box center [258, 182] width 6 height 5
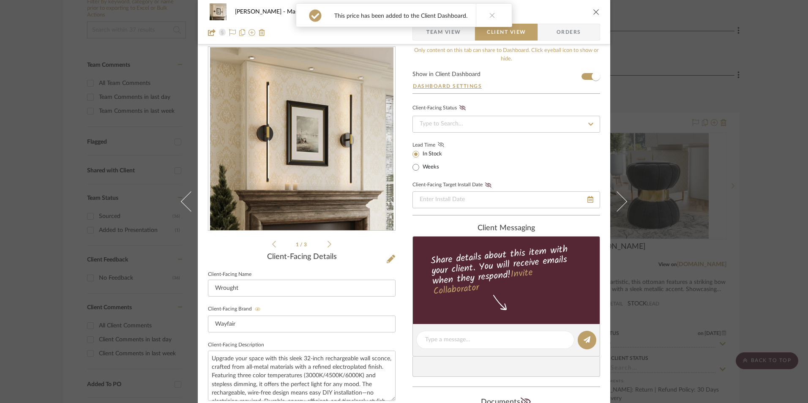
click at [438, 146] on icon at bounding box center [441, 144] width 6 height 5
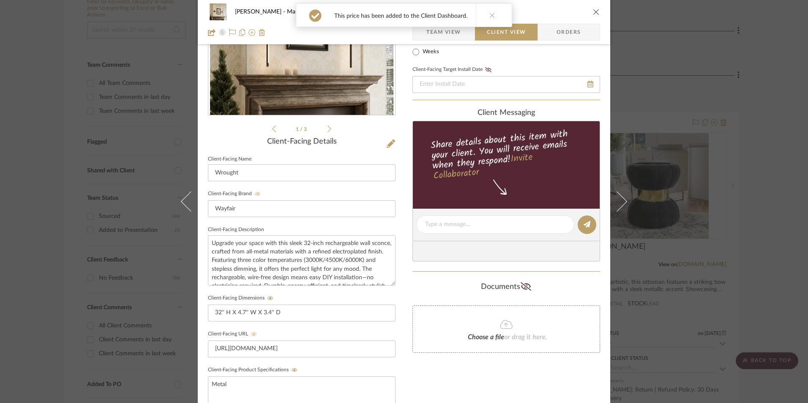
scroll to position [138, 0]
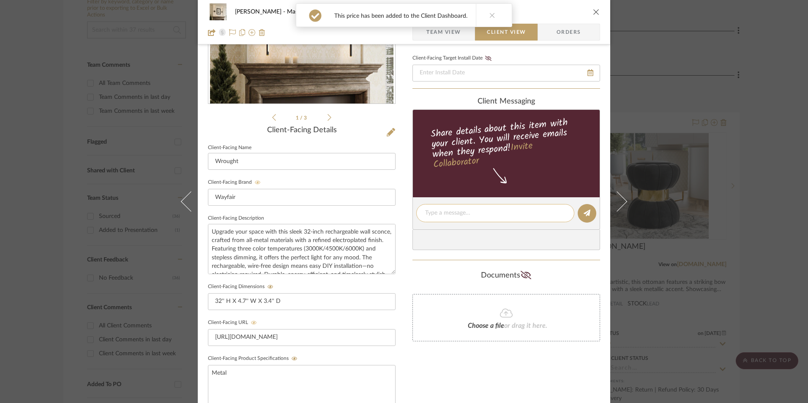
click at [450, 216] on textarea at bounding box center [495, 213] width 140 height 9
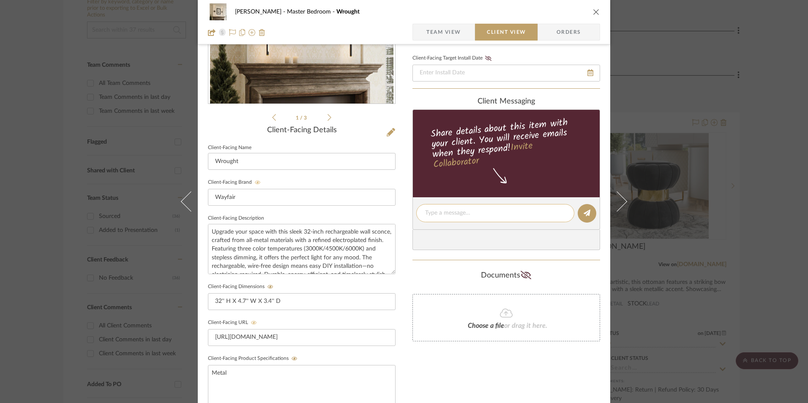
paste textarea "Sconces - Select: Matte Black | Gold (Set of 2) ETA: 9.9.2025 SKU: W112346072 6…"
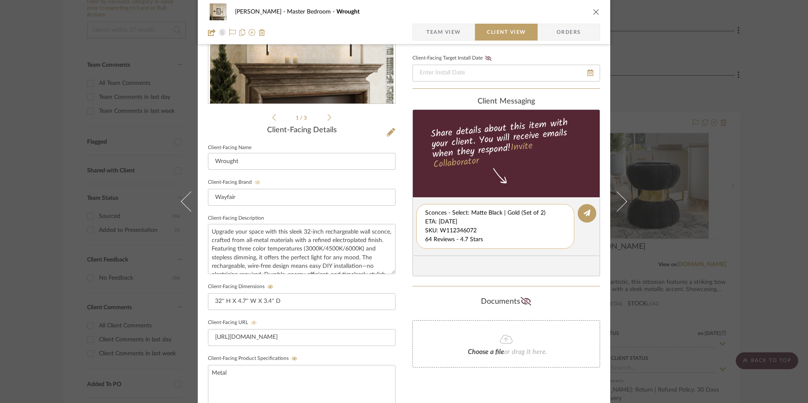
scroll to position [9, 0]
drag, startPoint x: 423, startPoint y: 221, endPoint x: 462, endPoint y: 233, distance: 40.4
click at [550, 243] on textarea "Sconces - Select: Matte Black | Gold (Set of 2) ETA: 9.9.2025 SKU: W112346072 6…" at bounding box center [498, 227] width 147 height 36
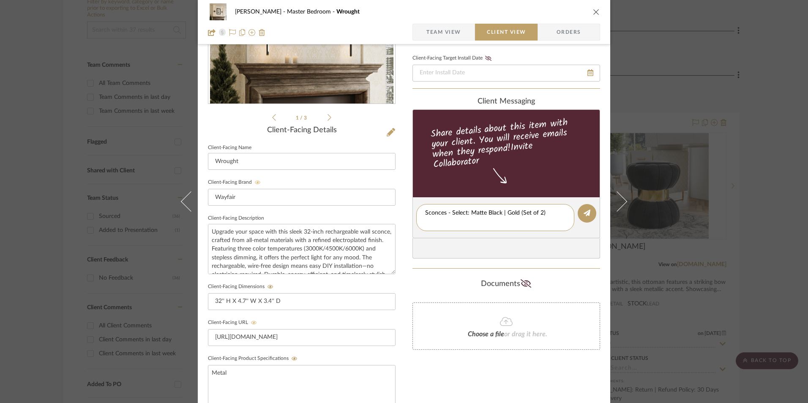
scroll to position [0, 0]
type textarea "Sconces - Select: Matte Black | Gold (Set of 2)"
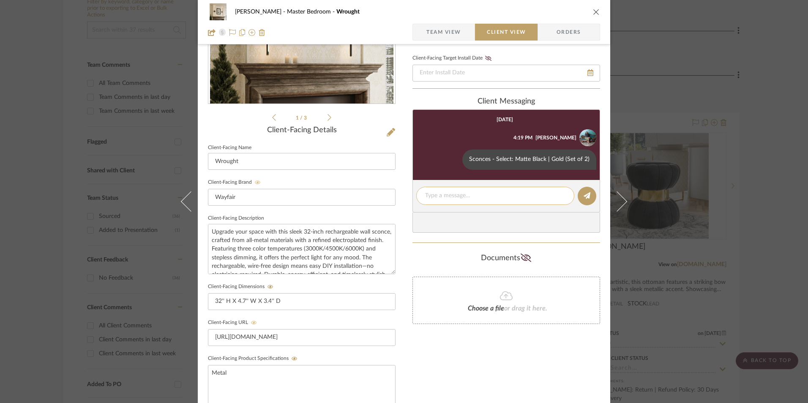
click at [456, 198] on textarea at bounding box center [495, 196] width 140 height 9
paste textarea "ETA: 9.9.2025 SKU: W112346072 64 Reviews - 4.7 Stars Return | Refund Policy: 30…"
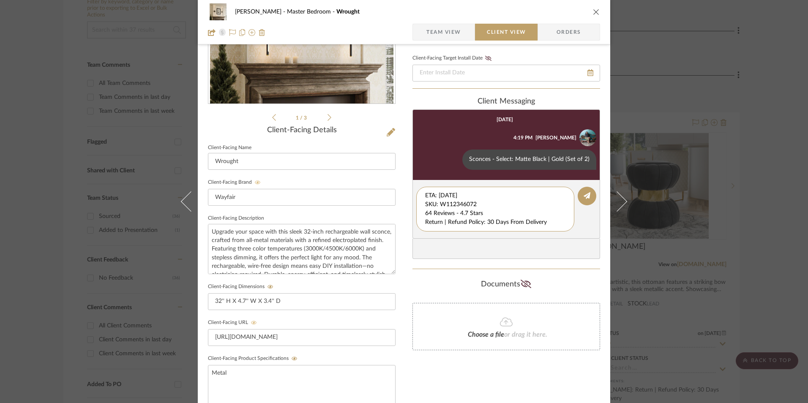
drag, startPoint x: 481, startPoint y: 205, endPoint x: 411, endPoint y: 189, distance: 71.1
click at [413, 189] on editor-of-message "ETA: 9.9.2025 SKU: W112346072 64 Reviews - 4.7 Stars Return | Refund Policy: 30…" at bounding box center [507, 209] width 188 height 59
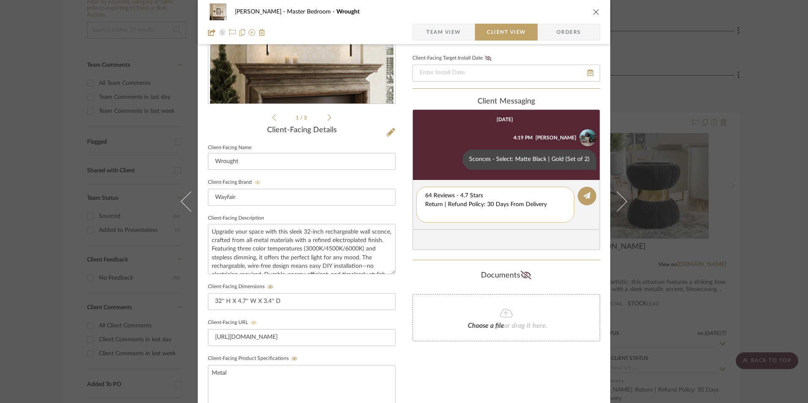
click at [425, 204] on textarea "64 Reviews - 4.7 Stars Return | Refund Policy: 30 Days From Delivery" at bounding box center [495, 205] width 140 height 27
drag, startPoint x: 547, startPoint y: 203, endPoint x: 421, endPoint y: 203, distance: 126.0
click at [421, 203] on div "64 Reviews - 4.7 Stars Return | Refund Policy: 30 Days From Delivery" at bounding box center [495, 200] width 158 height 27
type textarea "64 Reviews - 4.7 Stars"
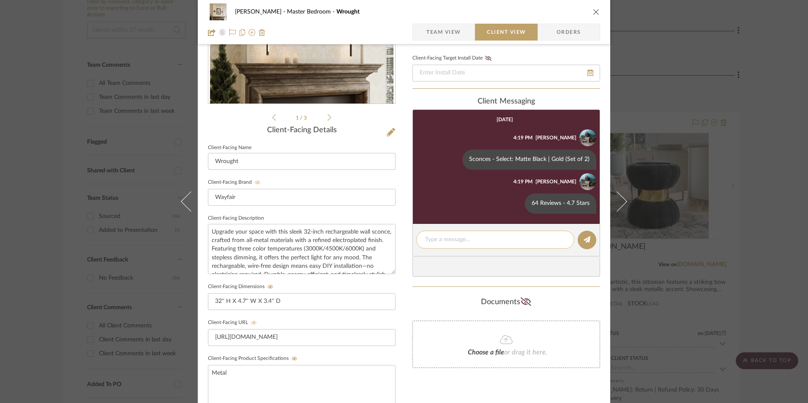
click at [455, 243] on textarea at bounding box center [495, 240] width 140 height 9
paste textarea "Return | Refund Policy: 30 Days From Delivery"
type textarea "Return | Refund Policy: 30 Days From Delivery"
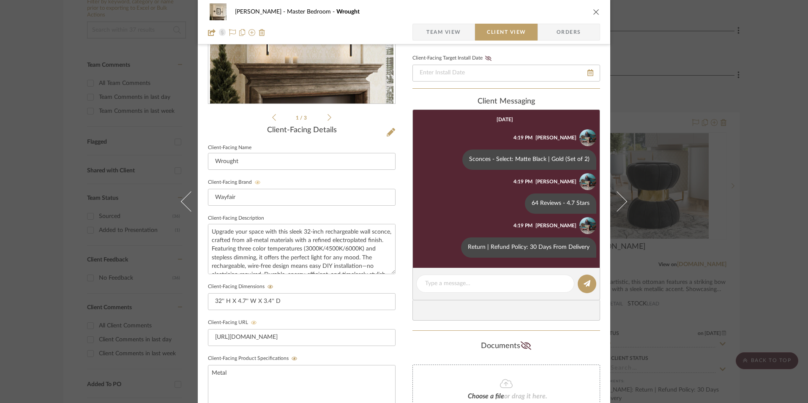
click at [593, 12] on icon "close" at bounding box center [596, 11] width 7 height 7
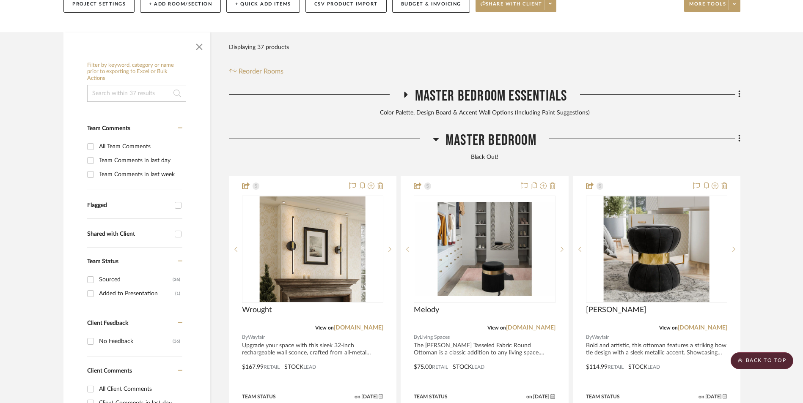
scroll to position [173, 0]
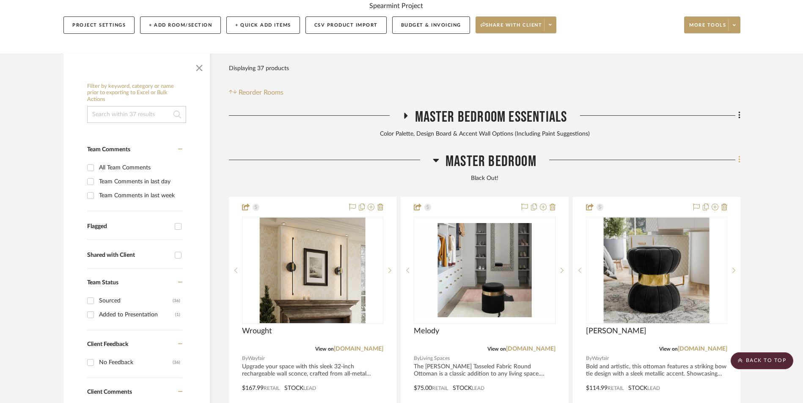
click at [738, 155] on icon at bounding box center [739, 159] width 3 height 9
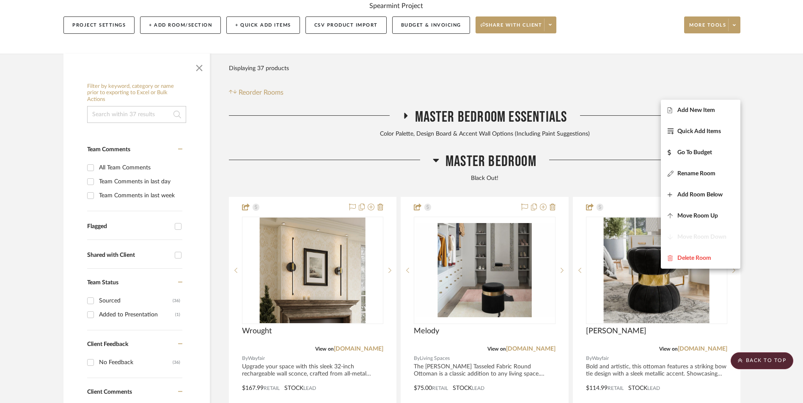
click at [698, 109] on span "Add New Item" at bounding box center [696, 110] width 38 height 7
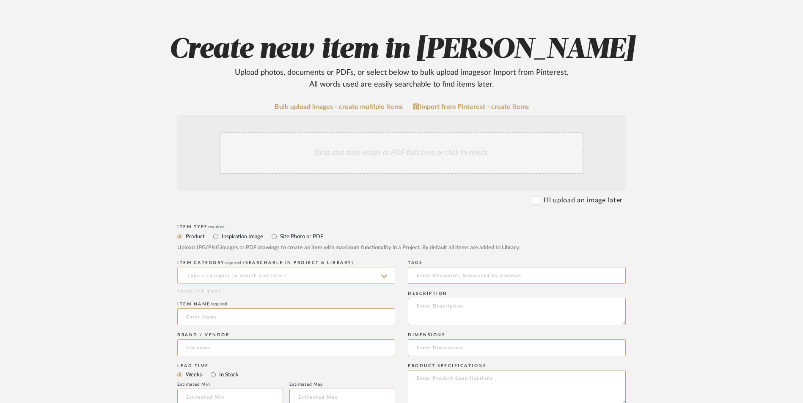
scroll to position [211, 0]
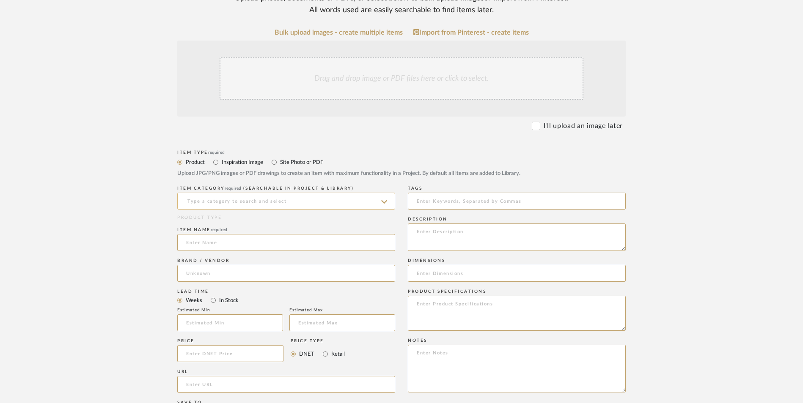
click at [254, 193] on input at bounding box center [286, 201] width 218 height 17
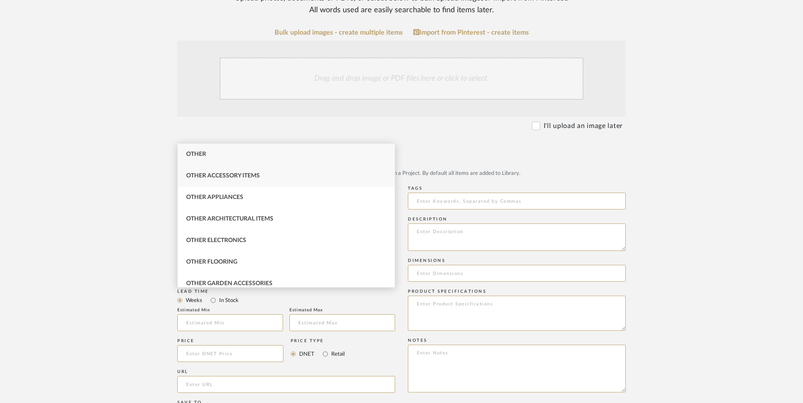
click at [252, 178] on span "Other Accessory Items" at bounding box center [223, 176] width 74 height 6
type input "Other Accessory Items"
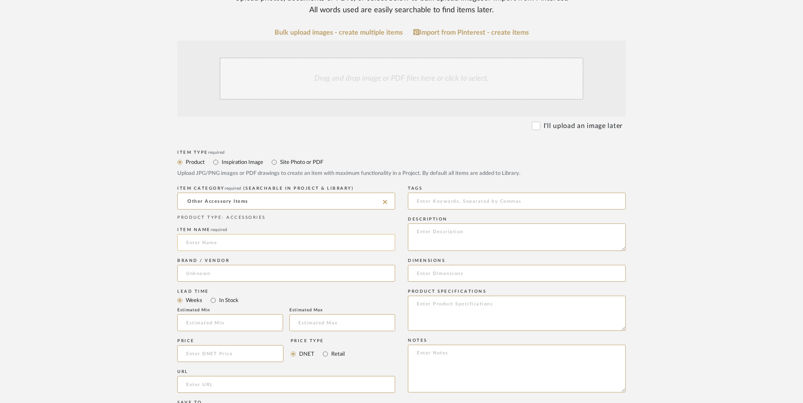
click at [214, 234] on input at bounding box center [286, 242] width 218 height 17
type input "Tracey"
click at [209, 265] on input at bounding box center [286, 273] width 218 height 17
type input "AtHome"
click at [218, 228] on mat-option "AtHome" at bounding box center [286, 227] width 217 height 22
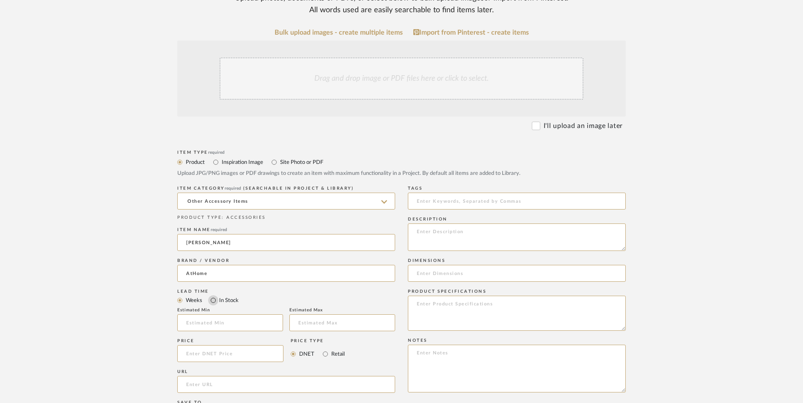
click at [214, 296] on input "In Stock" at bounding box center [213, 301] width 10 height 10
radio input "true"
click at [324, 349] on input "Retail" at bounding box center [325, 354] width 10 height 10
radio input "true"
click at [440, 345] on textarea at bounding box center [517, 369] width 218 height 48
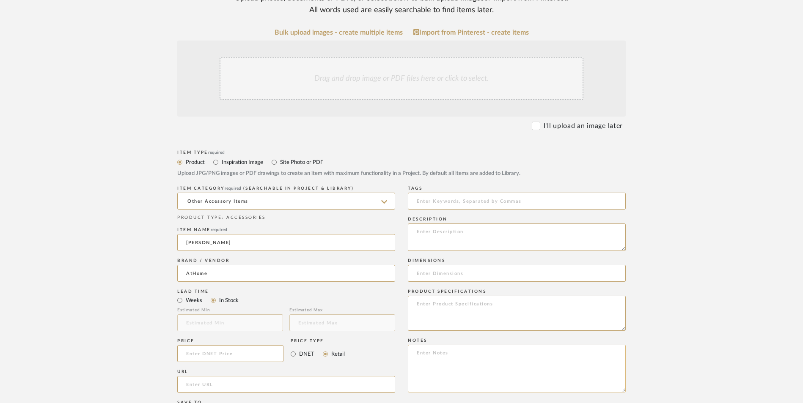
paste textarea "Option 1: ETA: SKU: Reviews - Stars Return | Refund Policy:"
drag, startPoint x: 446, startPoint y: 286, endPoint x: 395, endPoint y: 285, distance: 50.7
click at [395, 285] on div "Item Type required Product Inspiration Image Site Photo or PDF Upload JPG/PNG i…" at bounding box center [401, 395] width 448 height 494
type textarea "Dresser Decor ETA: SKU: Reviews - Stars Return | Refund Policy: 60 Days From Re…"
click at [211, 345] on input at bounding box center [230, 353] width 106 height 17
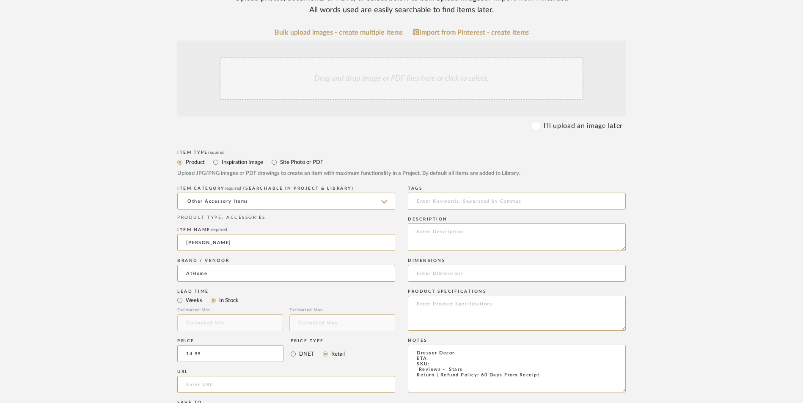
type input "$14.99"
click at [116, 321] on upload-items "Create new item in LaMarion Patterson Upload photos, documents or PDFs, or sele…" at bounding box center [401, 290] width 803 height 745
click at [202, 376] on input "url" at bounding box center [286, 384] width 218 height 17
paste input "https://www.athome.com/tracey-boyd-black-ceramic-bowl-7/124380681.html"
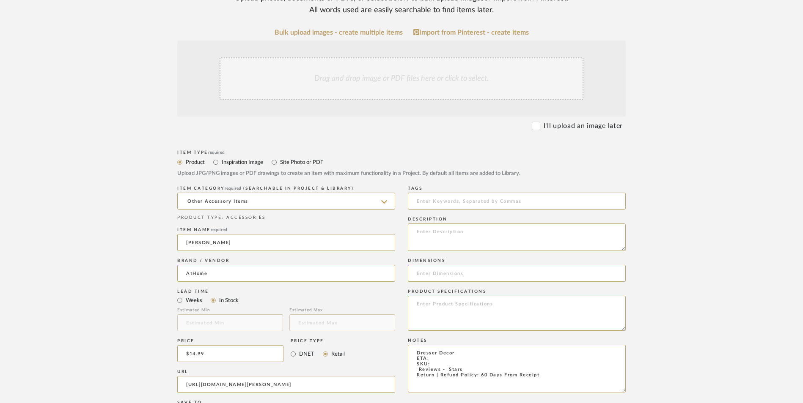
type input "https://www.athome.com/tracey-boyd-black-ceramic-bowl-7/124380681.html"
click at [124, 270] on upload-items "Create new item in LaMarion Patterson Upload photos, documents or PDFs, or sele…" at bounding box center [401, 290] width 803 height 745
click at [434, 345] on textarea "Dresser Decor ETA: SKU: Reviews - Stars Return | Refund Policy: 60 Days From Re…" at bounding box center [517, 369] width 218 height 48
click at [411, 345] on textarea "Dresser Decor ETA: Pick Up Available (Multiple Stores) SKU: Reviews - Stars Ret…" at bounding box center [517, 369] width 218 height 48
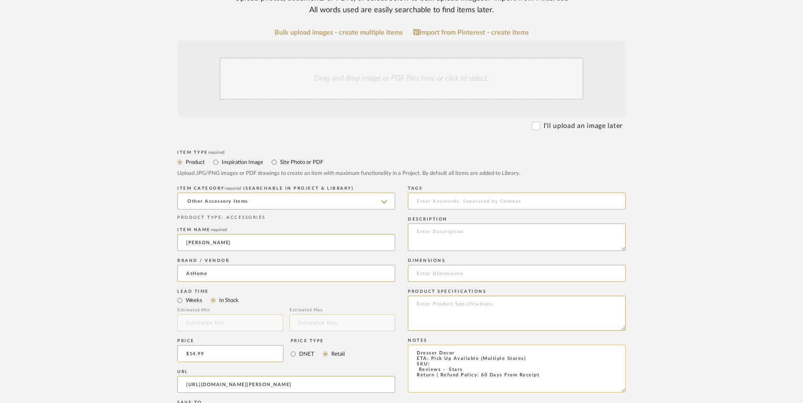
click at [409, 345] on textarea "Dresser Decor ETA: Pick Up Available (Multiple Stores) SKU: Reviews - Stars Ret…" at bounding box center [517, 369] width 218 height 48
type textarea "Dresser Decor ETA: Pick Up Available (Multiple Stores) SKU: 10 Reviews - 4.8 St…"
click at [466, 224] on textarea at bounding box center [517, 237] width 218 height 27
paste textarea "With its sleek black finish and ceramic construction, this bowl effortlessly co…"
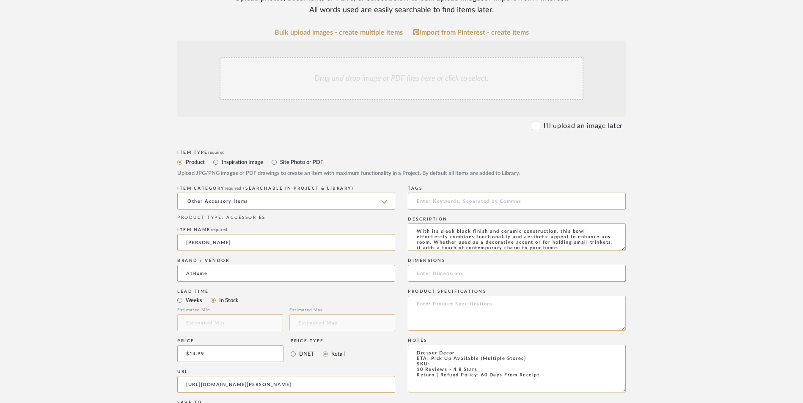
type textarea "With its sleek black finish and ceramic construction, this bowl effortlessly co…"
click at [449, 296] on textarea at bounding box center [517, 313] width 218 height 35
type textarea "Ceramic"
click at [452, 265] on input at bounding box center [517, 273] width 218 height 17
click at [450, 265] on input at bounding box center [517, 273] width 218 height 17
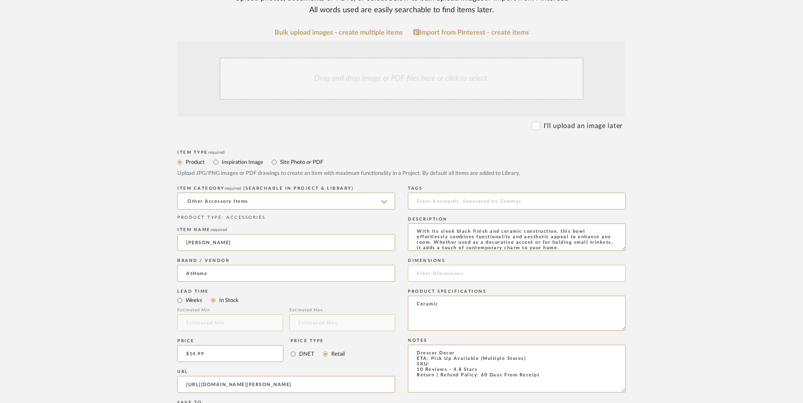
paste input "7.0" L x 7.0" W x 5.7" H"
type input "7.0" L x 7.0" W x 5.7" H"
click at [441, 345] on textarea "Dresser Decor ETA: Pick Up Available (Multiple Stores) SKU: 10 Reviews - 4.8 St…" at bounding box center [517, 369] width 218 height 48
paste textarea "197154063361"
type textarea "Dresser Decor ETA: Pick Up Available (Multiple Stores) SKU: 197154063361 10 Rev…"
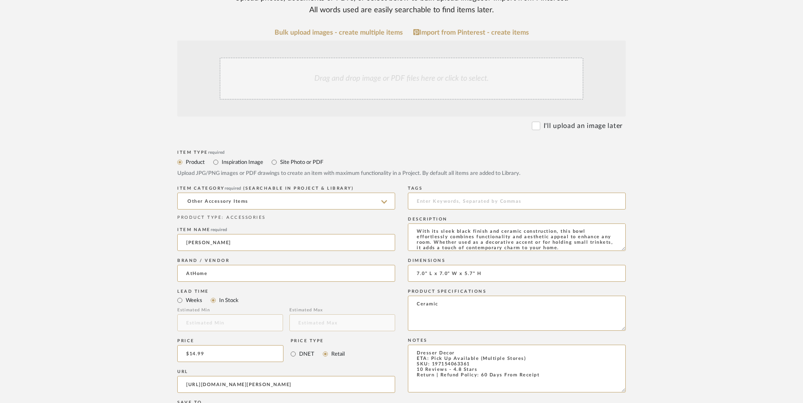
click at [401, 58] on div "Drag and drop image or PDF files here or click to select." at bounding box center [401, 79] width 364 height 42
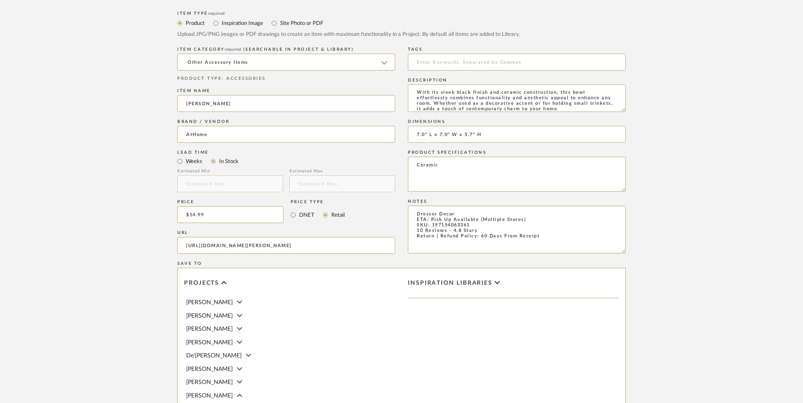
scroll to position [507, 0]
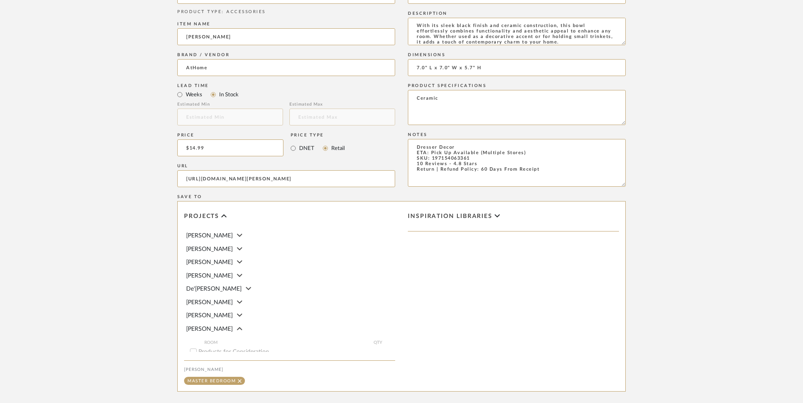
drag, startPoint x: 600, startPoint y: 360, endPoint x: 652, endPoint y: 349, distance: 53.6
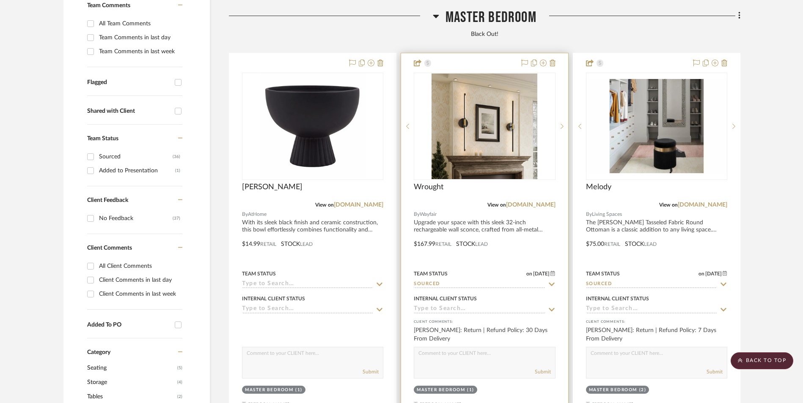
scroll to position [258, 0]
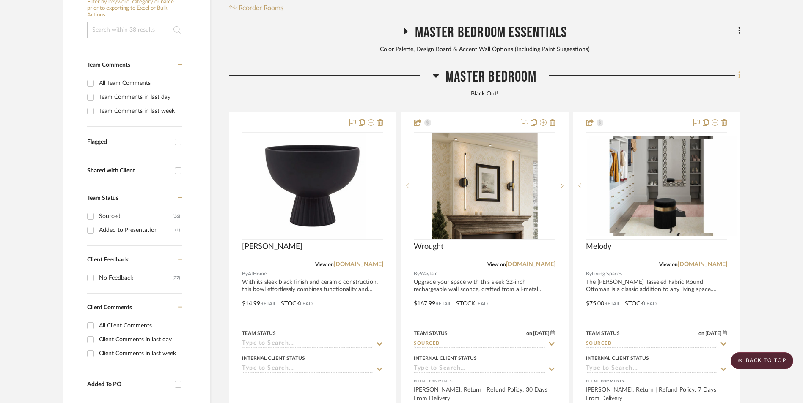
click at [737, 69] on fa-icon at bounding box center [737, 76] width 5 height 14
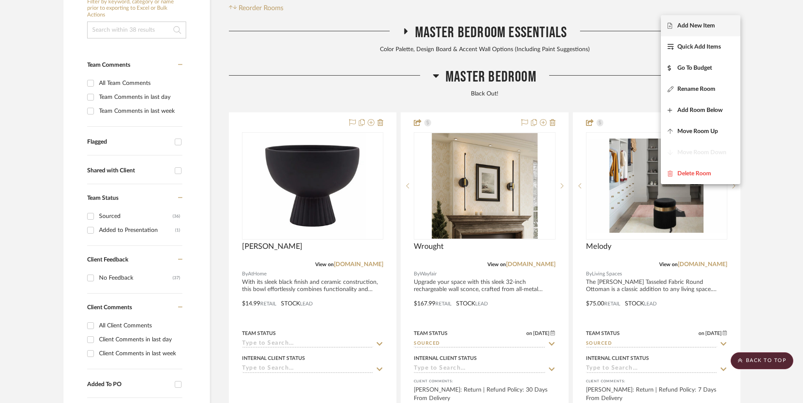
click at [717, 28] on span "Add New Item" at bounding box center [700, 25] width 66 height 7
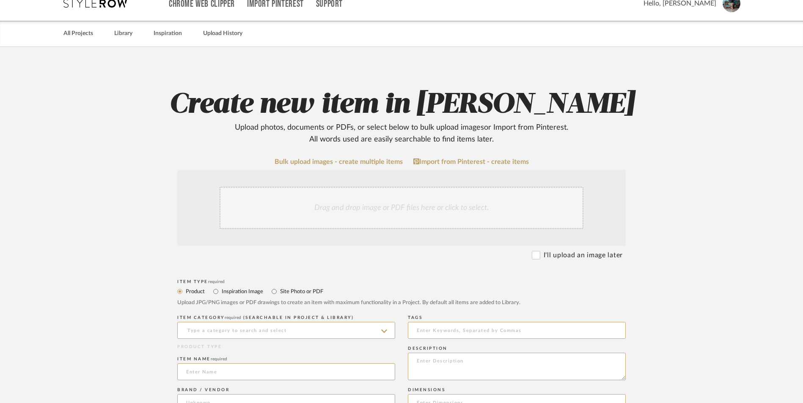
scroll to position [211, 0]
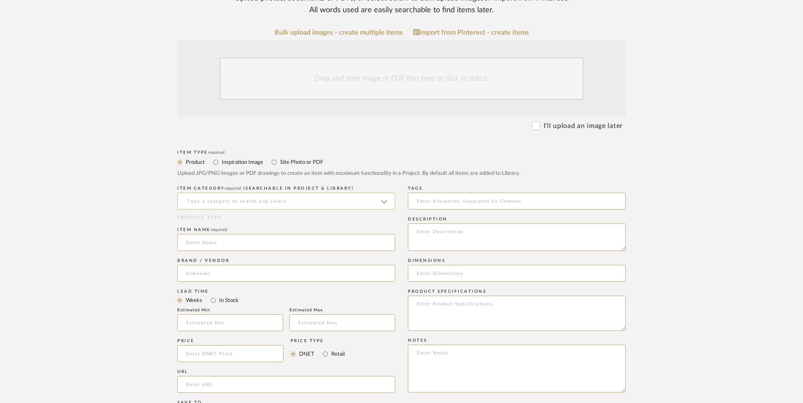
click at [244, 193] on input at bounding box center [286, 201] width 218 height 17
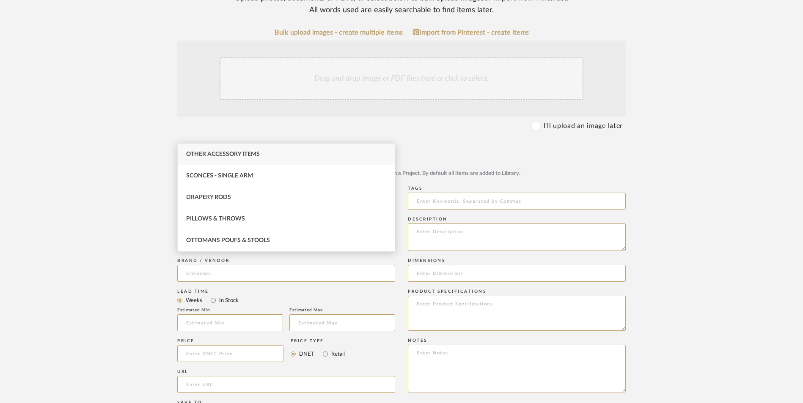
click at [247, 153] on span "Other Accessory Items" at bounding box center [223, 154] width 74 height 6
type input "Other Accessory Items"
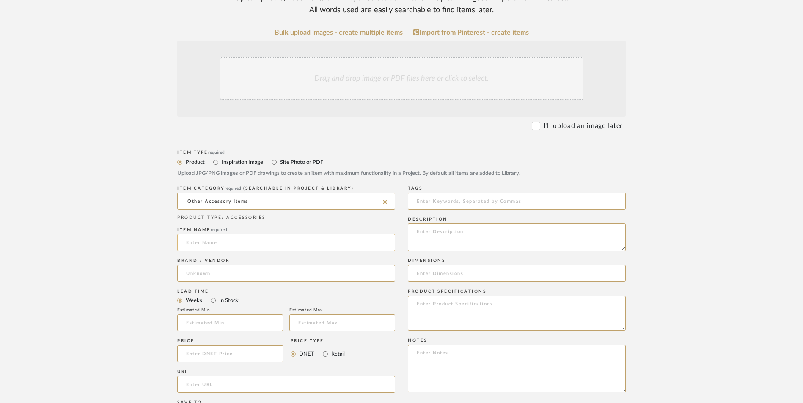
click at [219, 234] on input at bounding box center [286, 242] width 218 height 17
type input "Moss"
click at [215, 265] on input at bounding box center [286, 273] width 218 height 17
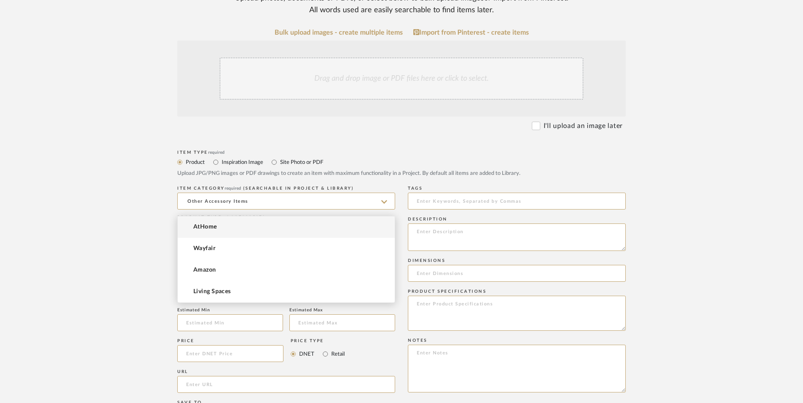
click at [221, 228] on mat-option "AtHome" at bounding box center [286, 227] width 217 height 22
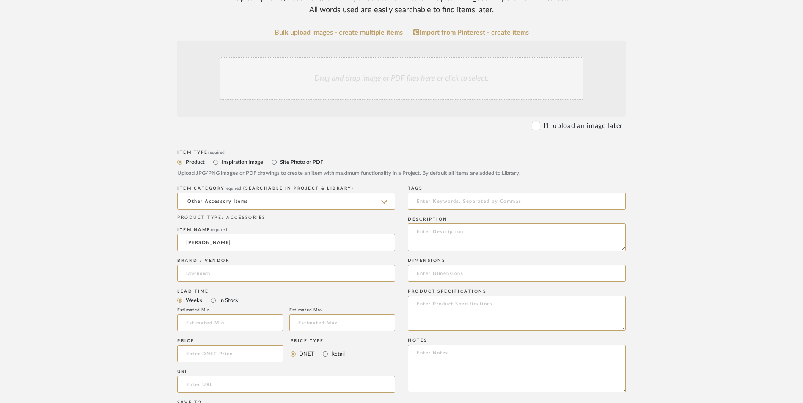
type input "AtHome"
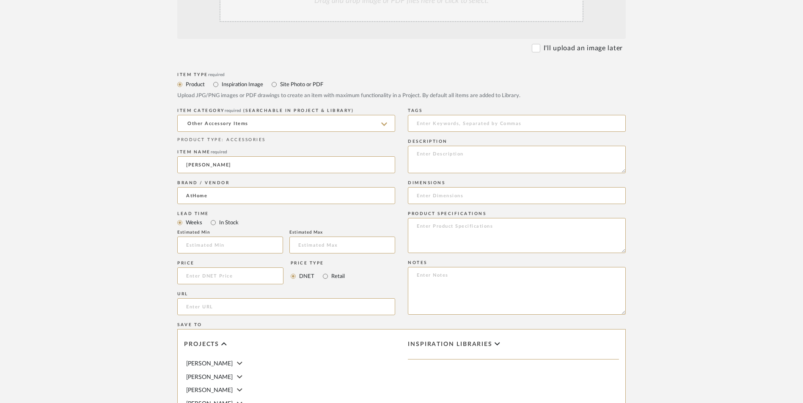
scroll to position [296, 0]
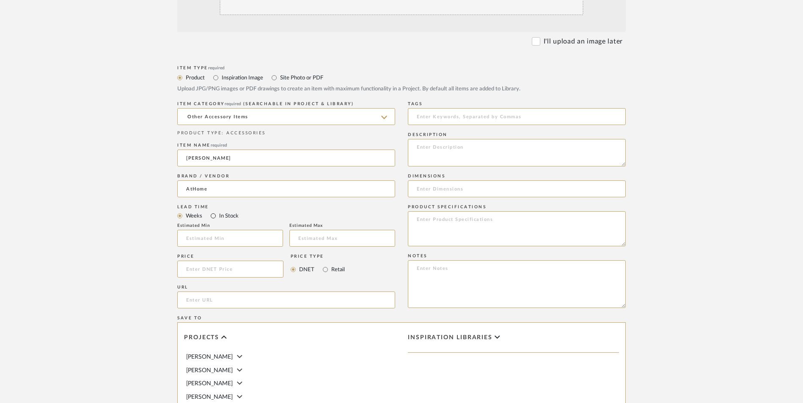
click at [213, 211] on input "In Stock" at bounding box center [213, 216] width 10 height 10
radio input "true"
drag, startPoint x: 324, startPoint y: 201, endPoint x: 247, endPoint y: 208, distance: 78.1
click at [324, 265] on input "Retail" at bounding box center [325, 270] width 10 height 10
radio input "true"
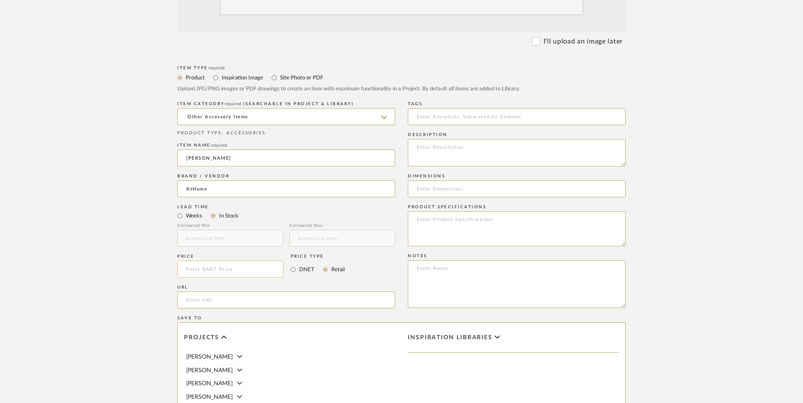
click at [248, 261] on input at bounding box center [230, 269] width 106 height 17
type input "$9.99"
click at [94, 251] on upload-items "Create new item in LaMarion Patterson Upload photos, documents or PDFs, or sele…" at bounding box center [401, 205] width 803 height 745
click at [213, 292] on input "url" at bounding box center [286, 300] width 218 height 17
paste input "https://www.athome.com/12-pack-moss-filler/124294380.html"
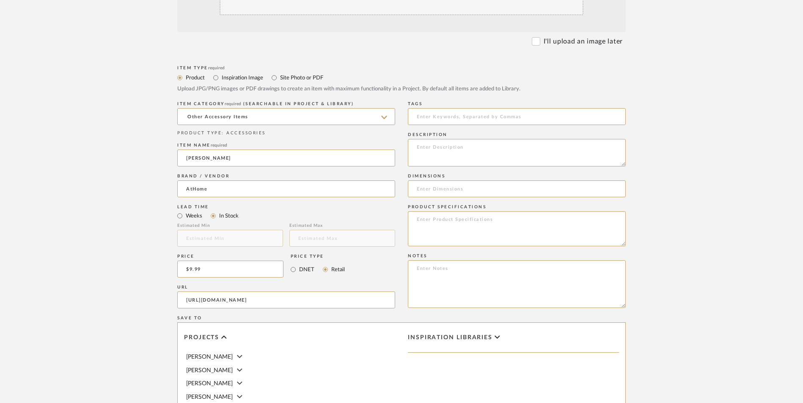
type input "https://www.athome.com/12-pack-moss-filler/124294380.html"
drag, startPoint x: 131, startPoint y: 269, endPoint x: 148, endPoint y: 268, distance: 16.9
click at [131, 269] on upload-items "Create new item in LaMarion Patterson Upload photos, documents or PDFs, or sele…" at bounding box center [401, 205] width 803 height 745
click at [465, 260] on textarea at bounding box center [517, 284] width 218 height 48
paste textarea "Option 1: ETA: SKU: Reviews - Stars Return | Refund Policy:"
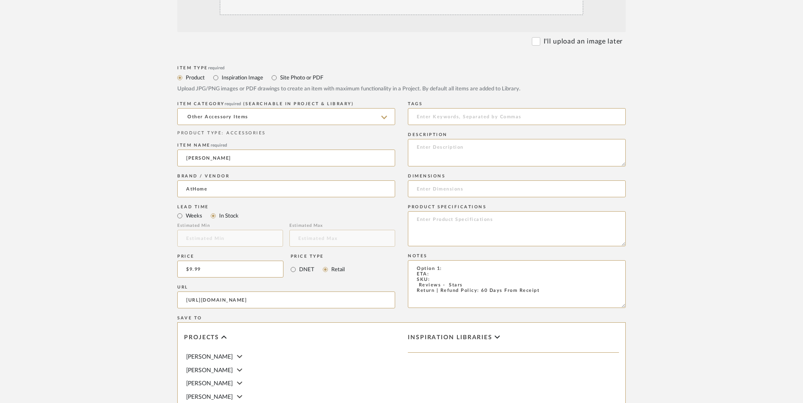
drag, startPoint x: 447, startPoint y: 202, endPoint x: 392, endPoint y: 200, distance: 55.0
click at [392, 200] on div "Item Type required Product Inspiration Image Site Photo or PDF Upload JPG/PNG i…" at bounding box center [401, 310] width 448 height 494
click at [442, 260] on textarea "Dresser Decor ETA: SKU: Reviews - Stars Return | Refund Policy: 60 Days From Re…" at bounding box center [517, 284] width 218 height 48
click at [432, 260] on textarea "Dresser Decor ETA: SKU: Reviews - Stars Return | Refund Policy: 60 Days From Re…" at bounding box center [517, 284] width 218 height 48
click at [414, 260] on textarea "Dresser Decor ETA: 9.9.2025 SKU: Reviews - Stars Return | Refund Policy: 60 Day…" at bounding box center [517, 284] width 218 height 48
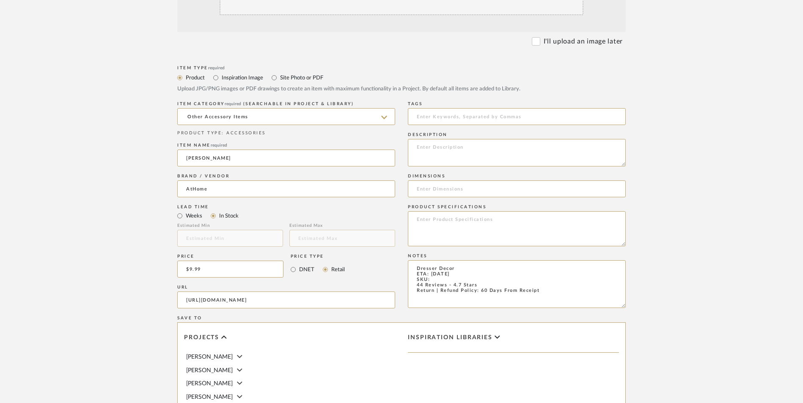
type textarea "Dresser Decor ETA: 9.9.2025 SKU: 44 Reviews - 4.7 Stars Return | Refund Policy:…"
click at [445, 139] on textarea at bounding box center [517, 152] width 218 height 27
paste textarea "Add a touch of nature to any space with the 12-Pack Moss Filler. Crafted with a…"
type textarea "Add a touch of nature to any space with the 12-Pack Moss Filler. Crafted with a…"
click at [442, 211] on textarea at bounding box center [517, 228] width 218 height 35
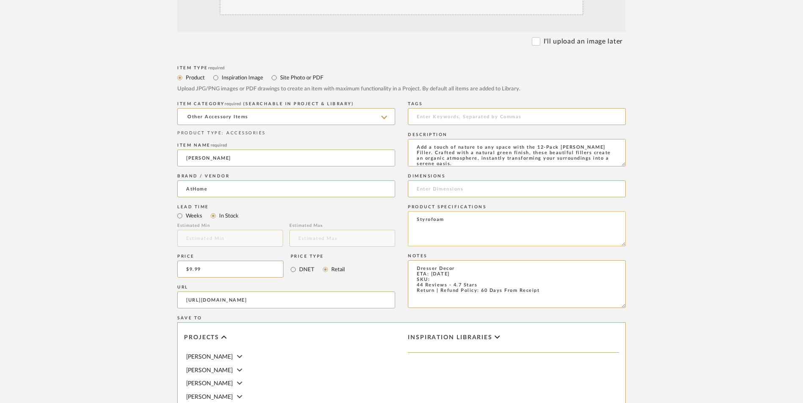
click at [454, 211] on textarea "Styrofoam" at bounding box center [517, 228] width 218 height 35
type textarea "Styrofoam"
click at [453, 181] on input at bounding box center [517, 189] width 218 height 17
paste input "191607568717"
type input "191607568717"
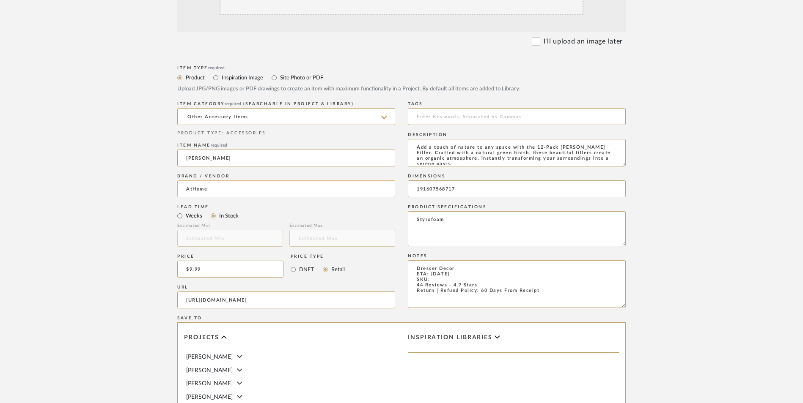
click at [351, 119] on div "Item Type required Product Inspiration Image Site Photo or PDF Upload JPG/PNG i…" at bounding box center [401, 310] width 448 height 494
click at [441, 260] on textarea "Dresser Decor ETA: 9.9.2025 SKU: 44 Reviews - 4.7 Stars Return | Refund Policy:…" at bounding box center [517, 284] width 218 height 48
paste textarea "191607568717"
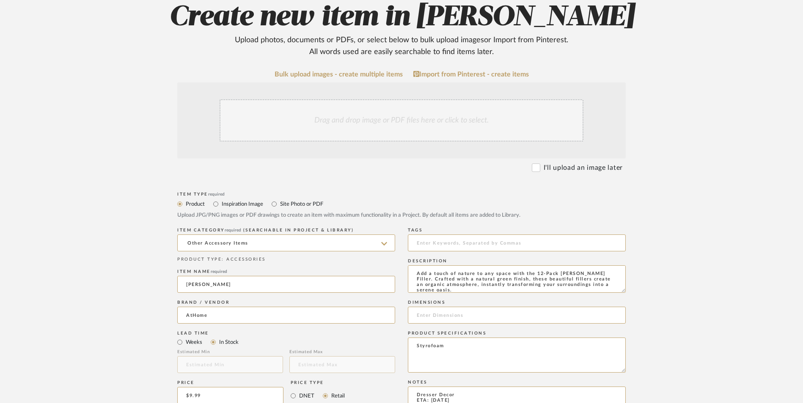
scroll to position [169, 0]
type textarea "Dresser Decor ETA: 9.9.2025 SKU: 191607568717 44 Reviews - 4.7 Stars Return | R…"
click at [374, 100] on div "Drag and drop image or PDF files here or click to select." at bounding box center [401, 121] width 364 height 42
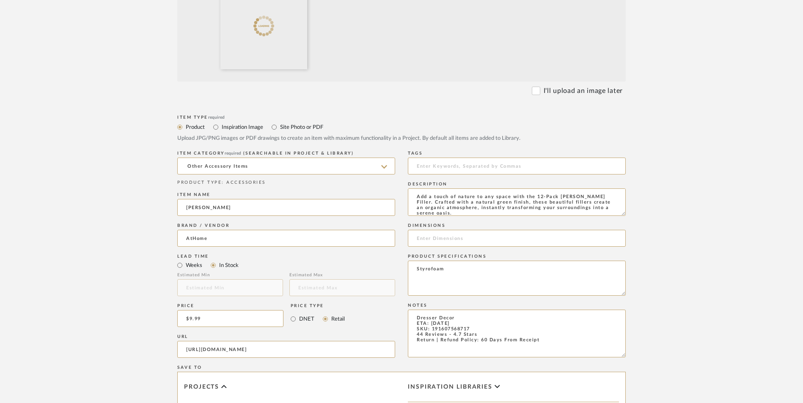
scroll to position [381, 0]
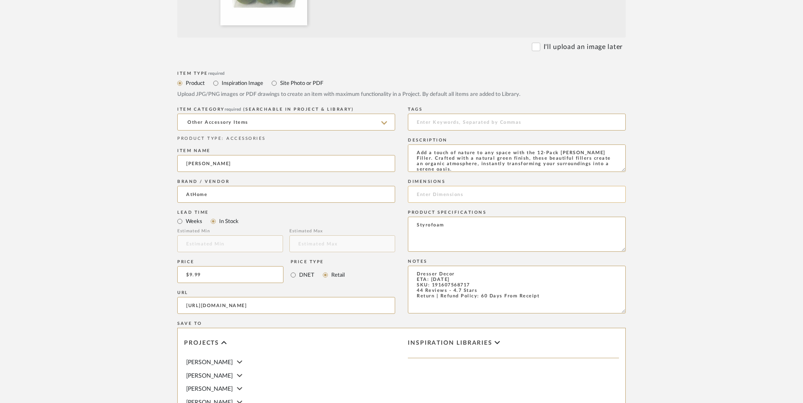
click at [458, 186] on input at bounding box center [517, 194] width 218 height 17
paste input "11.0" L x 7.2" W x 7.2" H"
type input "11.0" L x 7.2" W x 7.2" H"
click at [467, 266] on textarea "Dresser Decor ETA: 9.9.2025 SKU: 191607568717 44 Reviews - 4.7 Stars Return | R…" at bounding box center [517, 290] width 218 height 48
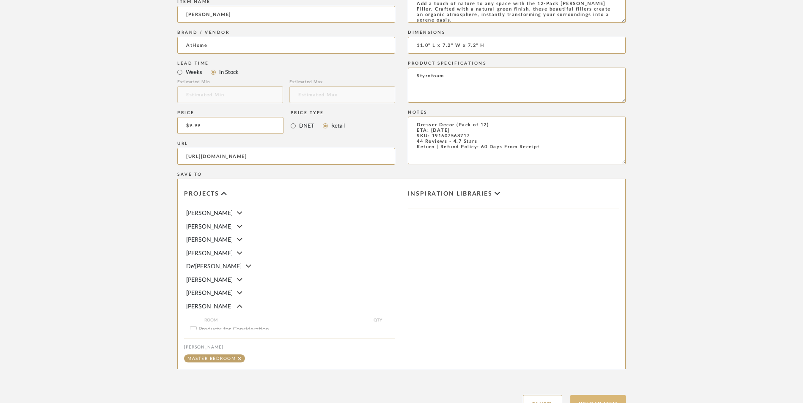
scroll to position [532, 0]
type textarea "Dresser Decor (Pack of 12) ETA: 9.9.2025 SKU: 191607568717 44 Reviews - 4.7 Sta…"
click at [602, 393] on button "Upload Item" at bounding box center [598, 401] width 56 height 17
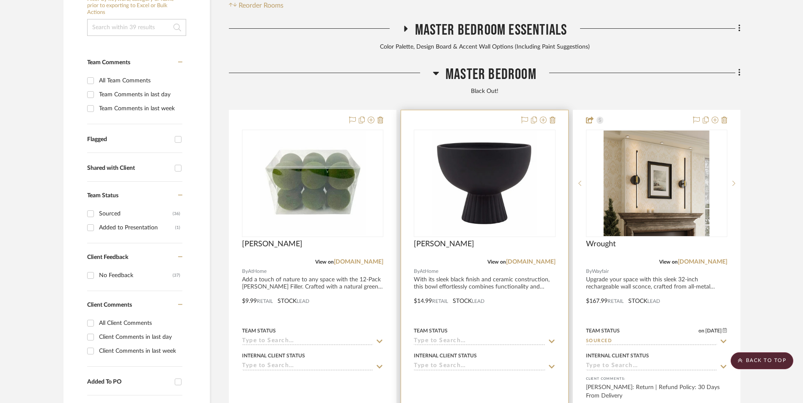
scroll to position [258, 0]
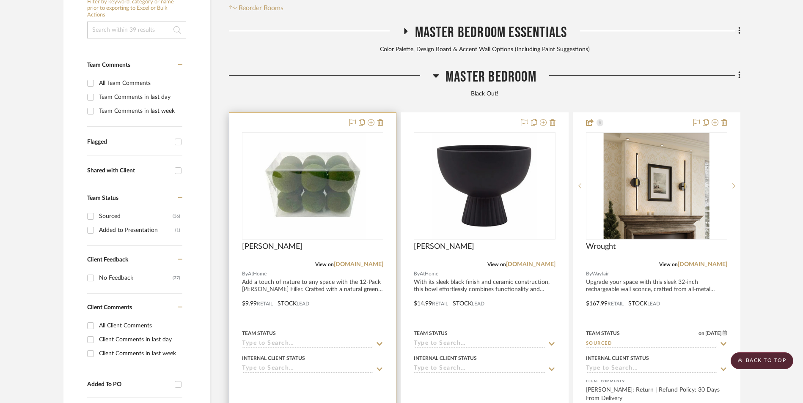
click at [0, 0] on img at bounding box center [0, 0] width 0 height 0
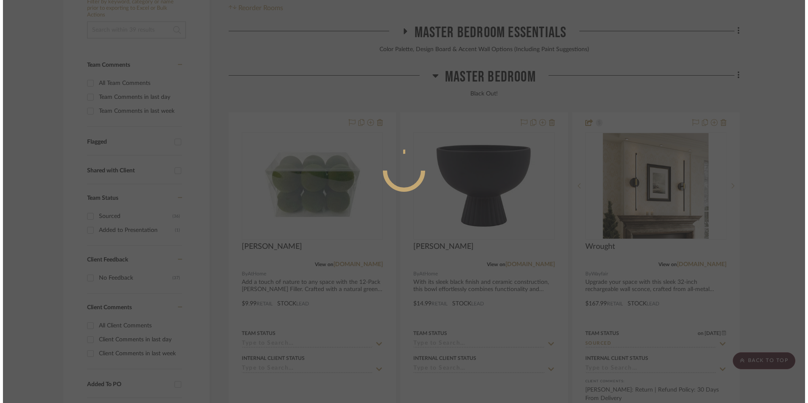
scroll to position [0, 0]
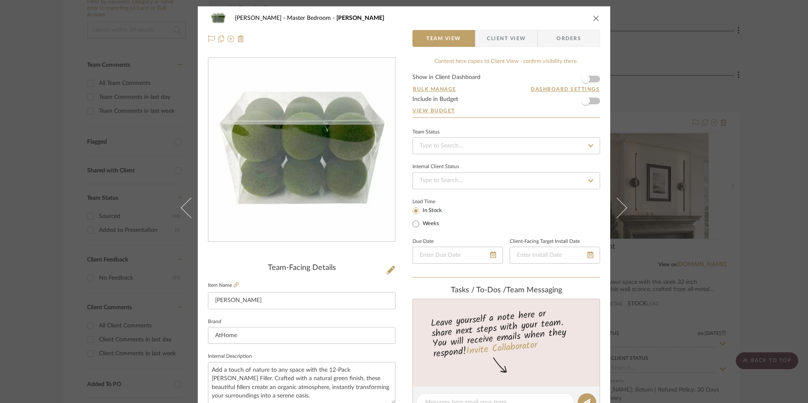
click at [594, 17] on icon "close" at bounding box center [596, 18] width 7 height 7
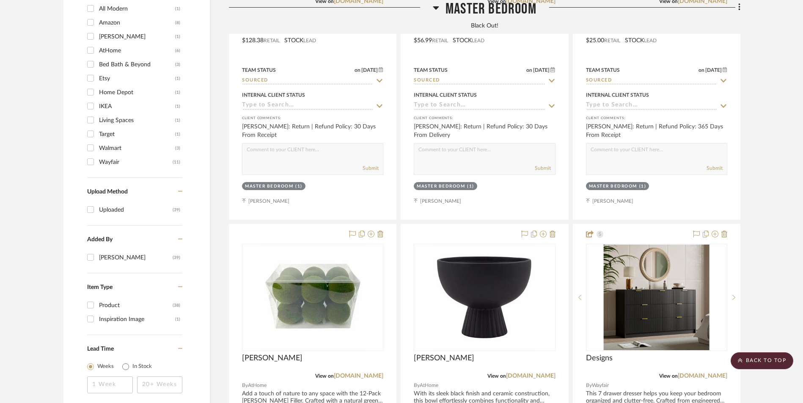
scroll to position [685, 0]
